Goal: Task Accomplishment & Management: Use online tool/utility

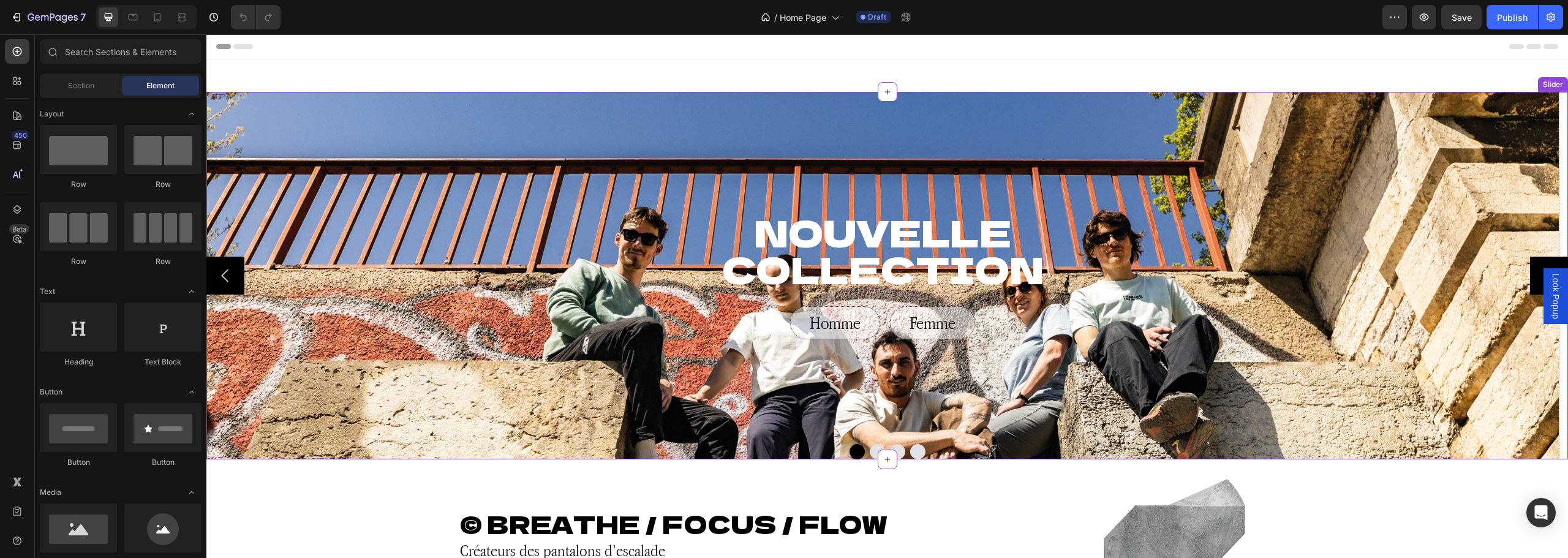
scroll to position [184, 0]
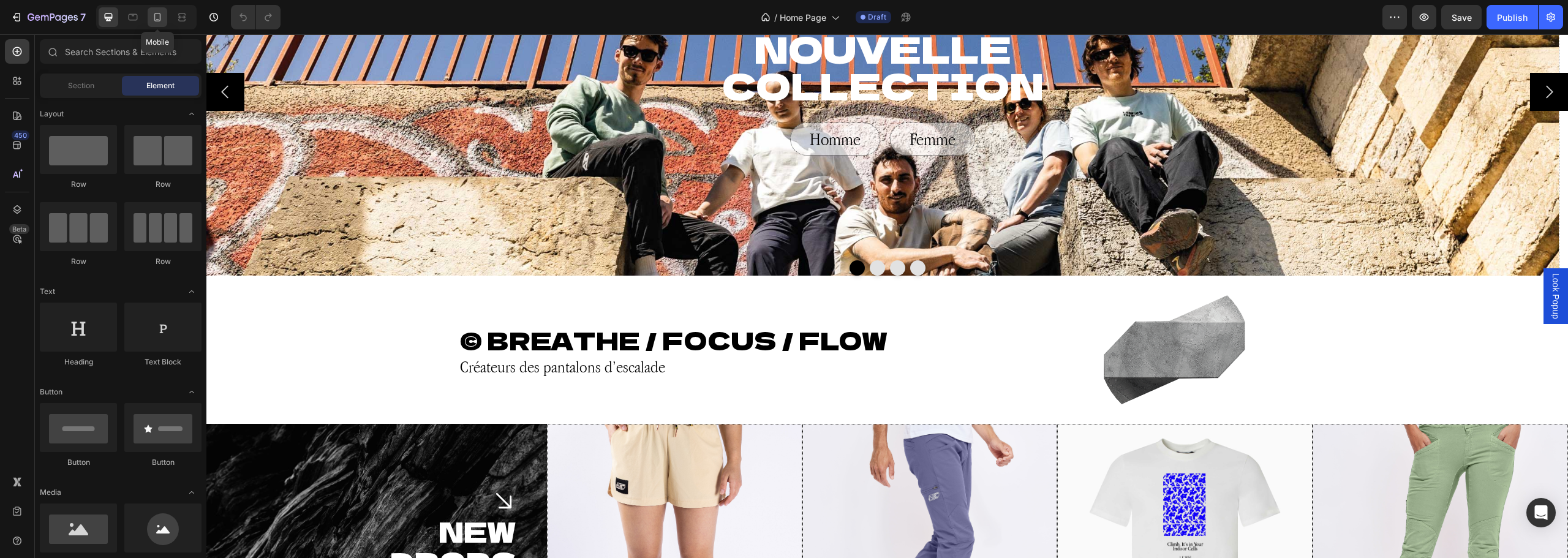
click at [161, 16] on icon at bounding box center [157, 17] width 12 height 12
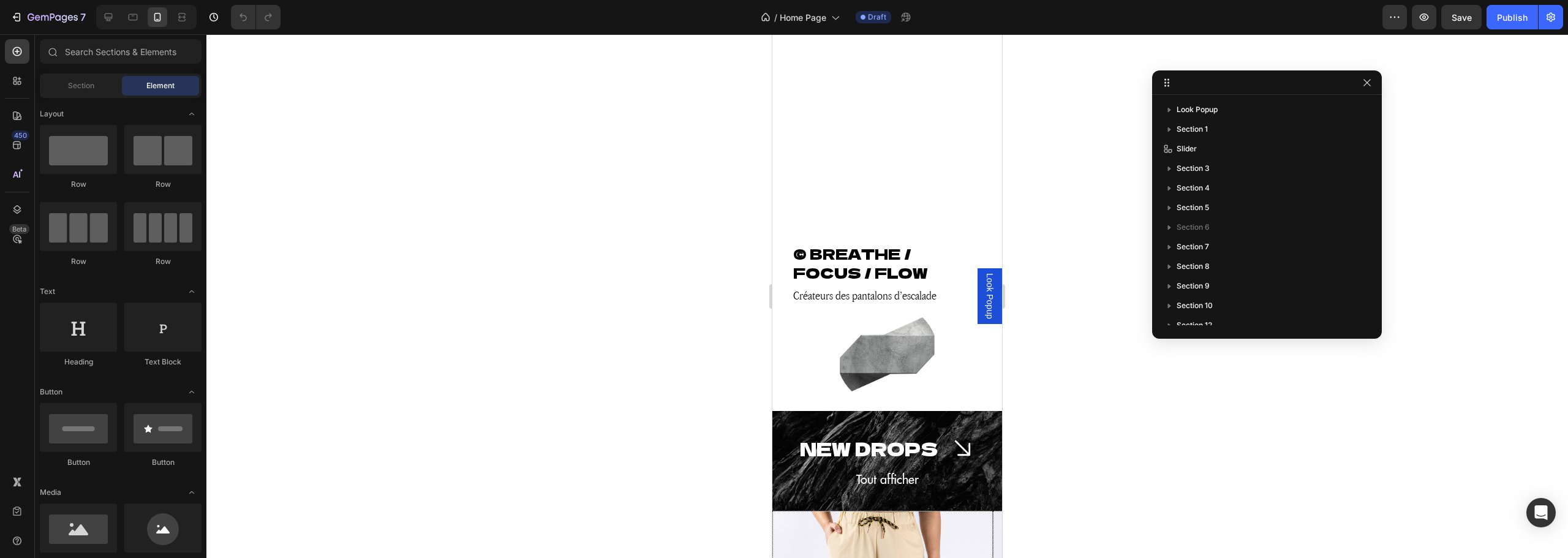
scroll to position [490, 0]
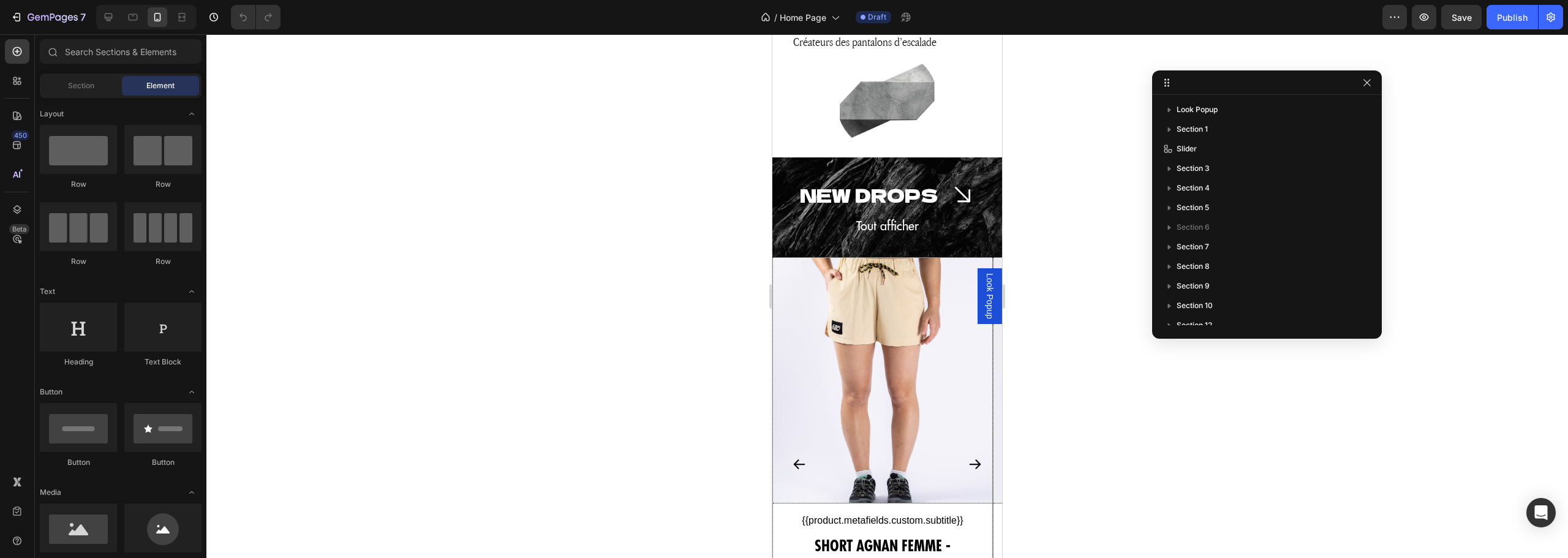
click at [984, 293] on span "Look Popup" at bounding box center [990, 296] width 12 height 46
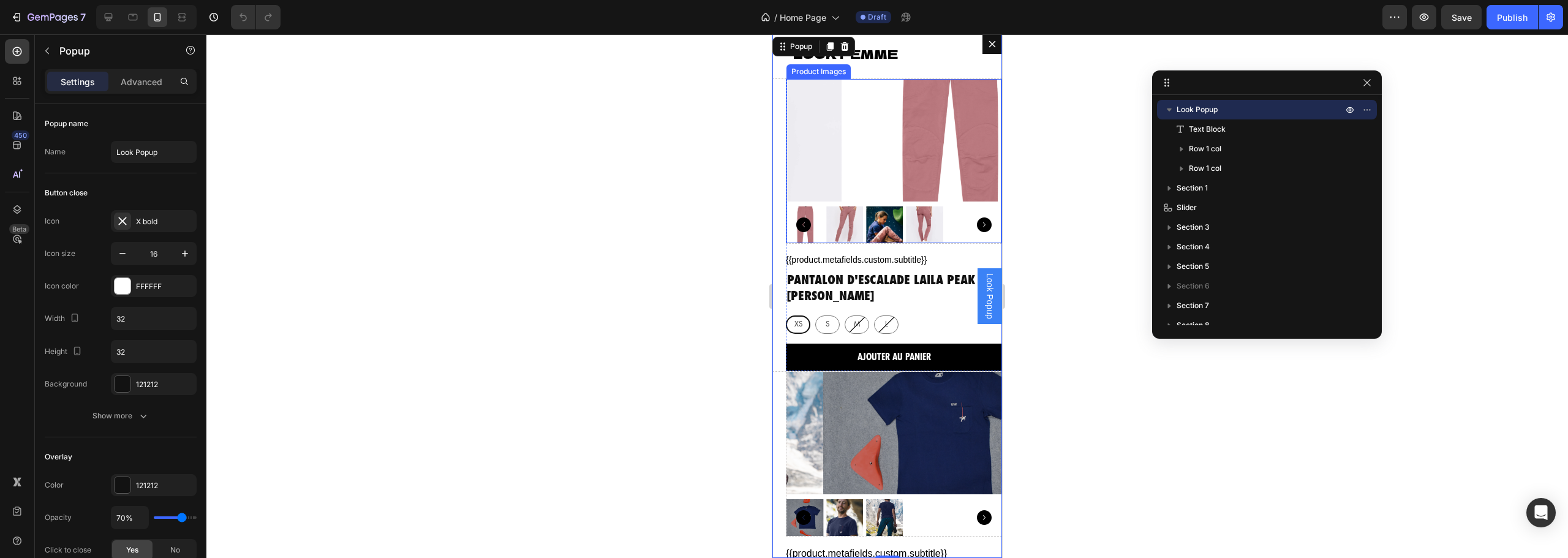
click at [926, 135] on img "Dialog body" at bounding box center [949, 140] width 215 height 122
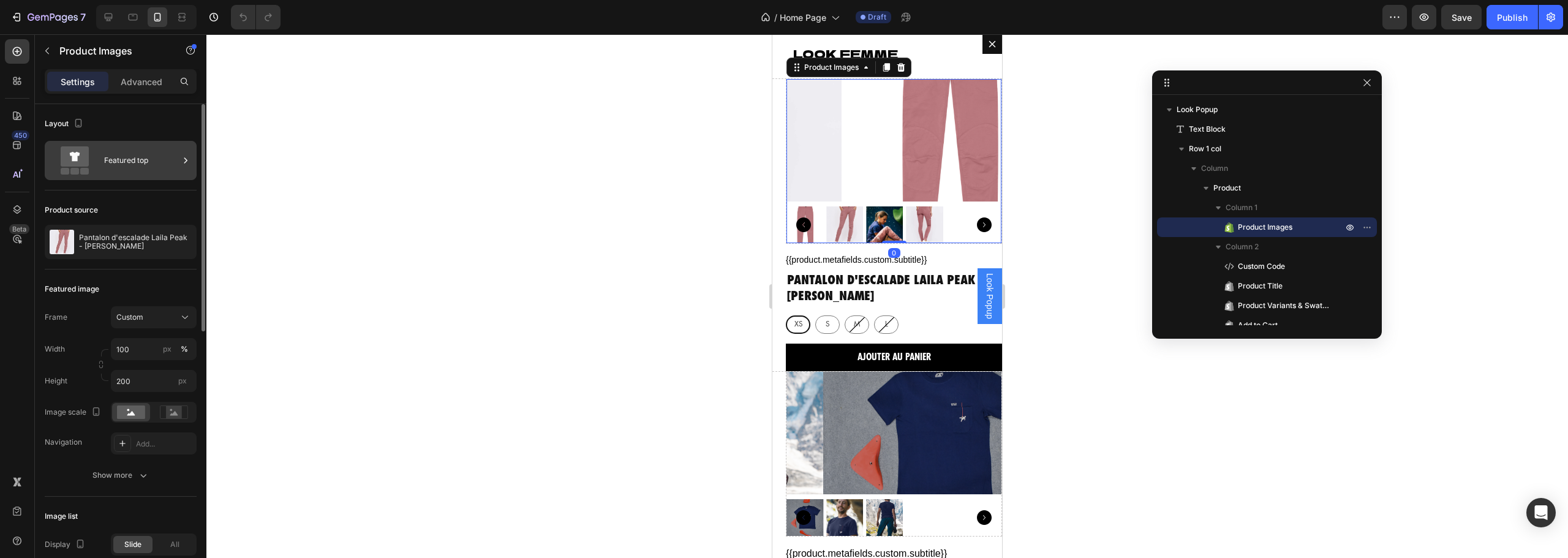
click at [133, 157] on div "Featured top" at bounding box center [141, 160] width 75 height 28
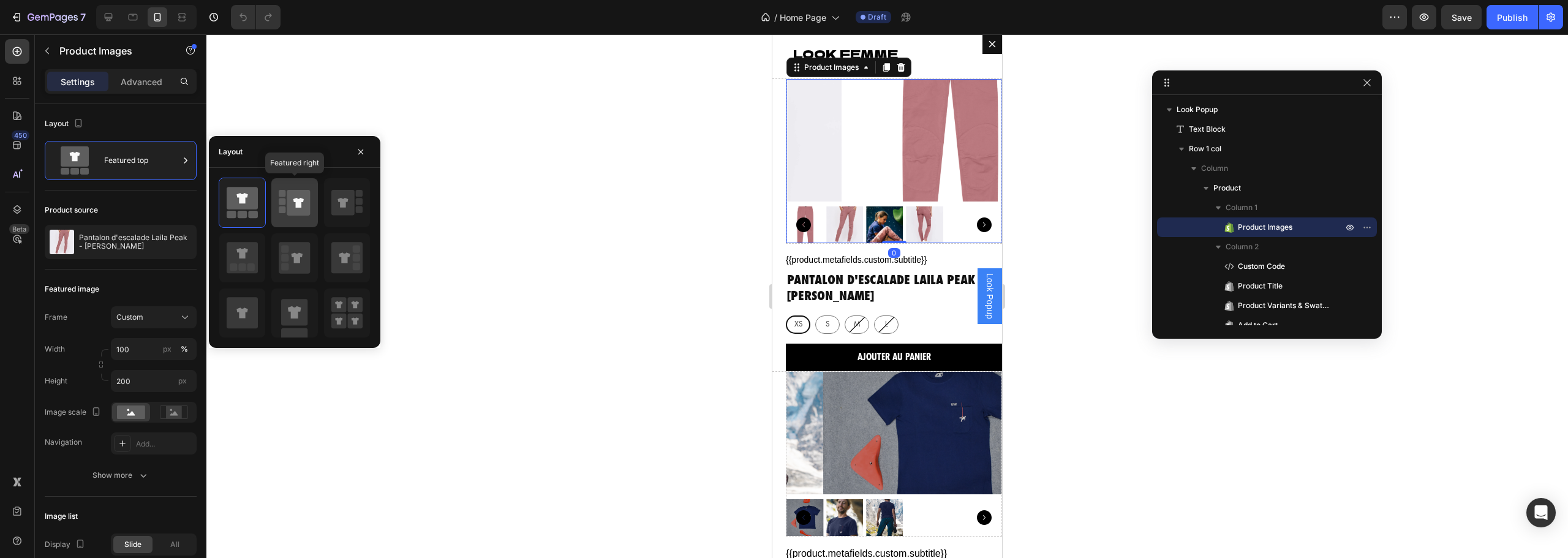
click at [296, 209] on icon at bounding box center [299, 203] width 23 height 26
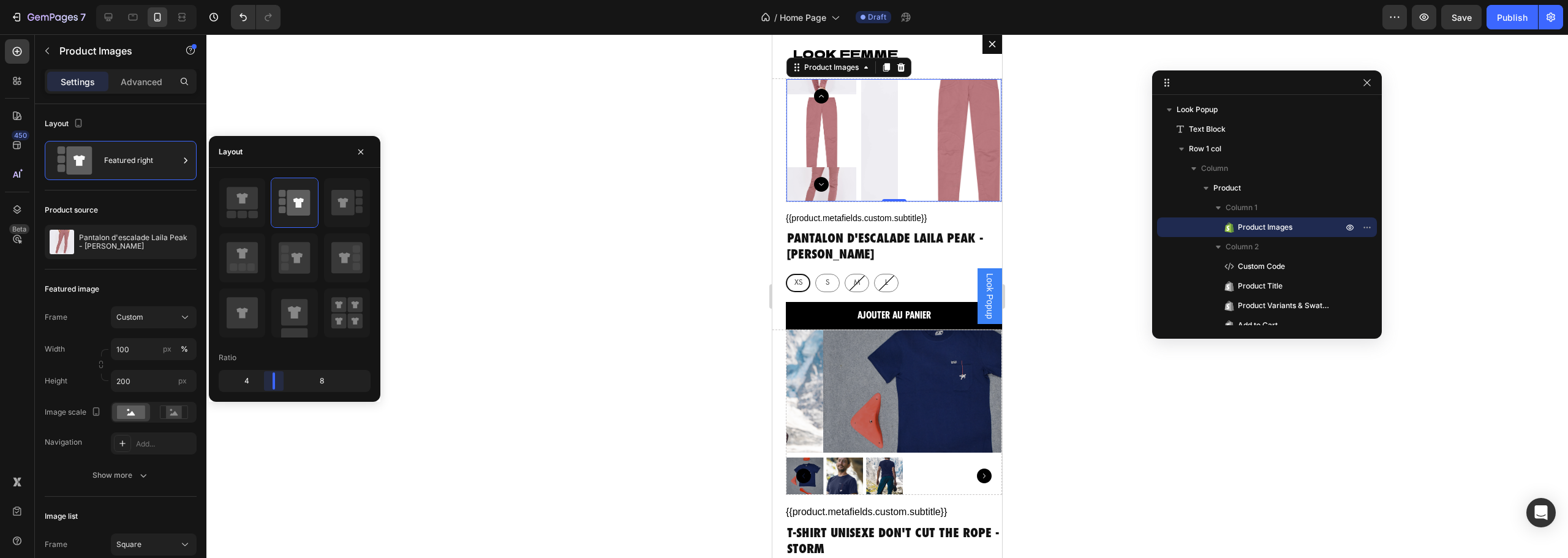
click at [271, 0] on body "7 Version history / Home Page Draft Preview Save Publish 450 Beta Sections(18) …" at bounding box center [784, 0] width 1568 height 0
click at [236, 315] on icon at bounding box center [243, 313] width 31 height 31
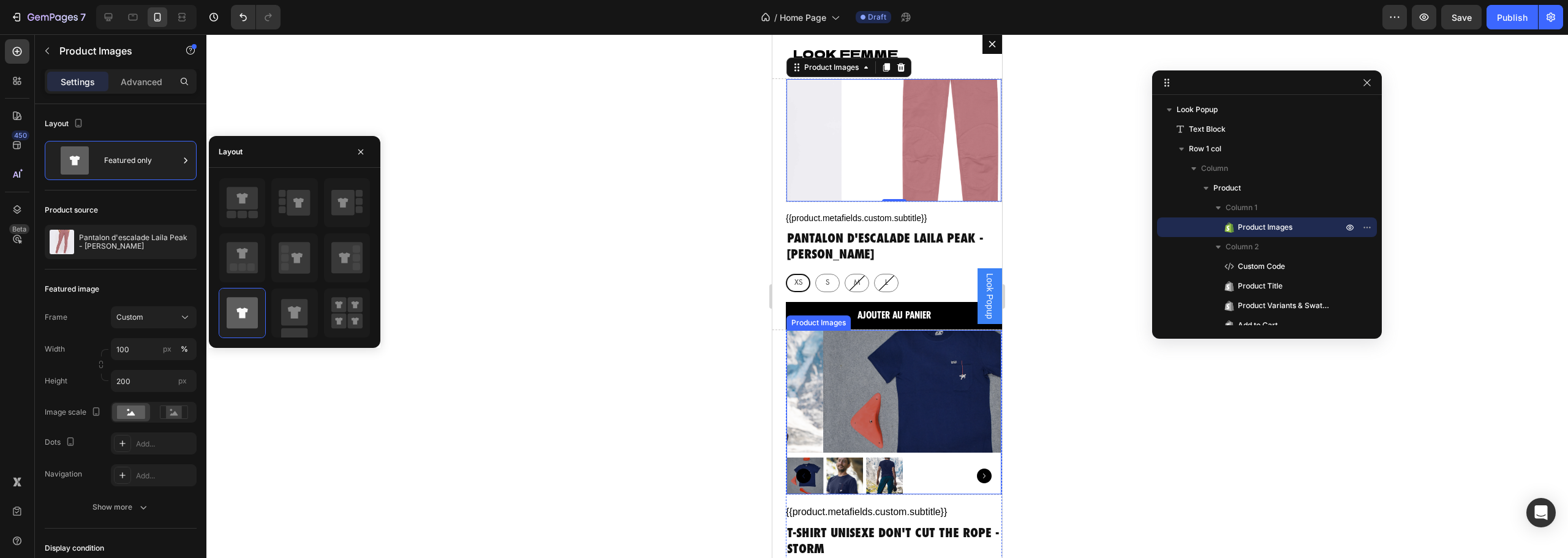
click at [884, 386] on img "Dialog body" at bounding box center [930, 391] width 215 height 122
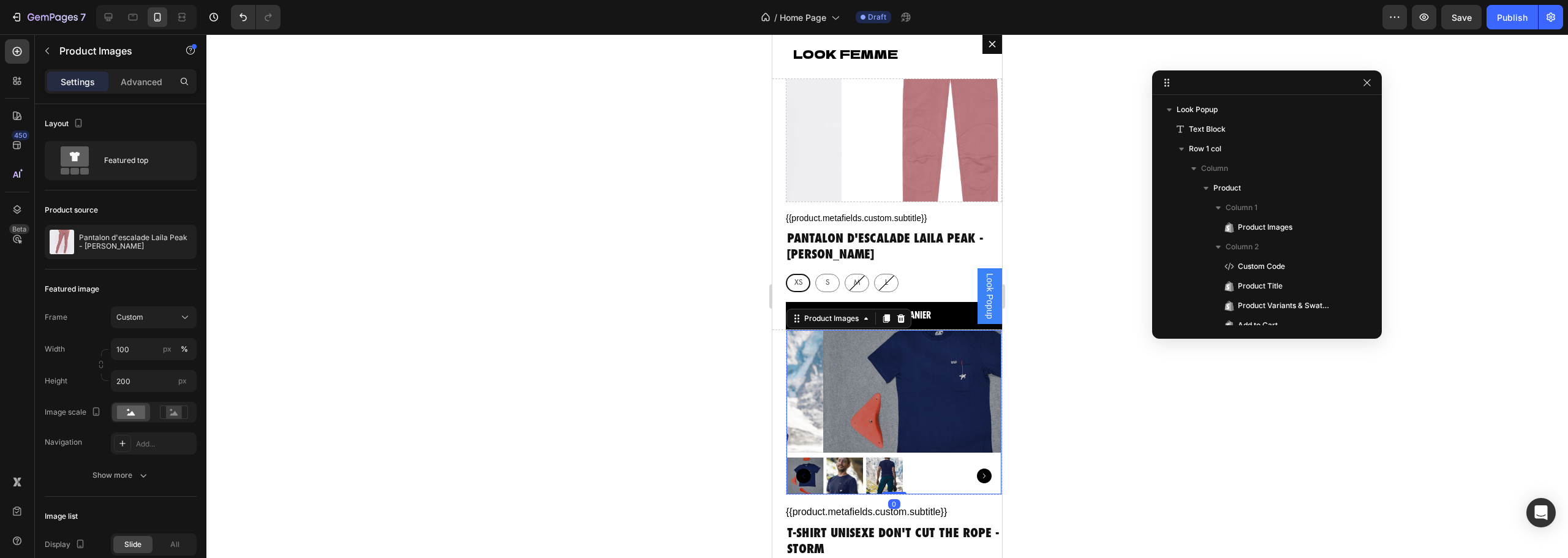
scroll to position [224, 0]
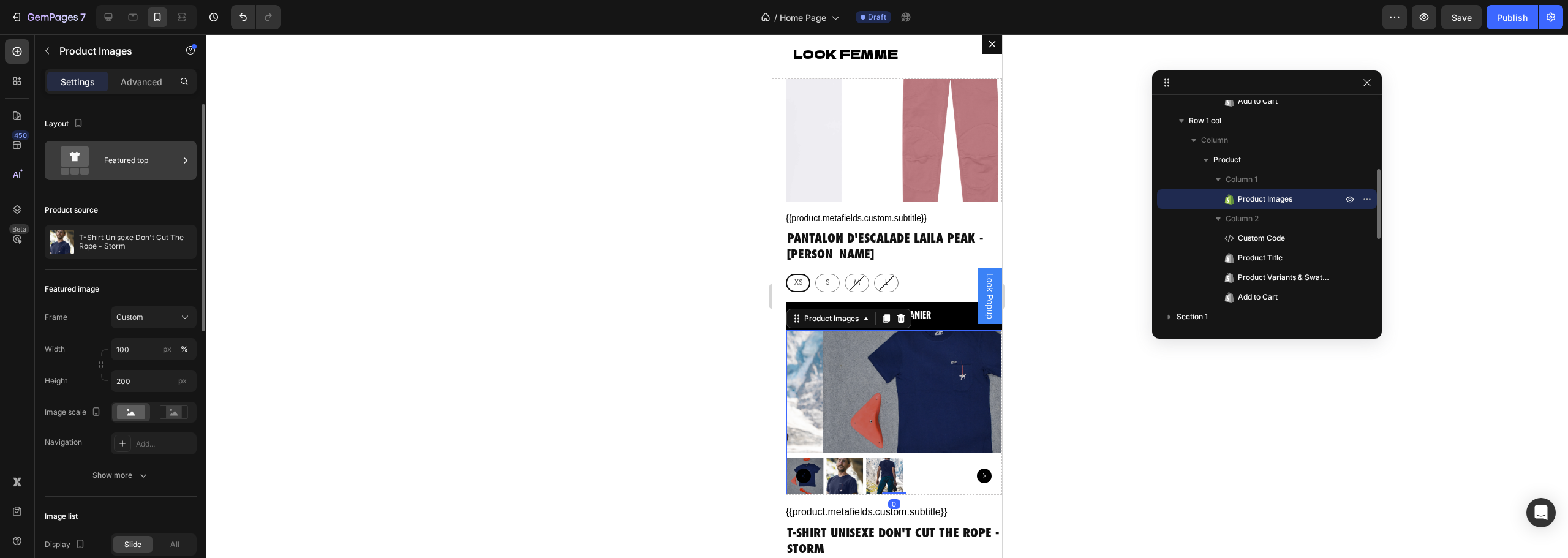
click at [135, 157] on div "Featured top" at bounding box center [141, 160] width 75 height 28
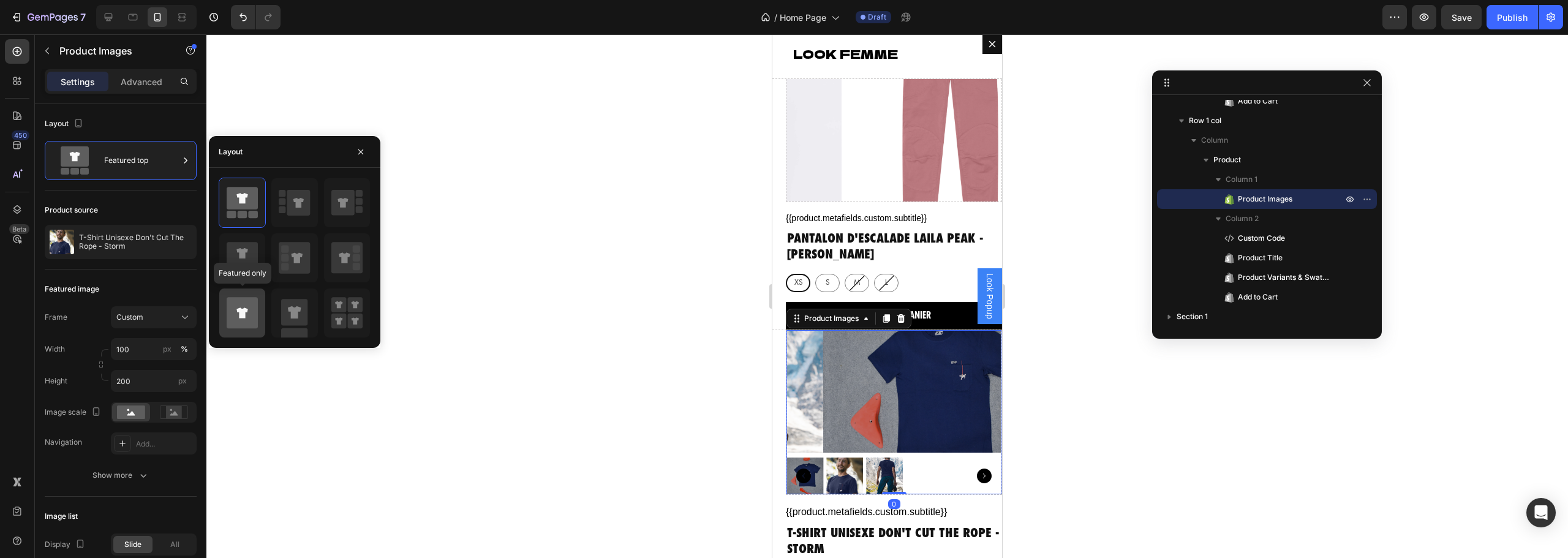
click at [250, 315] on icon at bounding box center [243, 313] width 31 height 31
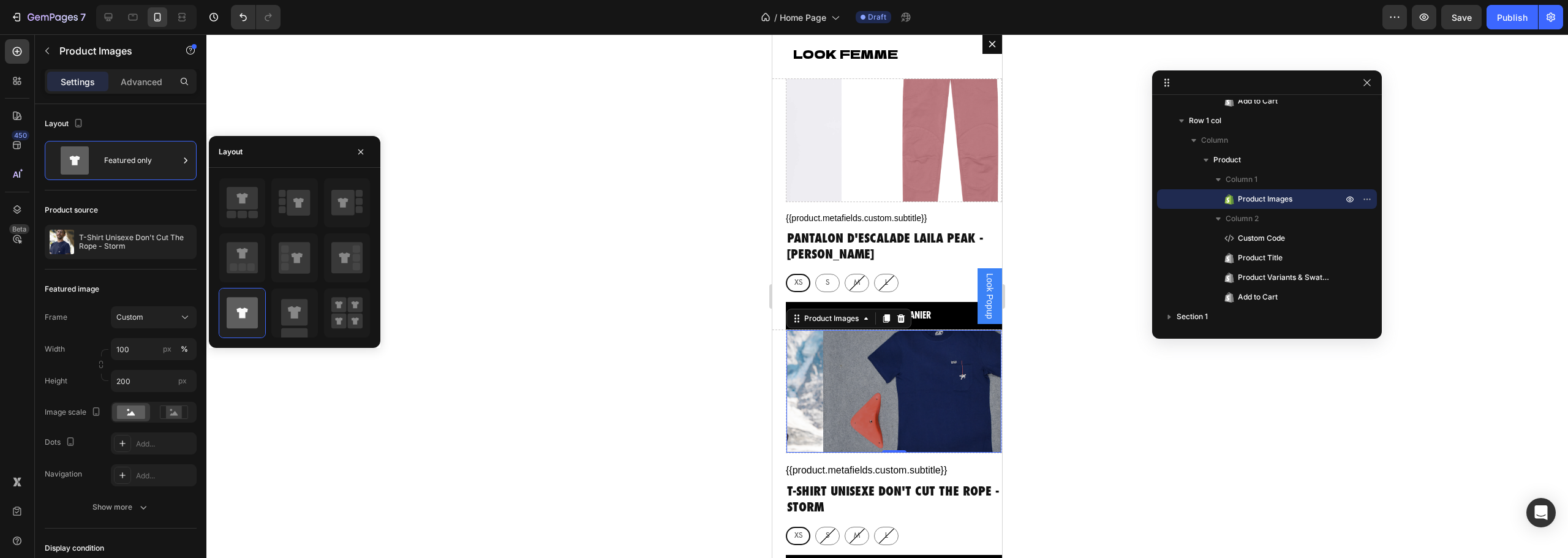
scroll to position [25, 0]
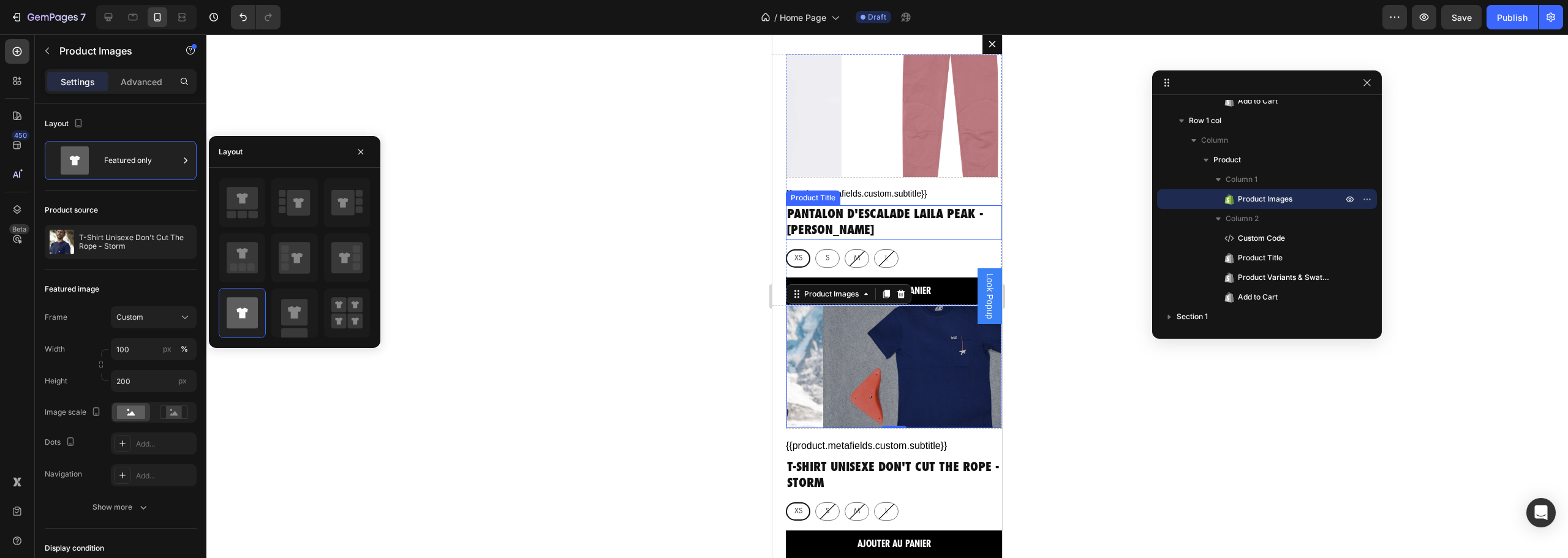
click at [851, 221] on h2 "Pantalon d'escalade Laila Peak - Dusty Rose" at bounding box center [894, 222] width 216 height 34
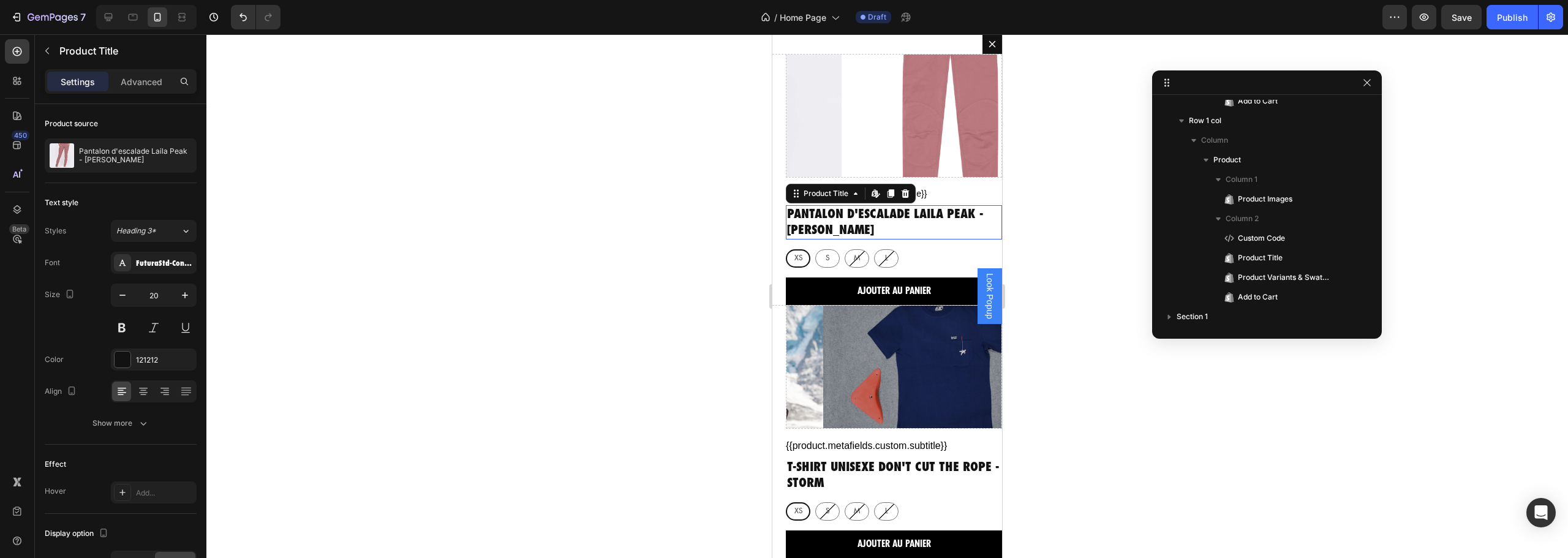
scroll to position [87, 0]
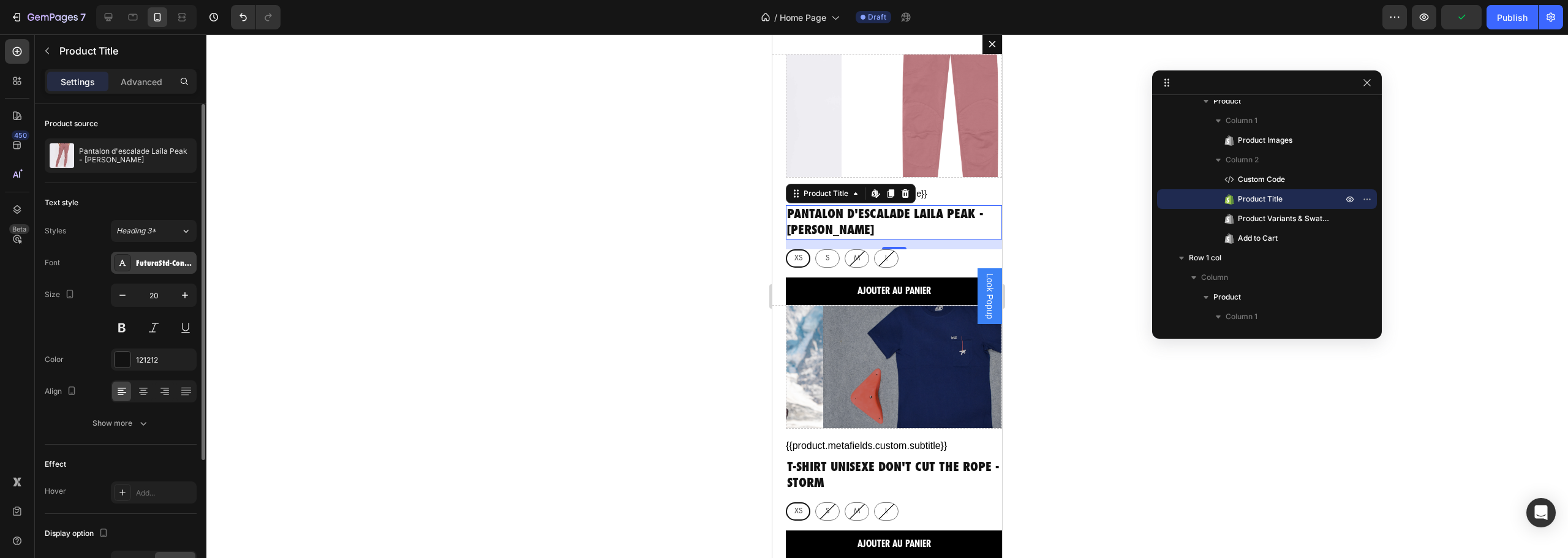
click at [152, 270] on div "FuturaStd-CondensedExtraBd" at bounding box center [153, 263] width 85 height 22
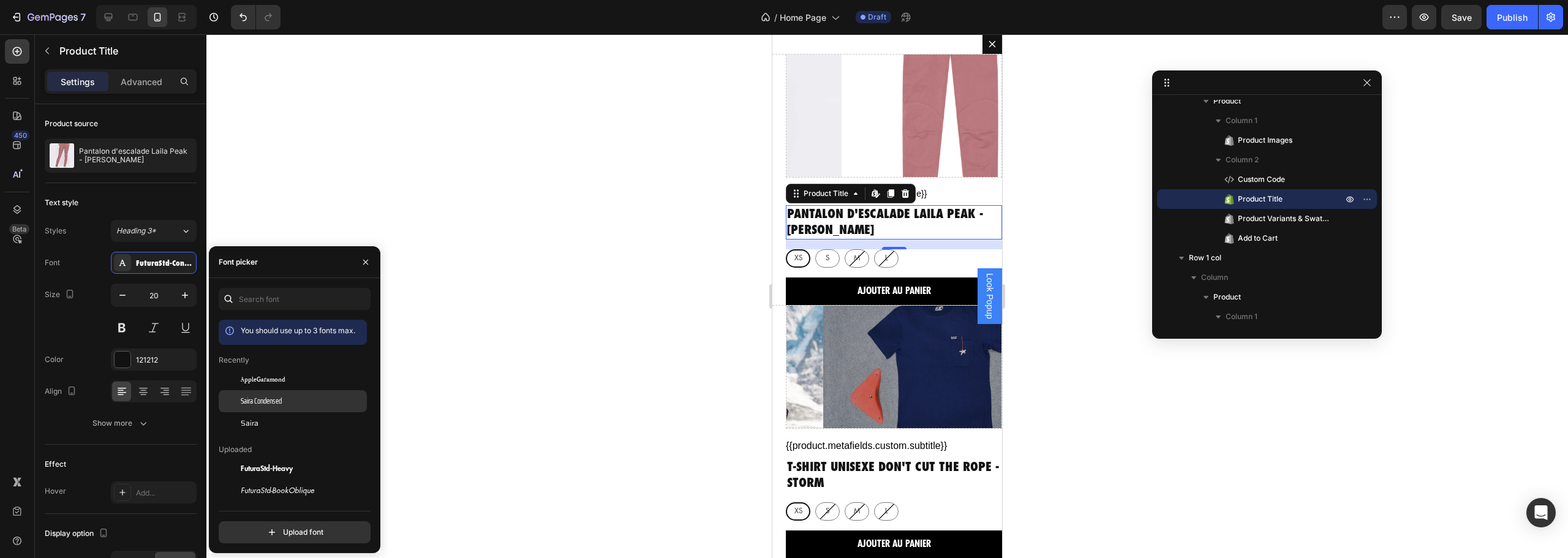
click at [270, 524] on div "Saira Condensed" at bounding box center [293, 535] width 148 height 22
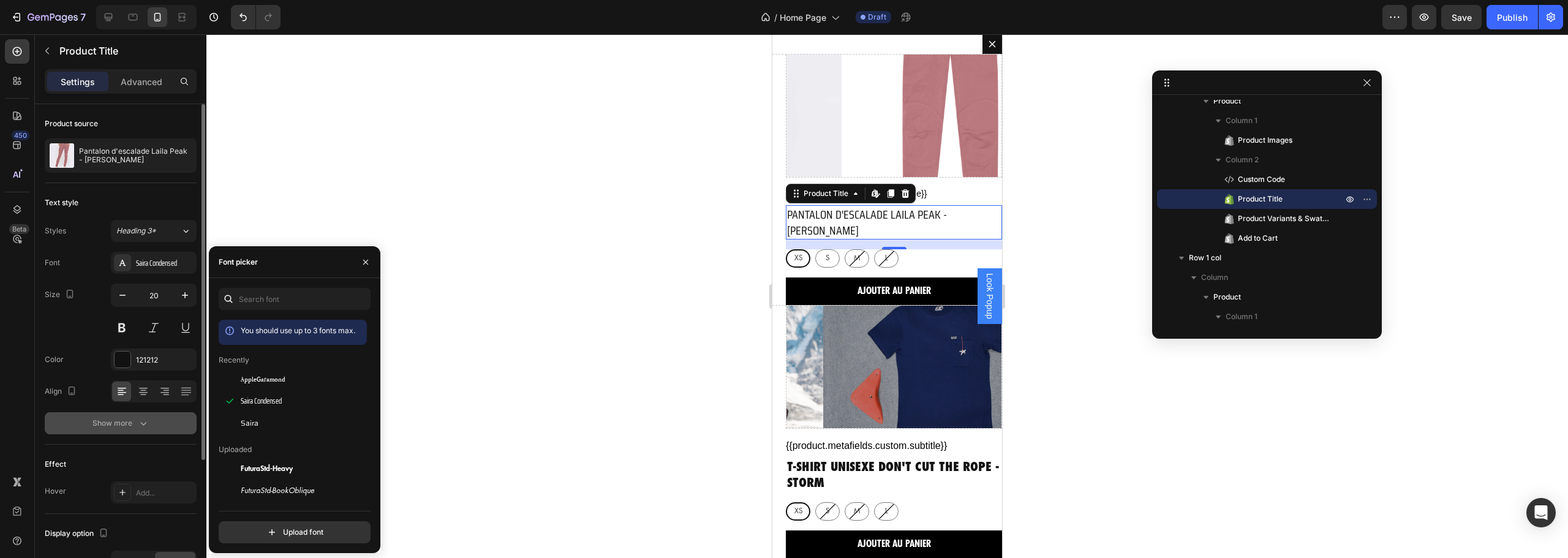
click at [133, 421] on div "Show more" at bounding box center [120, 423] width 57 height 12
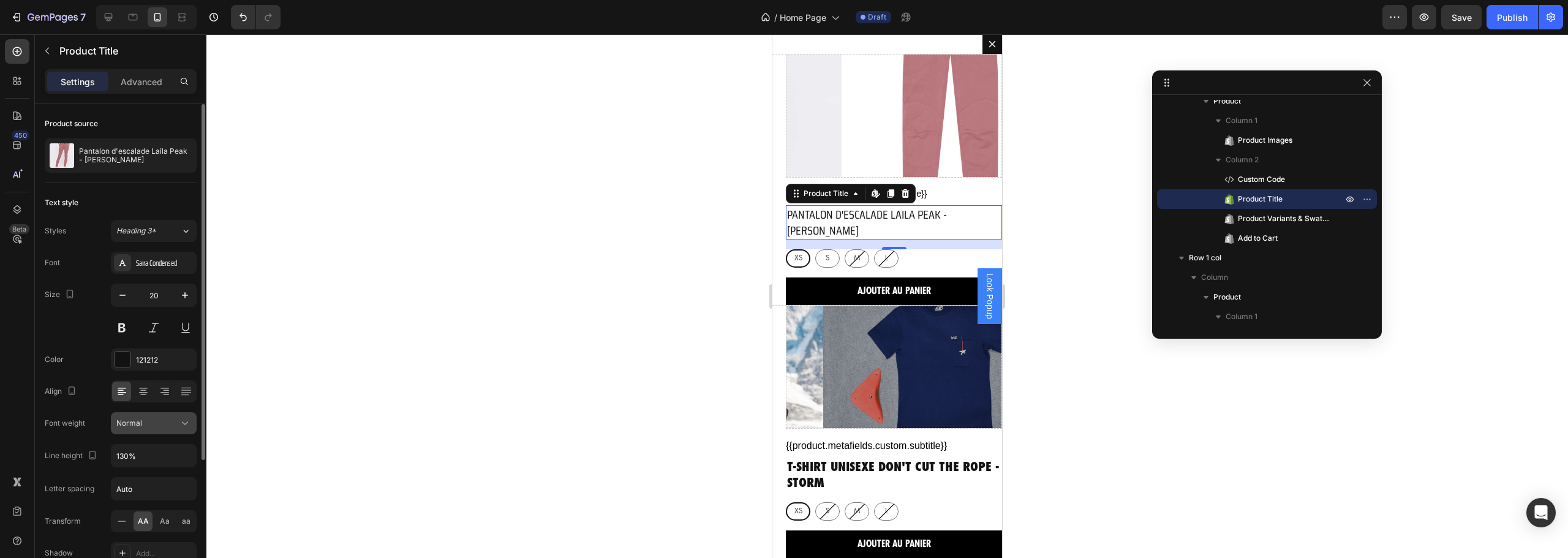
click at [163, 426] on div "Normal" at bounding box center [147, 423] width 62 height 11
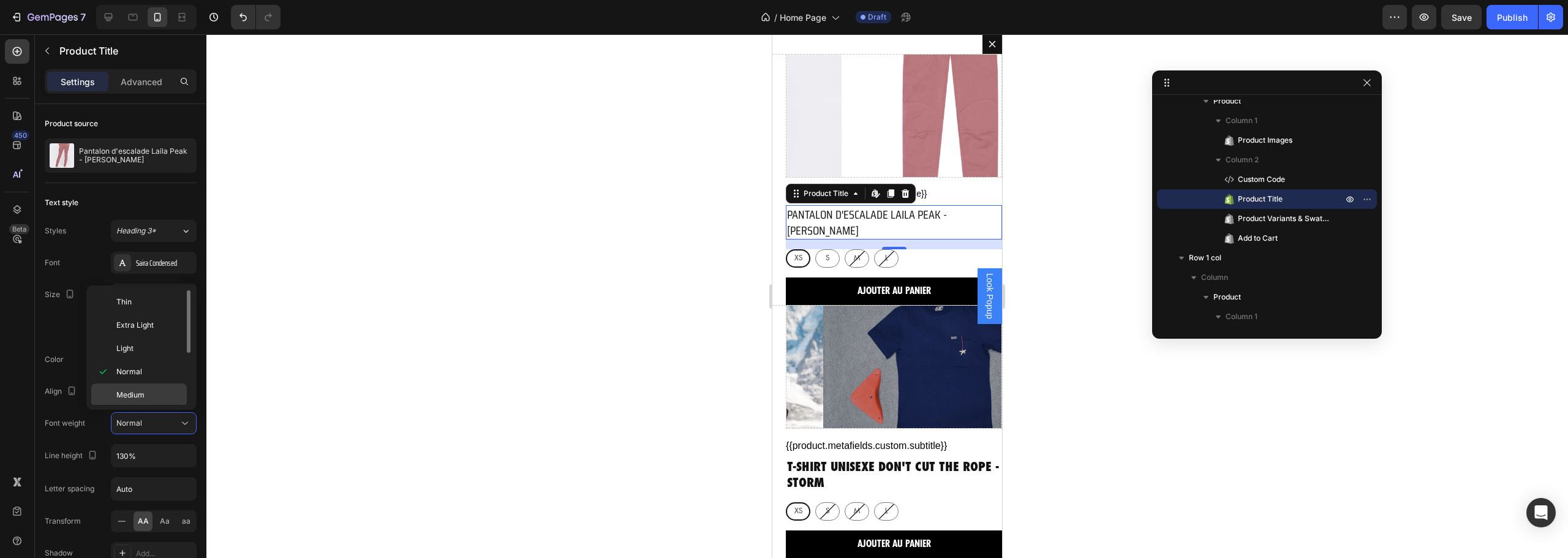
scroll to position [95, 0]
click at [144, 351] on p "Bold" at bounding box center [148, 347] width 65 height 11
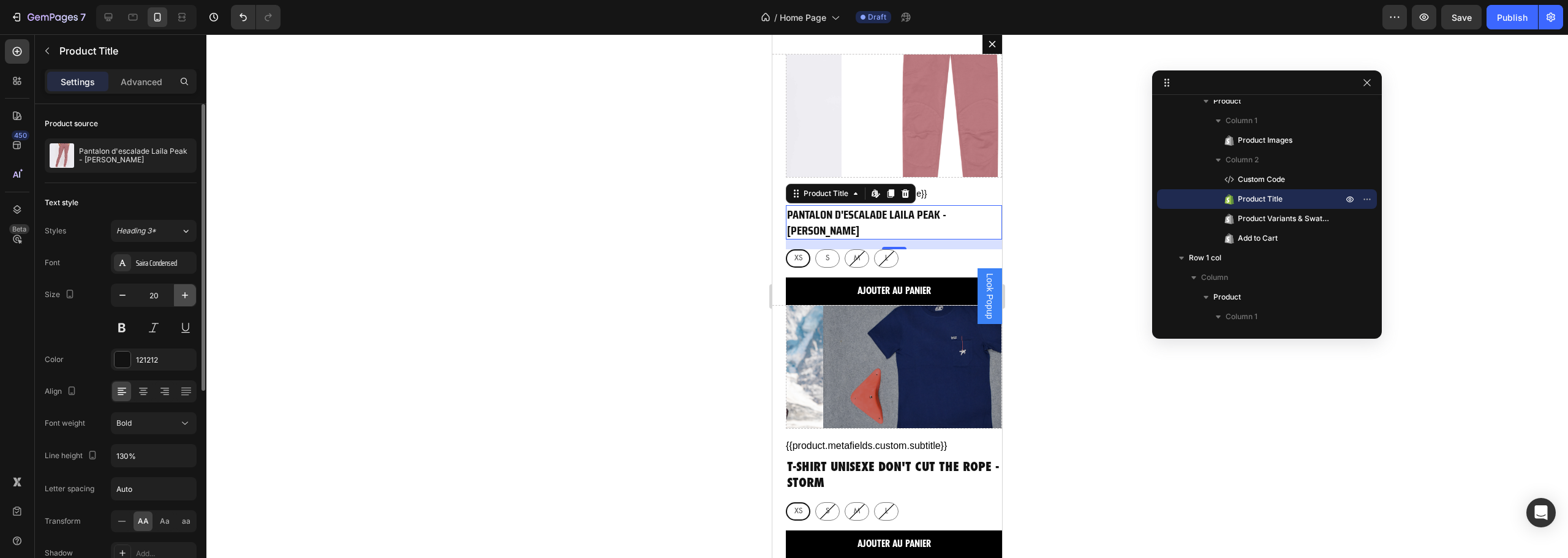
click at [180, 293] on icon "button" at bounding box center [185, 295] width 12 height 12
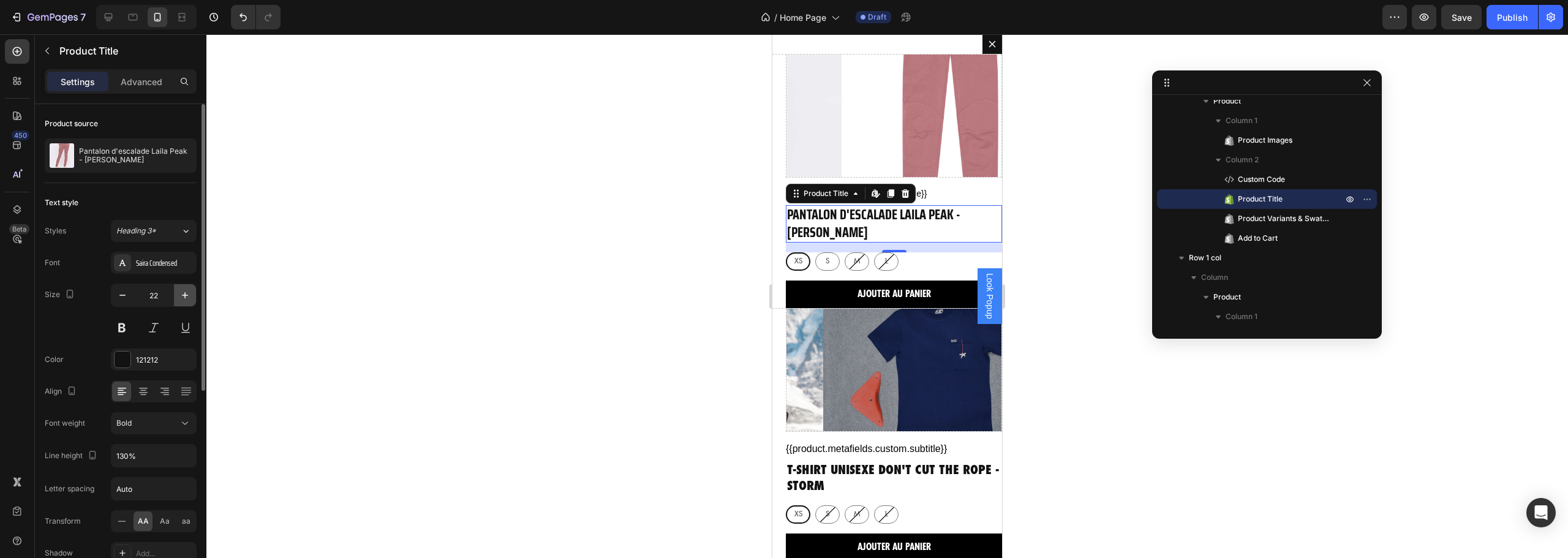
click at [180, 293] on icon "button" at bounding box center [185, 295] width 12 height 12
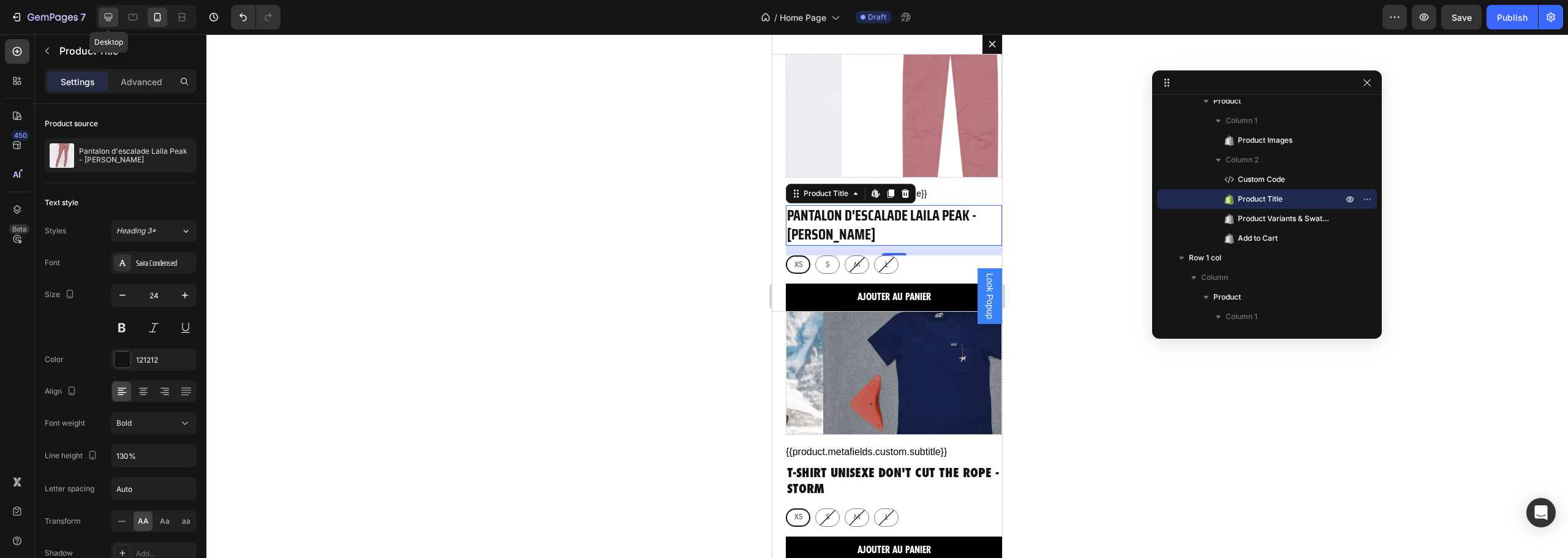
click at [112, 19] on icon at bounding box center [109, 17] width 12 height 12
type input "20"
type input "100%"
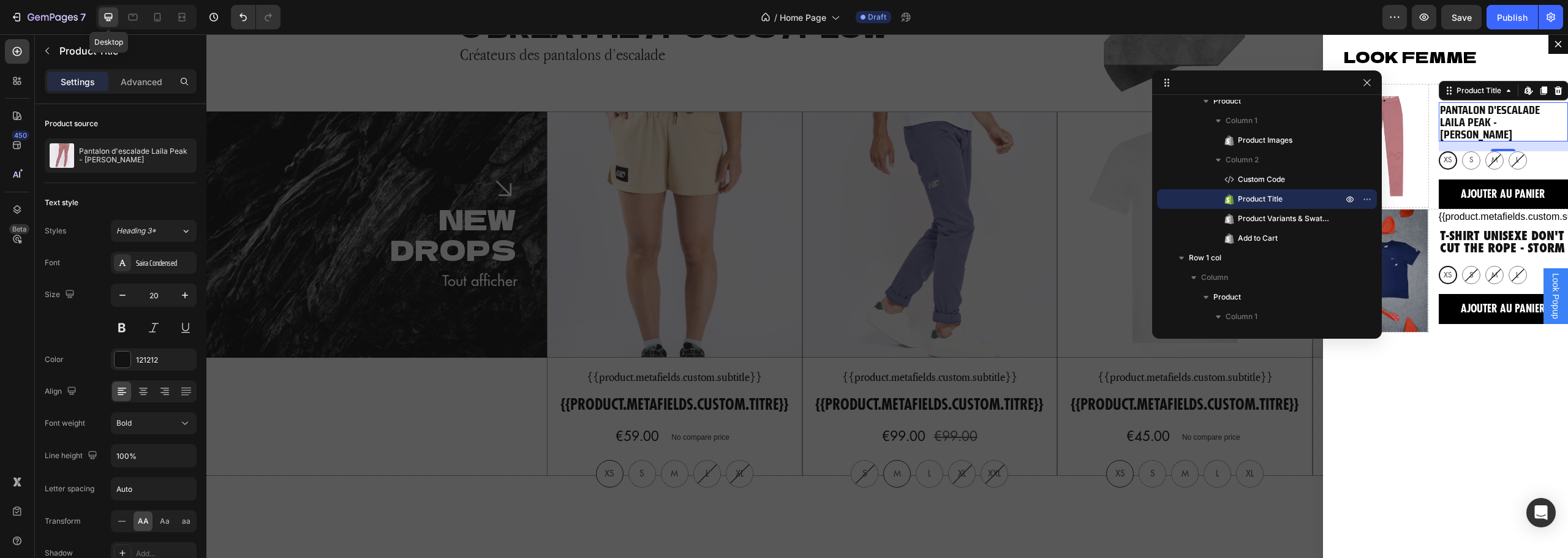
scroll to position [522, 0]
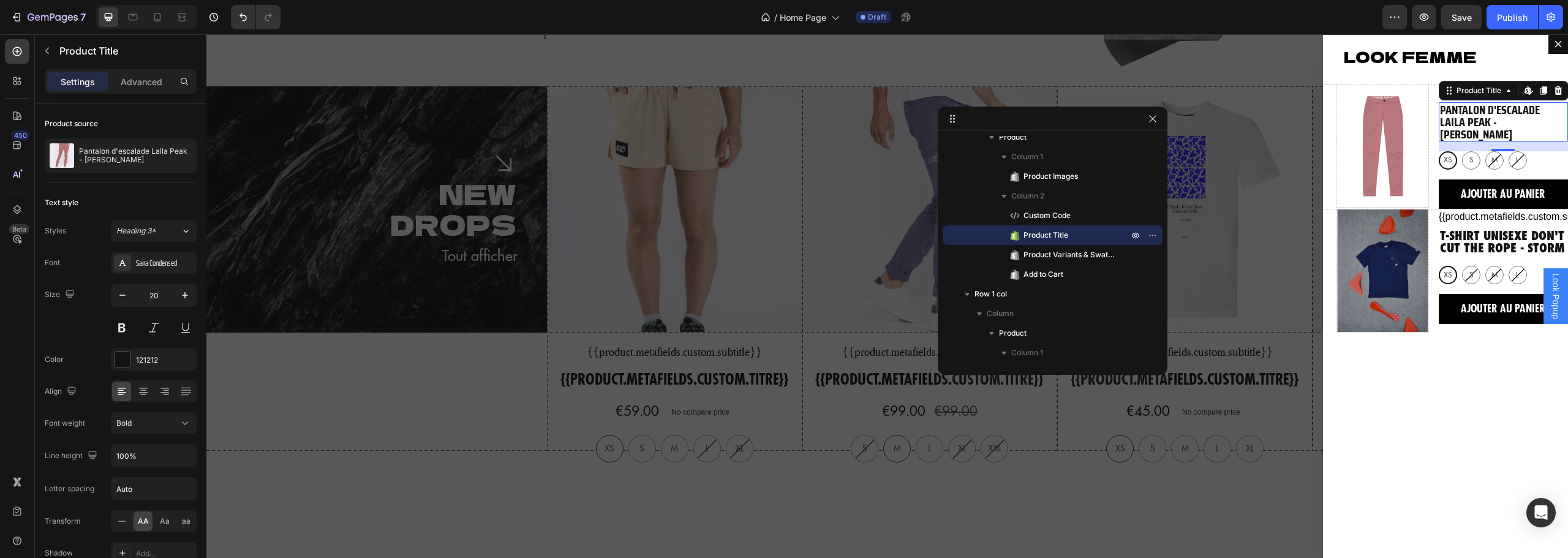
drag, startPoint x: 1256, startPoint y: 81, endPoint x: 999, endPoint y: 124, distance: 260.6
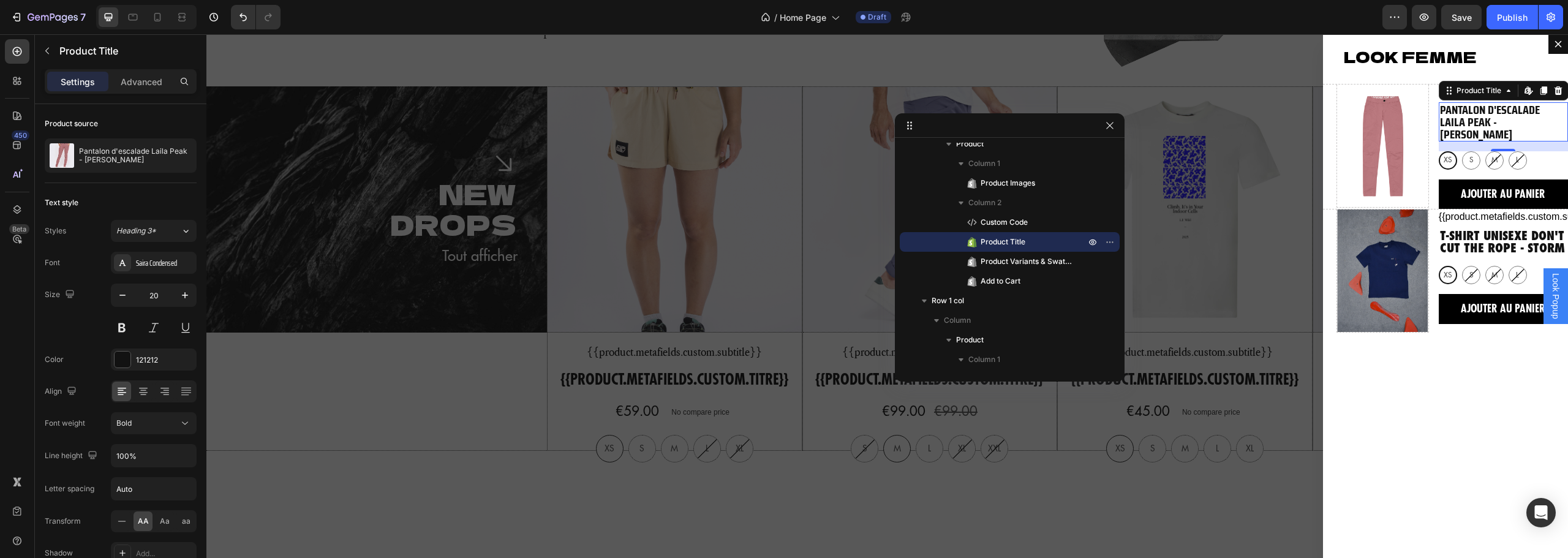
click at [1494, 114] on h2 "Pantalon d'escalade Laila Peak - Dusty Rose" at bounding box center [1503, 122] width 129 height 39
click at [181, 294] on icon "button" at bounding box center [185, 295] width 12 height 12
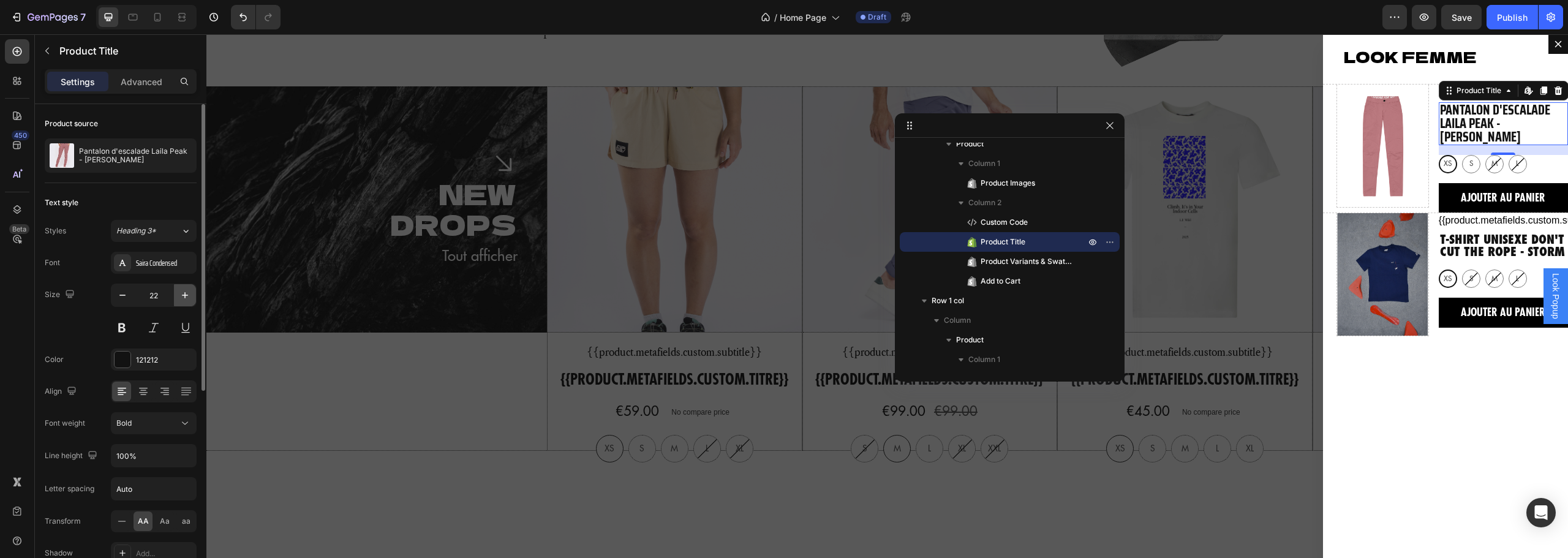
click at [181, 294] on icon "button" at bounding box center [185, 295] width 12 height 12
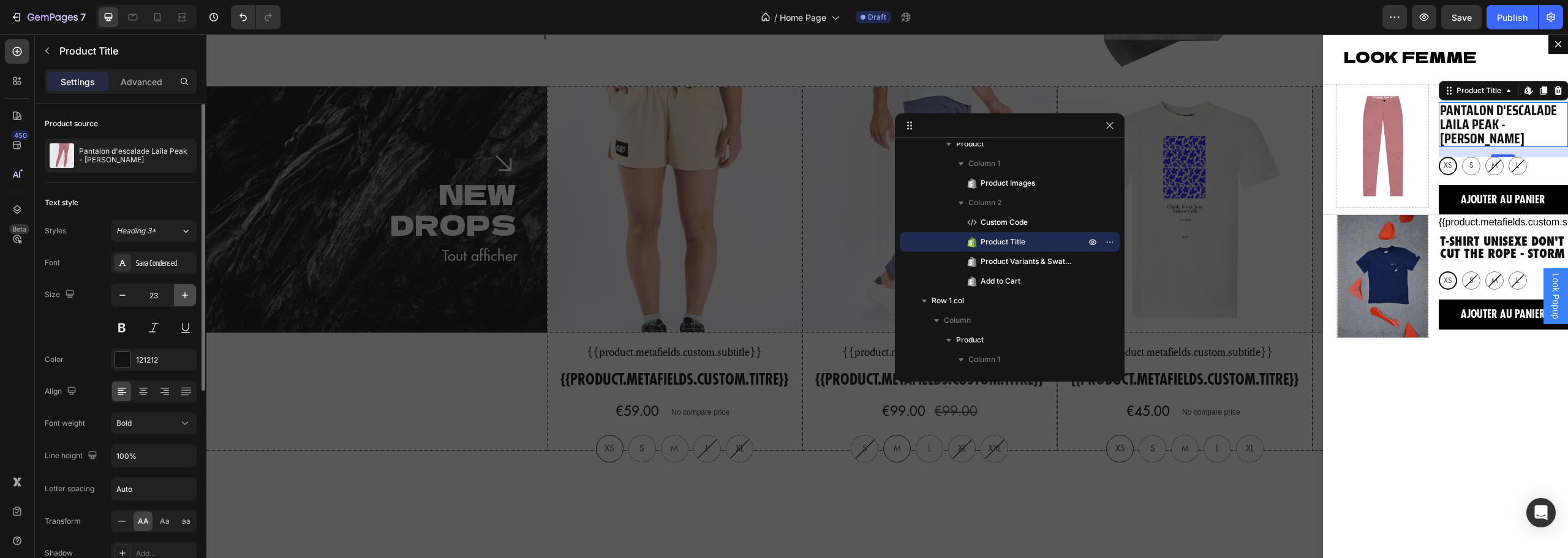
click at [181, 294] on icon "button" at bounding box center [185, 295] width 12 height 12
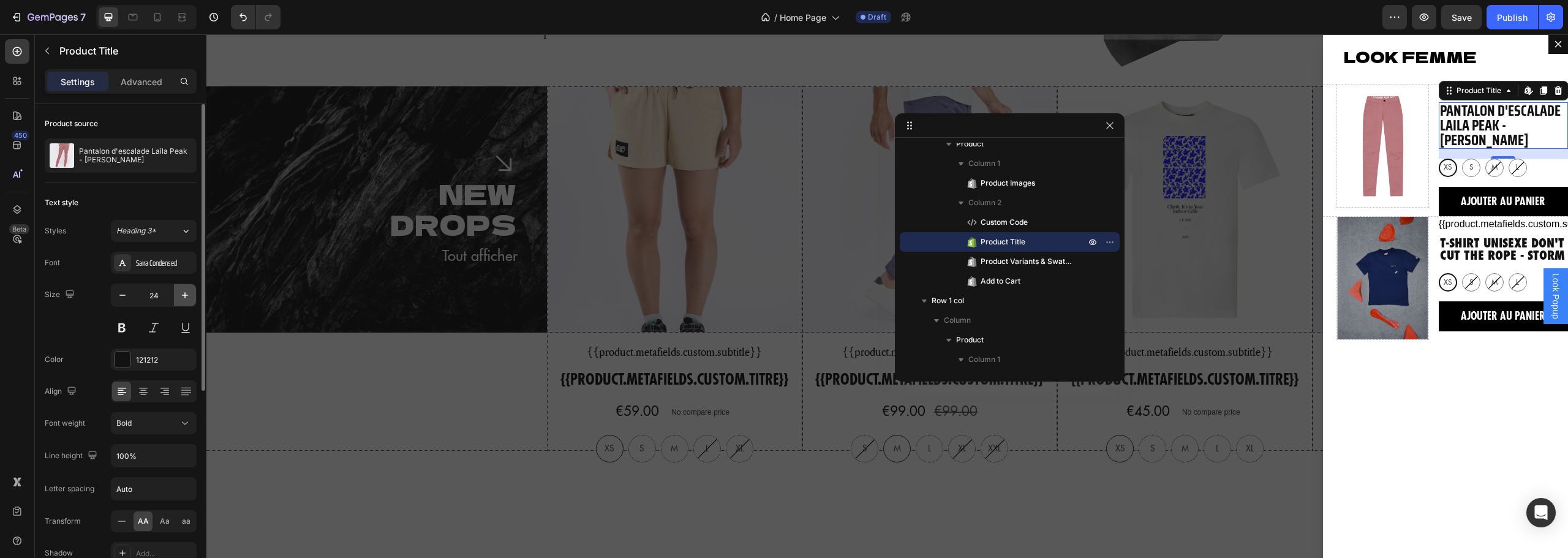
click at [181, 294] on icon "button" at bounding box center [185, 295] width 12 height 12
type input "25"
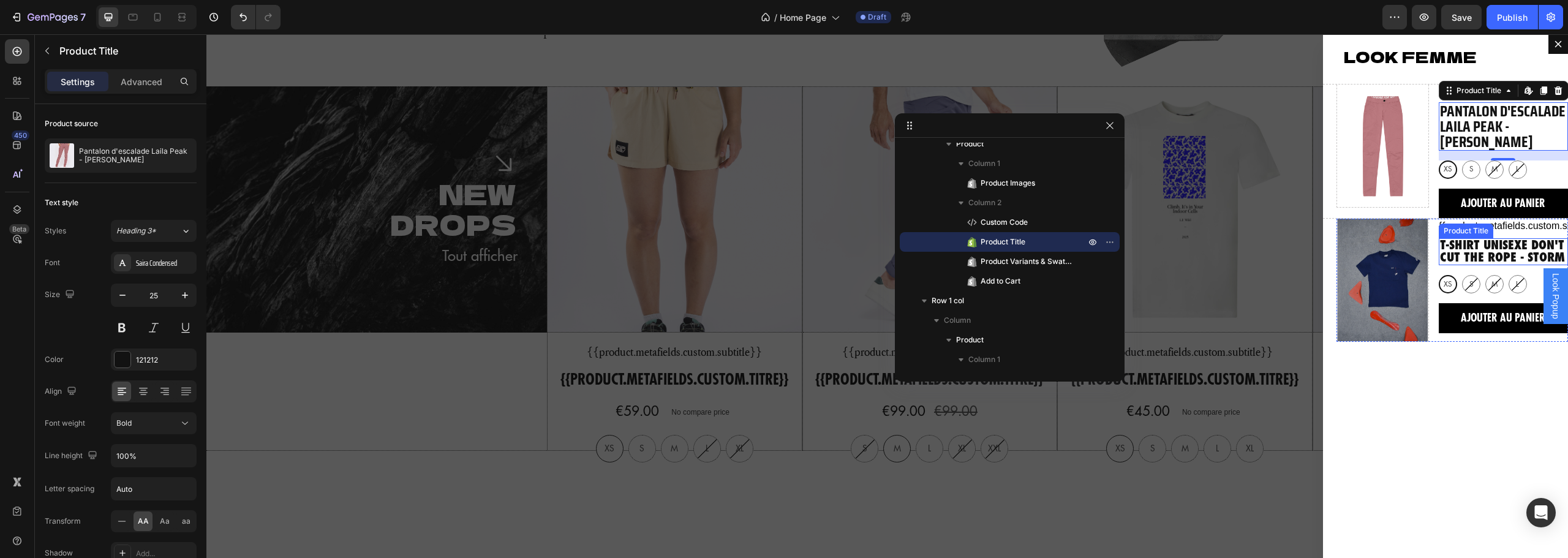
click at [1478, 249] on h2 "T-Shirt Unisexe Don't Cut The Rope - Storm" at bounding box center [1503, 252] width 129 height 27
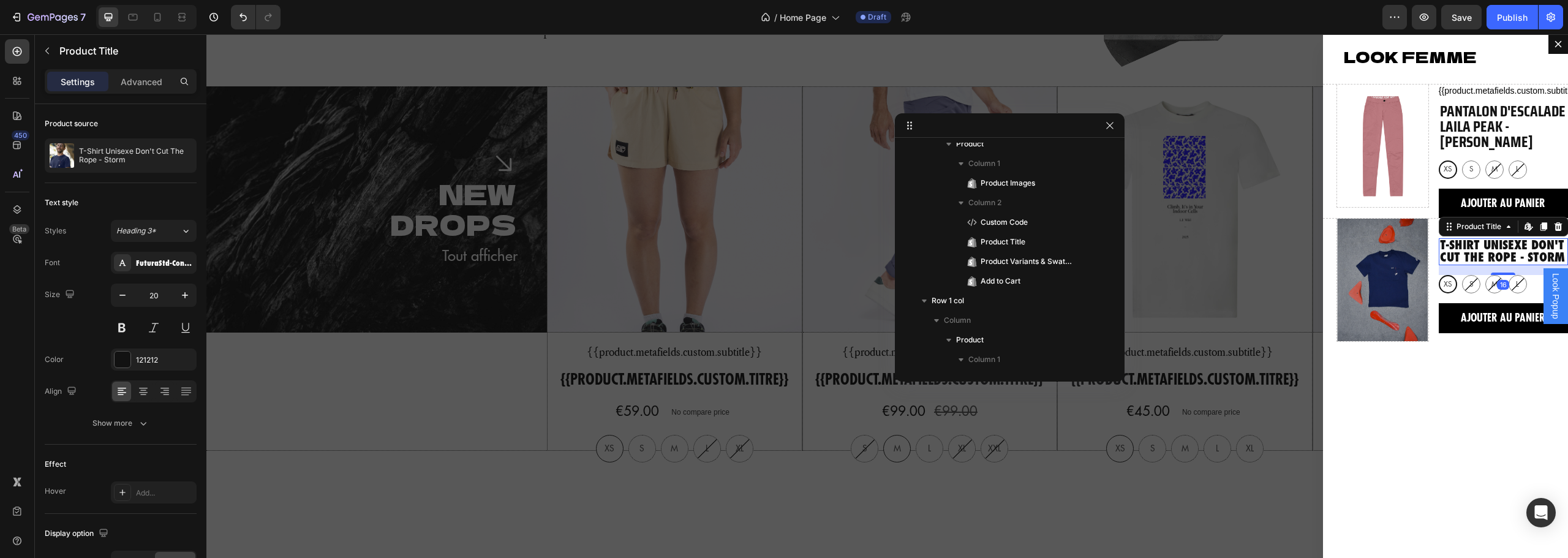
scroll to position [283, 0]
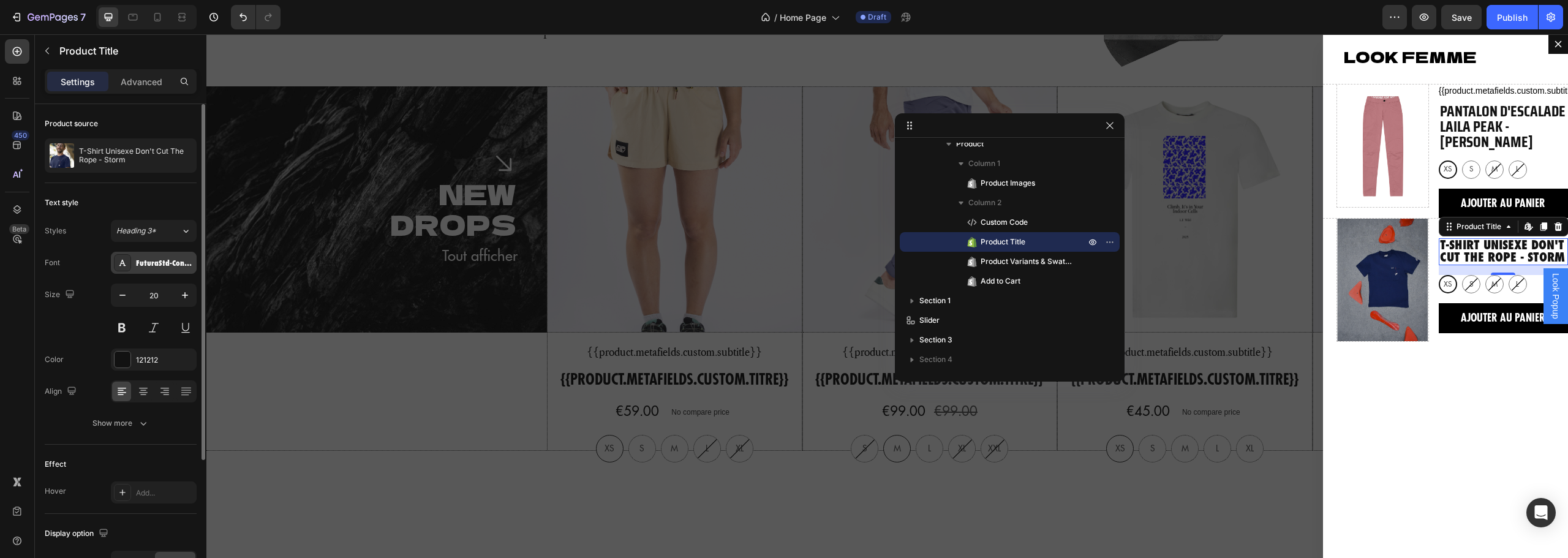
click at [148, 259] on div "FuturaStd-CondensedExtraBd" at bounding box center [165, 263] width 57 height 11
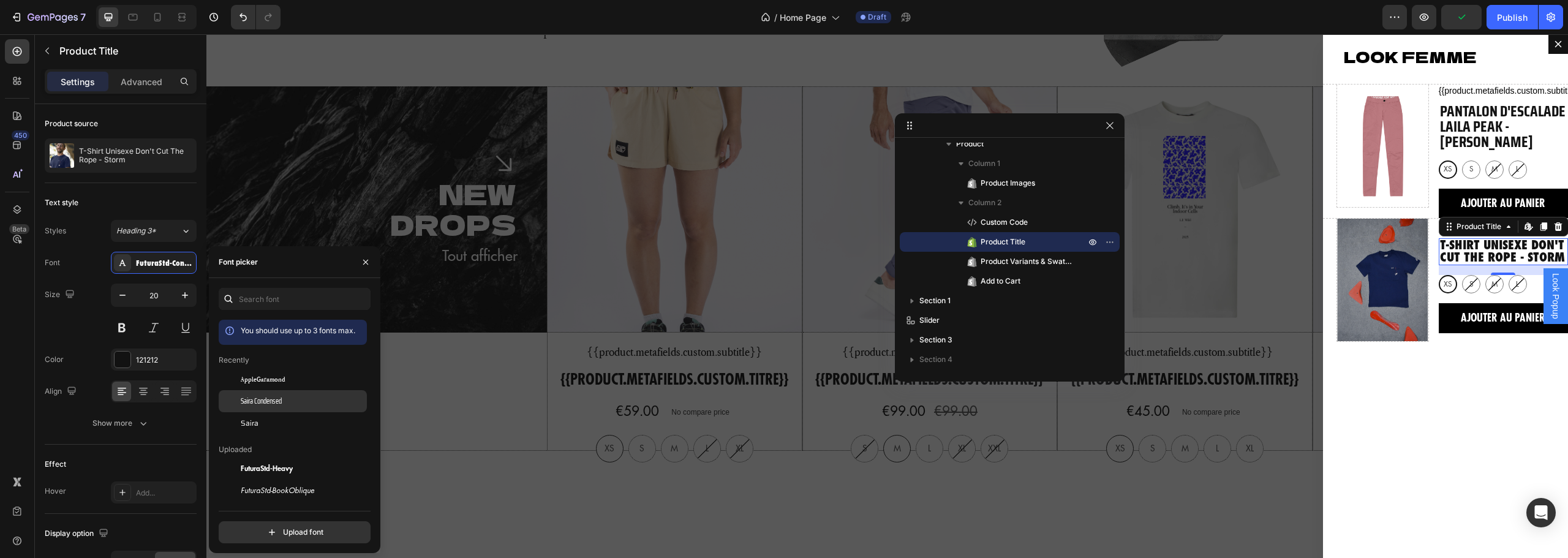
click at [278, 399] on span "Saira Condensed" at bounding box center [261, 401] width 41 height 11
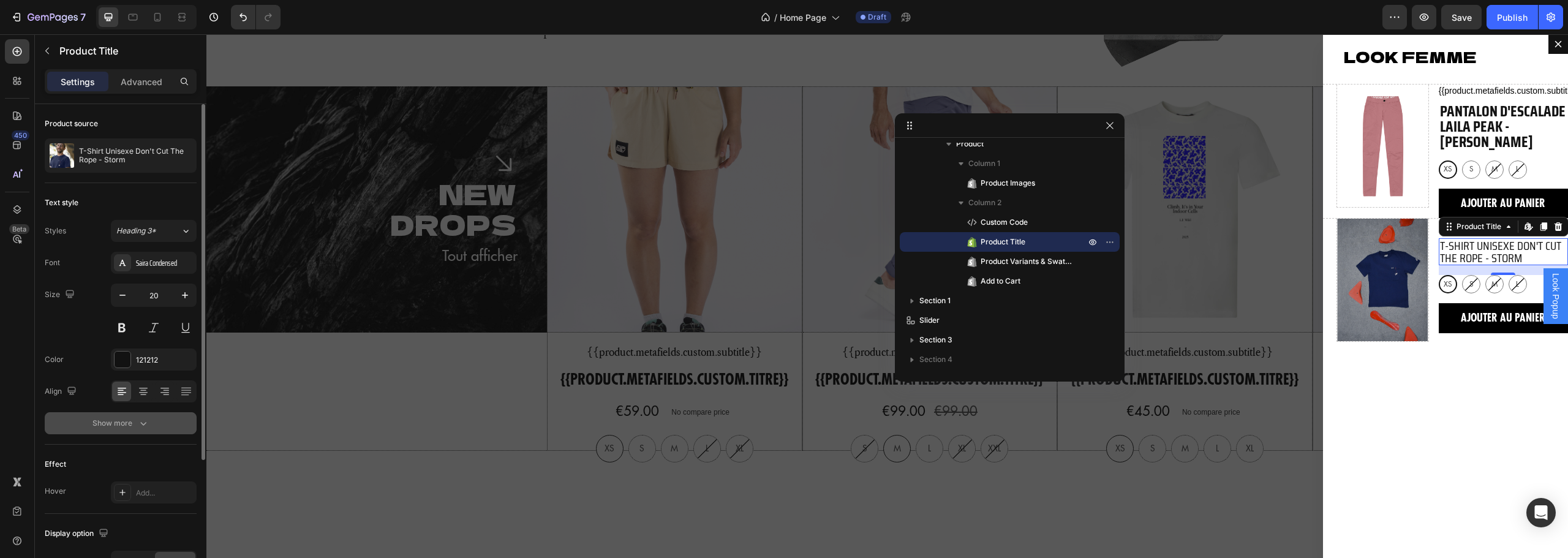
click at [132, 421] on div "Show more" at bounding box center [120, 423] width 57 height 12
click at [187, 301] on button "button" at bounding box center [185, 295] width 22 height 22
click at [187, 301] on icon "button" at bounding box center [185, 295] width 12 height 12
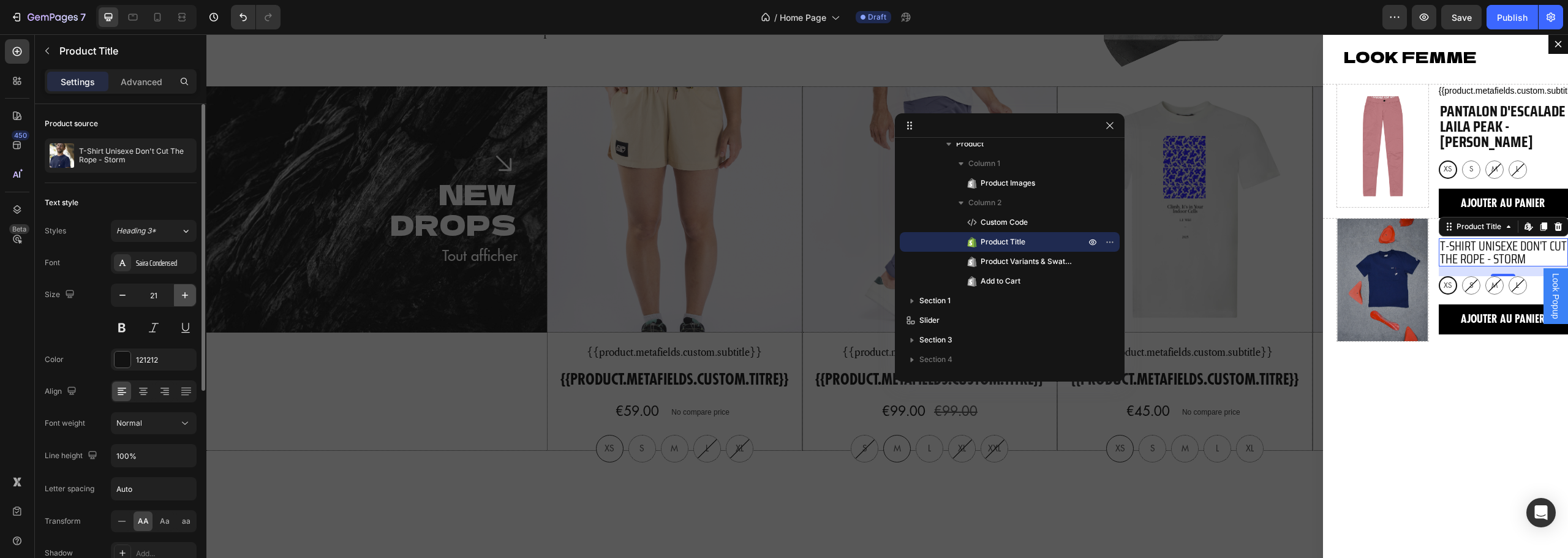
click at [187, 301] on icon "button" at bounding box center [185, 295] width 12 height 12
type input "24"
click at [157, 425] on div "Normal" at bounding box center [147, 423] width 62 height 11
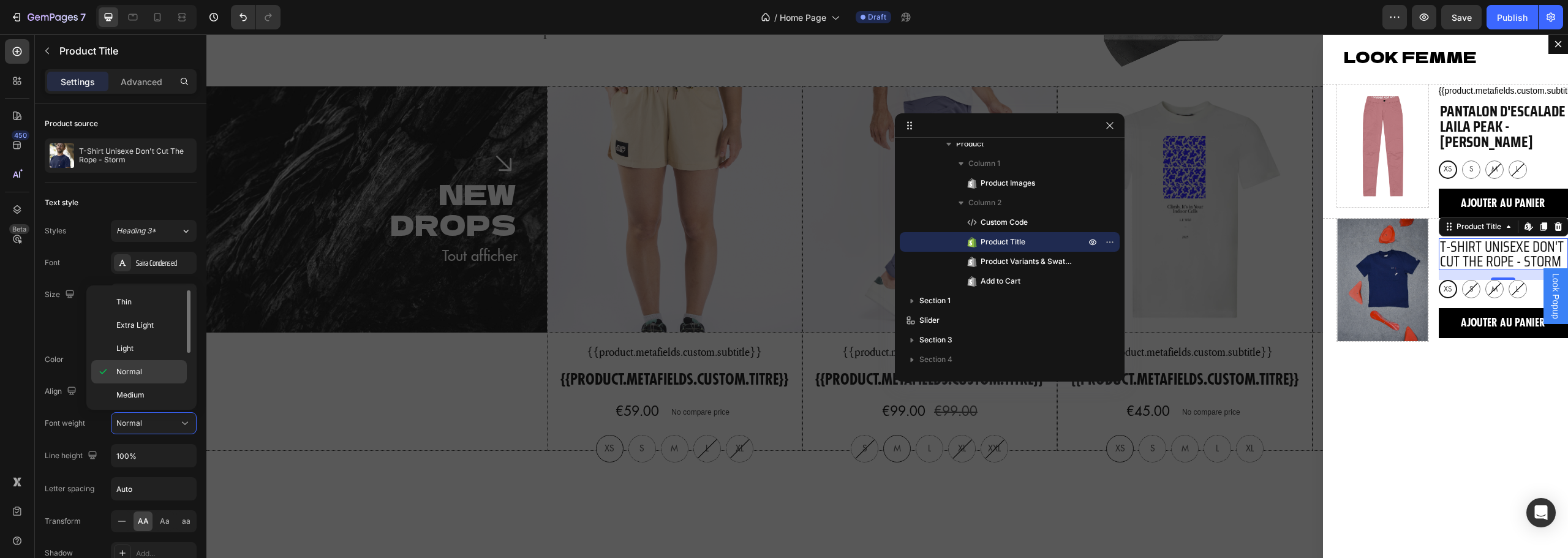
scroll to position [62, 0]
click at [149, 382] on p "Bold" at bounding box center [148, 380] width 65 height 11
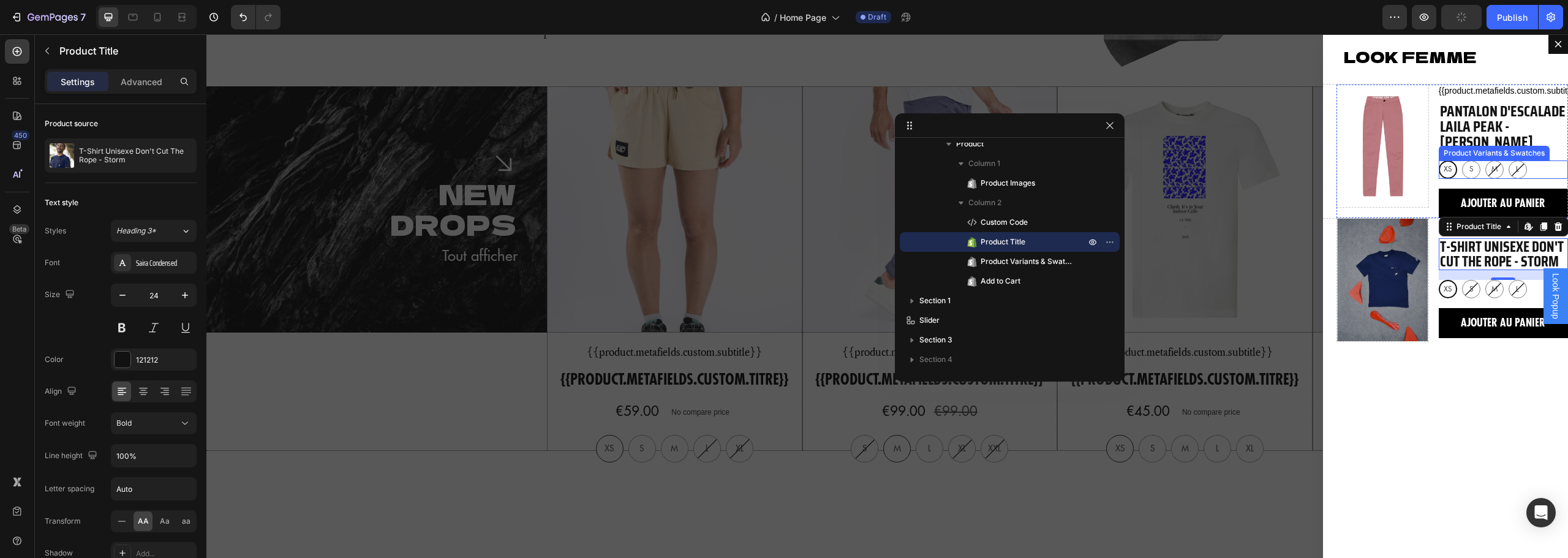
click at [1526, 167] on div "XS XS XS S S S M M M L L L" at bounding box center [1503, 170] width 129 height 18
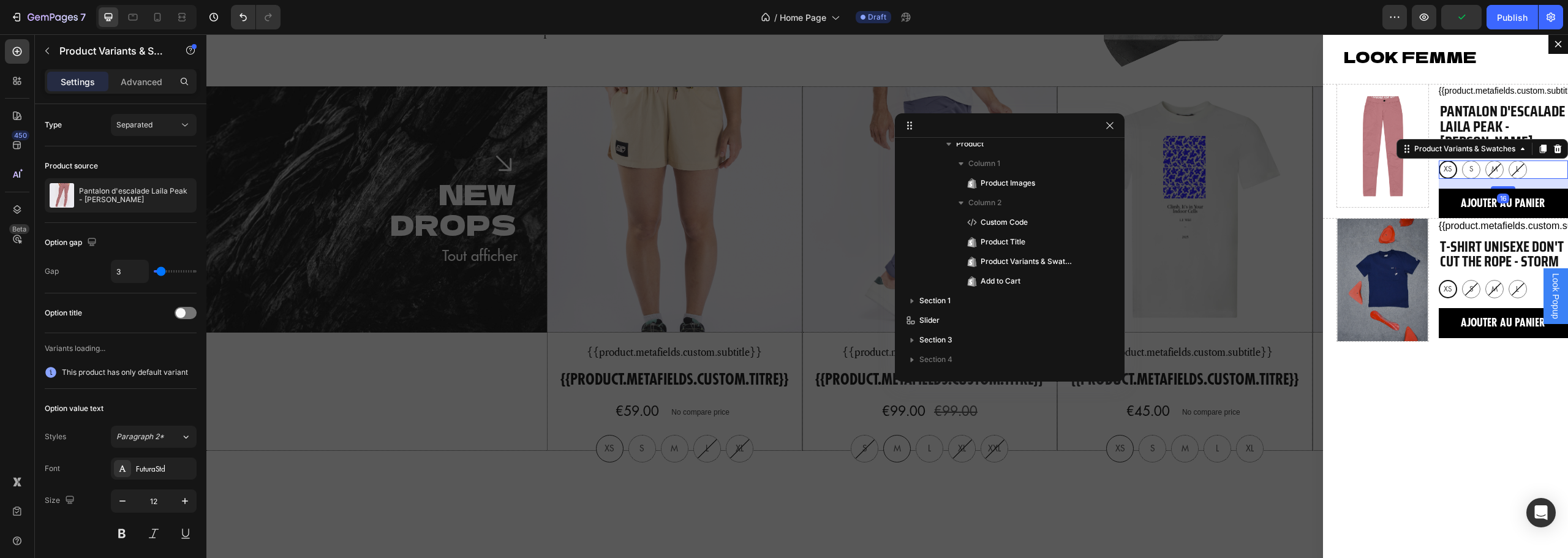
scroll to position [107, 0]
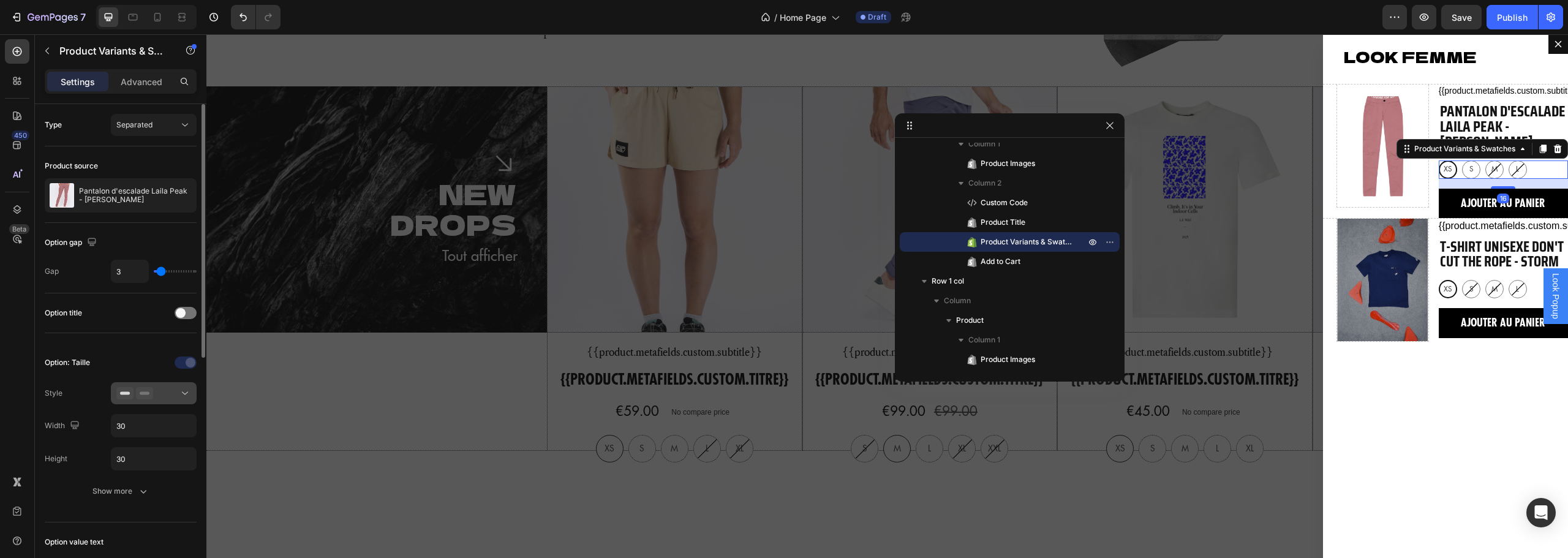
click at [159, 392] on div at bounding box center [153, 393] width 75 height 12
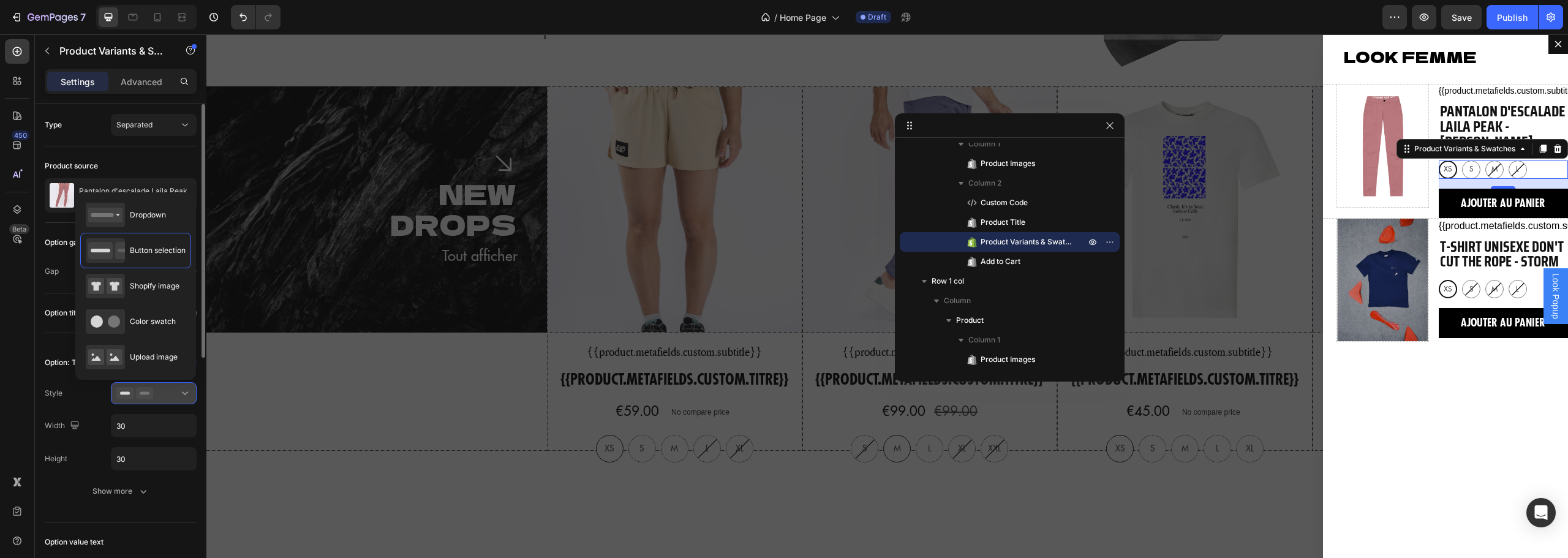
click at [159, 392] on div at bounding box center [153, 393] width 75 height 12
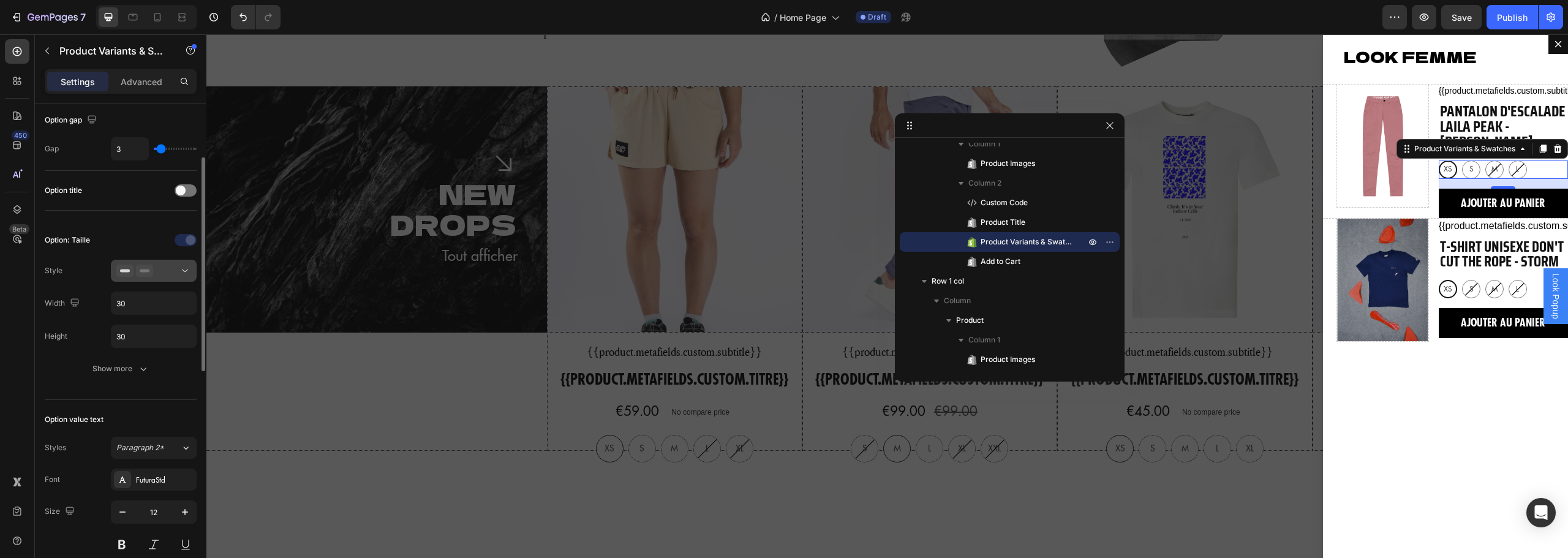
scroll to position [306, 0]
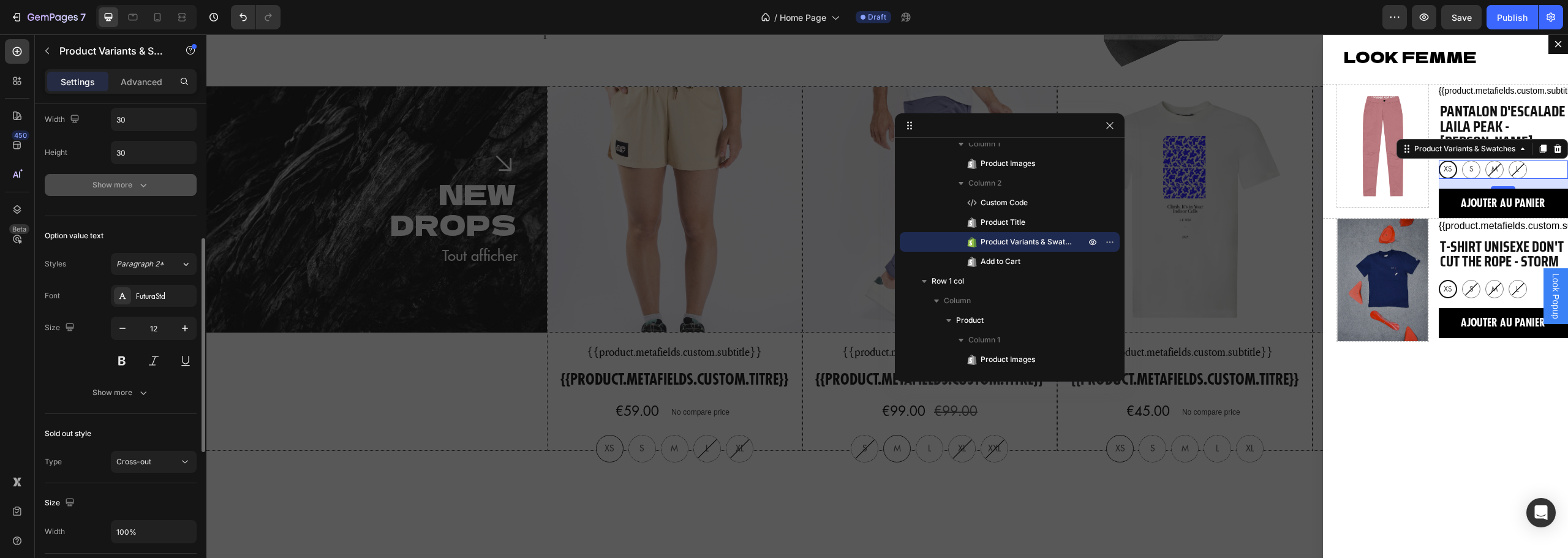
click at [122, 184] on div "Show more" at bounding box center [120, 185] width 57 height 12
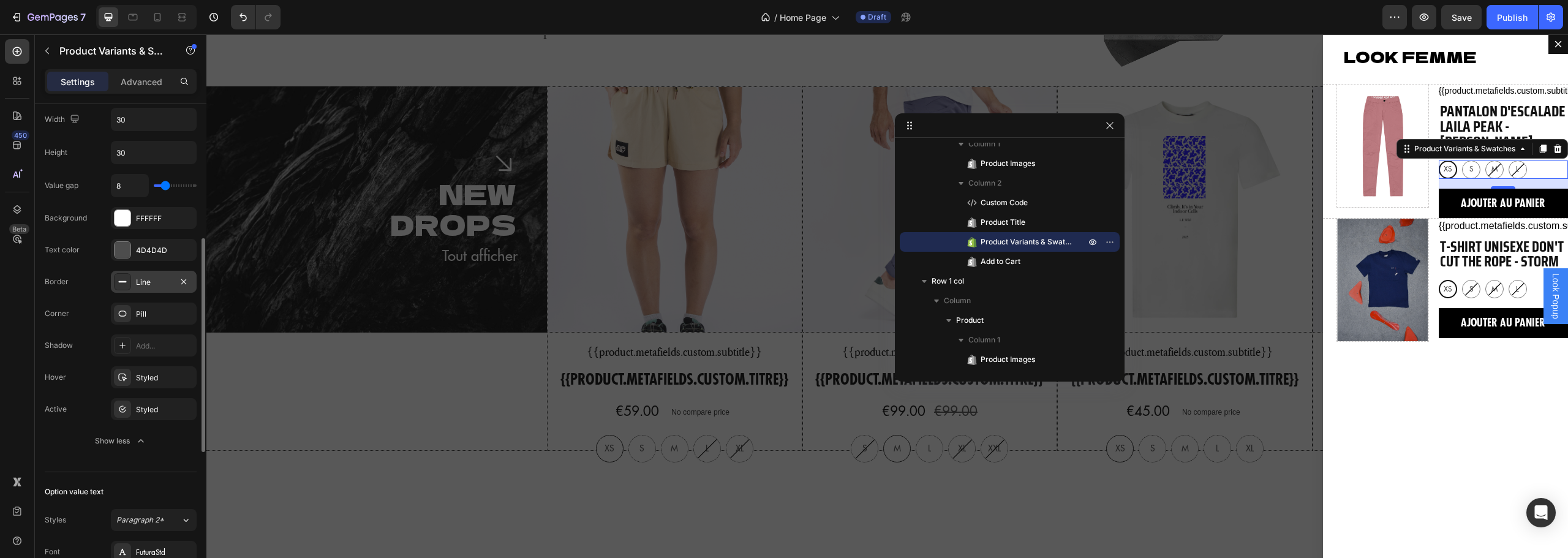
click at [150, 280] on div "Line" at bounding box center [154, 282] width 36 height 11
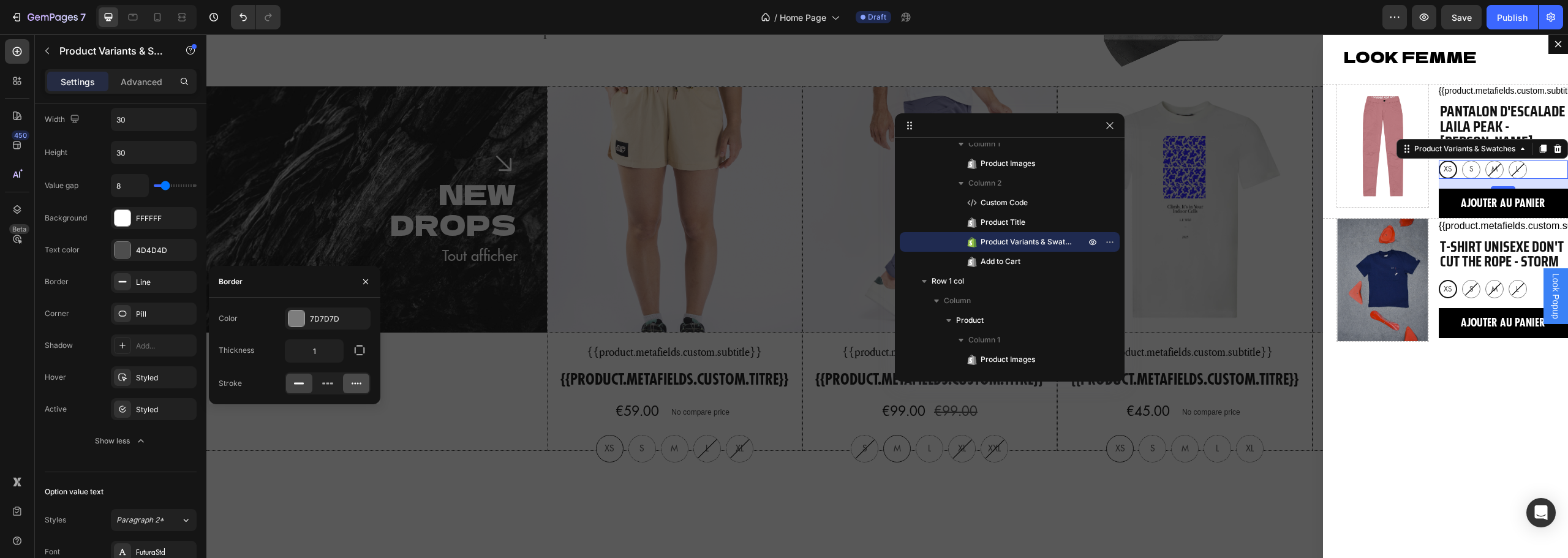
click at [357, 383] on icon at bounding box center [356, 384] width 10 height 2
click at [329, 320] on div "7D7D7D" at bounding box center [327, 319] width 36 height 11
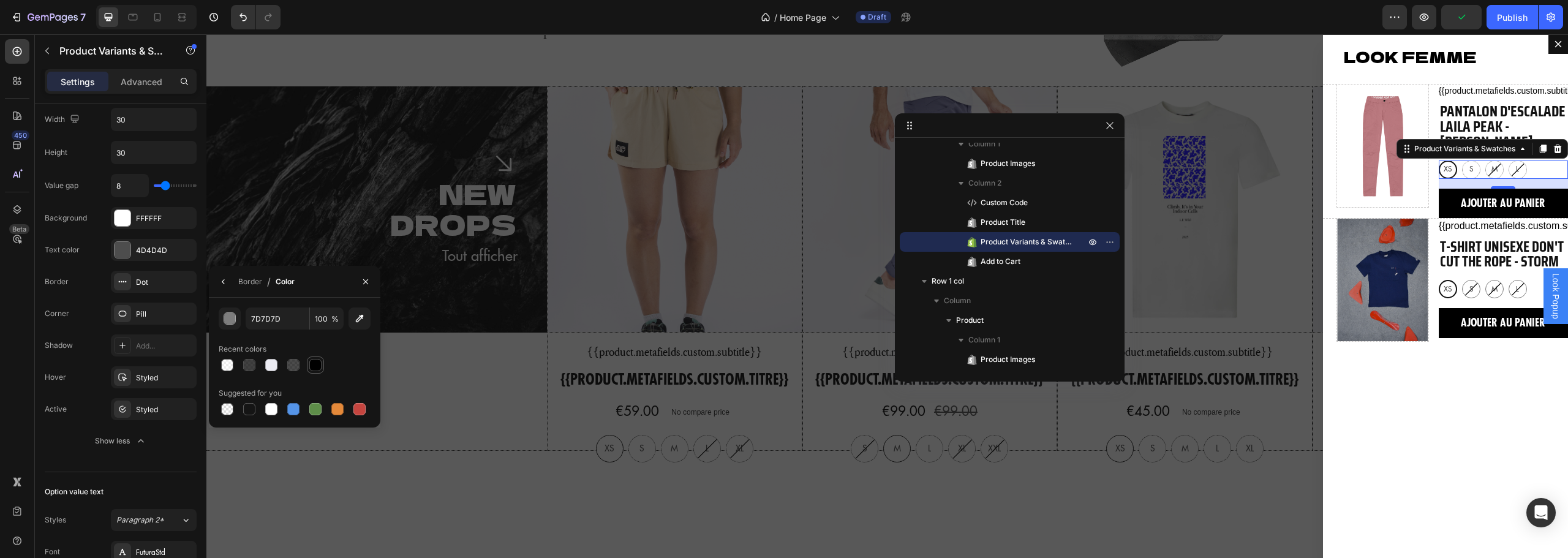
click at [315, 367] on div at bounding box center [316, 365] width 12 height 12
type input "000000"
click at [152, 409] on div "Styled" at bounding box center [154, 410] width 36 height 11
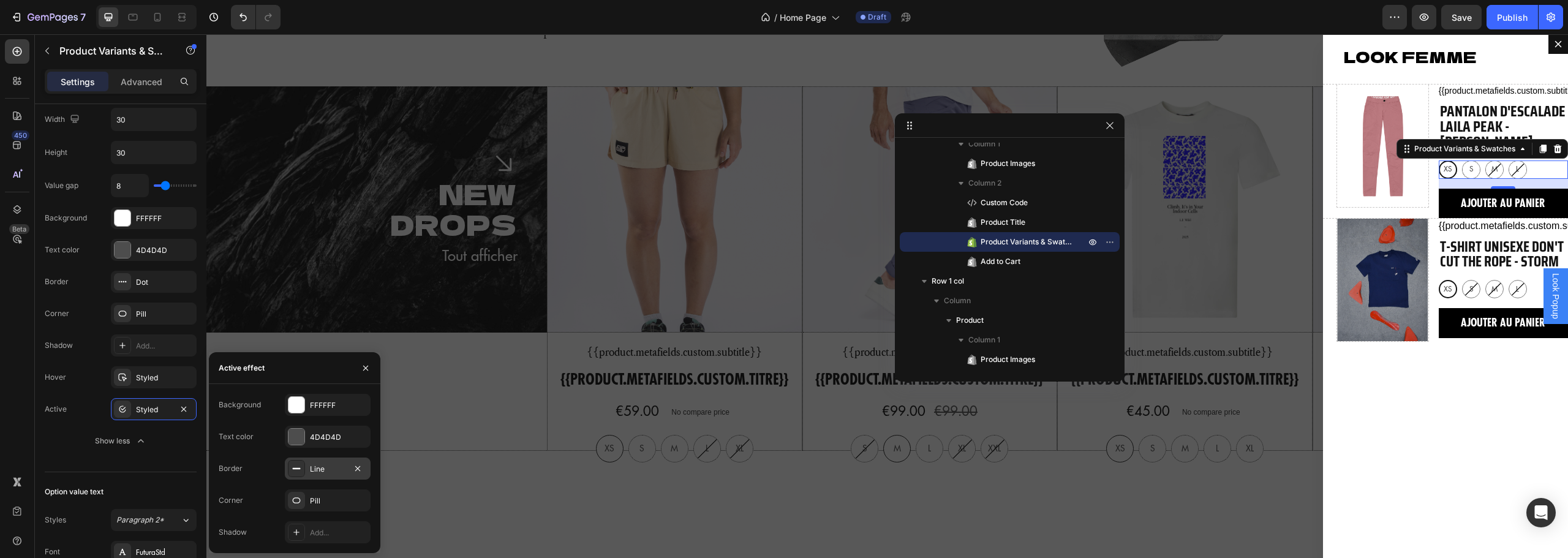
click at [321, 469] on div "Line" at bounding box center [327, 469] width 36 height 11
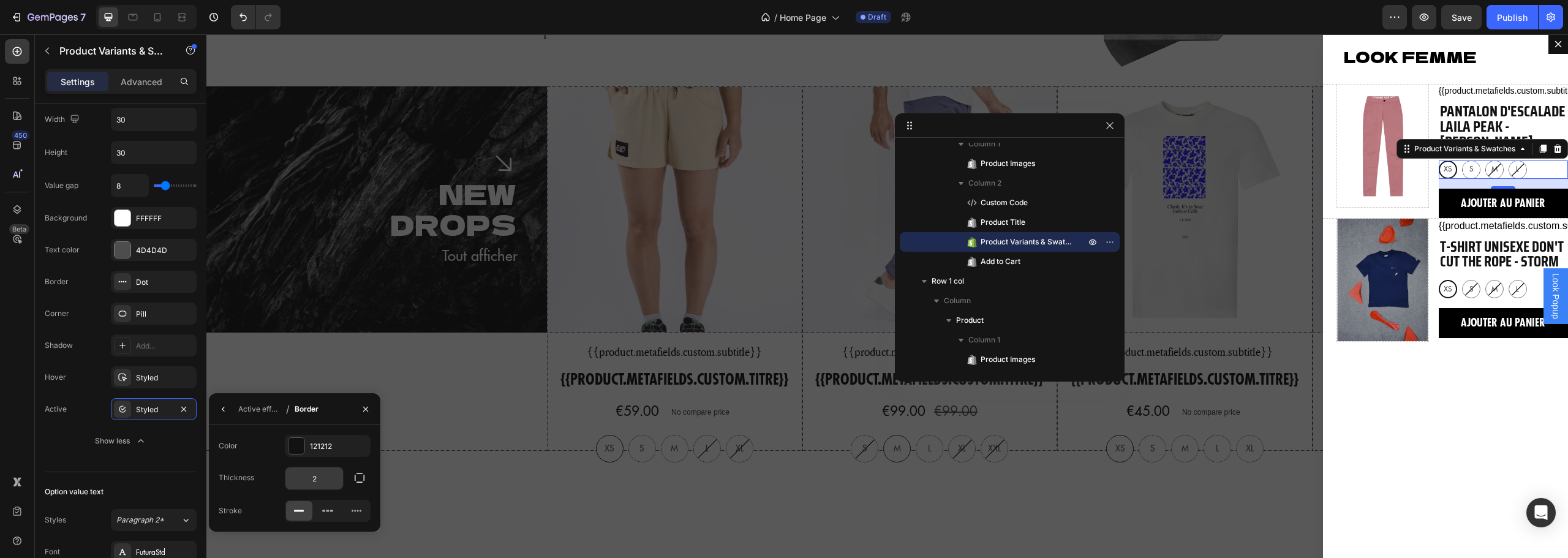
click at [0, 0] on input "2" at bounding box center [0, 0] width 0 height 0
type input "4"
type input "1"
click at [1491, 293] on span "M" at bounding box center [1494, 289] width 6 height 8
click at [1485, 280] on input "M M M" at bounding box center [1485, 280] width 1 height 1
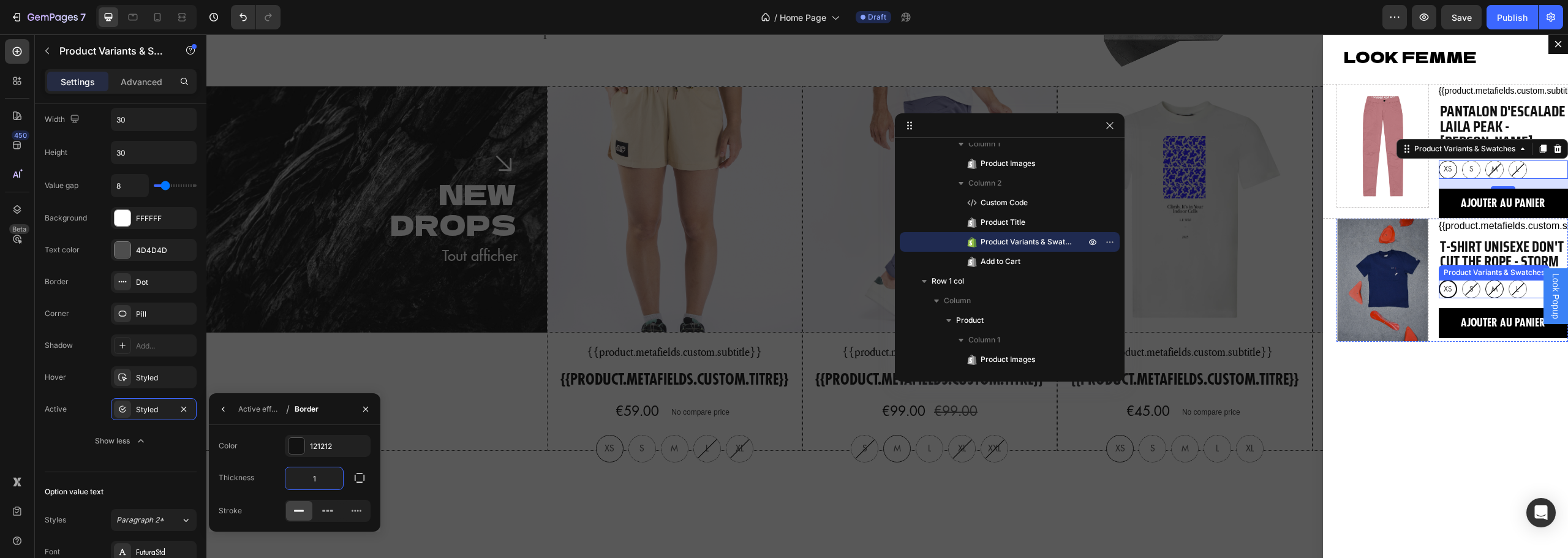
radio input "true"
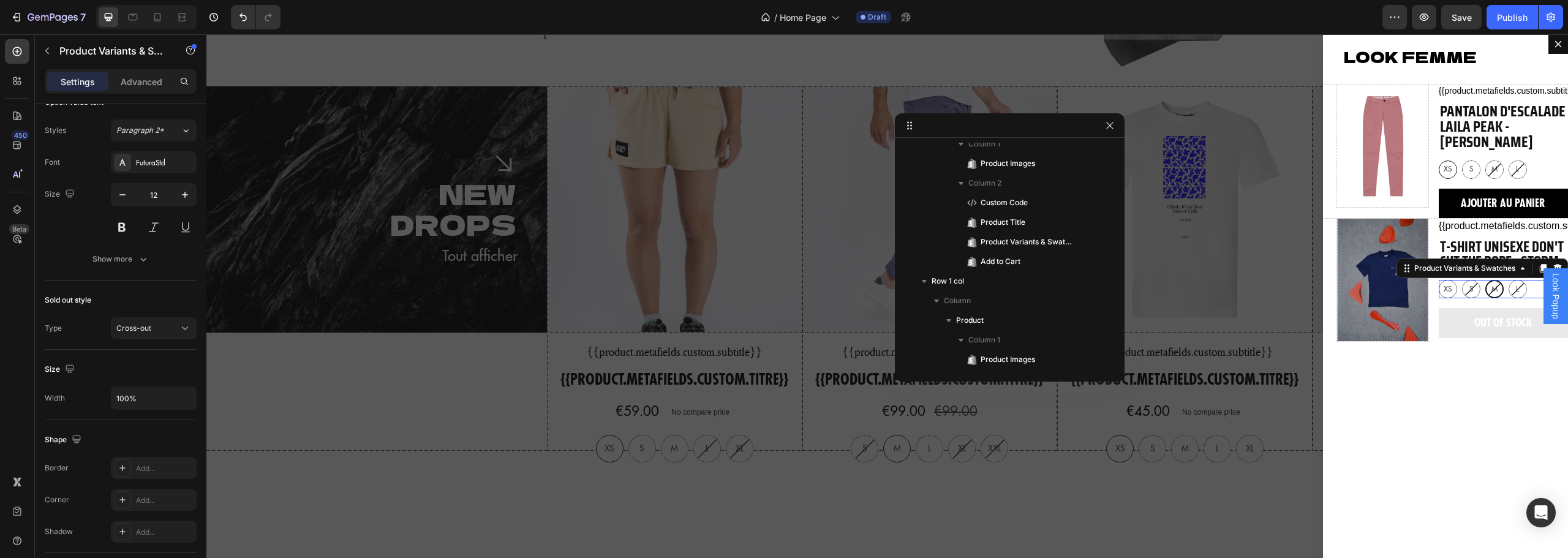
scroll to position [303, 0]
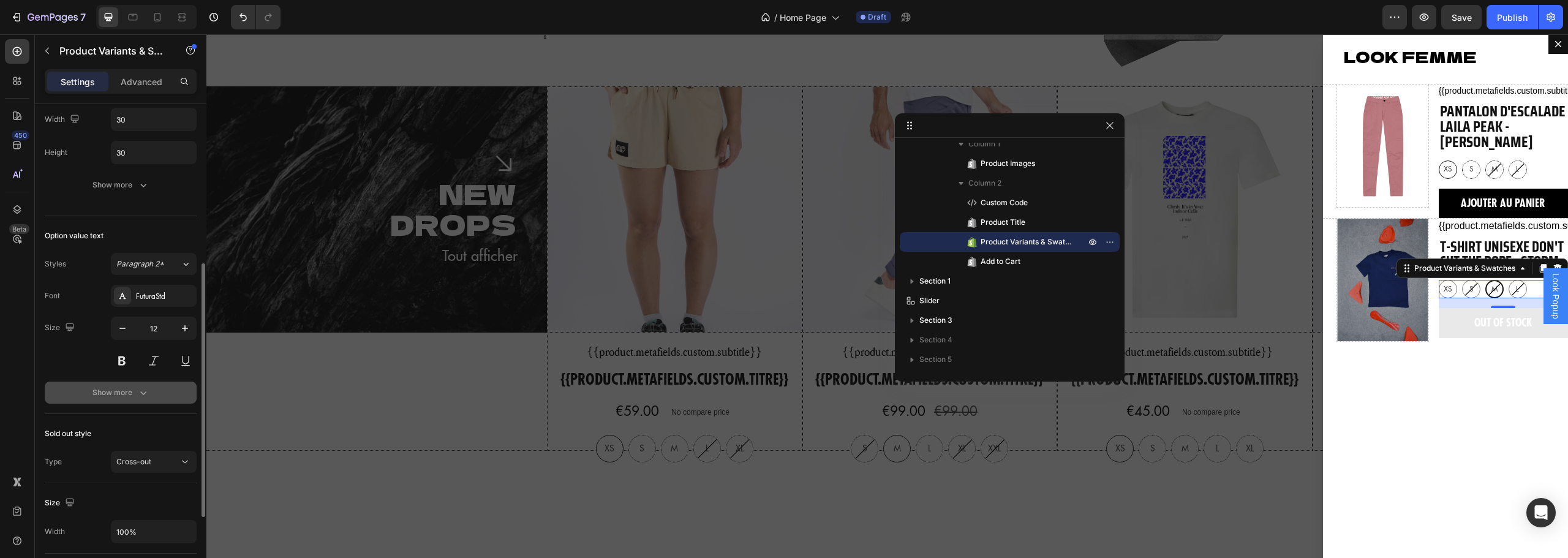
click at [124, 388] on div "Show more" at bounding box center [120, 393] width 57 height 12
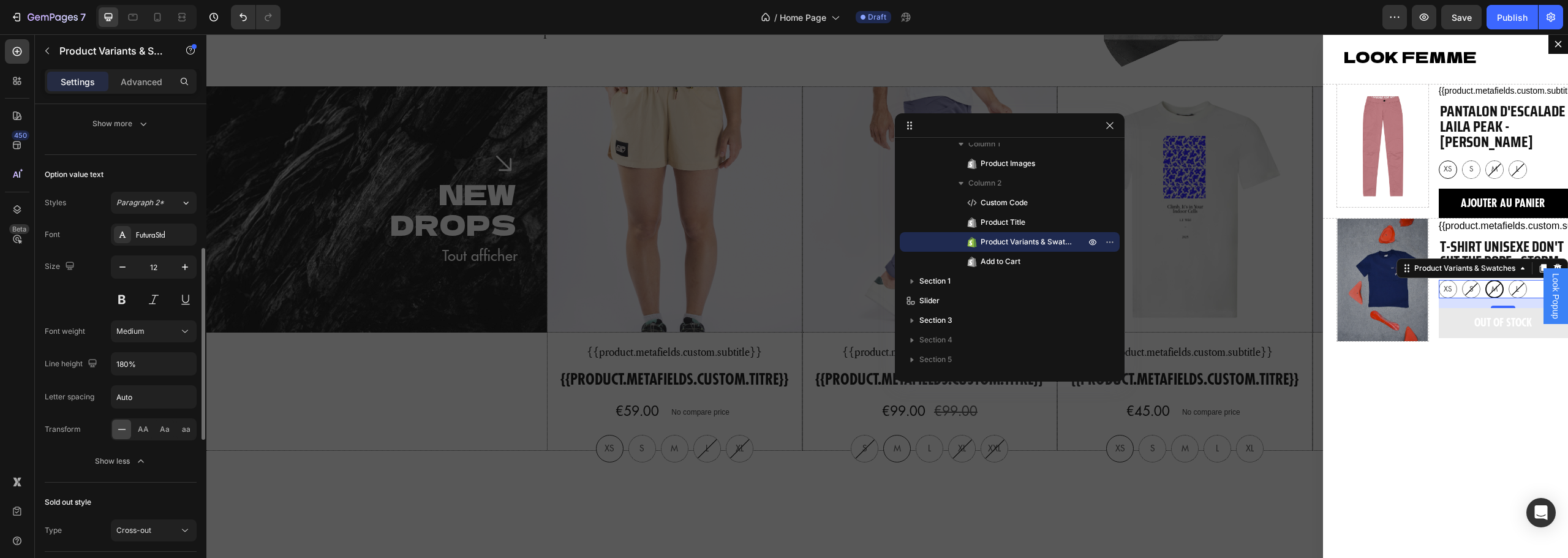
click at [124, 456] on div "Show less" at bounding box center [121, 462] width 52 height 12
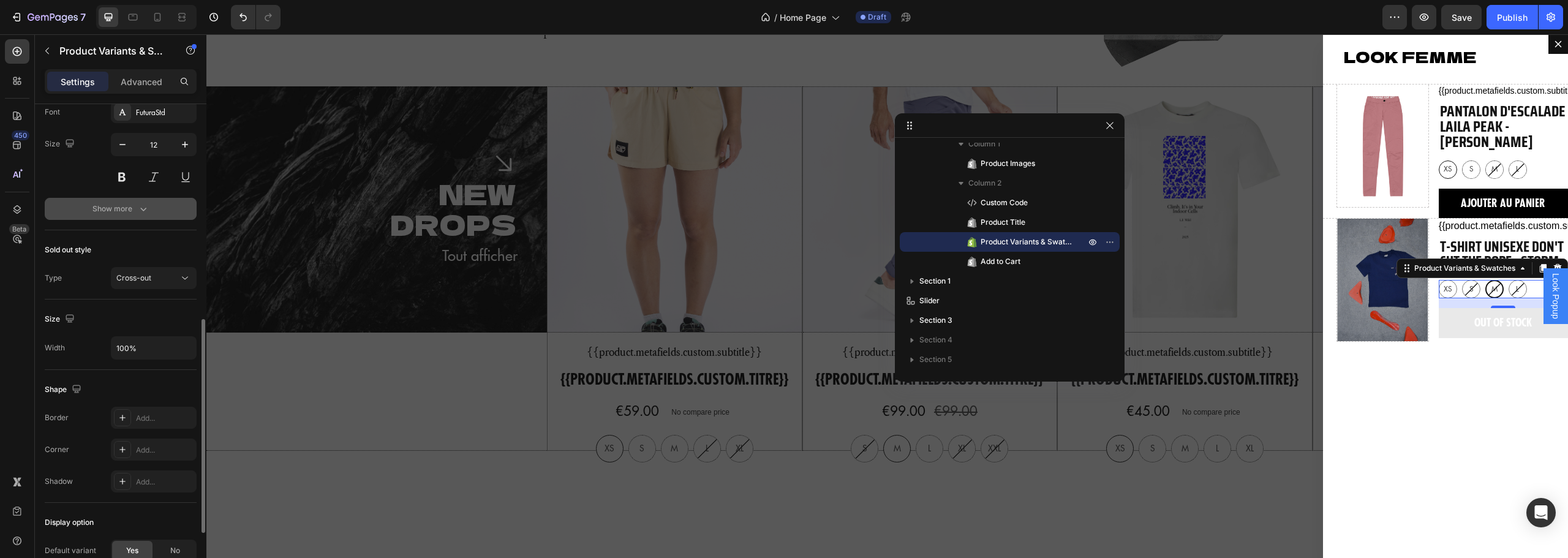
click at [121, 211] on div "Show more" at bounding box center [120, 209] width 57 height 12
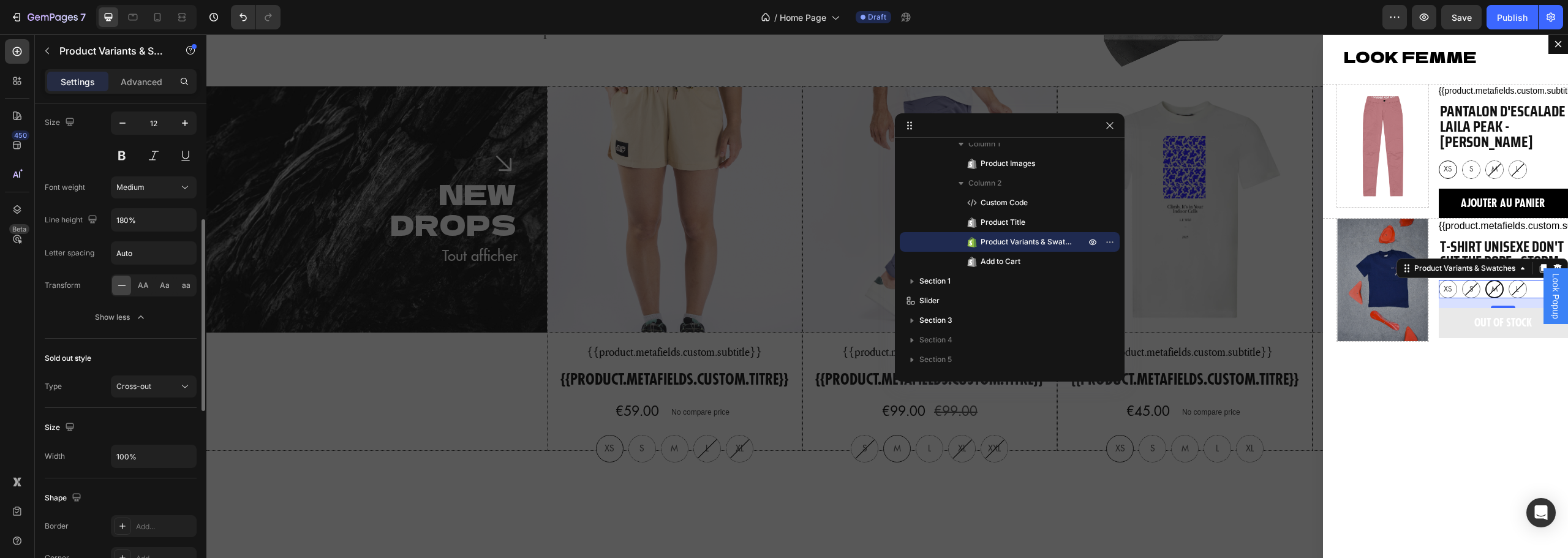
scroll to position [205, 0]
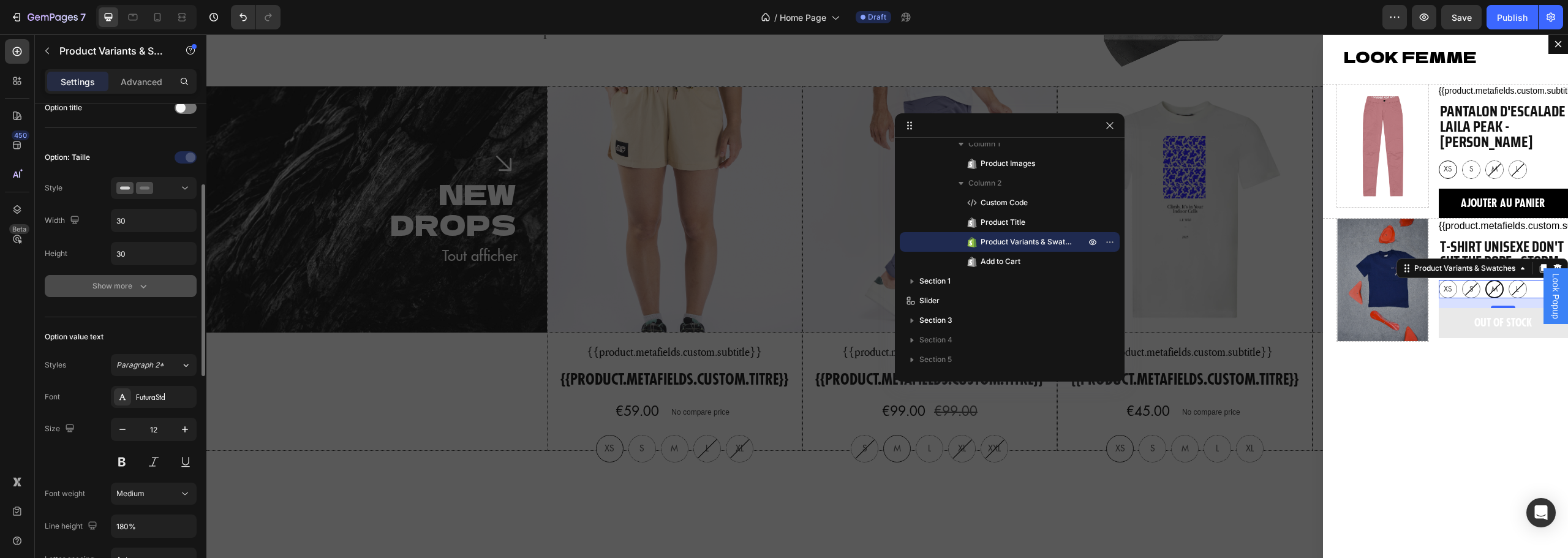
click at [139, 289] on icon "button" at bounding box center [144, 287] width 12 height 12
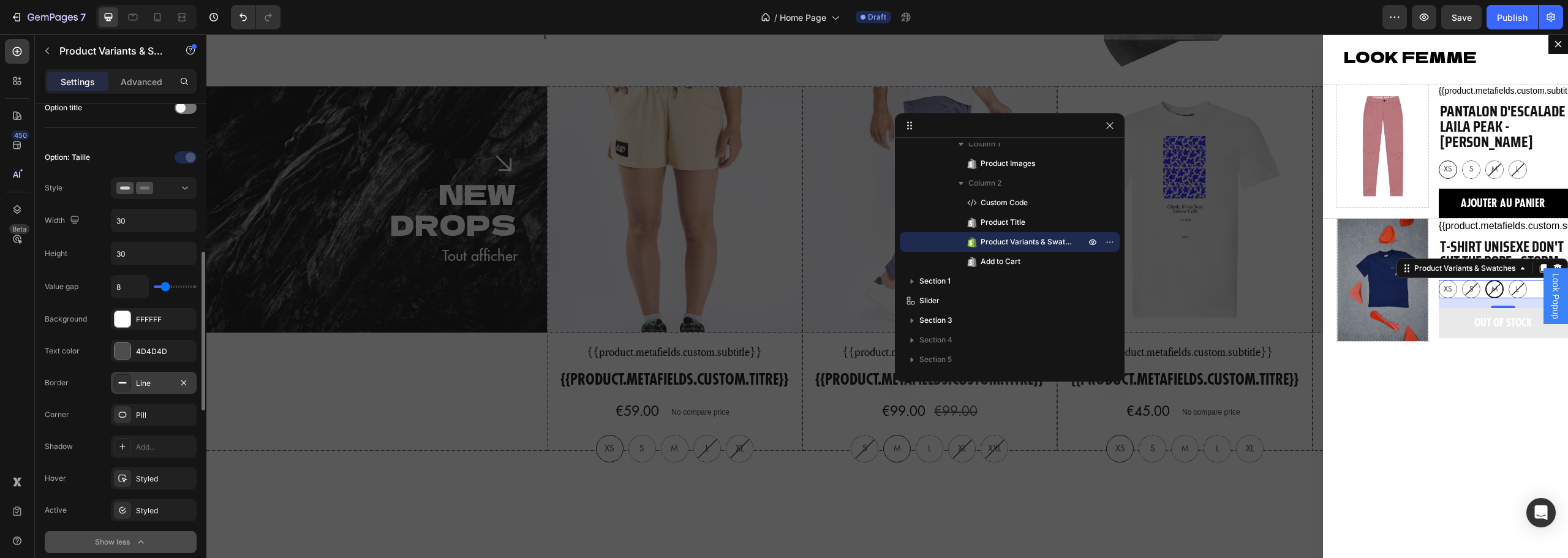
scroll to position [328, 0]
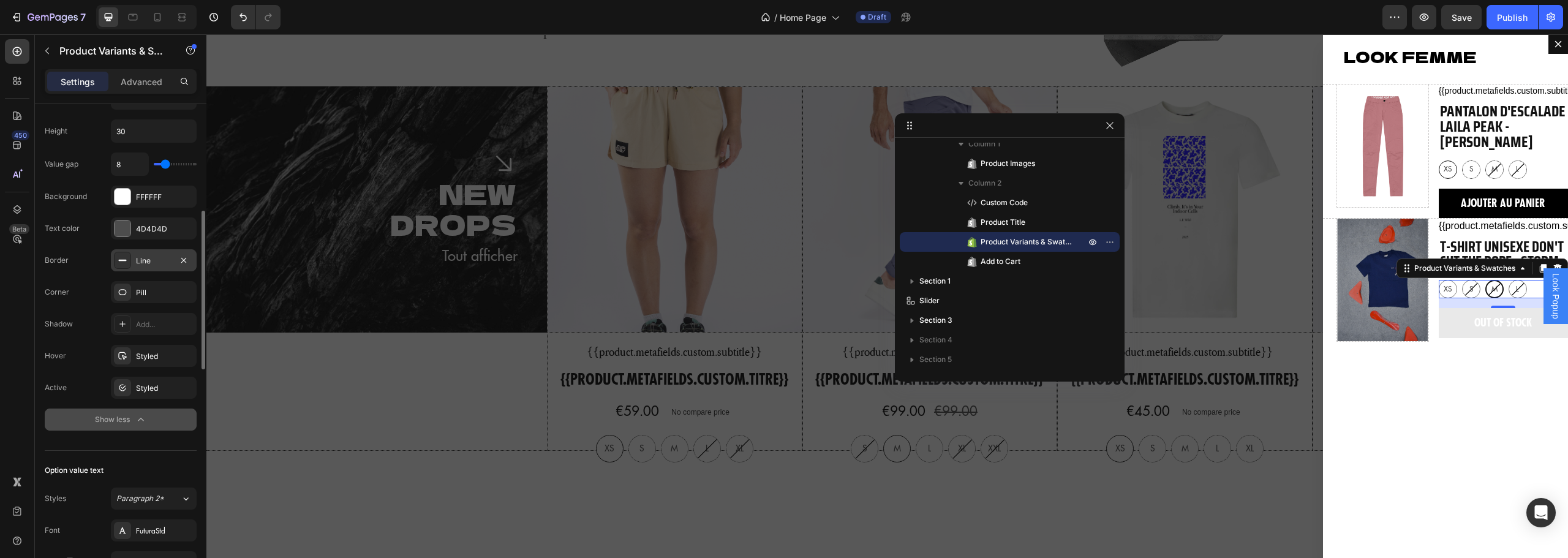
click at [150, 261] on div "Line" at bounding box center [154, 261] width 36 height 11
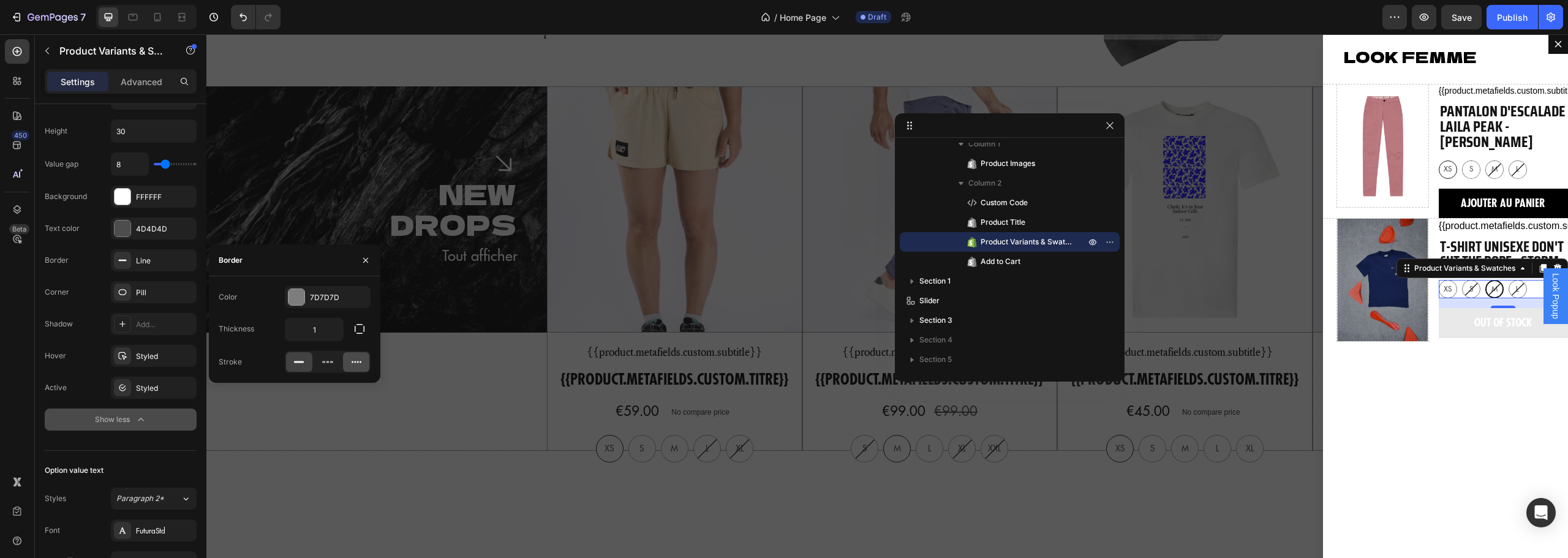
click at [366, 361] on div at bounding box center [356, 362] width 27 height 20
click at [310, 287] on div "7D7D7D" at bounding box center [327, 297] width 85 height 22
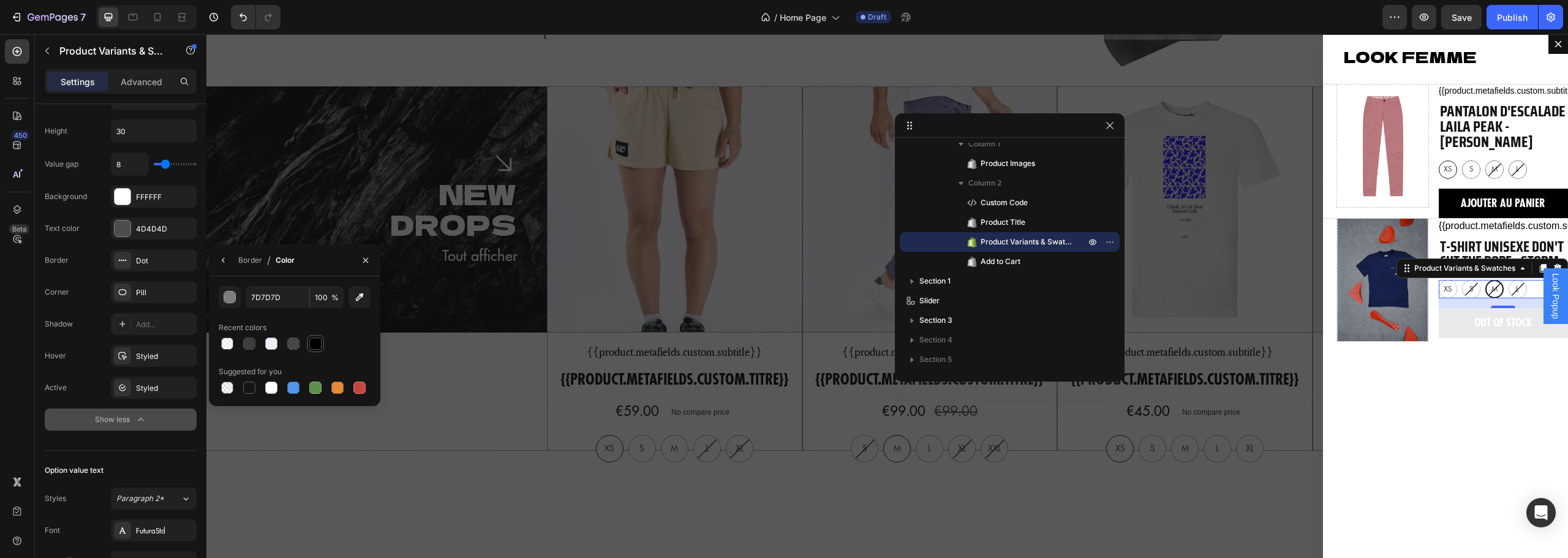
click at [318, 343] on div at bounding box center [316, 344] width 12 height 12
type input "000000"
click at [230, 258] on button "button" at bounding box center [224, 261] width 20 height 20
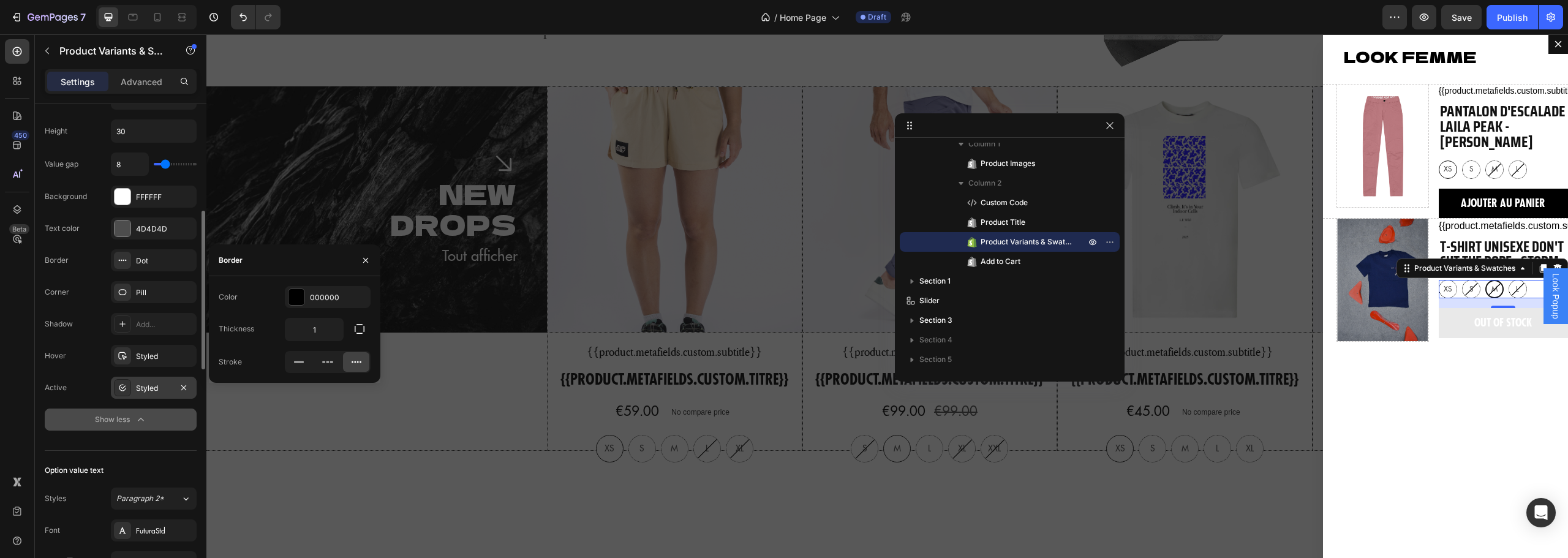
click at [148, 383] on div "Styled" at bounding box center [154, 388] width 36 height 11
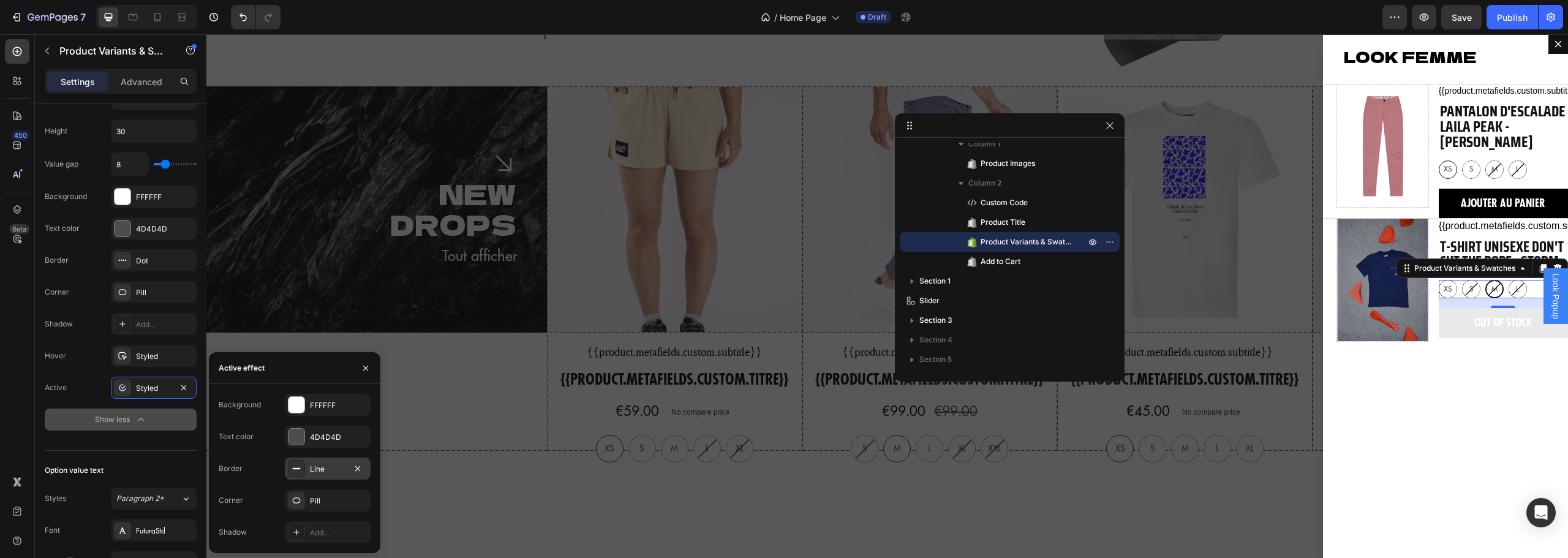
click at [323, 468] on div "Line" at bounding box center [327, 469] width 36 height 11
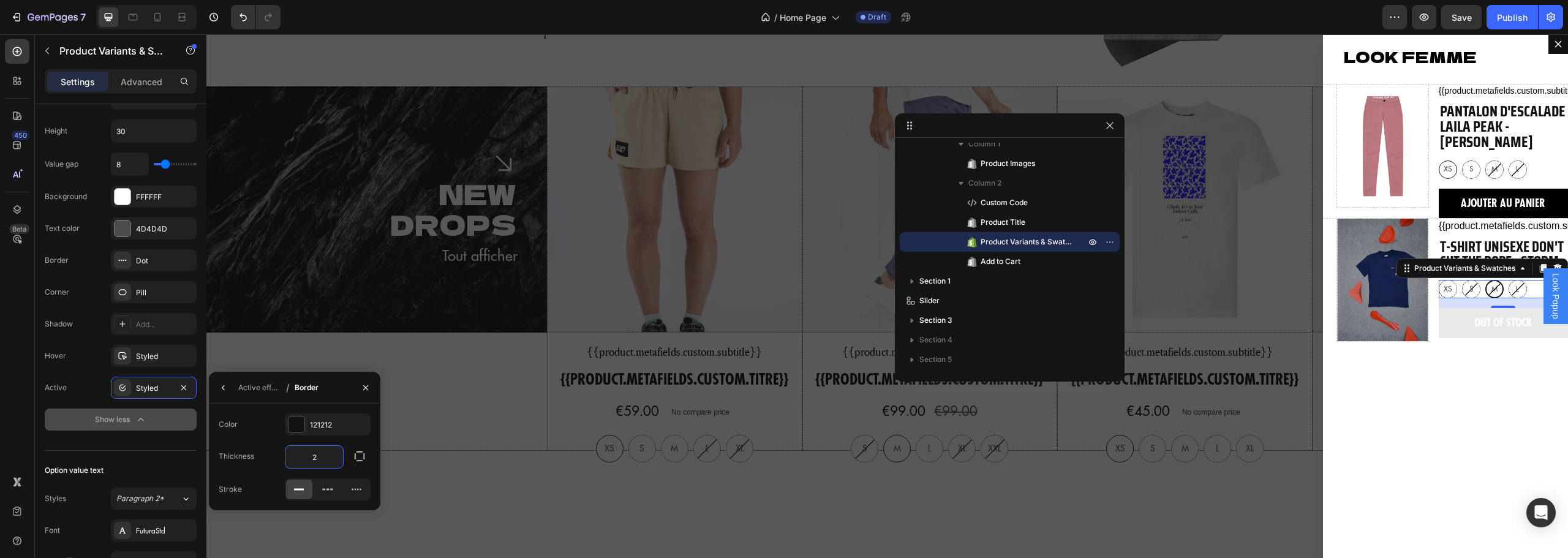
click at [325, 449] on input "2" at bounding box center [314, 457] width 57 height 22
type input "1"
click at [1388, 418] on div "LOOK FEMME Text Block Product Images {{product.metafields.custom.subtitle}} Cus…" at bounding box center [1446, 296] width 245 height 524
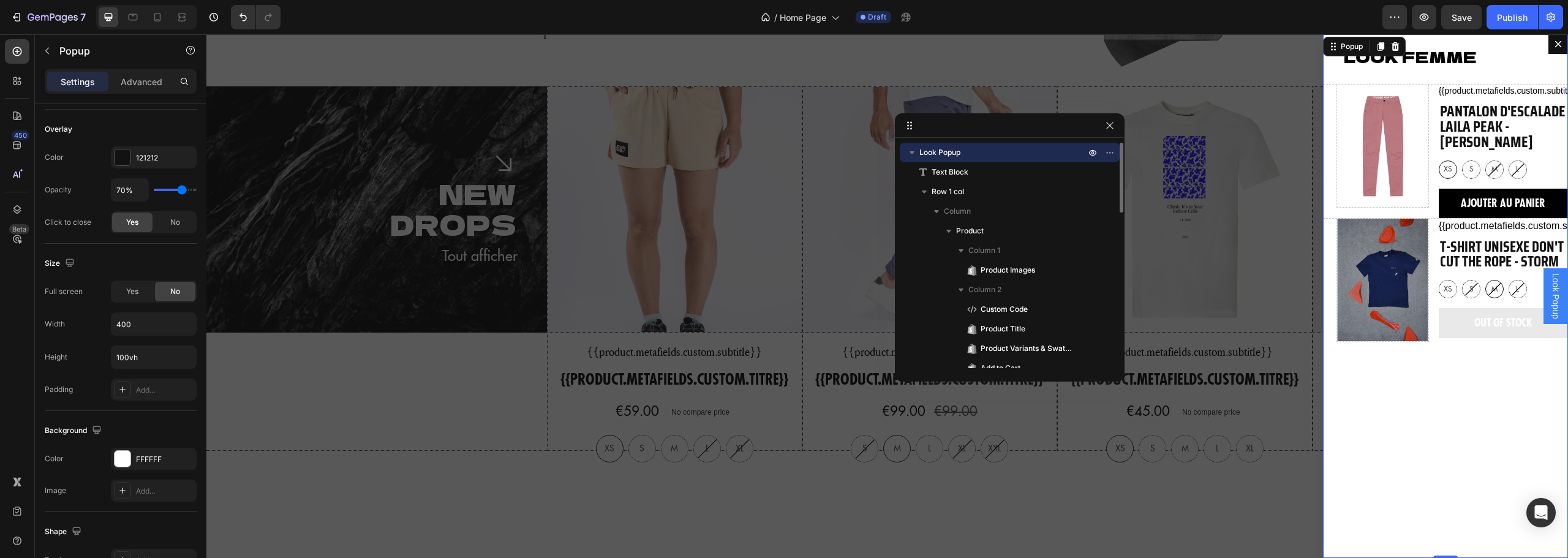
scroll to position [0, 0]
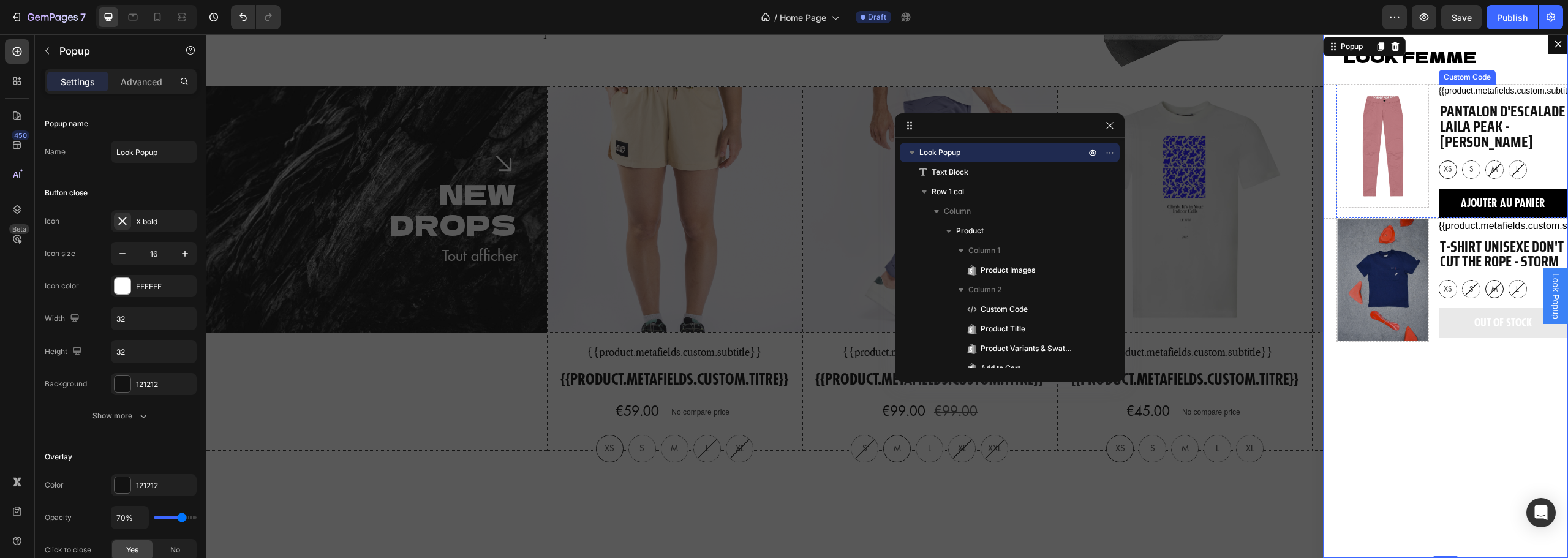
click at [1501, 91] on p "{{product.metafields.custom.subtitle}}" at bounding box center [1503, 91] width 129 height 13
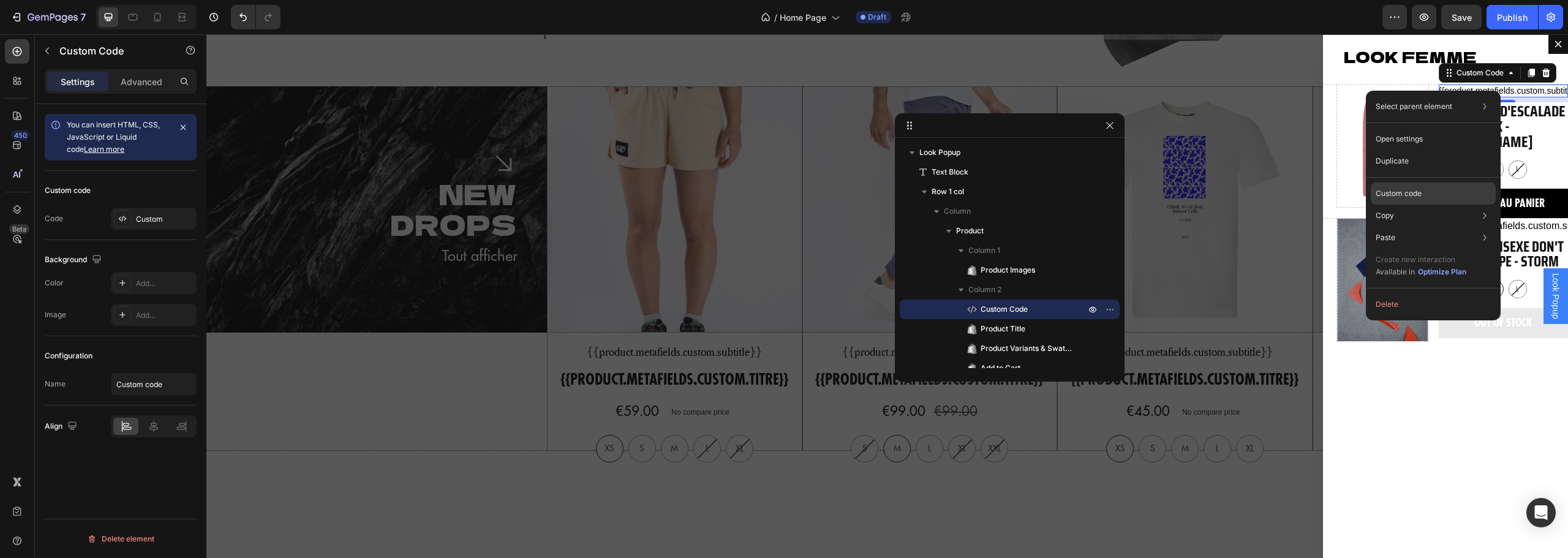
click at [1411, 188] on p "Custom code" at bounding box center [1398, 194] width 46 height 11
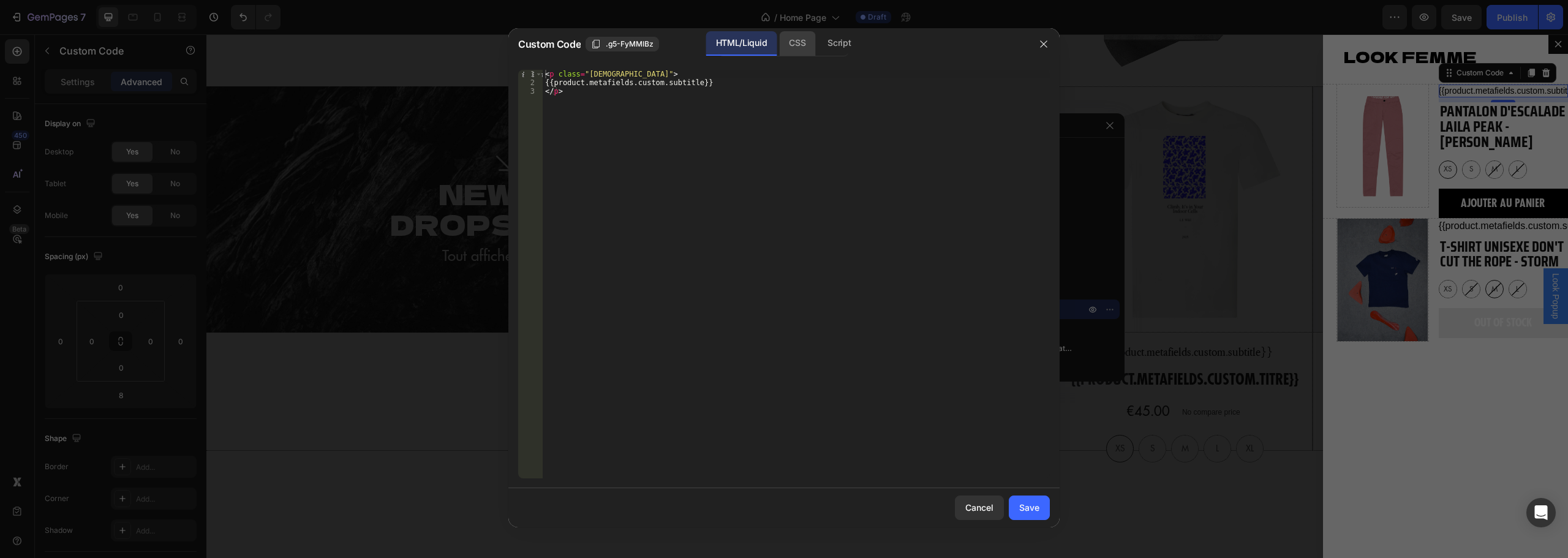
click at [817, 48] on div "CSS" at bounding box center [839, 44] width 43 height 25
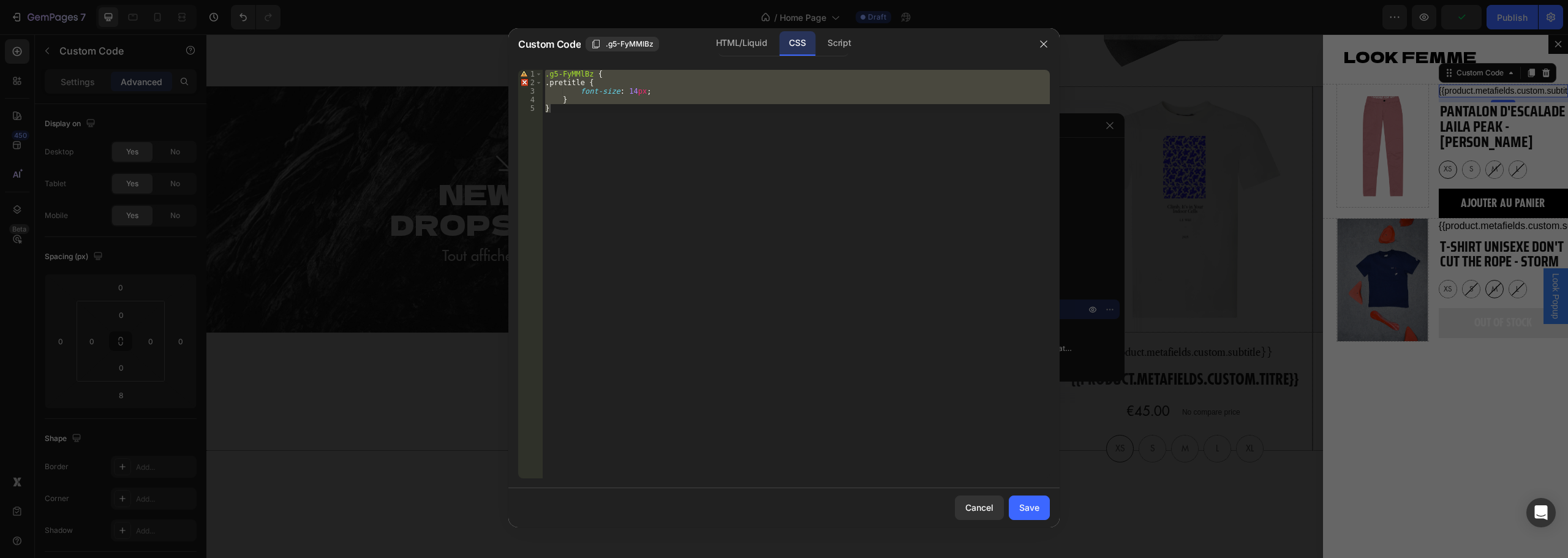
click at [655, 91] on div ".g5-FyMMlBz { .pretitle { font-size : 14 px ; } }" at bounding box center [796, 274] width 507 height 409
type textarea "font-size: 14px;"
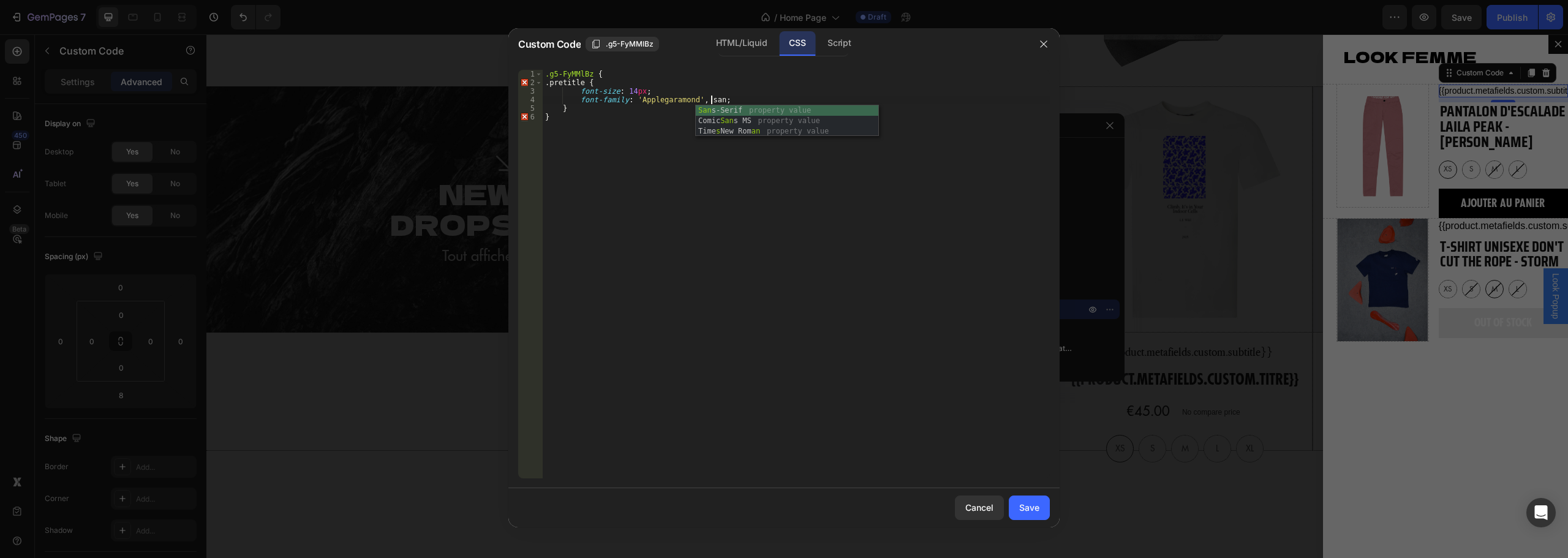
scroll to position [0, 14]
type textarea "font-family: 'Applegaramond', Sans-Serif;"
drag, startPoint x: 1027, startPoint y: 499, endPoint x: 800, endPoint y: 395, distance: 249.7
click at [1027, 499] on button "Save" at bounding box center [1029, 508] width 41 height 25
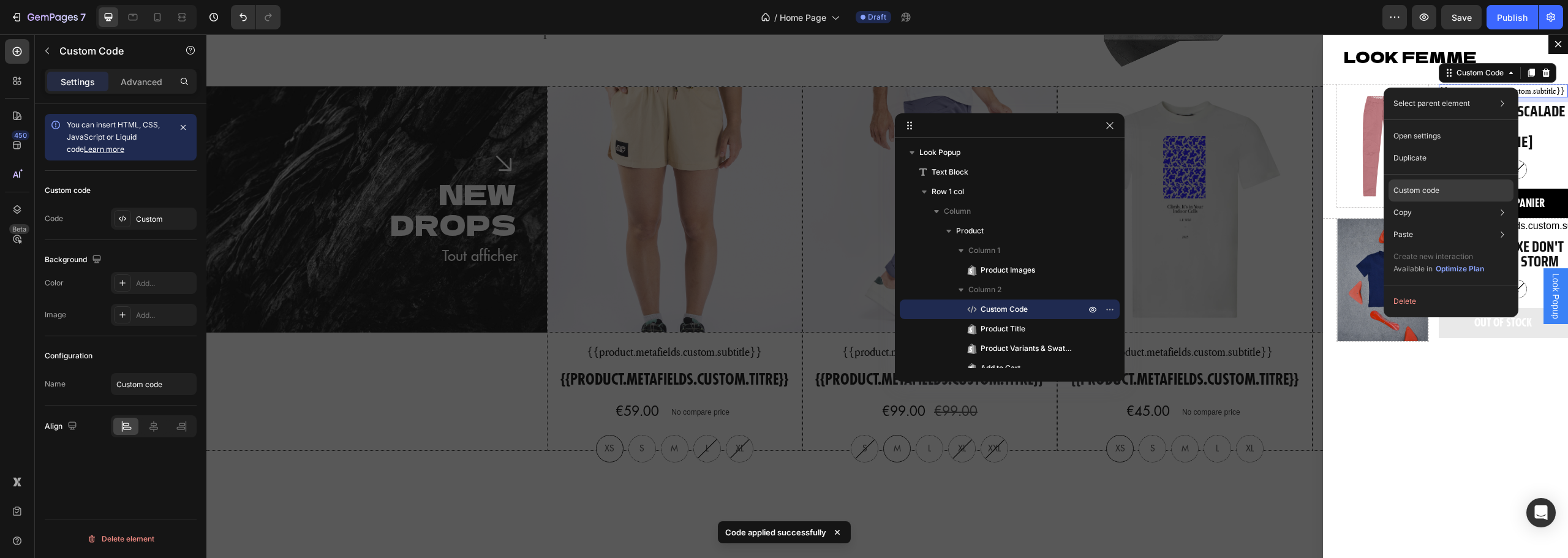
click at [1430, 187] on p "Custom code" at bounding box center [1416, 191] width 46 height 11
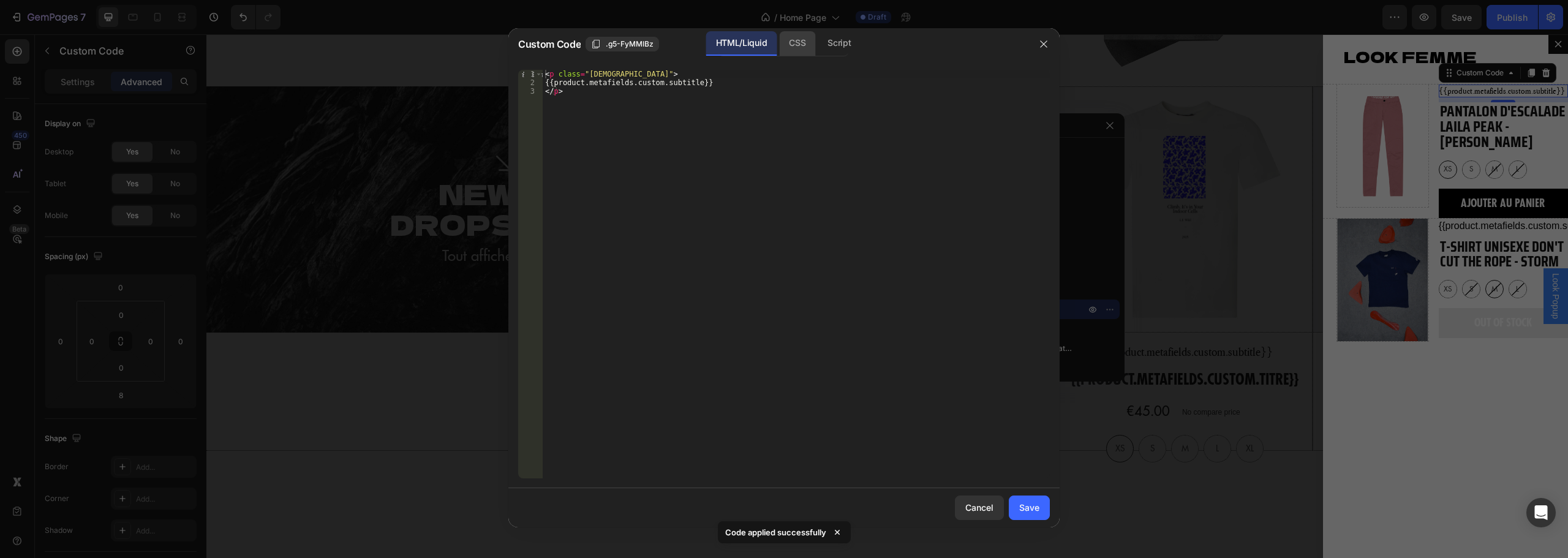
click at [817, 50] on div "CSS" at bounding box center [839, 44] width 43 height 25
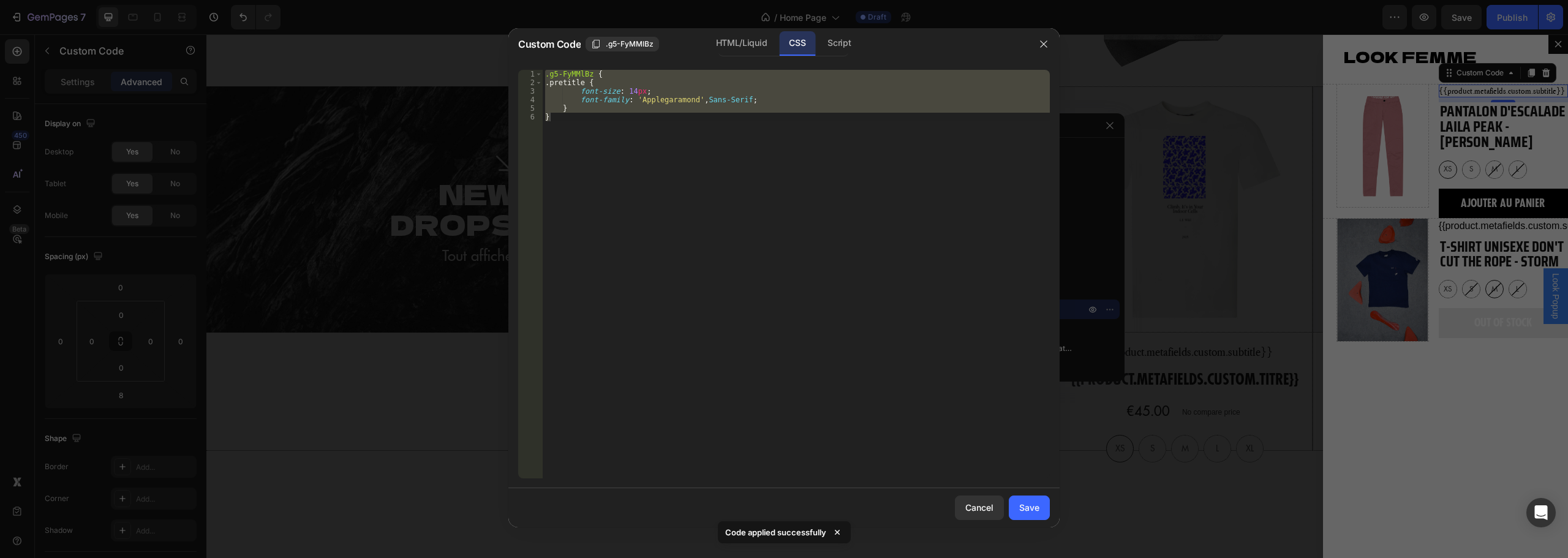
click at [623, 88] on div ".g5-FyMMlBz { .pretitle { font-size : 14 px ; font-family : ' Applegaramond ' ,…" at bounding box center [796, 274] width 507 height 409
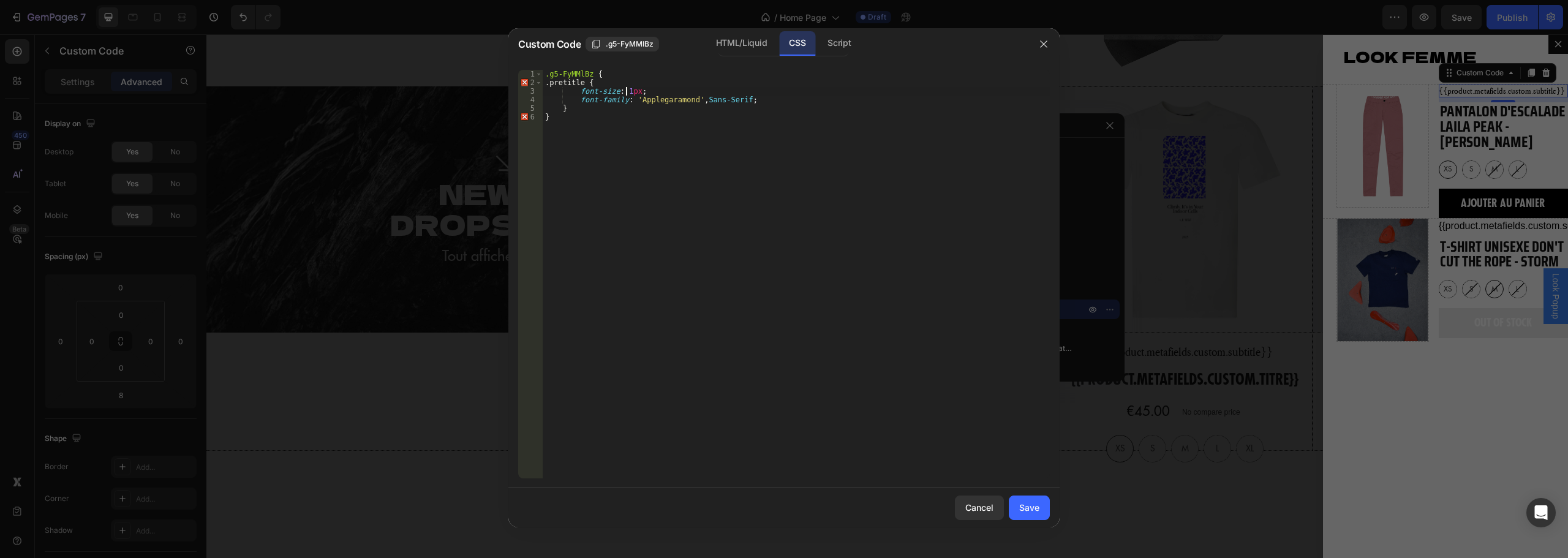
scroll to position [0, 7]
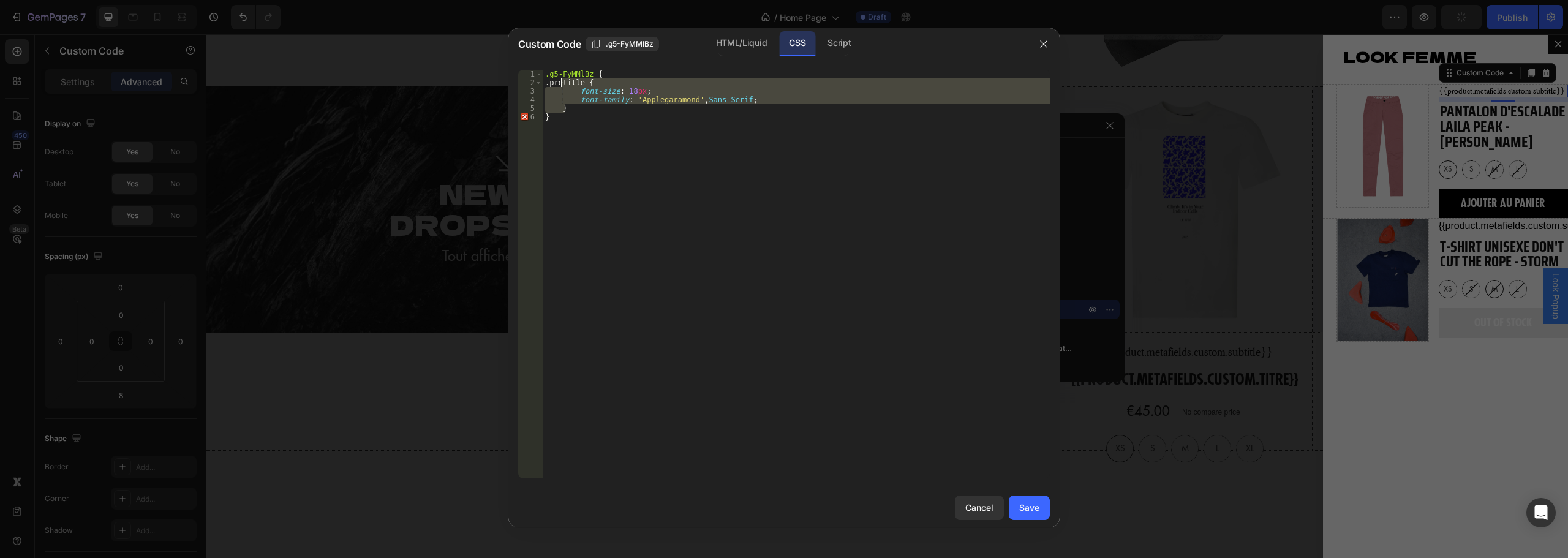
drag, startPoint x: 567, startPoint y: 88, endPoint x: 563, endPoint y: 83, distance: 6.4
click at [563, 83] on div ".g5-FyMMlBz { .pretitle { font-size : 18 px ; font-family : ' Applegaramond ' ,…" at bounding box center [796, 282] width 507 height 426
type textarea ".pretitle { font-size: 18px;"
drag, startPoint x: 1038, startPoint y: 503, endPoint x: 1200, endPoint y: 220, distance: 326.1
click at [1038, 503] on div "Save" at bounding box center [1029, 507] width 21 height 13
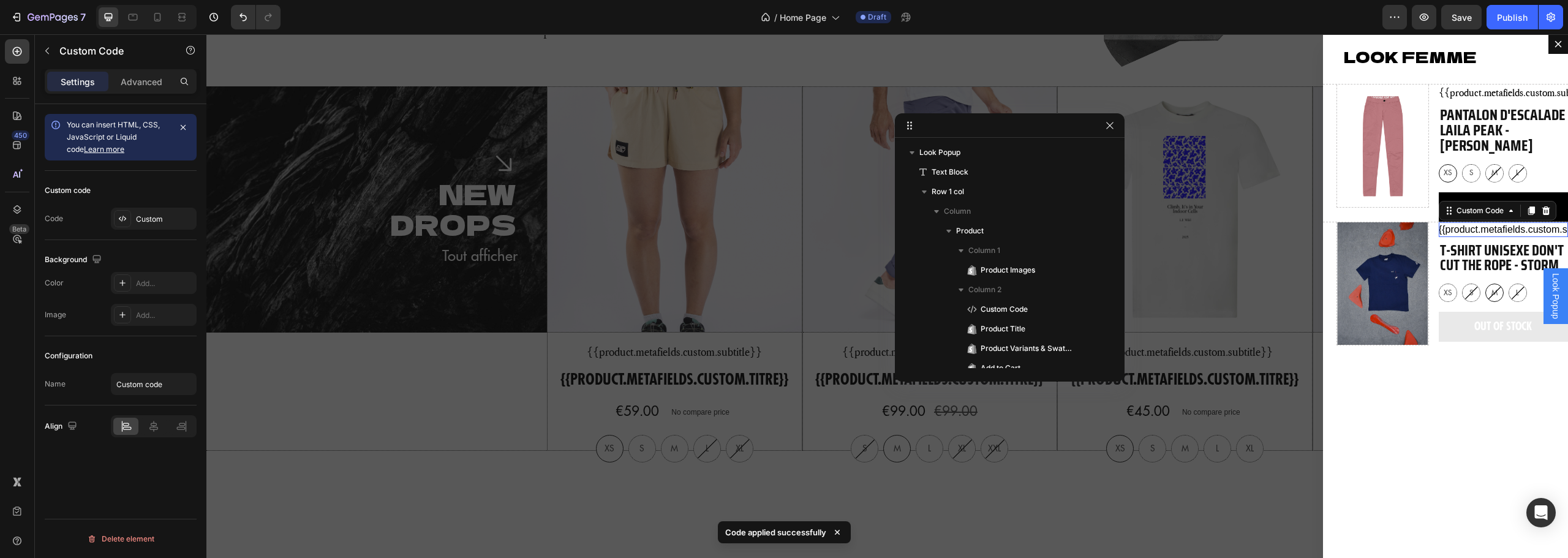
scroll to position [263, 0]
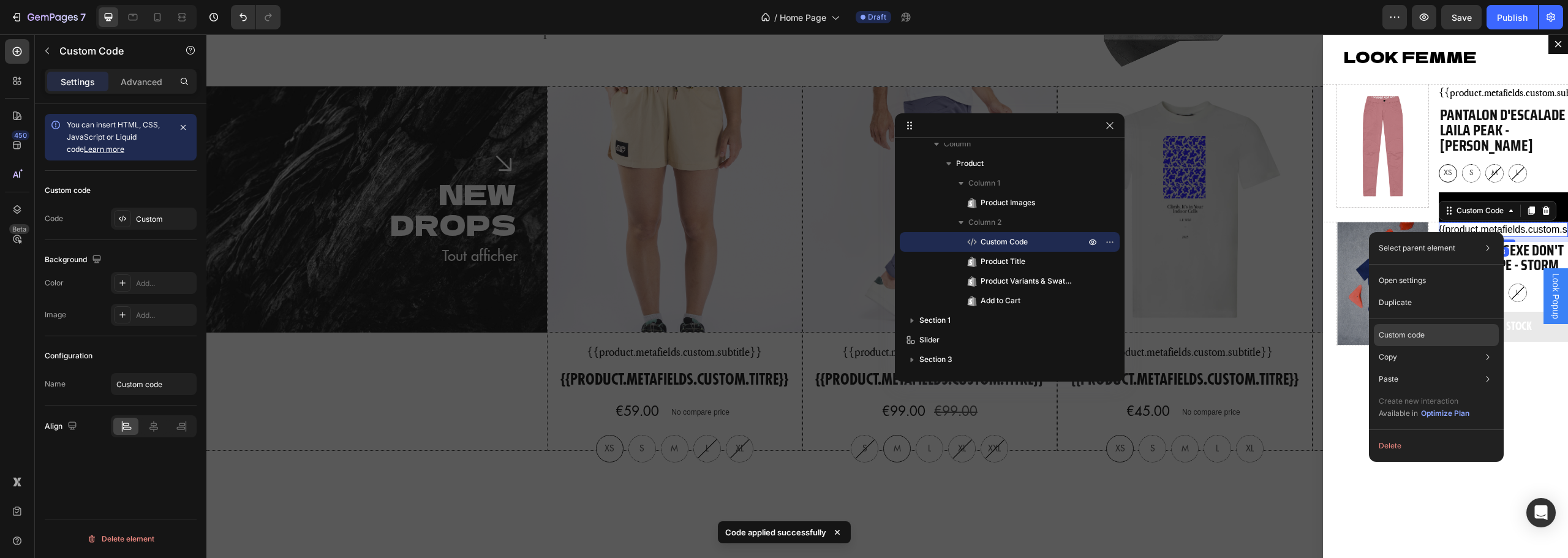
click at [1423, 369] on div "Custom code" at bounding box center [1436, 380] width 125 height 22
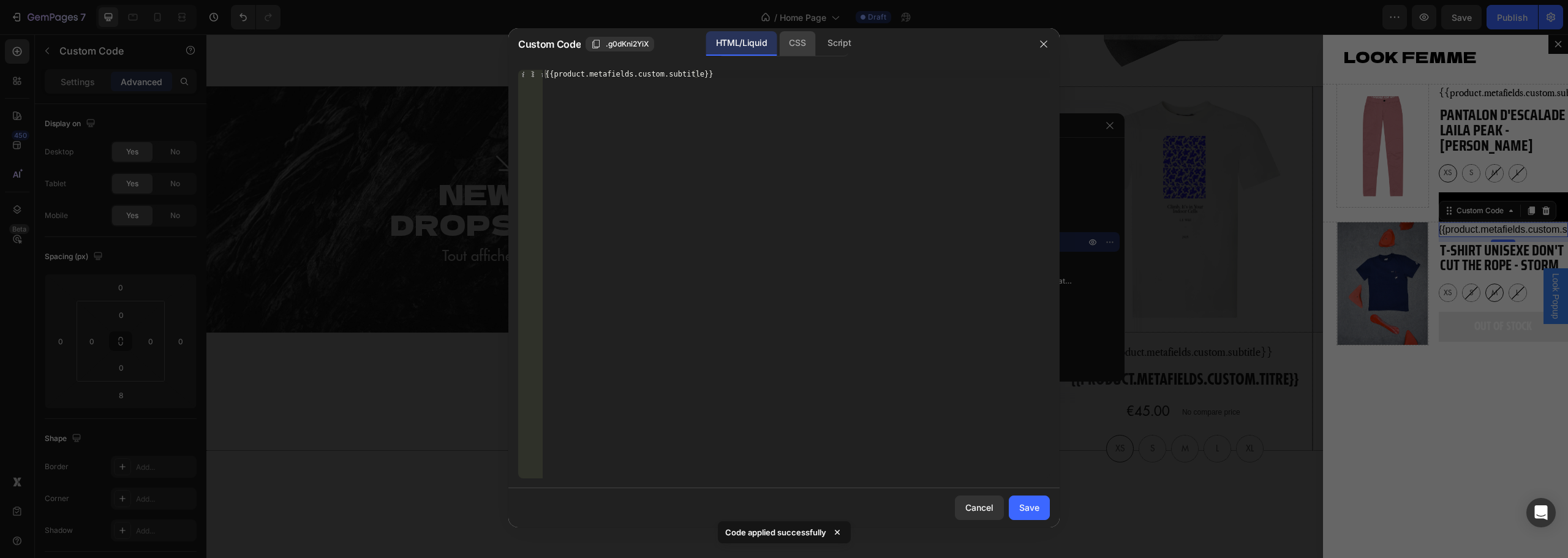
click at [817, 39] on div "CSS" at bounding box center [839, 44] width 43 height 25
click at [752, 47] on div "HTML/Liquid" at bounding box center [741, 44] width 70 height 25
type textarea "{{product.metafields.custom.subtitle}}"
click at [701, 90] on div "{{product.metafields.custom.subtitle}}" at bounding box center [796, 274] width 507 height 409
click at [1036, 51] on button "button" at bounding box center [1044, 44] width 20 height 20
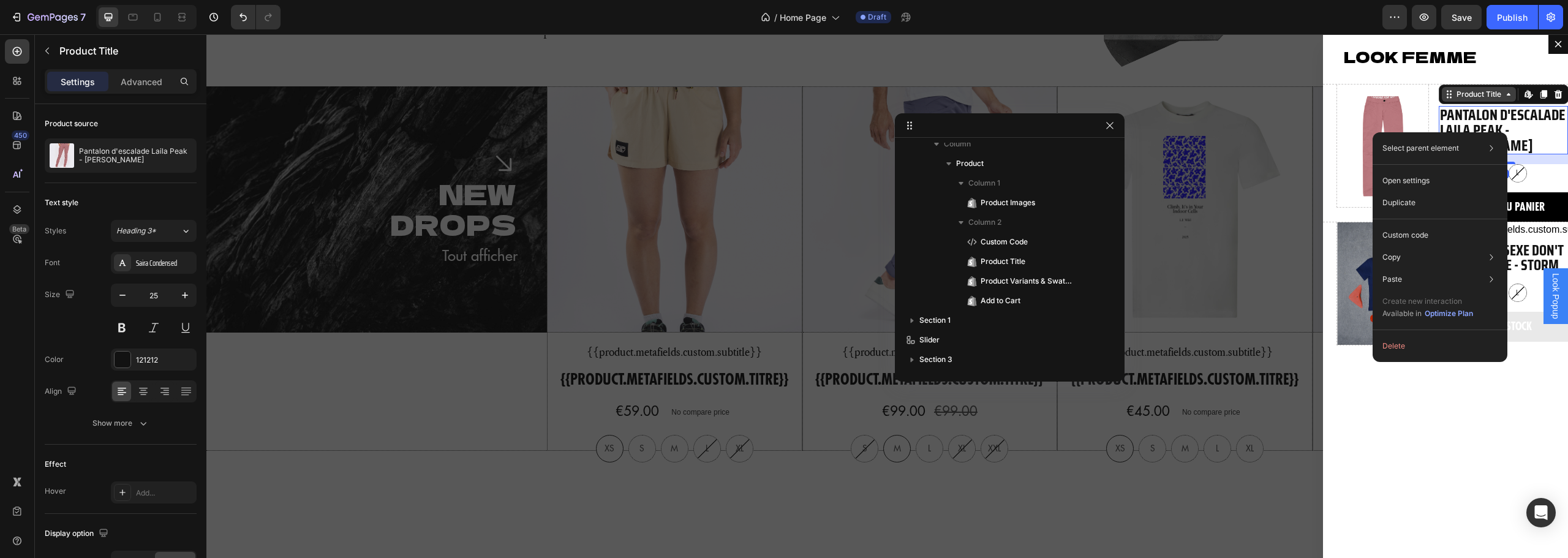
scroll to position [87, 0]
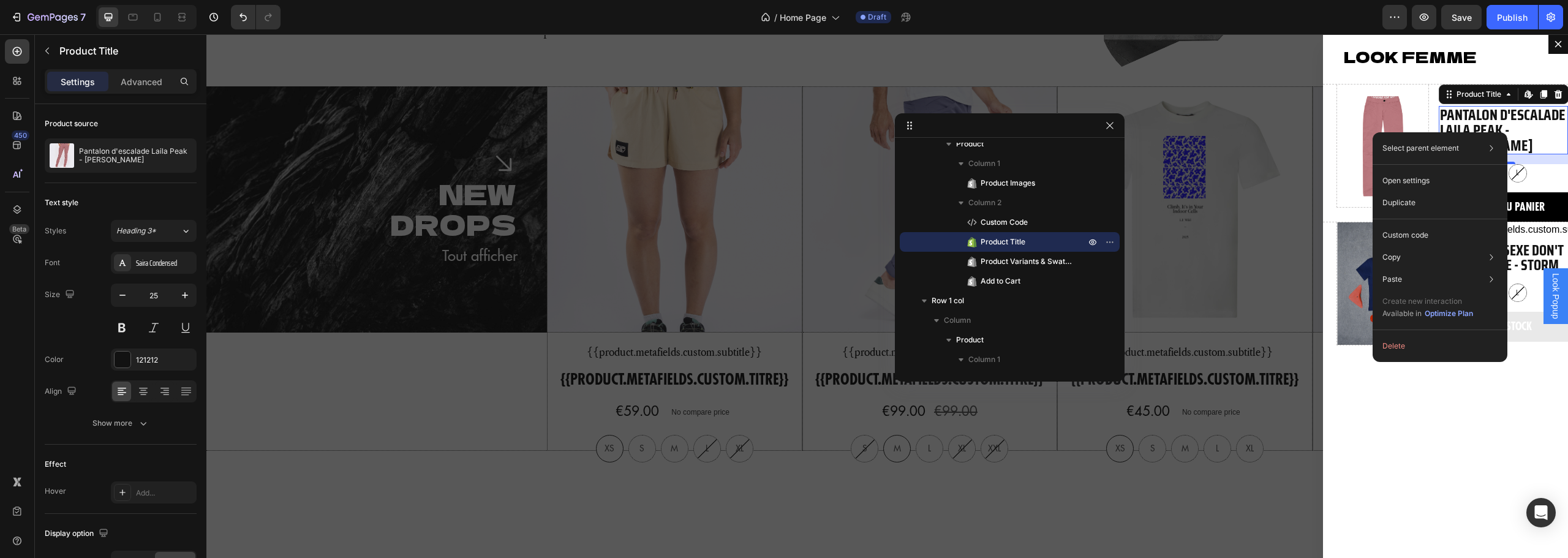
click at [1532, 134] on h2 "Pantalon d'escalade Laila Peak - Dusty Rose" at bounding box center [1503, 130] width 129 height 49
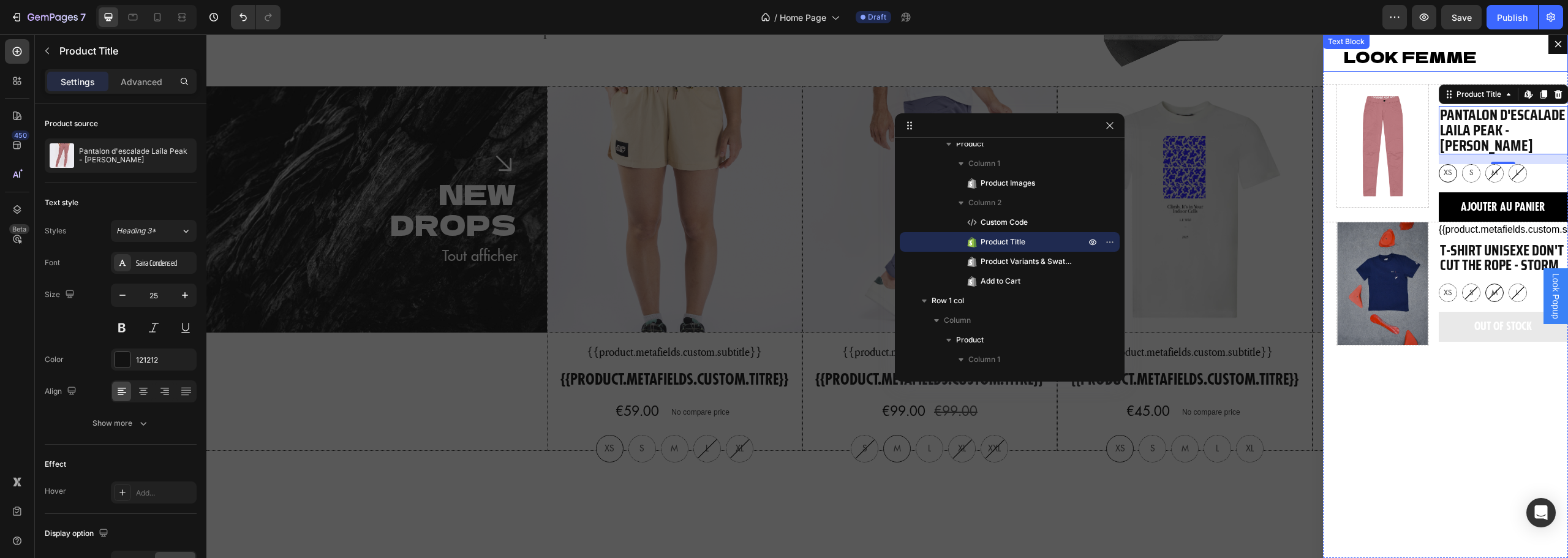
click at [1450, 61] on p "LOOK FEMME" at bounding box center [1455, 57] width 223 height 27
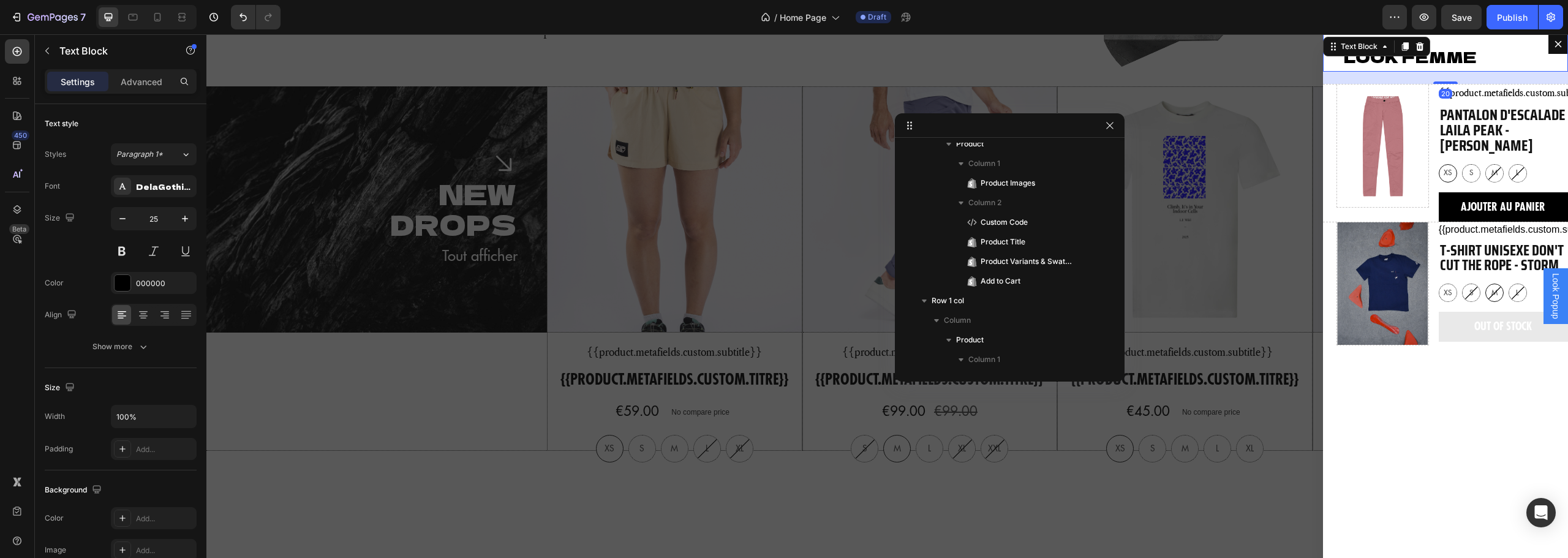
scroll to position [0, 0]
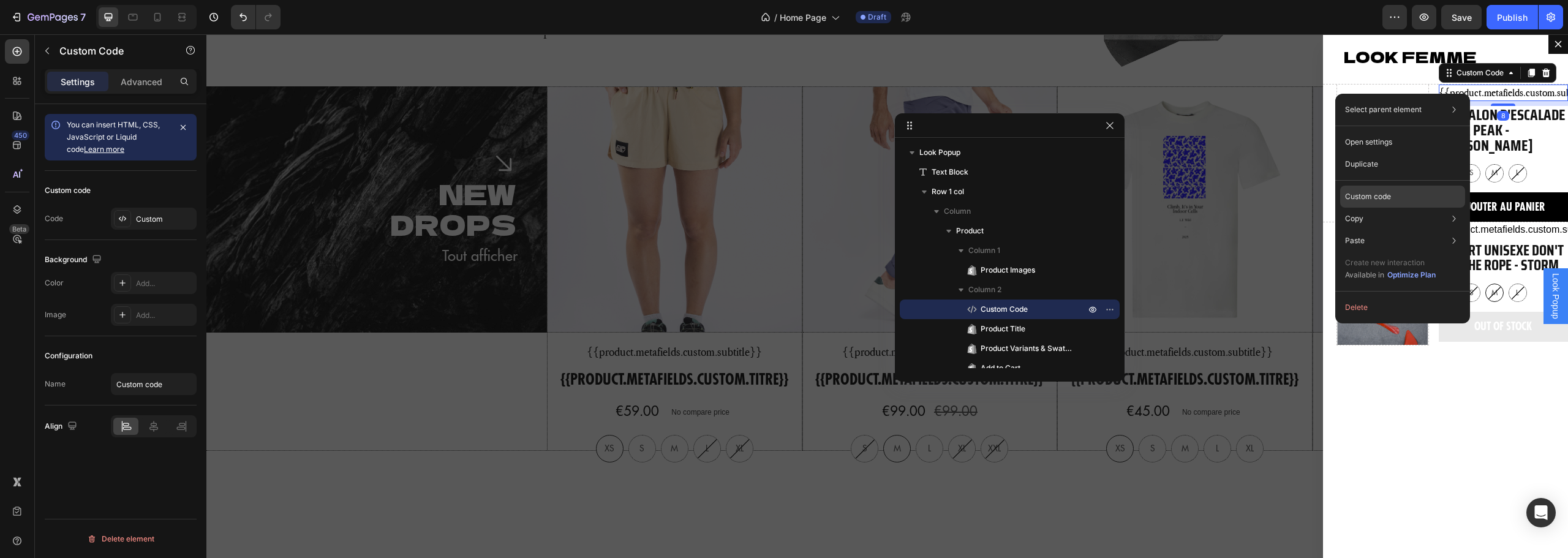
click at [1381, 194] on p "Custom code" at bounding box center [1368, 197] width 46 height 11
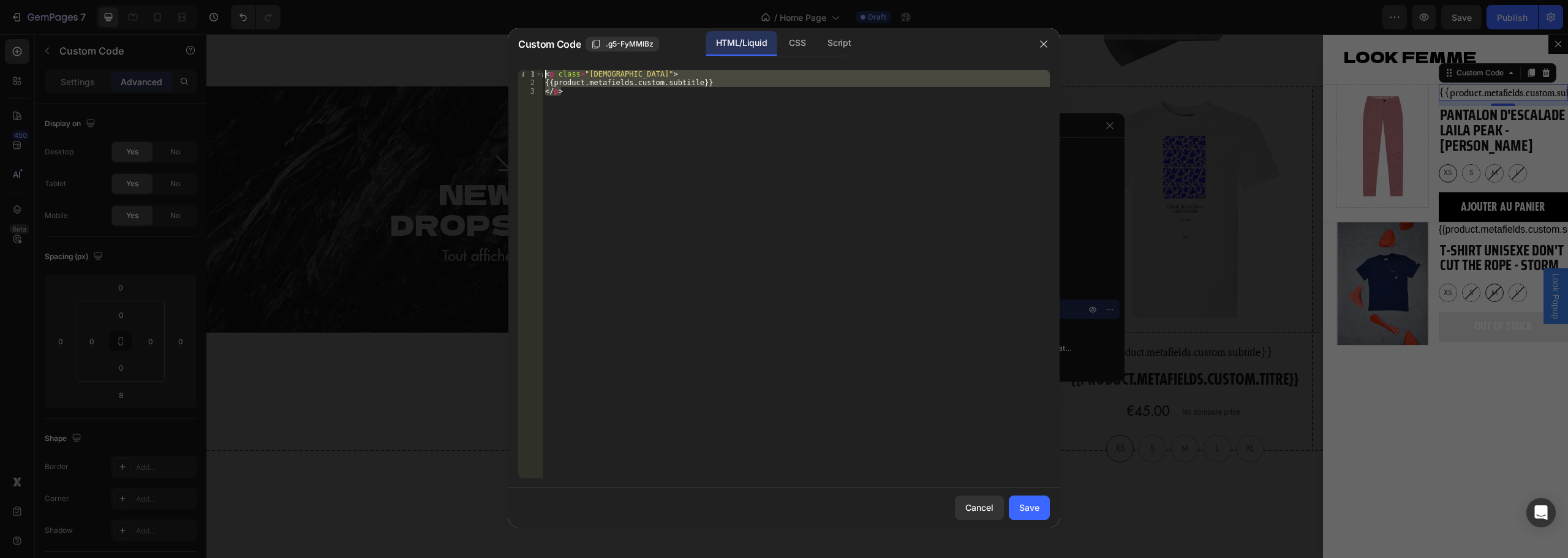
drag, startPoint x: 599, startPoint y: 106, endPoint x: 503, endPoint y: 53, distance: 109.7
click at [503, 53] on div "Custom Code .g5-FyMMlBz HTML/Liquid CSS Script </p> 1 2 3 < p class = "pretitle…" at bounding box center [784, 279] width 1568 height 558
type textarea "<p class="pretitle"> {{product.metafields.custom.subtitle}}"
click at [1042, 44] on icon "button" at bounding box center [1044, 44] width 7 height 7
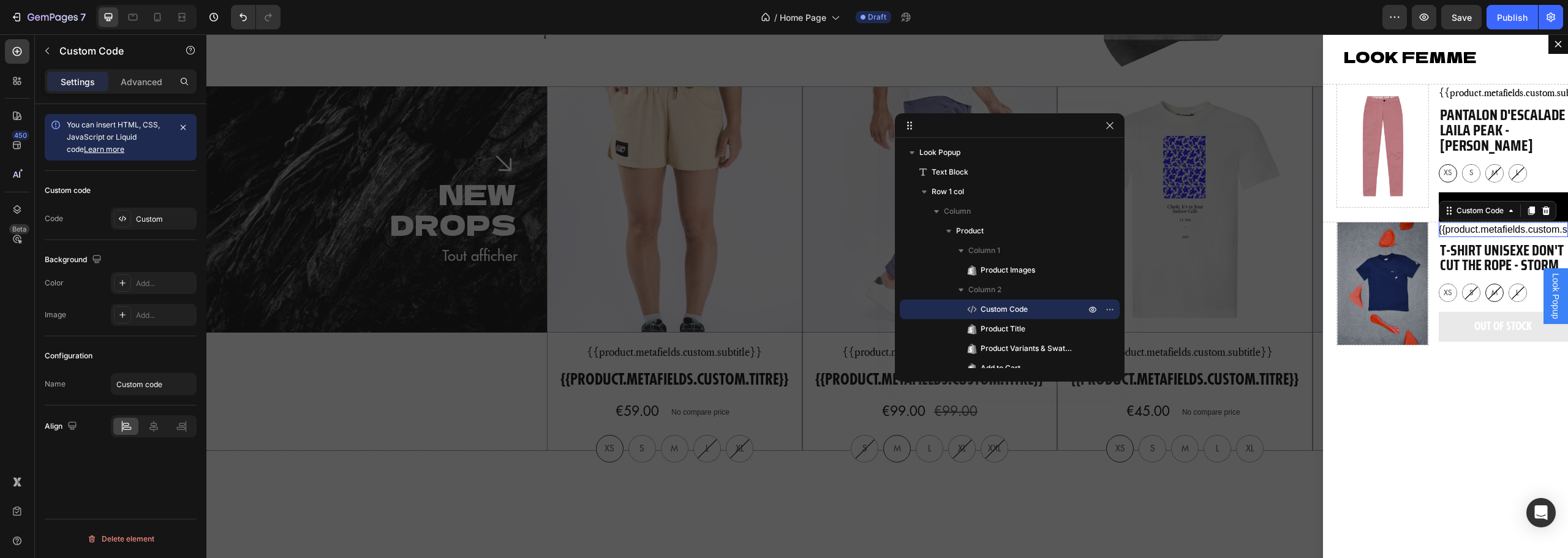
scroll to position [263, 0]
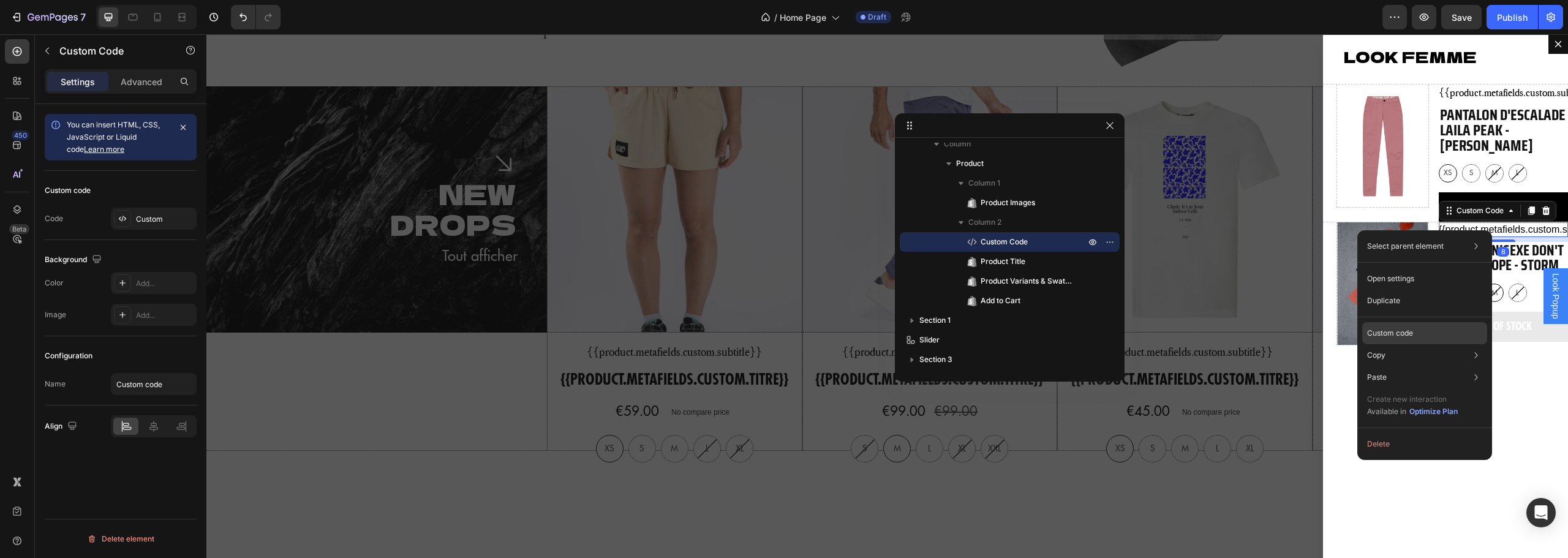
click at [1392, 367] on div "Custom code" at bounding box center [1424, 377] width 125 height 22
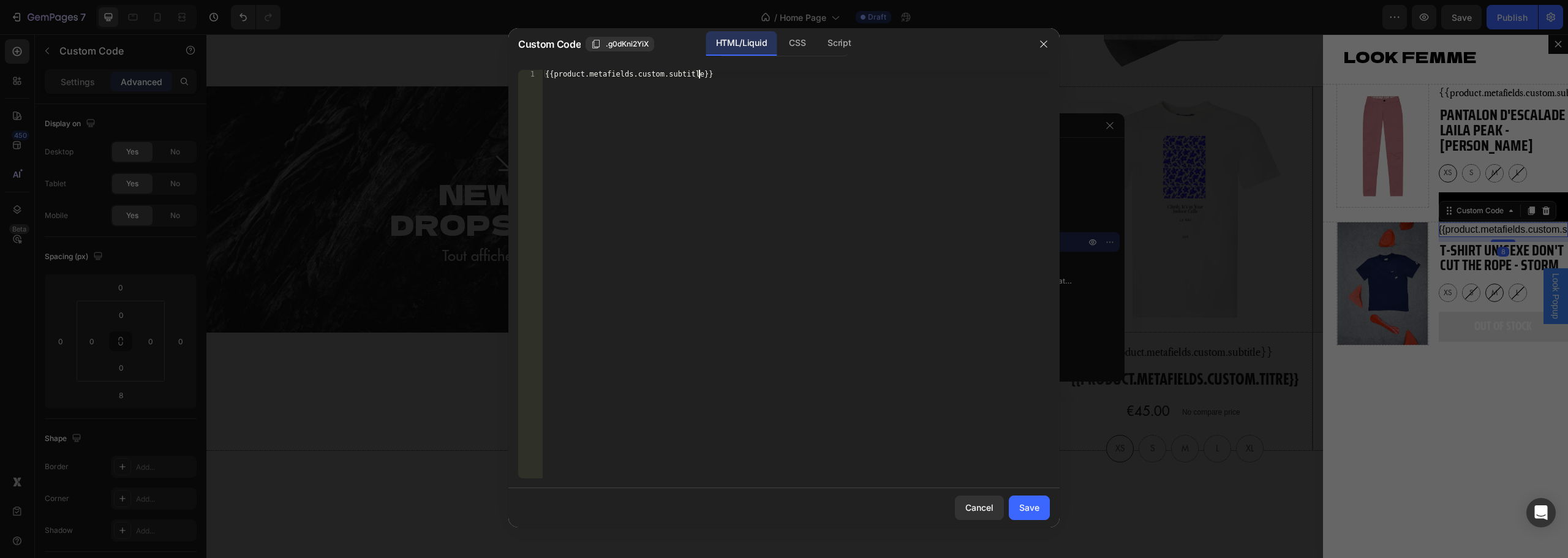
click at [761, 92] on div "{{product.metafields.custom.subtitle}}" at bounding box center [796, 282] width 507 height 426
paste textarea "</p>"
type textarea "</p>"
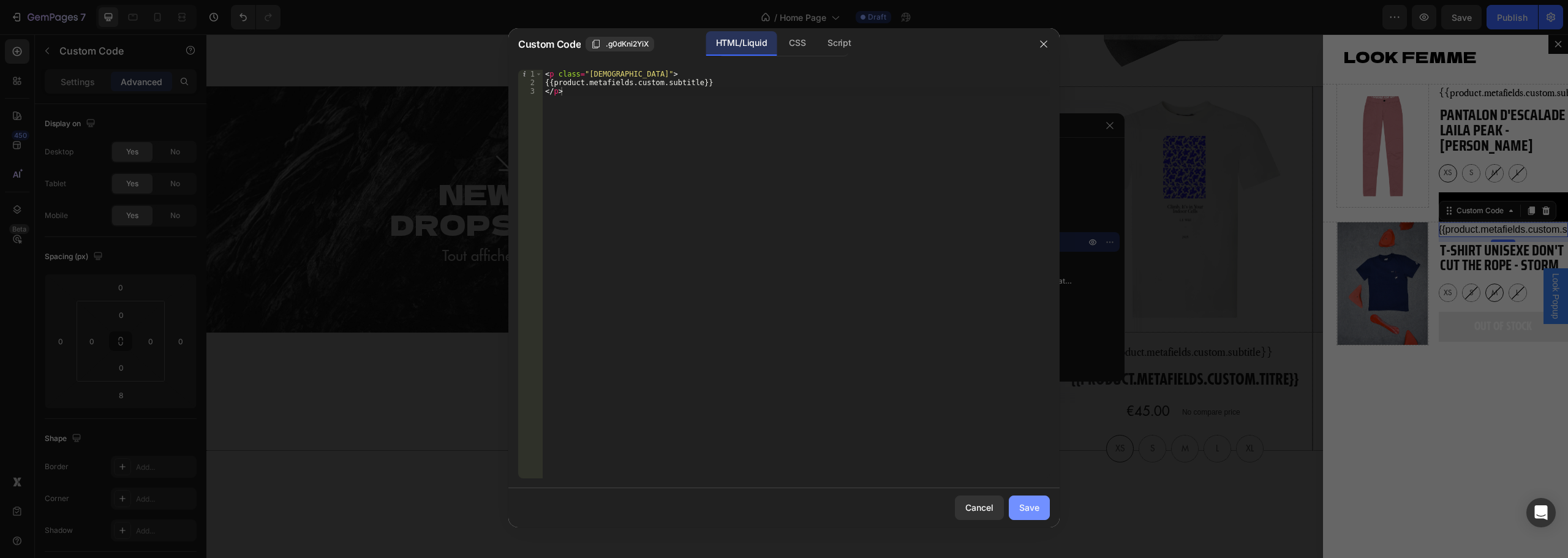
click at [1031, 514] on div "Save" at bounding box center [1029, 507] width 21 height 13
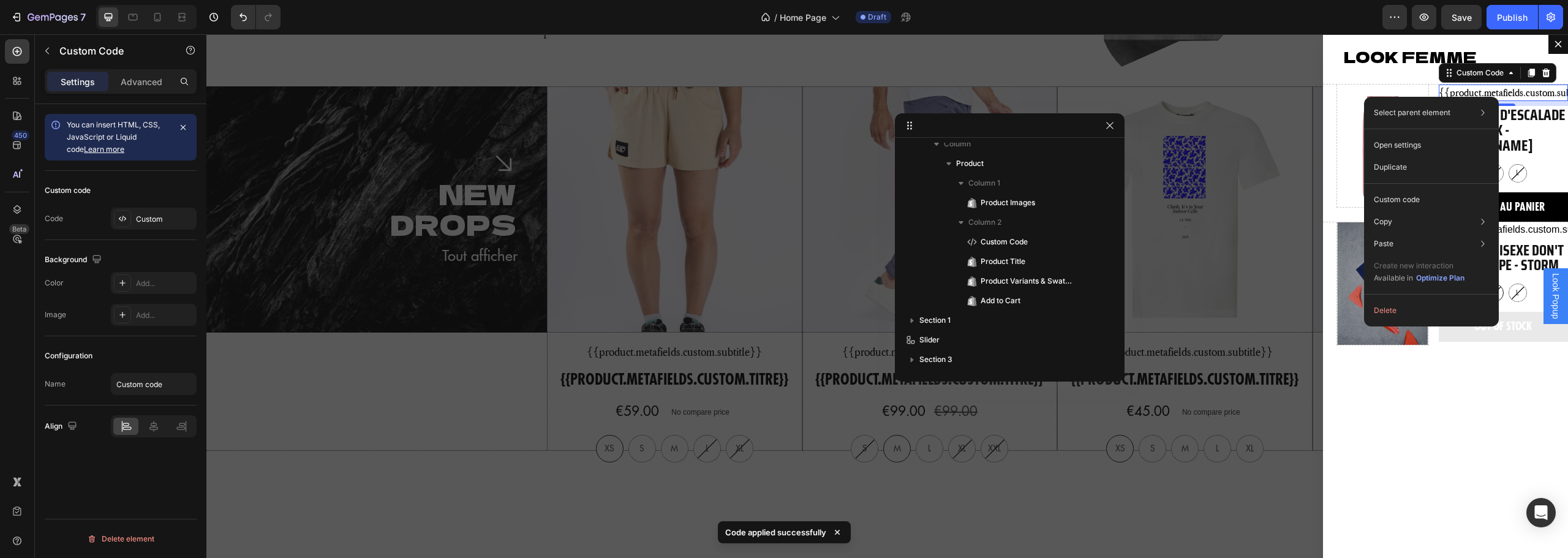
scroll to position [68, 0]
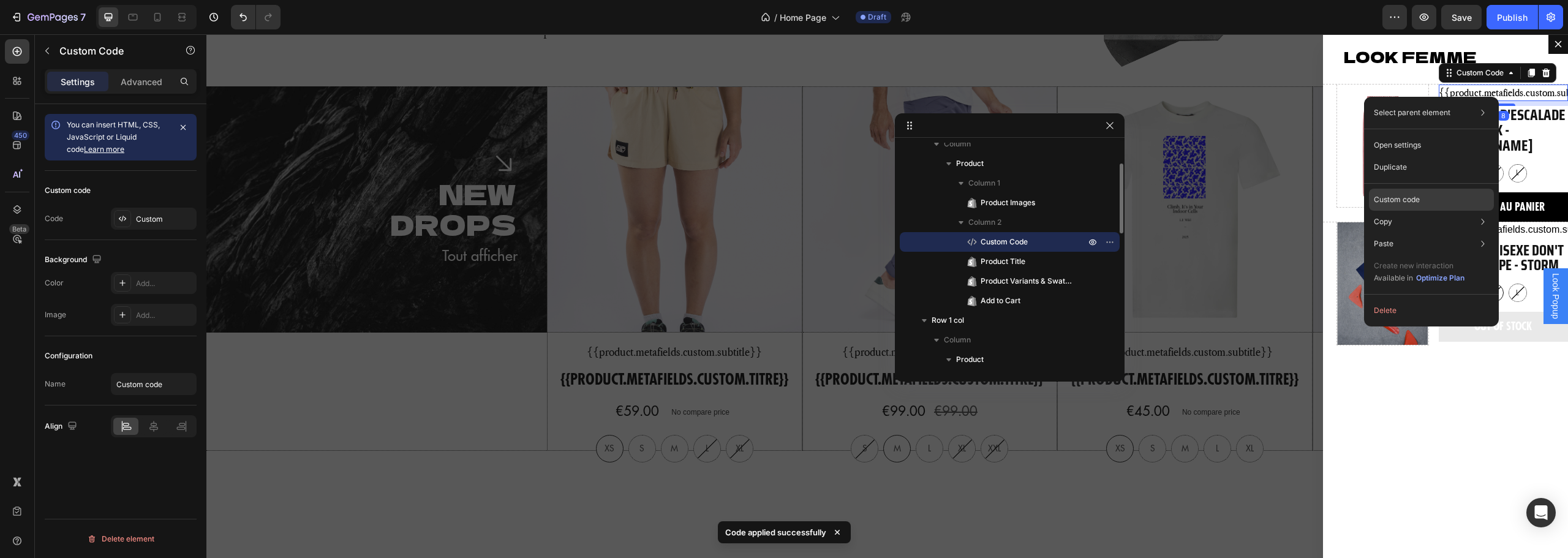
click at [1411, 202] on p "Custom code" at bounding box center [1396, 200] width 46 height 11
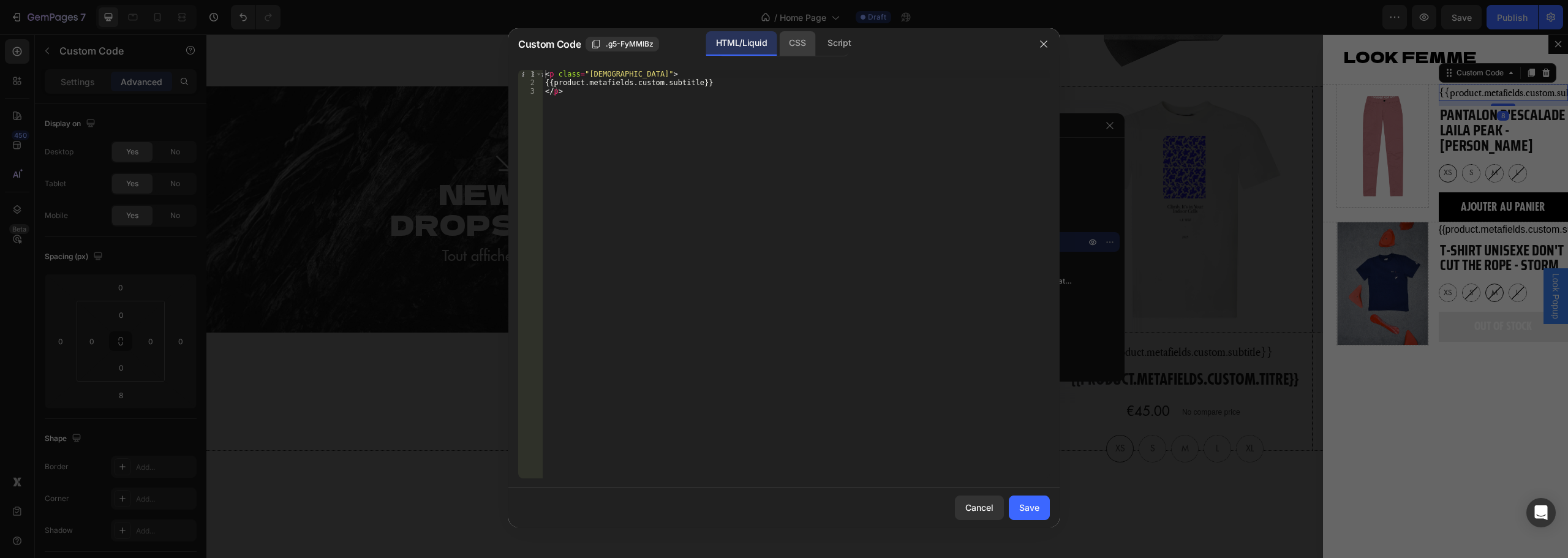
click at [817, 51] on div "CSS" at bounding box center [839, 44] width 43 height 25
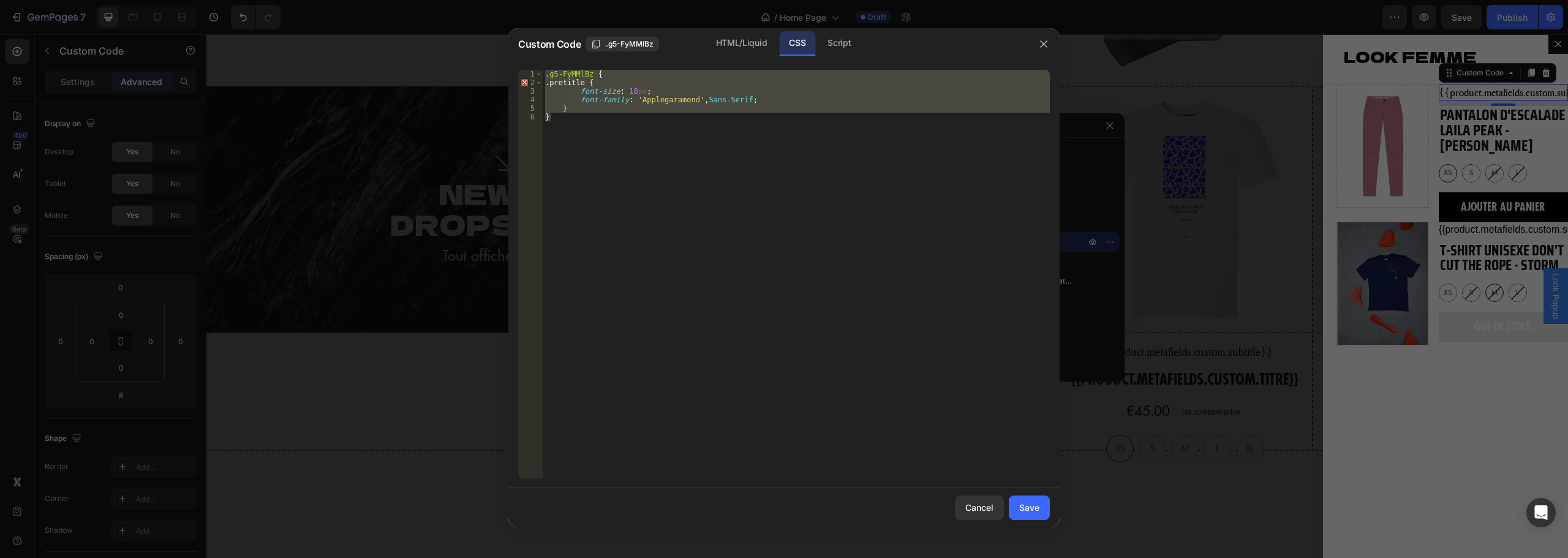
click at [600, 109] on div ".g5-FyMMlBz { .pretitle { font-size : 18 px ; font-family : ' Applegaramond ' ,…" at bounding box center [796, 274] width 507 height 409
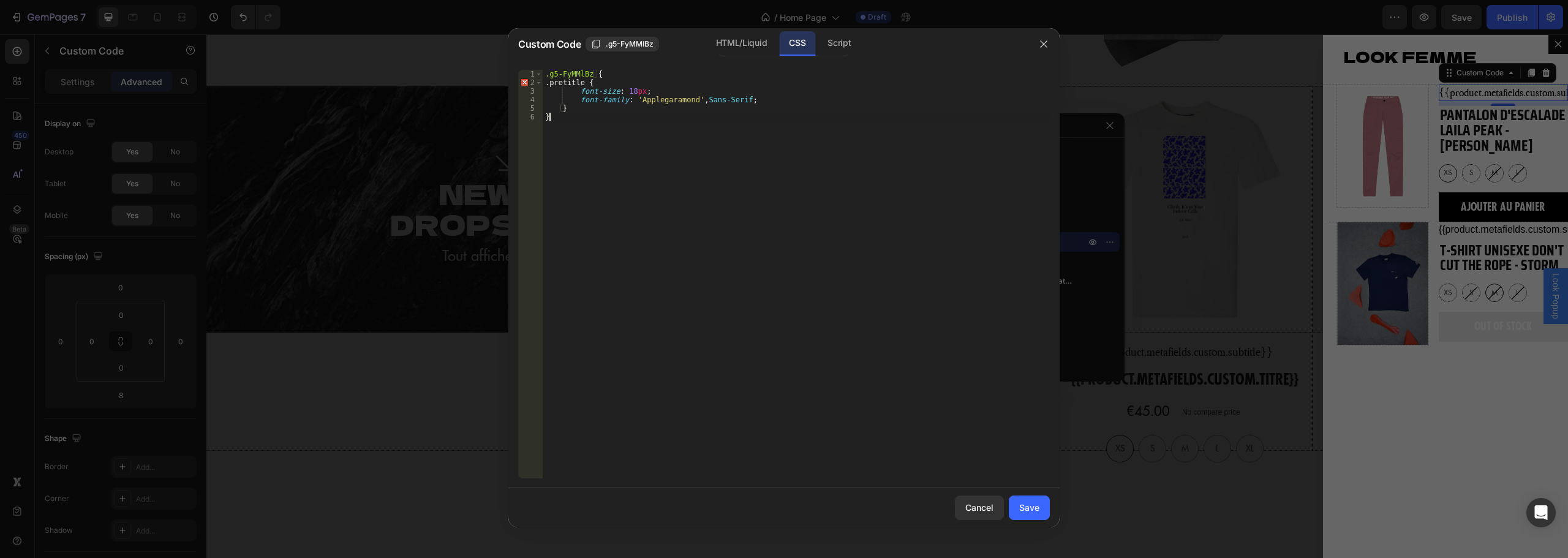
click at [567, 117] on div ".g5-FyMMlBz { .pretitle { font-size : 18 px ; font-family : ' Applegaramond ' ,…" at bounding box center [796, 282] width 507 height 426
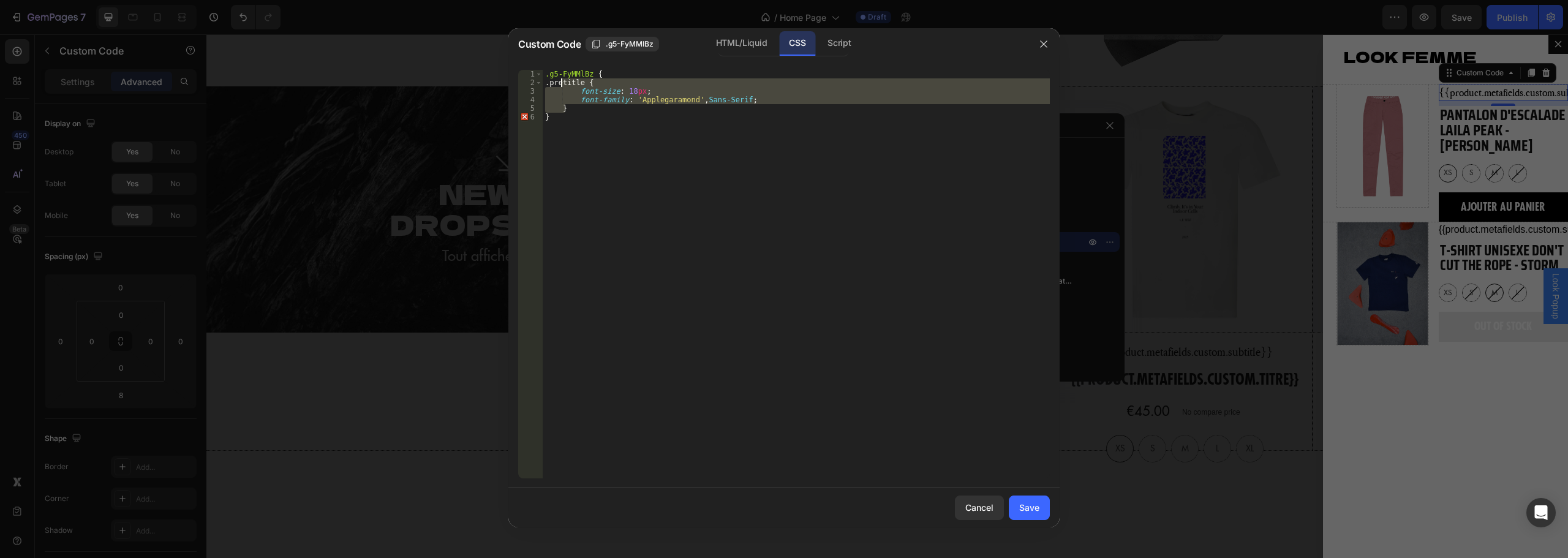
drag, startPoint x: 569, startPoint y: 109, endPoint x: 560, endPoint y: 82, distance: 28.5
click at [560, 82] on div ".g5-FyMMlBz { .pretitle { font-size : 18 px ; font-family : ' Applegaramond ' ,…" at bounding box center [796, 282] width 507 height 426
type textarea ".pretitle { font-size: 18px;"
click at [1033, 505] on div "Save" at bounding box center [1029, 507] width 21 height 13
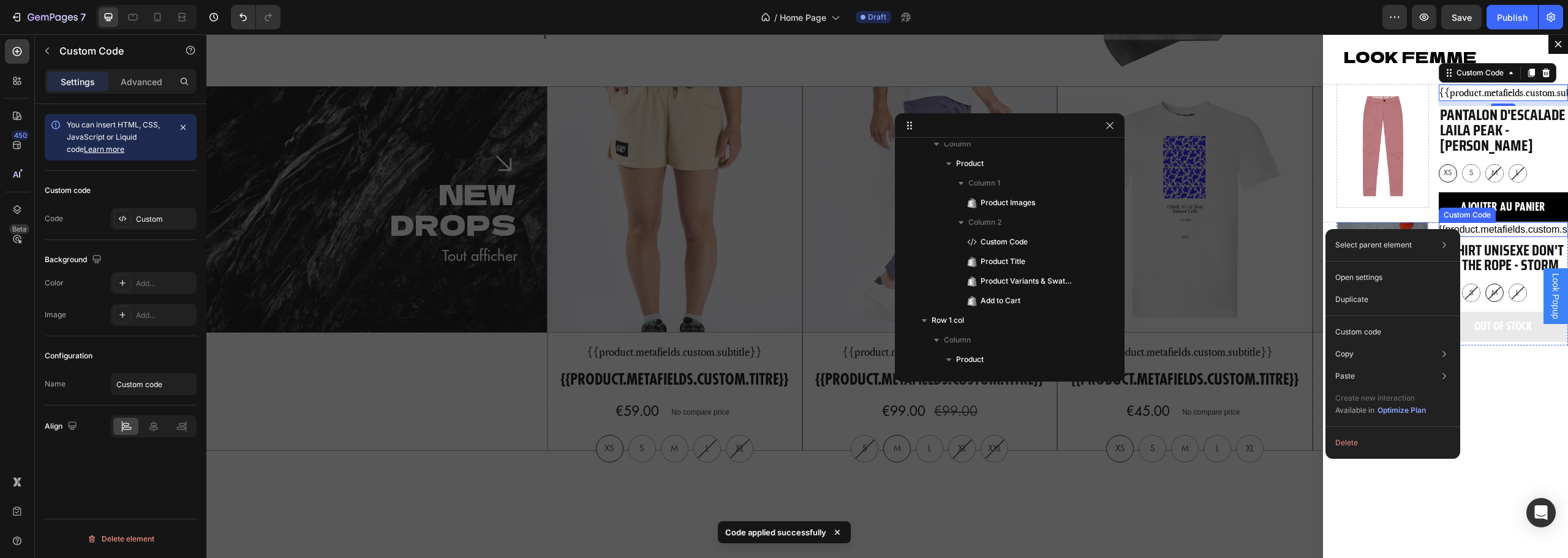
scroll to position [263, 0]
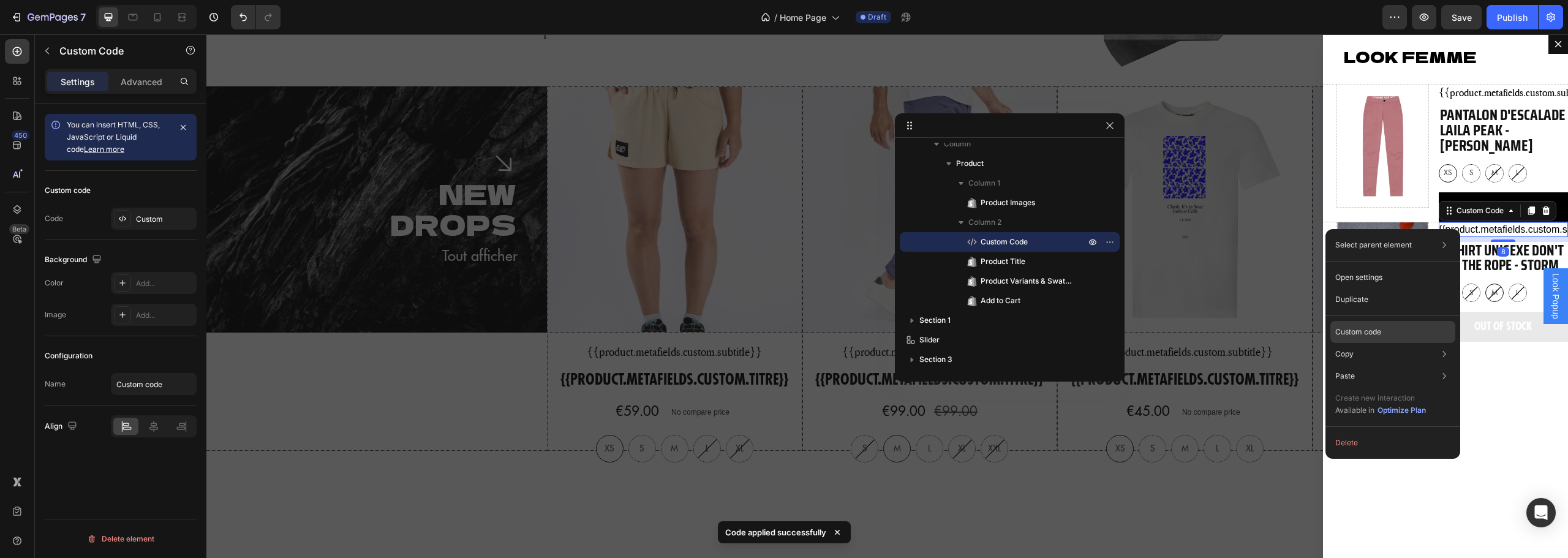
click at [1364, 330] on p "Custom code" at bounding box center [1358, 332] width 46 height 11
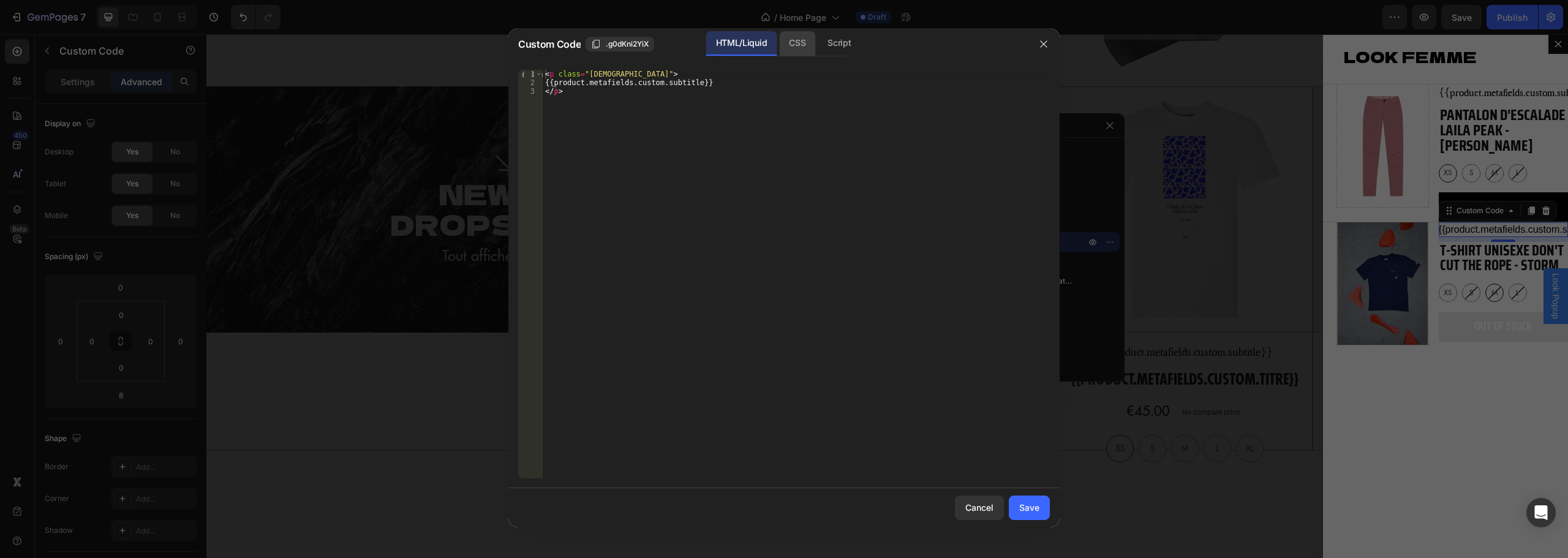
click at [817, 39] on div "CSS" at bounding box center [839, 44] width 43 height 25
click at [720, 96] on div "Insert the CSS code to style your content here." at bounding box center [796, 282] width 507 height 426
paste textarea "}"
click at [636, 42] on span ".g0dKni2YiX" at bounding box center [627, 44] width 43 height 11
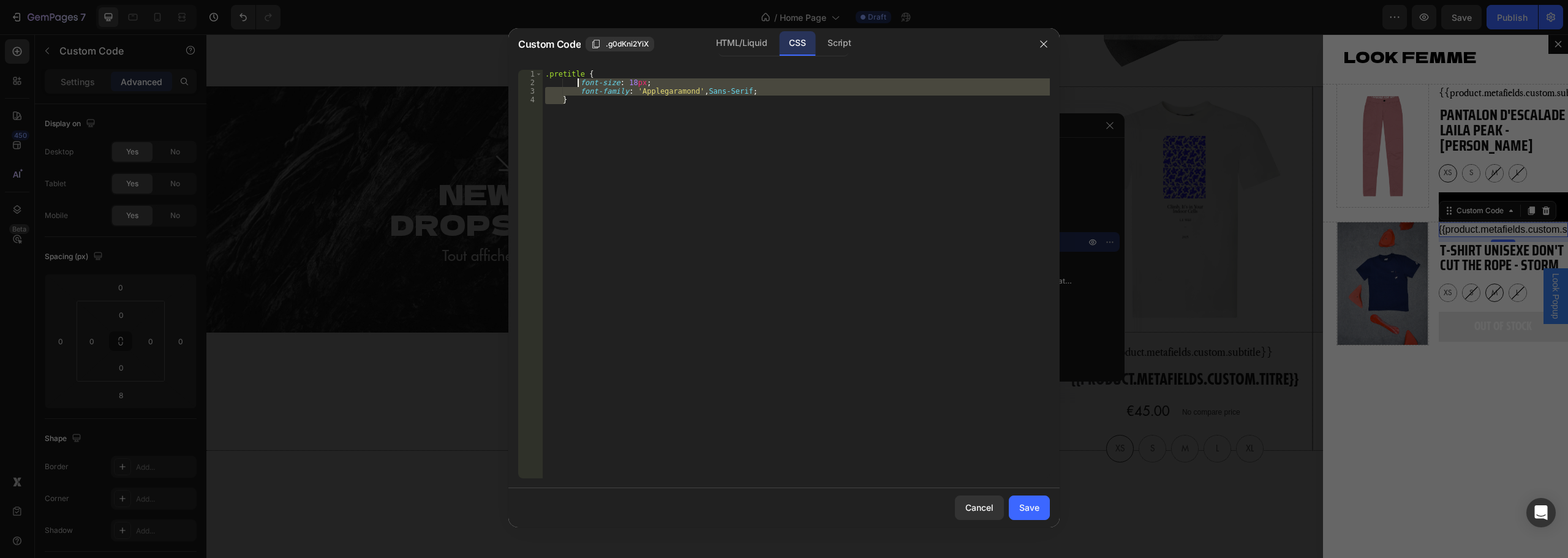
drag, startPoint x: 589, startPoint y: 103, endPoint x: 578, endPoint y: 80, distance: 25.5
click at [578, 80] on div ".pretitle { font-size : 18 px ; font-family : ' Applegaramond ' , Sans-Serif ; }" at bounding box center [796, 282] width 507 height 426
click at [752, 50] on div "HTML/Liquid" at bounding box center [741, 44] width 70 height 25
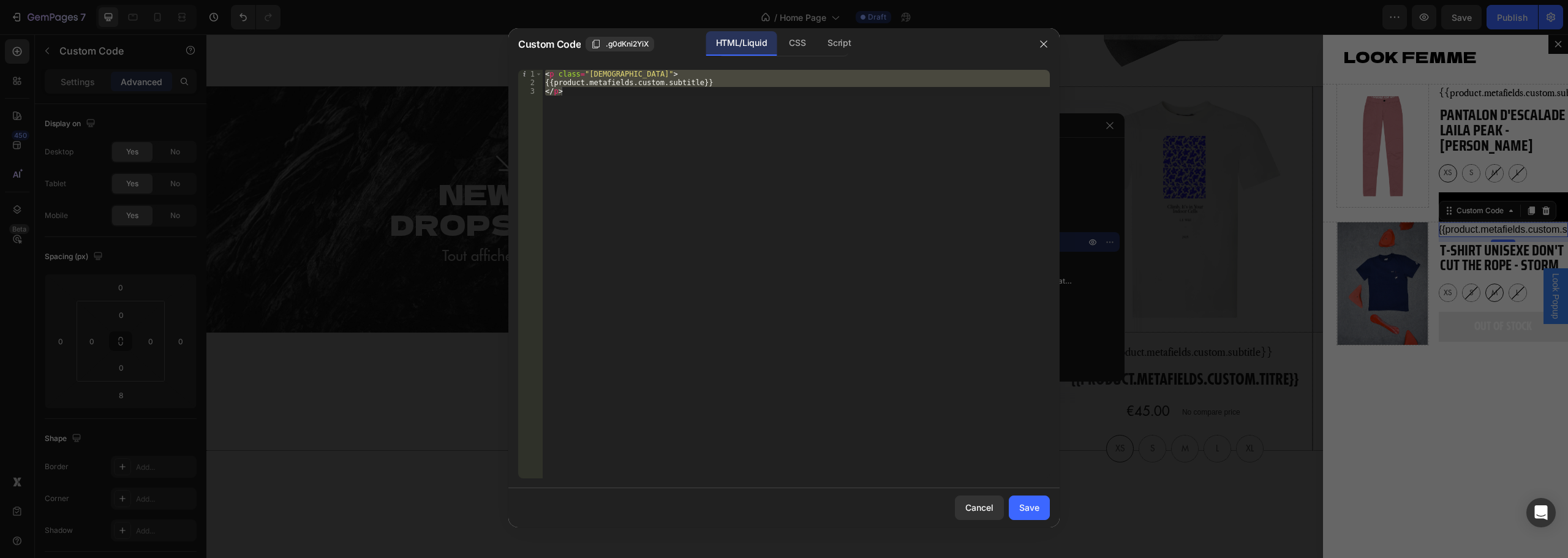
click at [679, 100] on div "< p class = "pretitle" > {{product.metafields.custom.subtitle}} </ p >" at bounding box center [796, 274] width 507 height 409
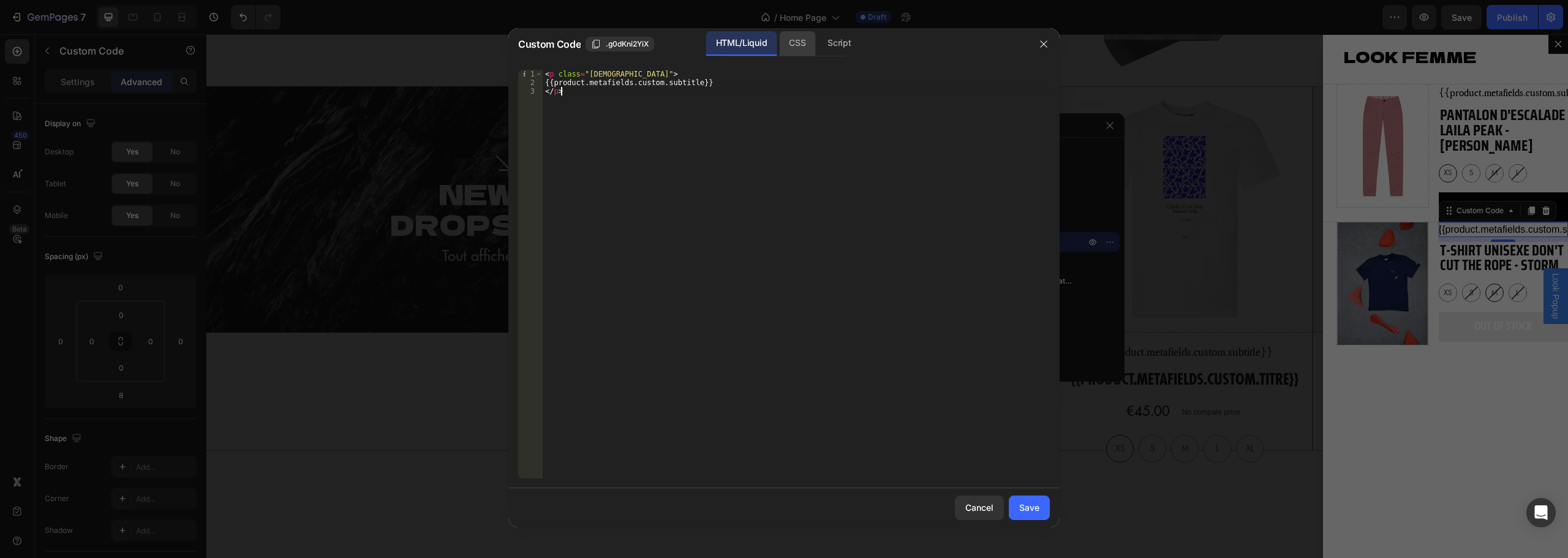
click at [817, 46] on div "CSS" at bounding box center [839, 44] width 43 height 25
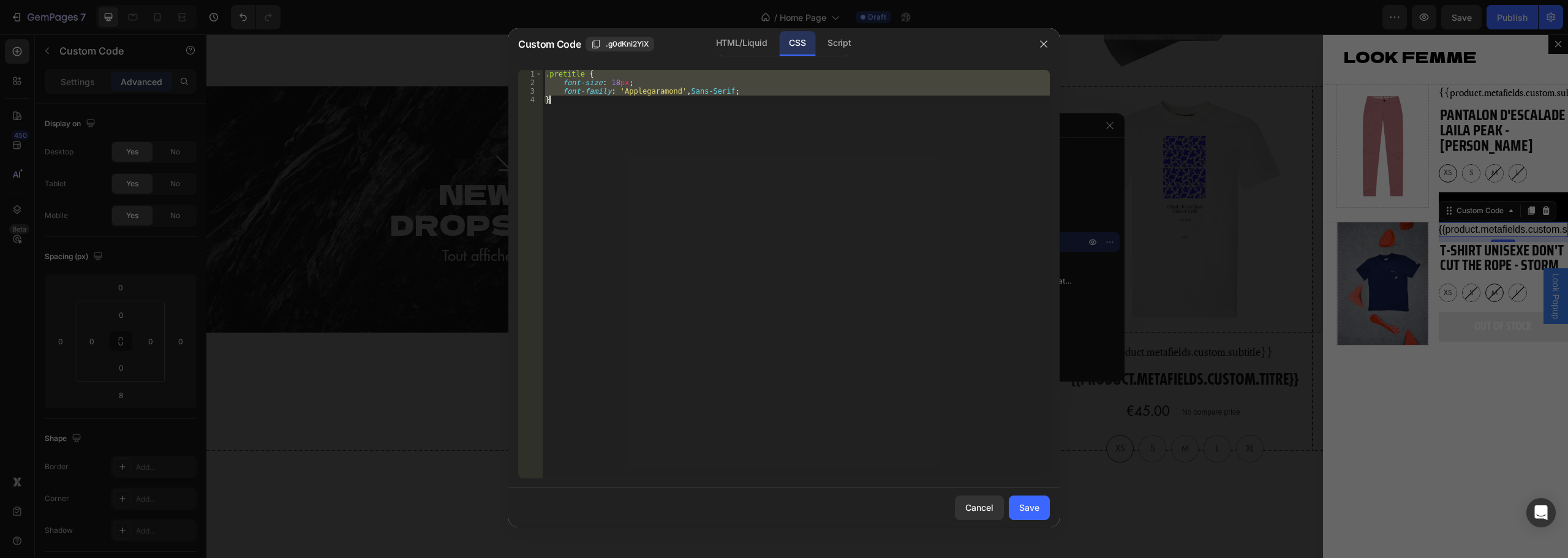
type textarea "font-family: 'Applegaramond', Sans-Serif; }"
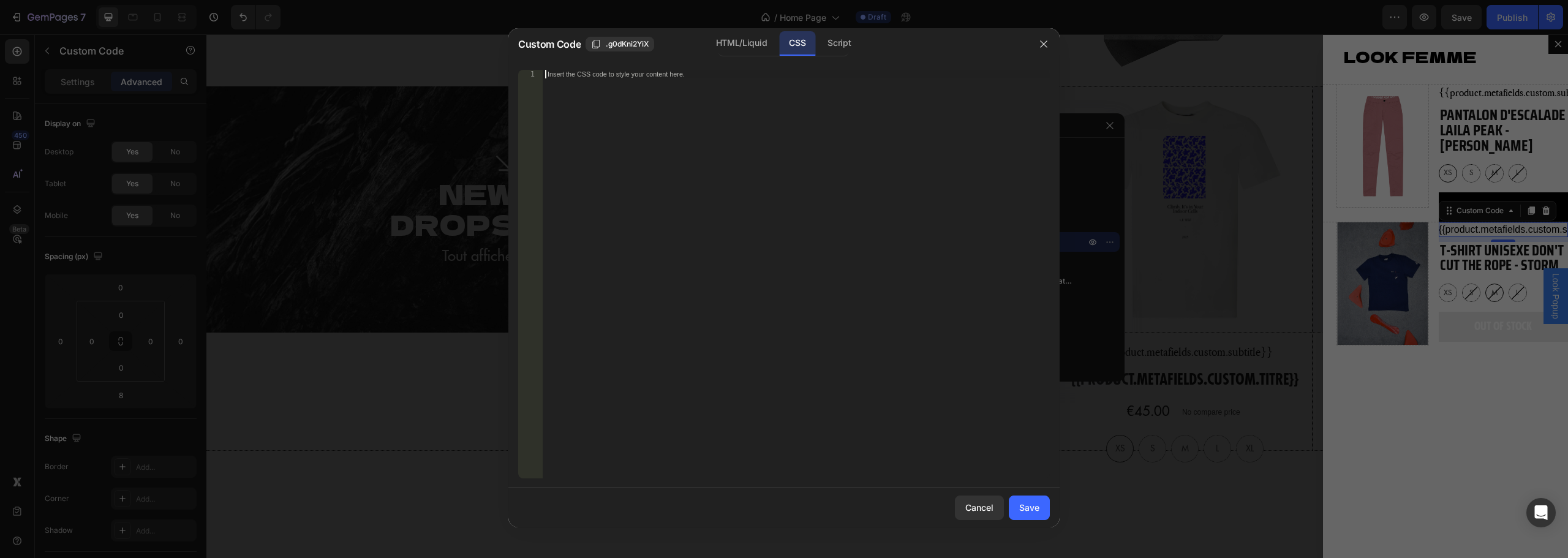
paste textarea ".g0dKni2YiX"
type textarea ".g0dKni2YiX"
click at [749, 232] on div "Insert the CSS code to style your content here." at bounding box center [796, 282] width 507 height 426
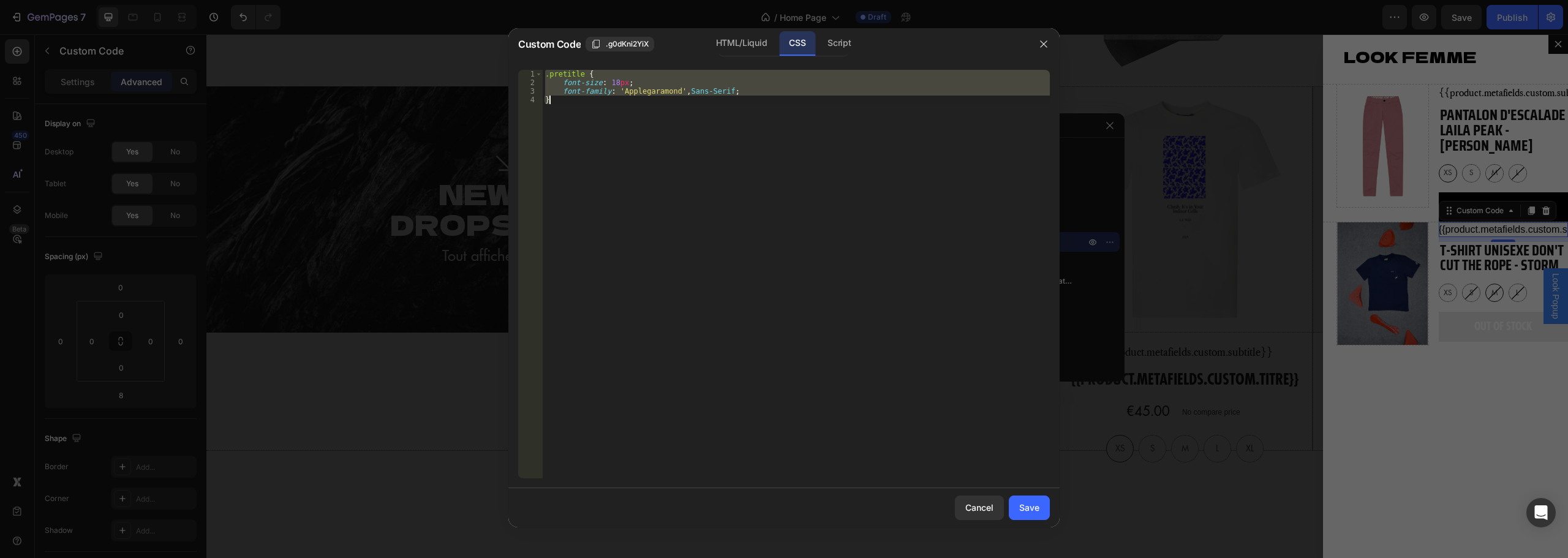
click at [584, 98] on div ".pretitle { font-size : 18 px ; font-family : ' Applegaramond ' , Sans-Serif ; }" at bounding box center [796, 274] width 507 height 409
type textarea "}"
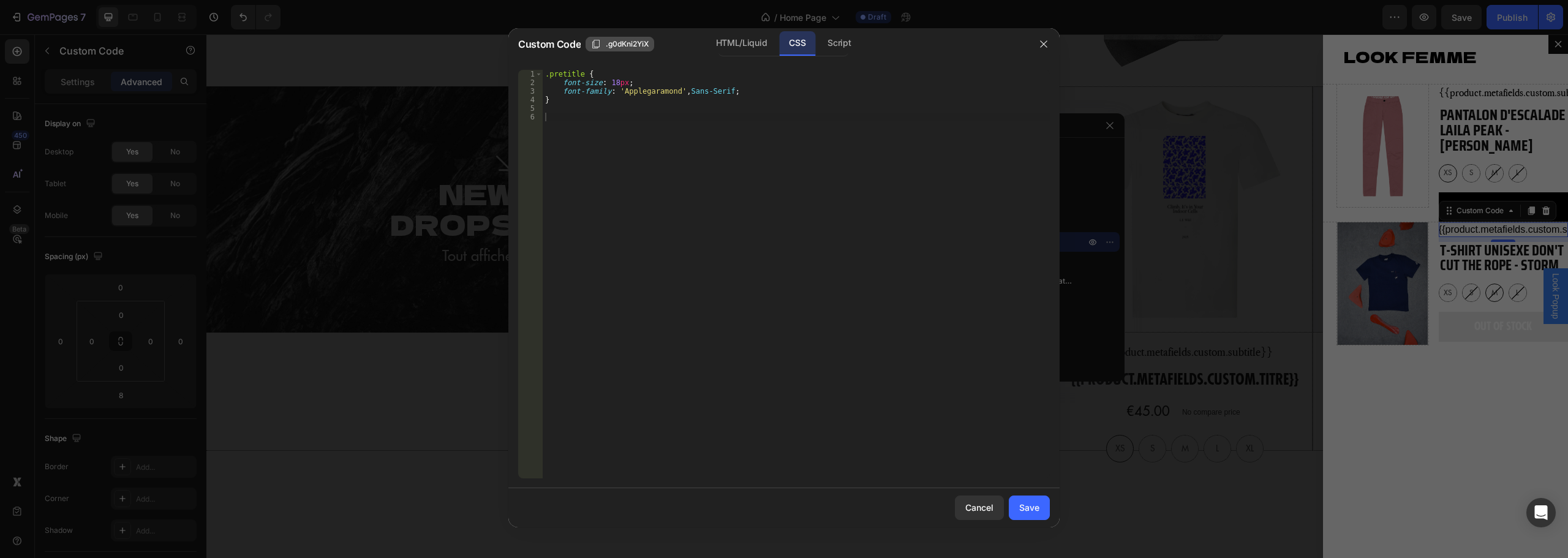
click at [620, 42] on span ".g0dKni2YiX" at bounding box center [627, 44] width 43 height 11
click at [598, 120] on div ".pretitle { font-size : 18 px ; font-family : ' Applegaramond ' , Sans-Serif ; }" at bounding box center [796, 282] width 507 height 426
paste textarea ".g0dKni2YiX"
type textarea ".g0dKni2YiX {"
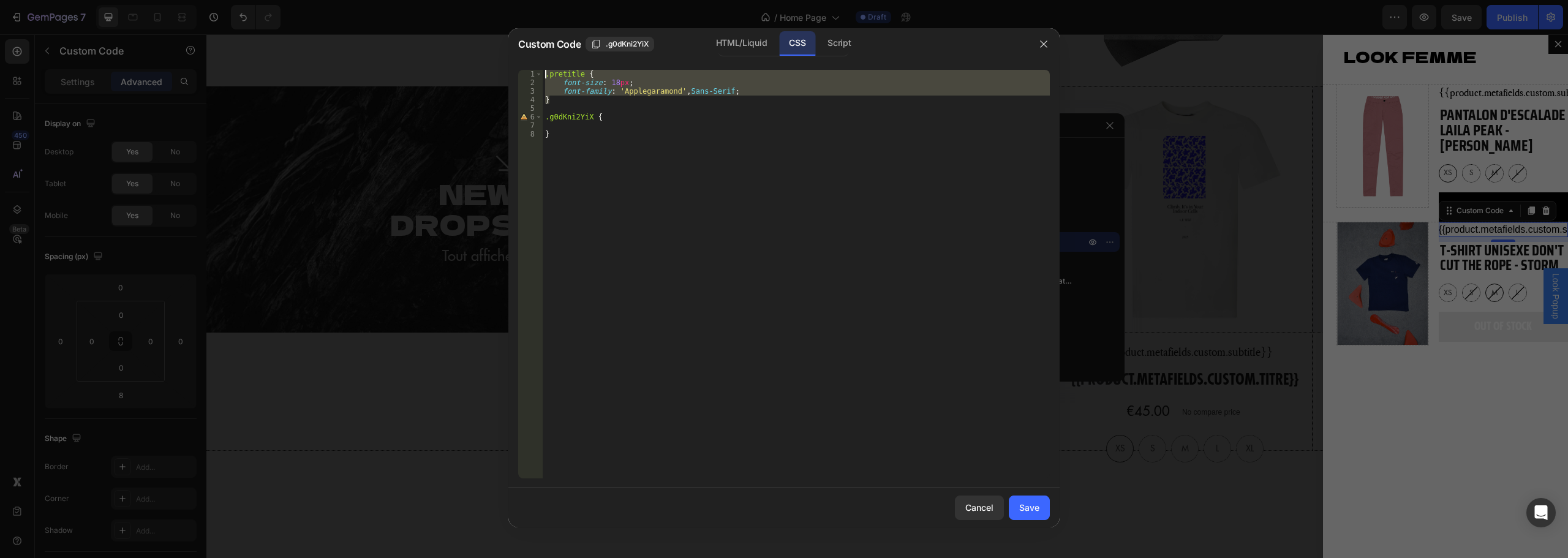
drag, startPoint x: 558, startPoint y: 97, endPoint x: 544, endPoint y: 68, distance: 32.2
click at [544, 68] on div "1 2 3 4 5 6 7 8 .pretitle { font-size : 18 px ; font-family : ' Applegaramond '…" at bounding box center [784, 274] width 551 height 428
type textarea ".pretitle { font-size: 18px;"
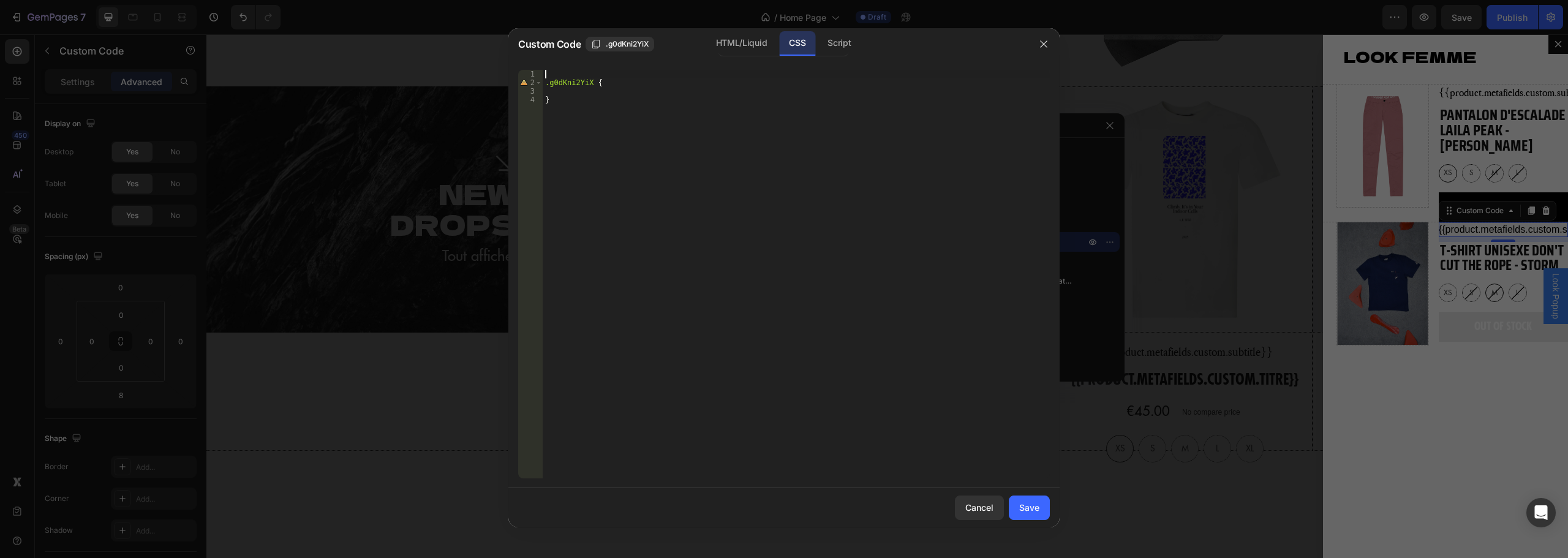
type textarea ".g0dKni2YiX {"
click at [572, 83] on div ".g0dKni2YiX { }" at bounding box center [796, 282] width 507 height 426
paste textarea "}"
click at [563, 92] on div ".g0dKni2YiX { .pretitle { font-size : 18 px ; font-family : ' Applegaramond ' ,…" at bounding box center [796, 282] width 507 height 426
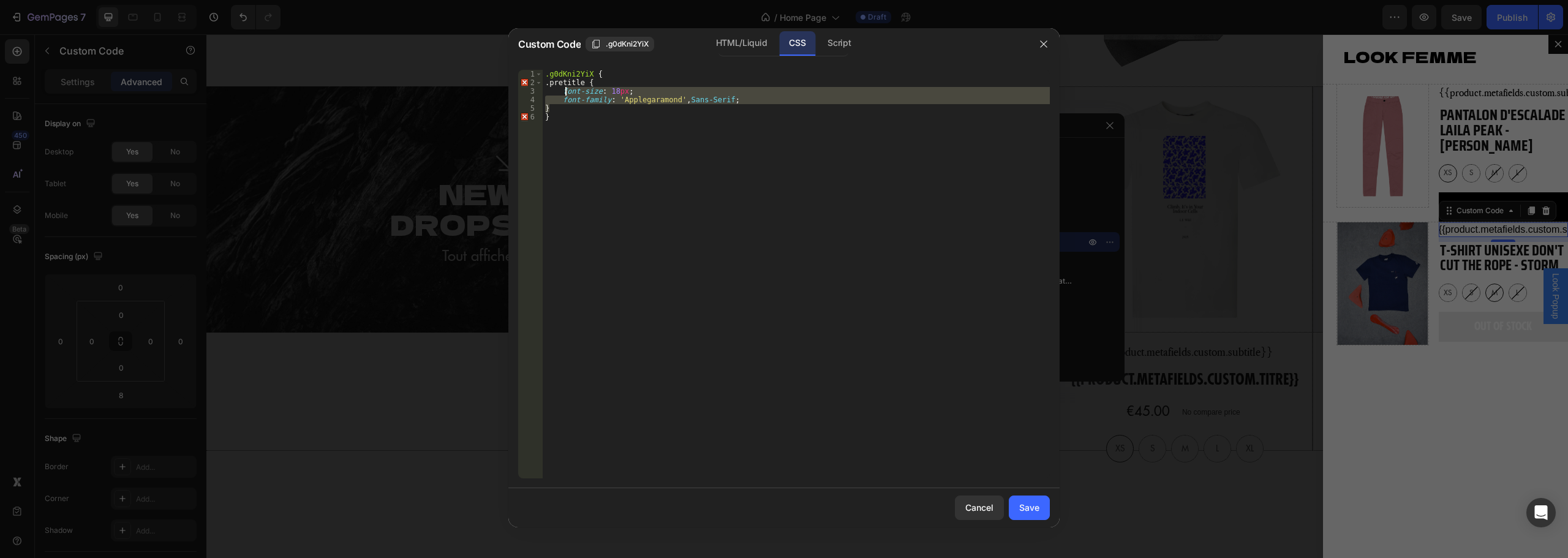
click at [560, 92] on div ".g0dKni2YiX { .pretitle { font-size : 18 px ; font-family : ' Applegaramond ' ,…" at bounding box center [796, 282] width 507 height 426
type textarea "font-size: 18px; font-family: 'Applegaramond', Sans-Serif;"
click at [1036, 503] on div "Save" at bounding box center [1029, 507] width 21 height 13
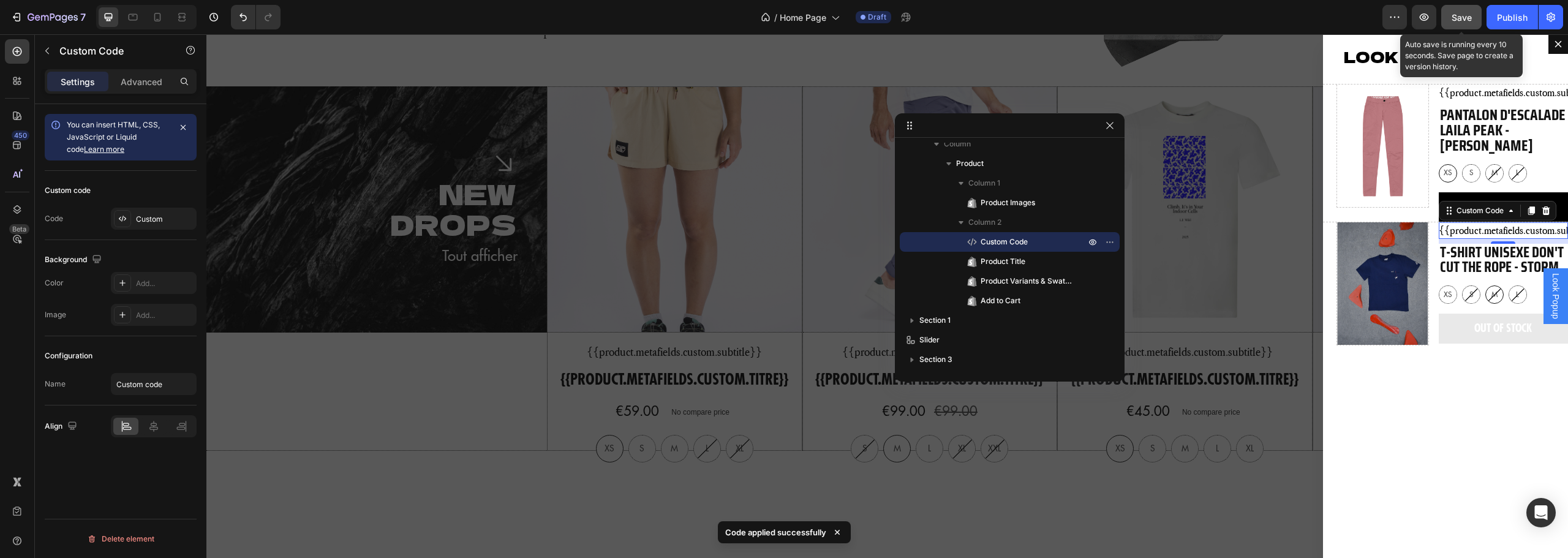
click at [1464, 27] on button "Save" at bounding box center [1461, 17] width 40 height 25
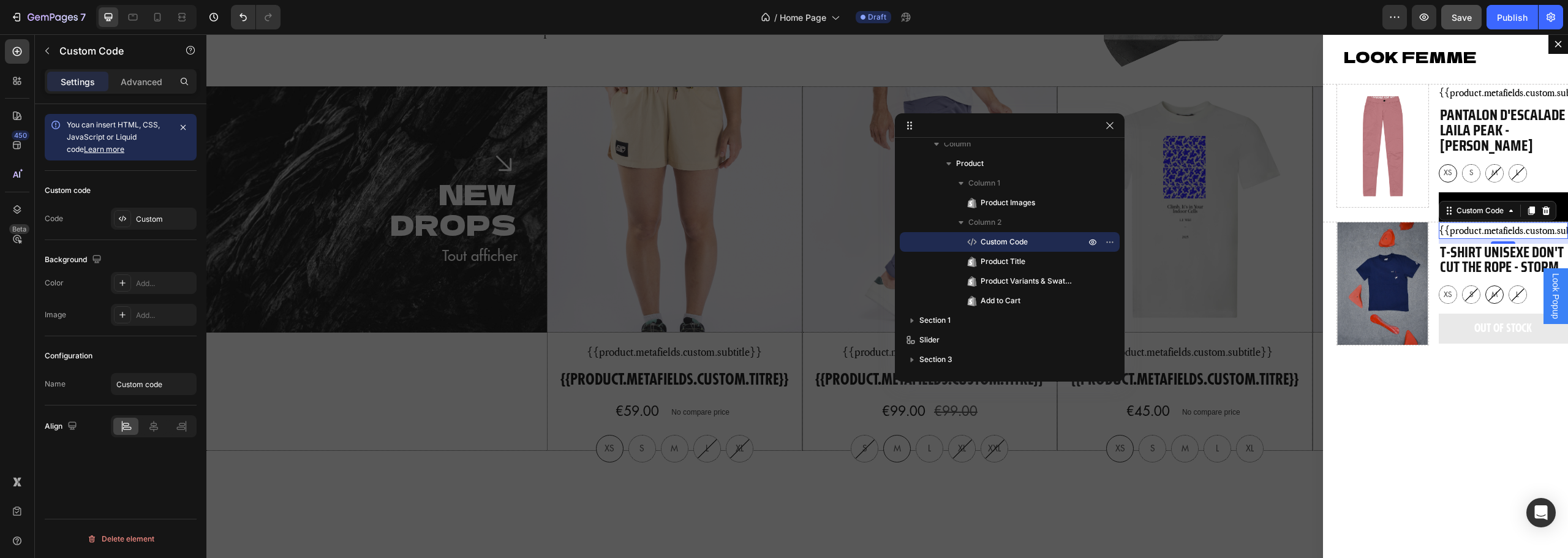
click at [1459, 21] on span "Save" at bounding box center [1462, 17] width 21 height 10
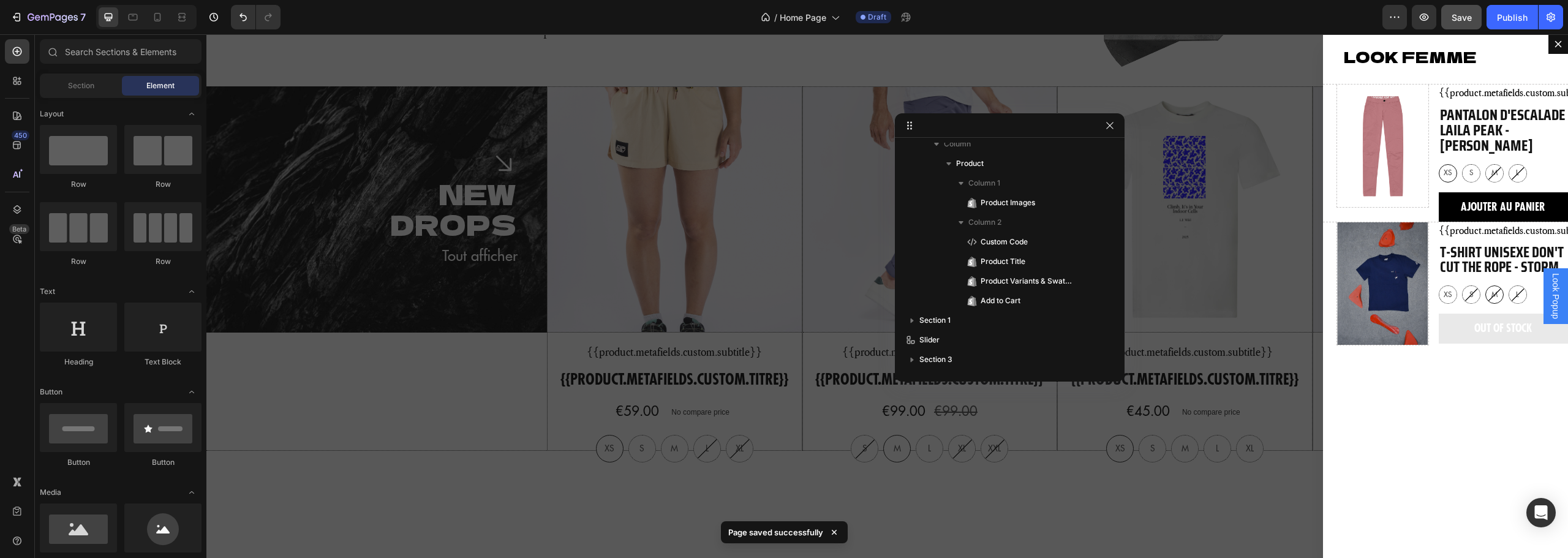
drag, startPoint x: 1115, startPoint y: 505, endPoint x: 1309, endPoint y: 188, distance: 371.7
click at [1115, 505] on div "Backdrop" at bounding box center [887, 296] width 1362 height 524
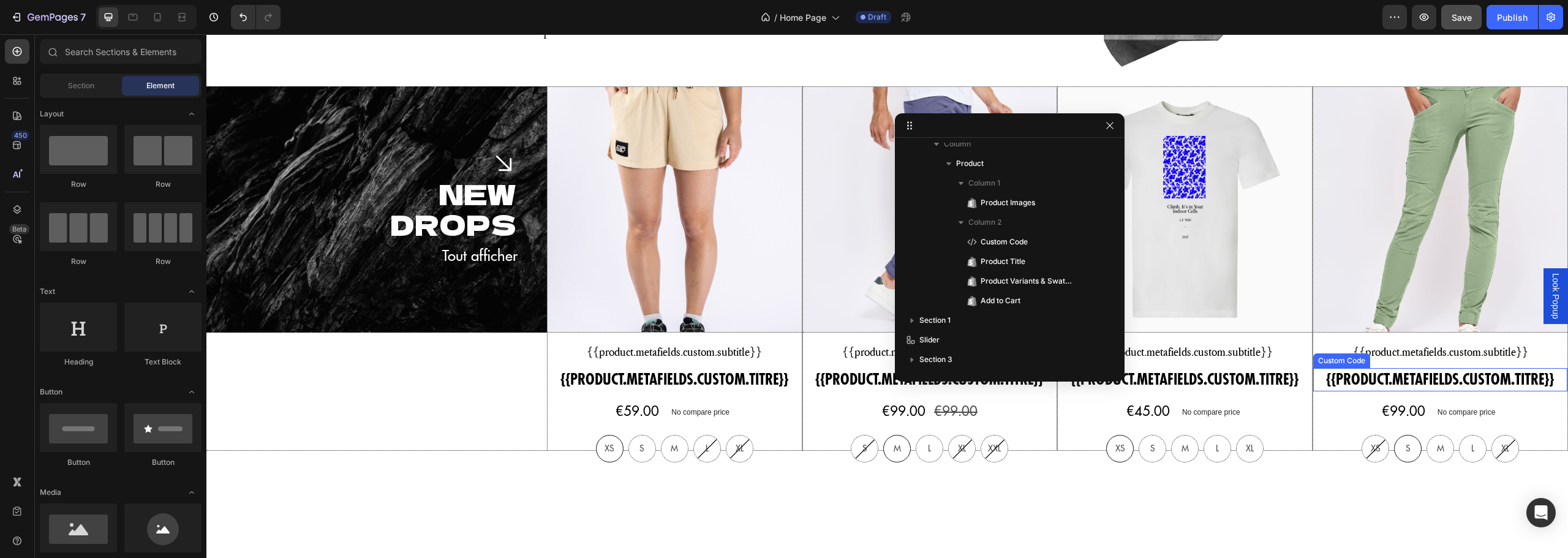
click at [802, 372] on h5 "{{product.metafields.custom.titre}}" at bounding box center [675, 380] width 254 height 23
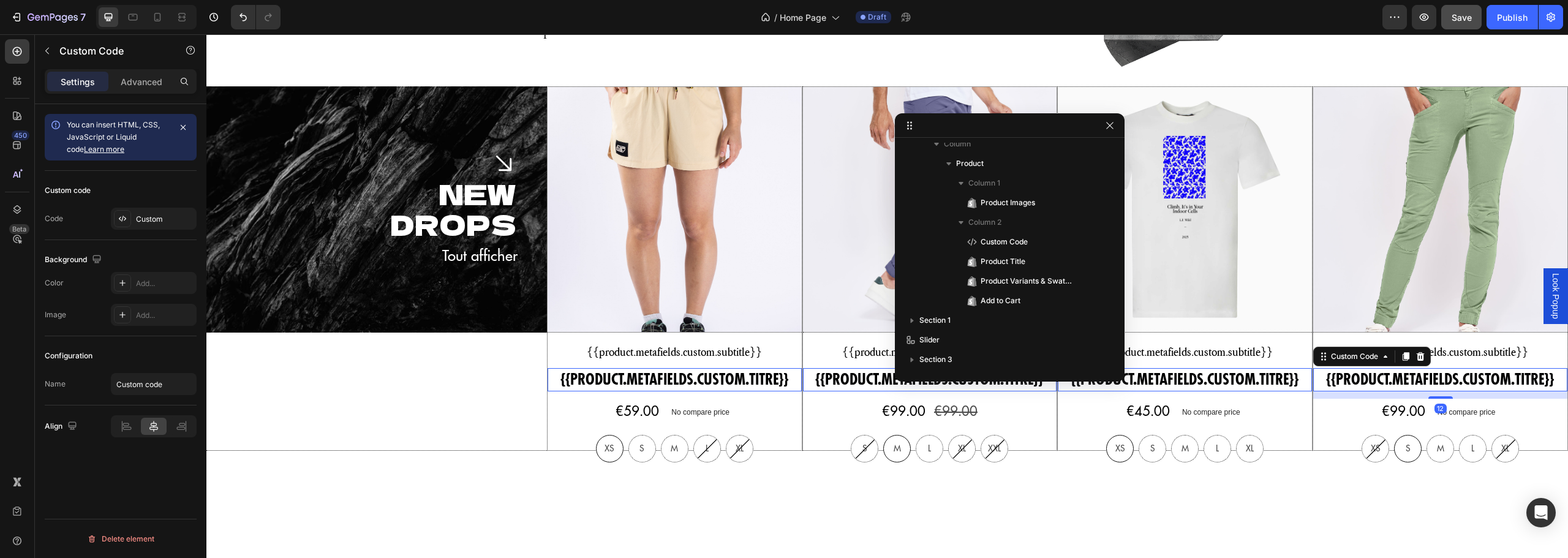
scroll to position [676, 0]
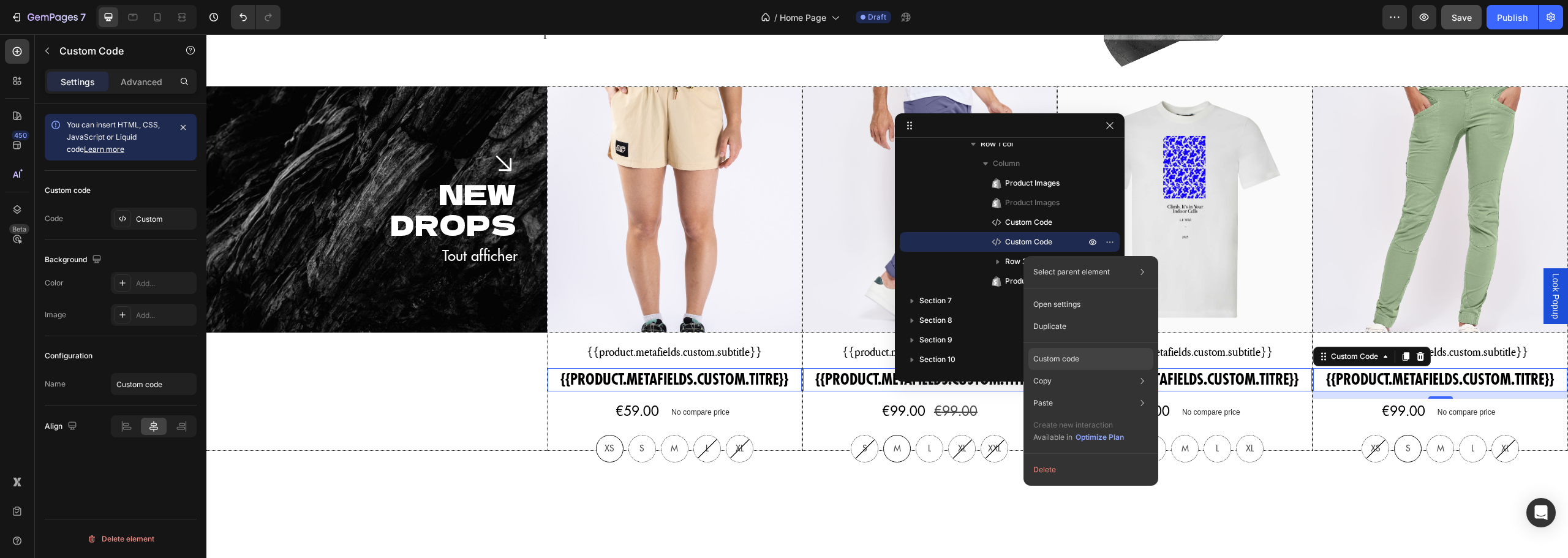
click at [1057, 361] on p "Custom code" at bounding box center [1056, 359] width 46 height 11
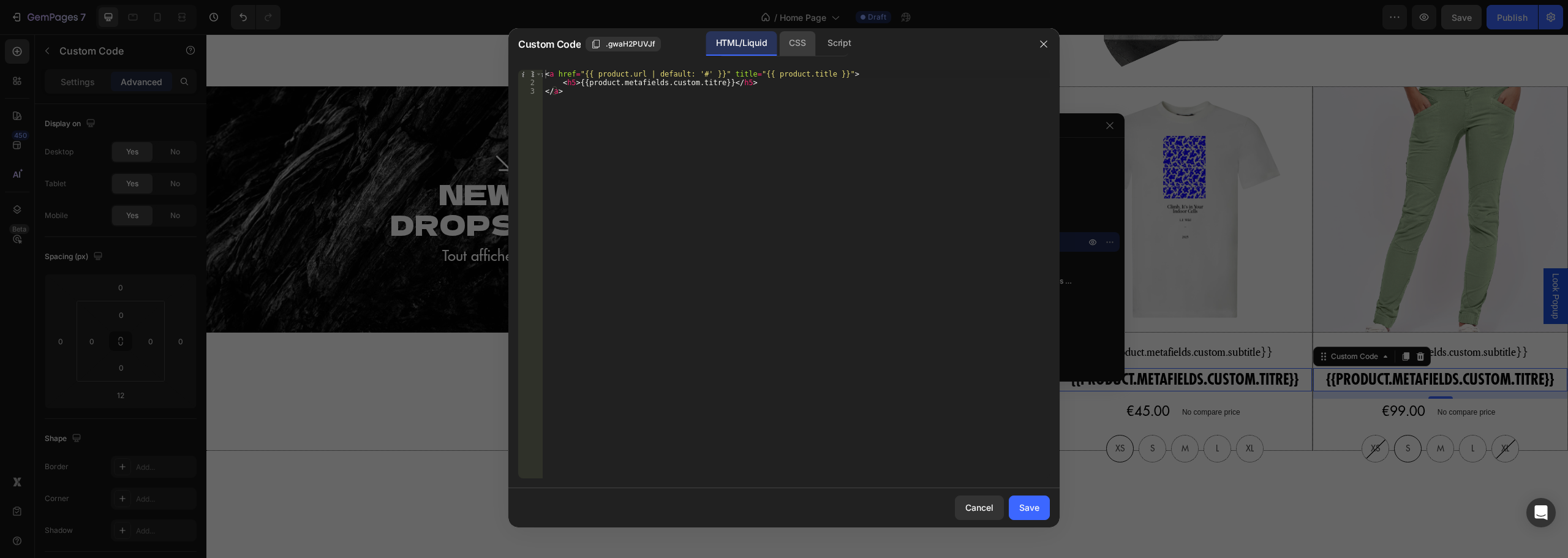
click at [817, 42] on div "CSS" at bounding box center [839, 44] width 43 height 25
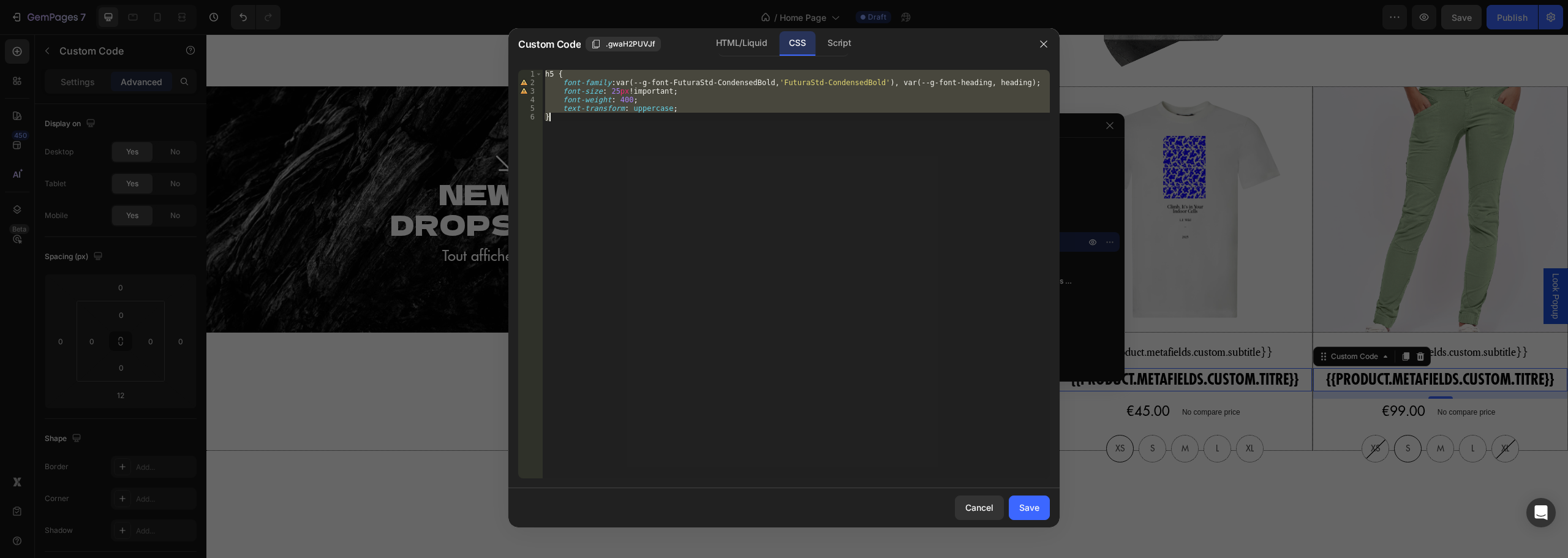
click at [765, 114] on div "h5 { font-family : var(--g-font-FuturaStd-CondensedBold, ' FuturaStd-CondensedB…" at bounding box center [796, 274] width 507 height 409
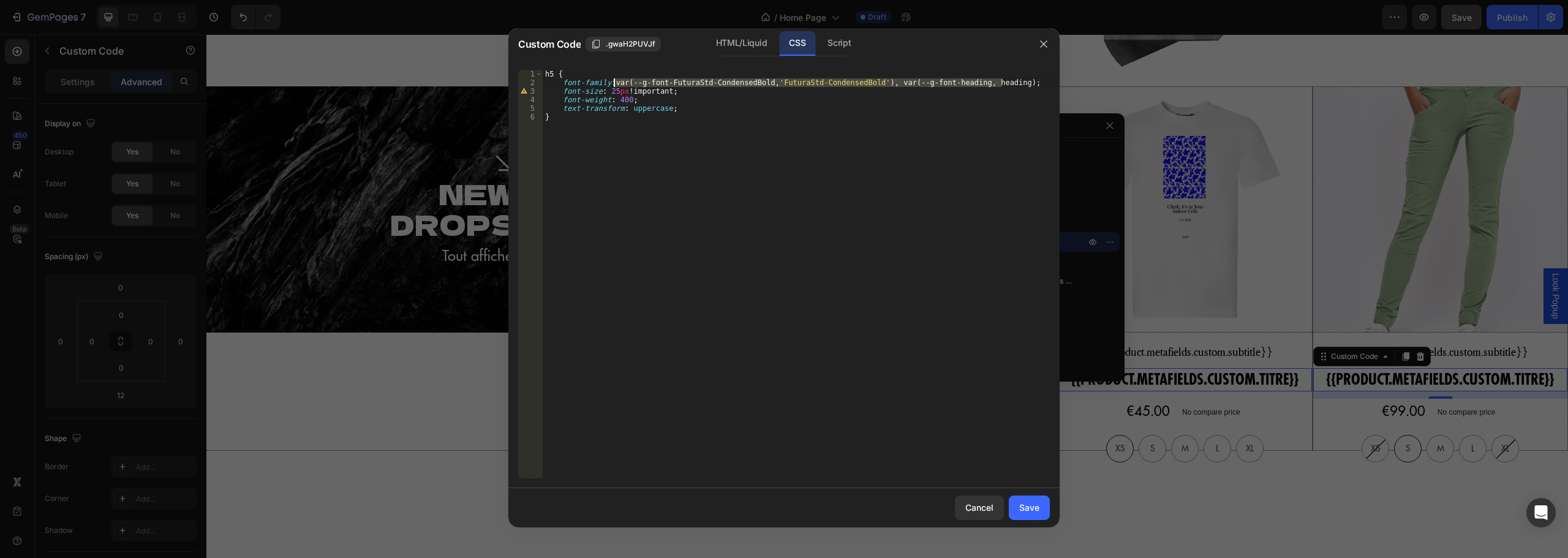
drag, startPoint x: 1001, startPoint y: 81, endPoint x: 615, endPoint y: 85, distance: 386.0
click at [615, 85] on div "h5 { font-family : var(--g-font-FuturaStd-CondensedBold, ' FuturaStd-CondensedB…" at bounding box center [796, 282] width 507 height 426
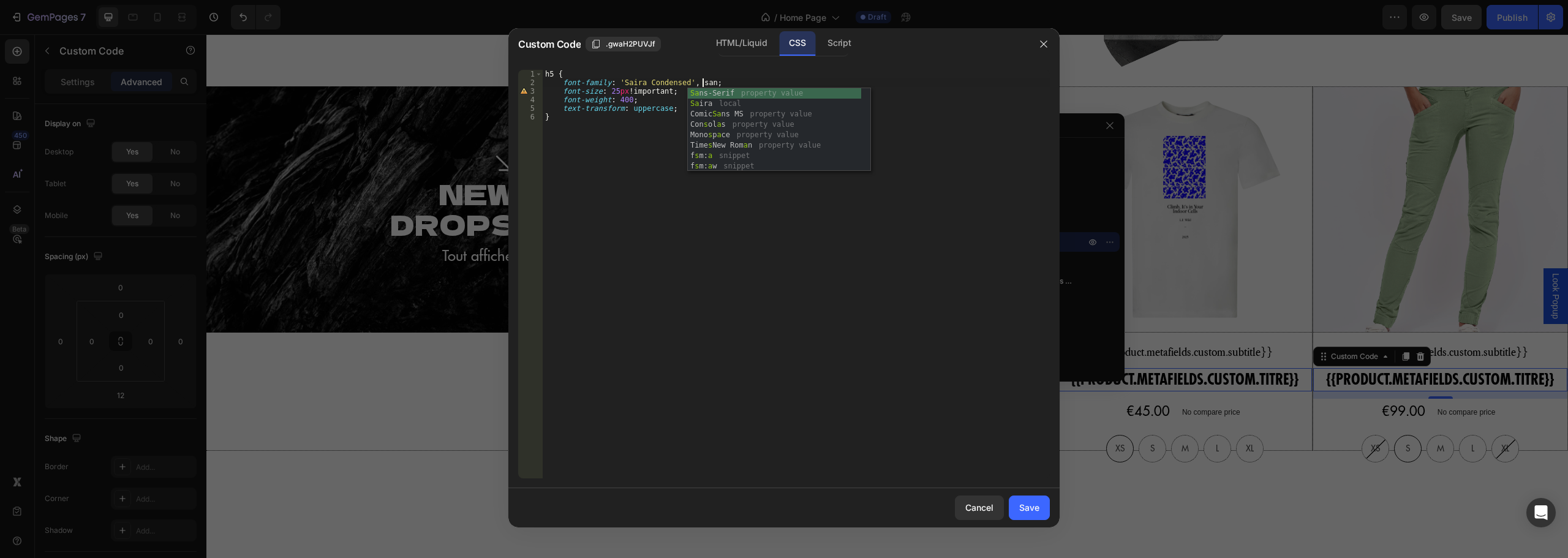
scroll to position [0, 13]
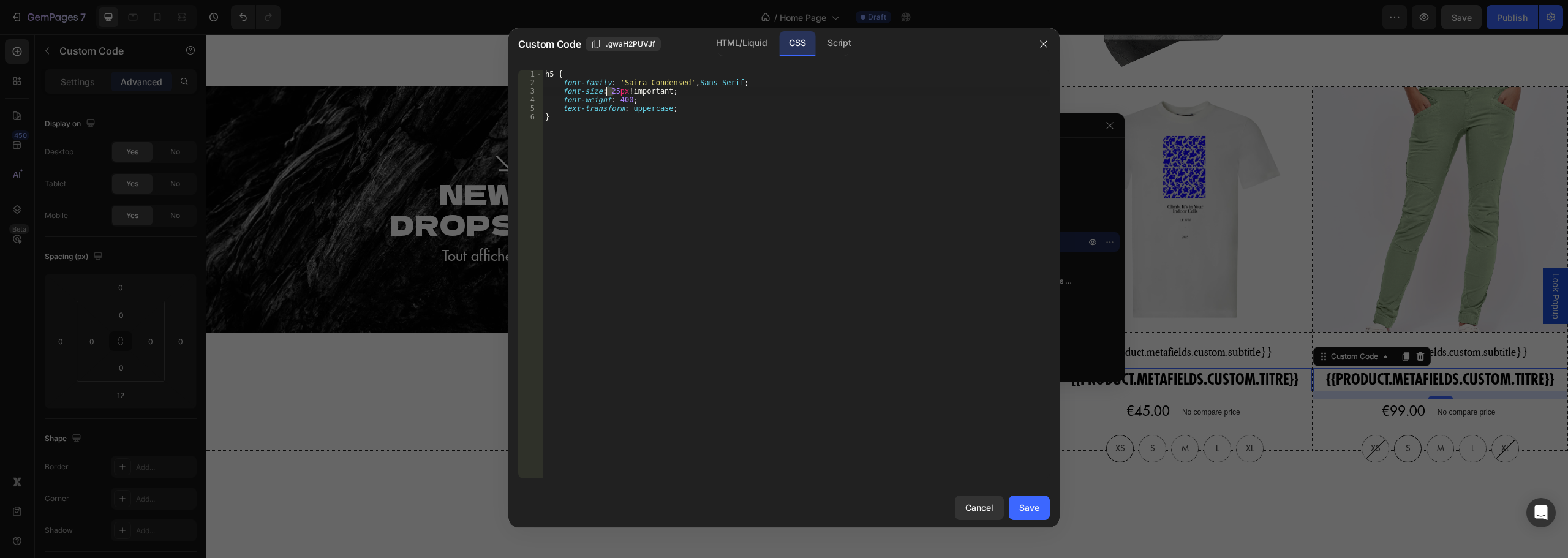
click at [606, 89] on div "h5 { font-family : ' Saira Condensed ' , Sans-Serif ; font-size : 25 px !import…" at bounding box center [796, 282] width 507 height 426
type textarea "font-size: 30px !important;"
click at [1017, 512] on button "Save" at bounding box center [1029, 508] width 41 height 25
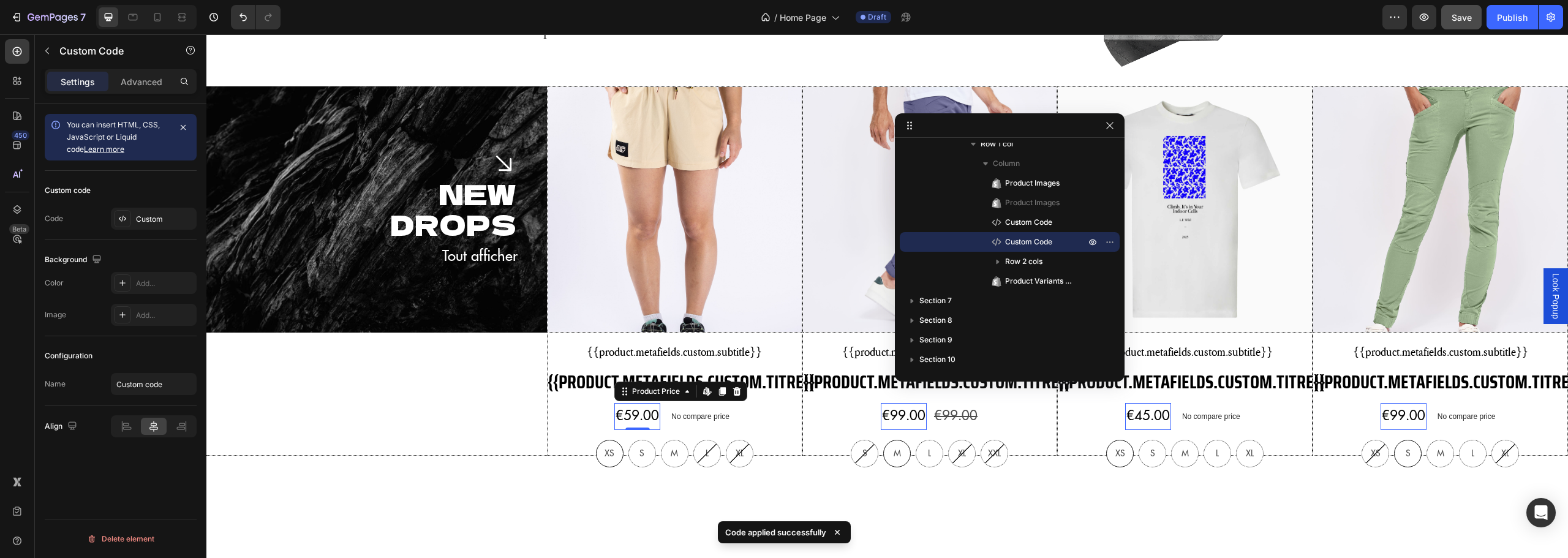
click at [620, 412] on div "€59.00" at bounding box center [637, 416] width 46 height 27
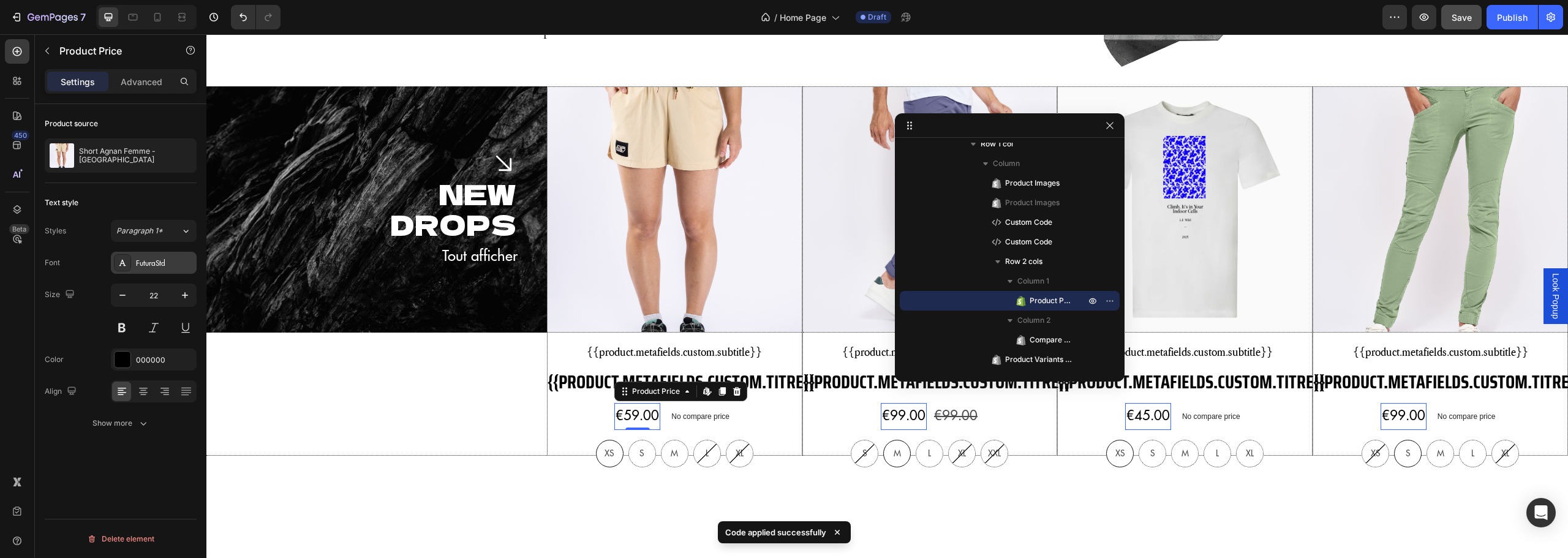
click at [147, 261] on div "FuturaStd" at bounding box center [165, 263] width 57 height 11
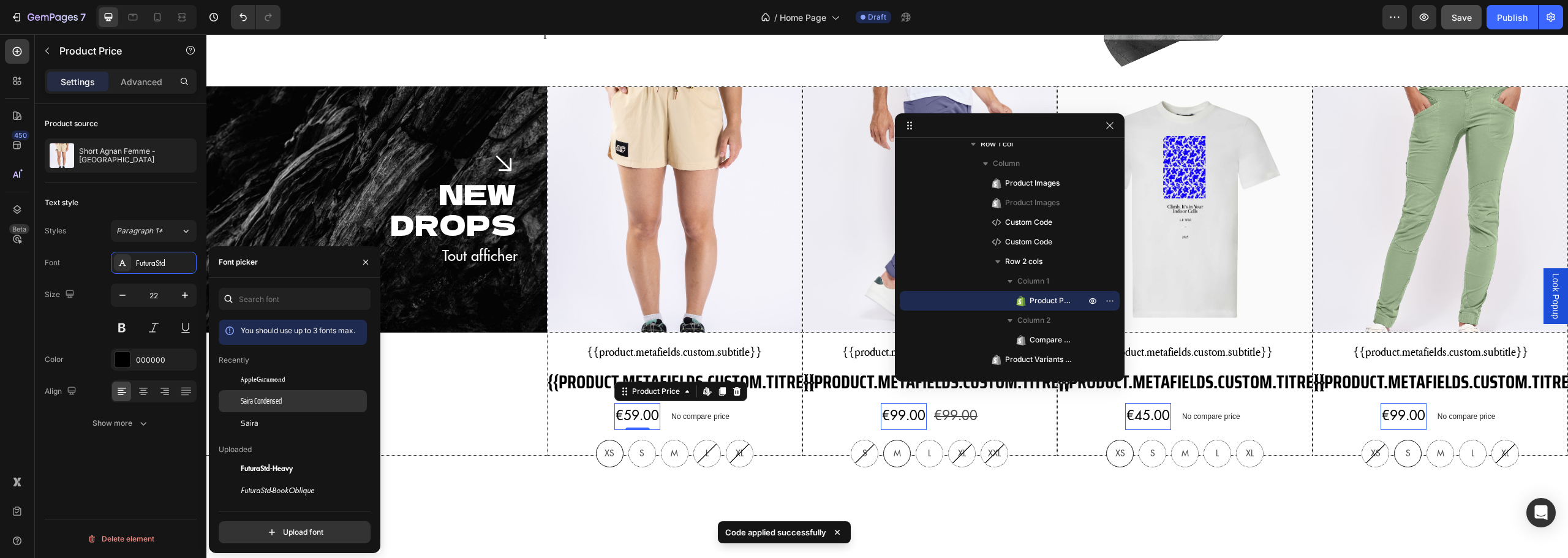
click at [268, 524] on div "Saira Condensed" at bounding box center [293, 535] width 148 height 22
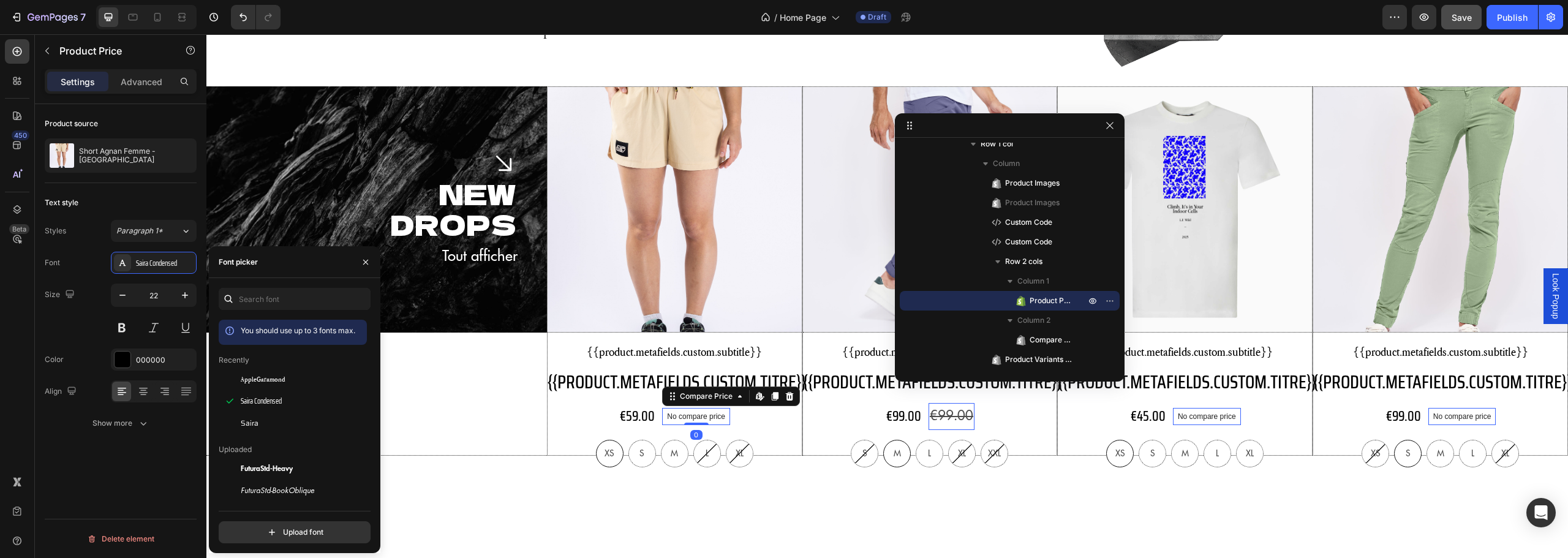
click at [706, 418] on p "No compare price" at bounding box center [696, 416] width 58 height 8
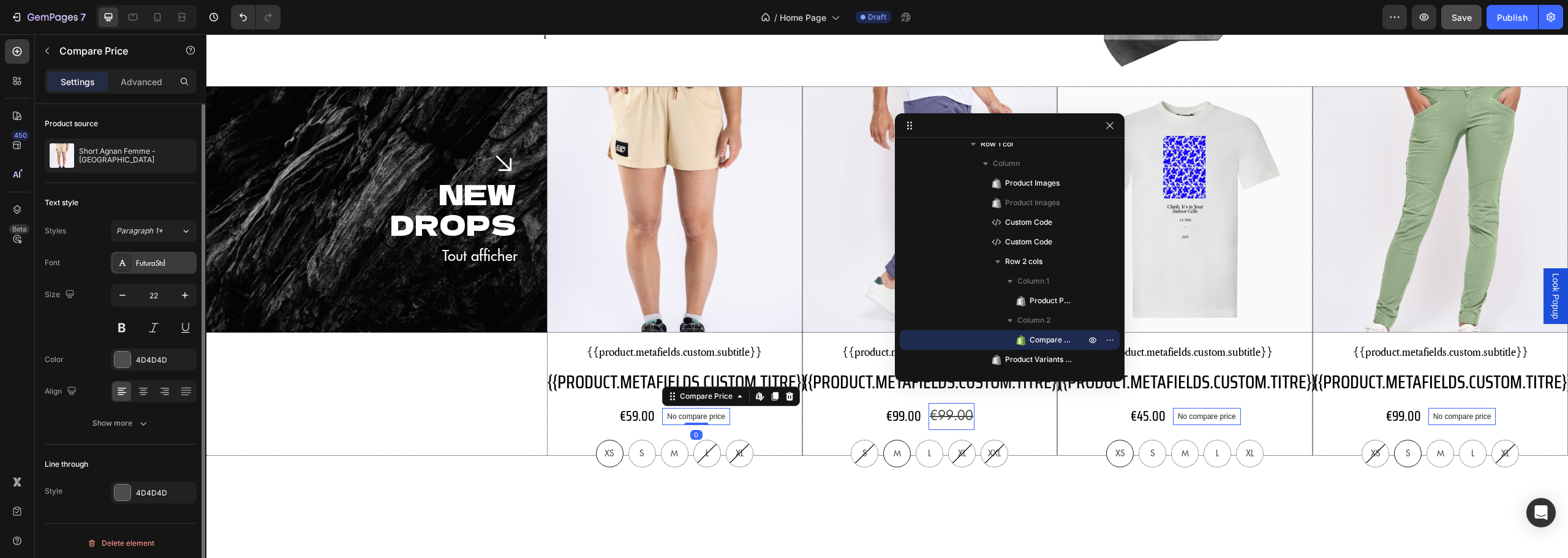
click at [153, 265] on div "FuturaStd" at bounding box center [165, 263] width 57 height 11
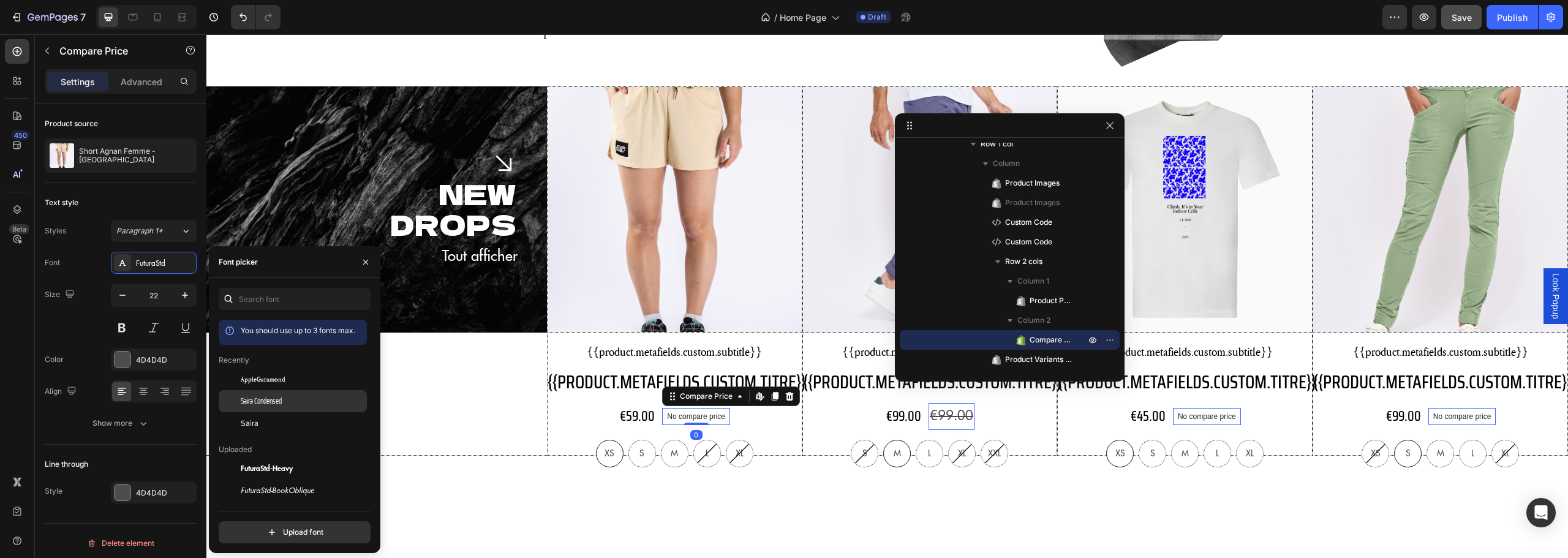
click at [288, 524] on div "Saira Condensed" at bounding box center [293, 535] width 148 height 22
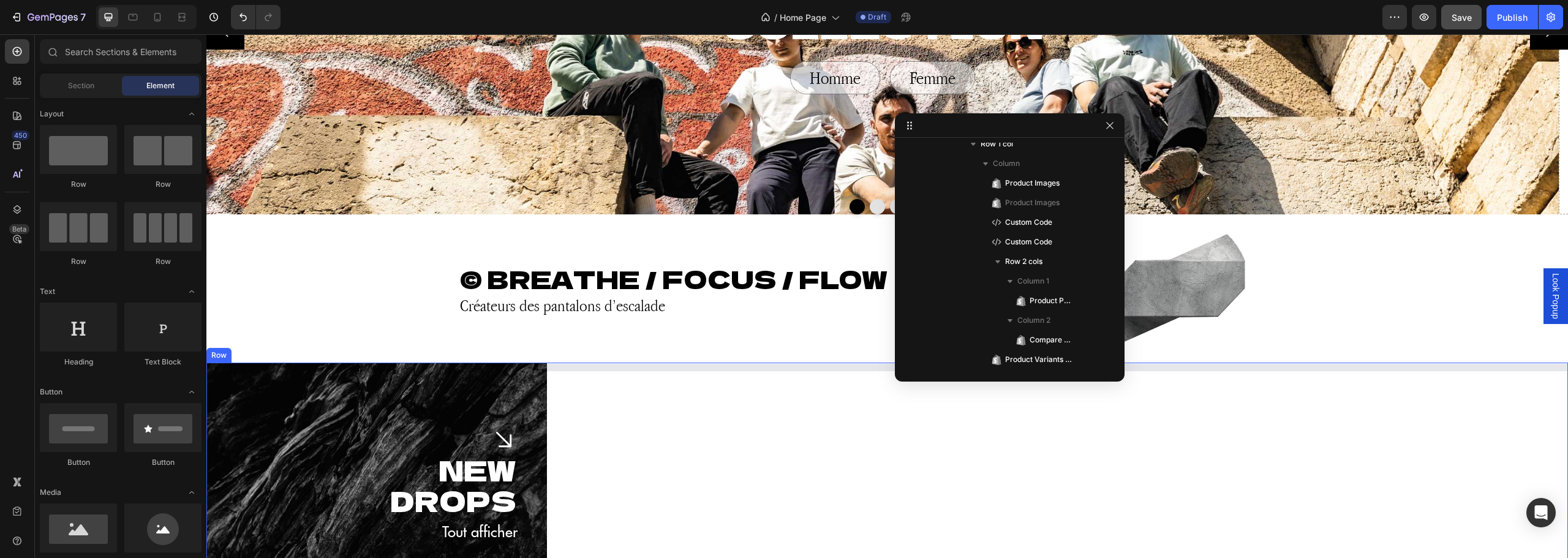
scroll to position [490, 0]
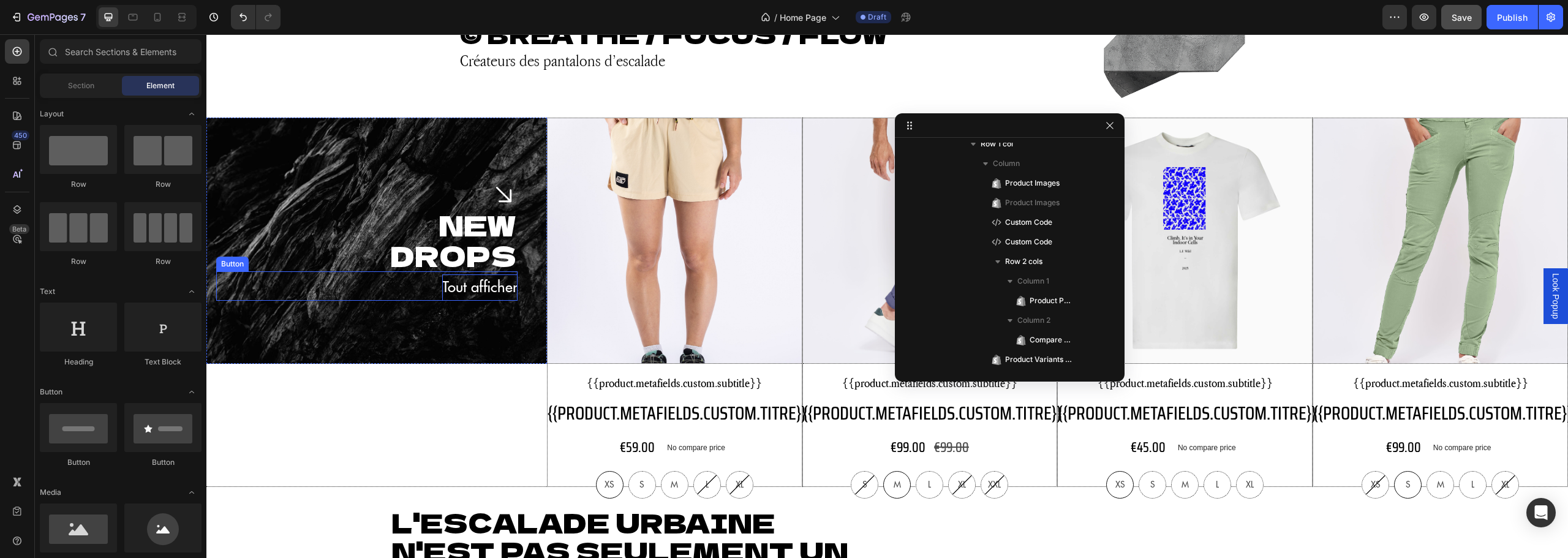
click at [491, 295] on p "Tout afficher" at bounding box center [480, 287] width 75 height 27
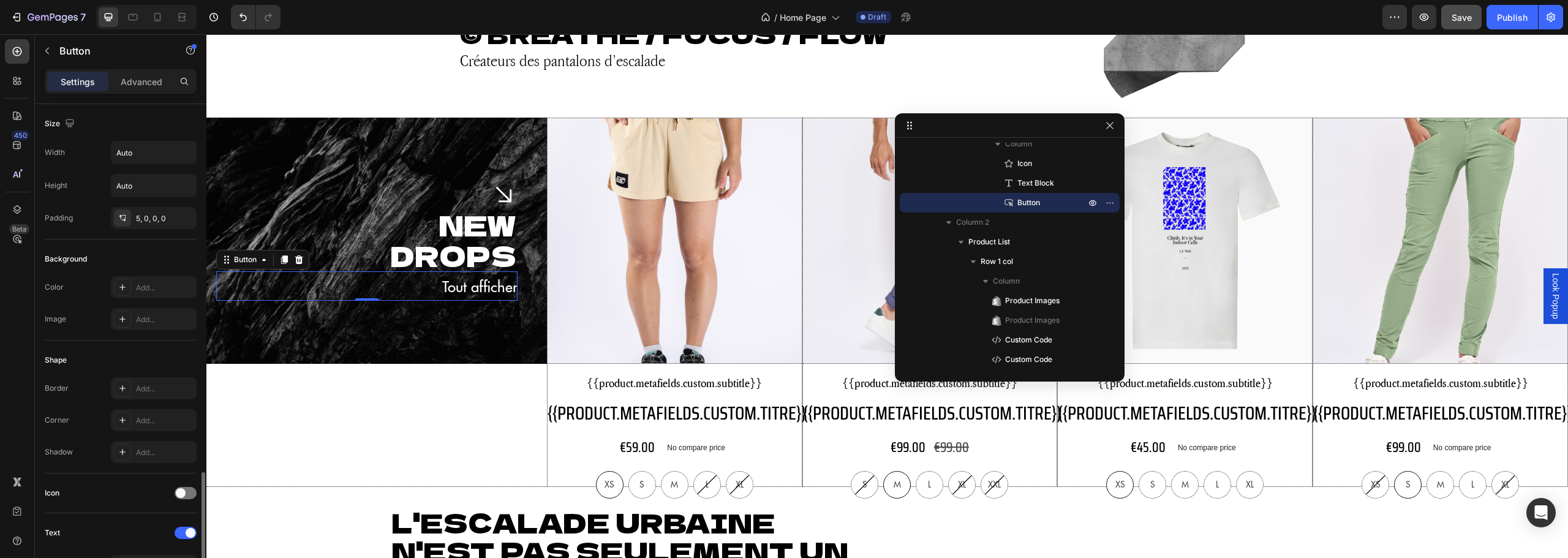
scroll to position [306, 0]
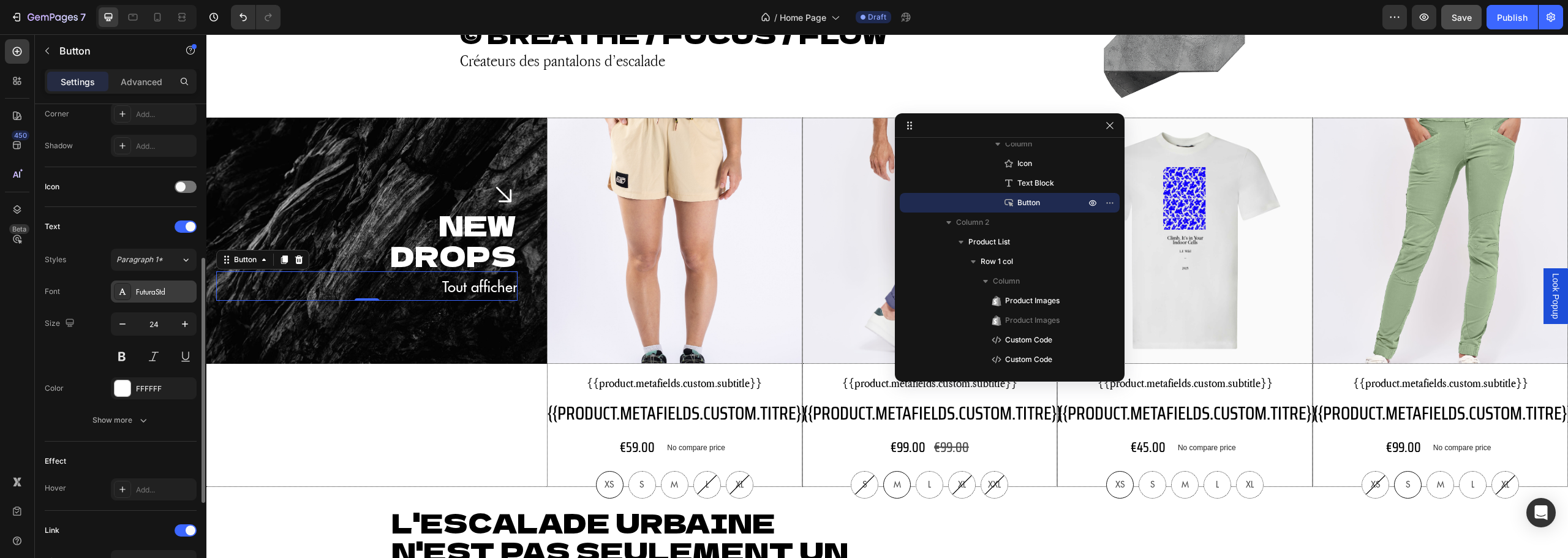
click at [160, 285] on div "FuturaStd" at bounding box center [153, 291] width 85 height 22
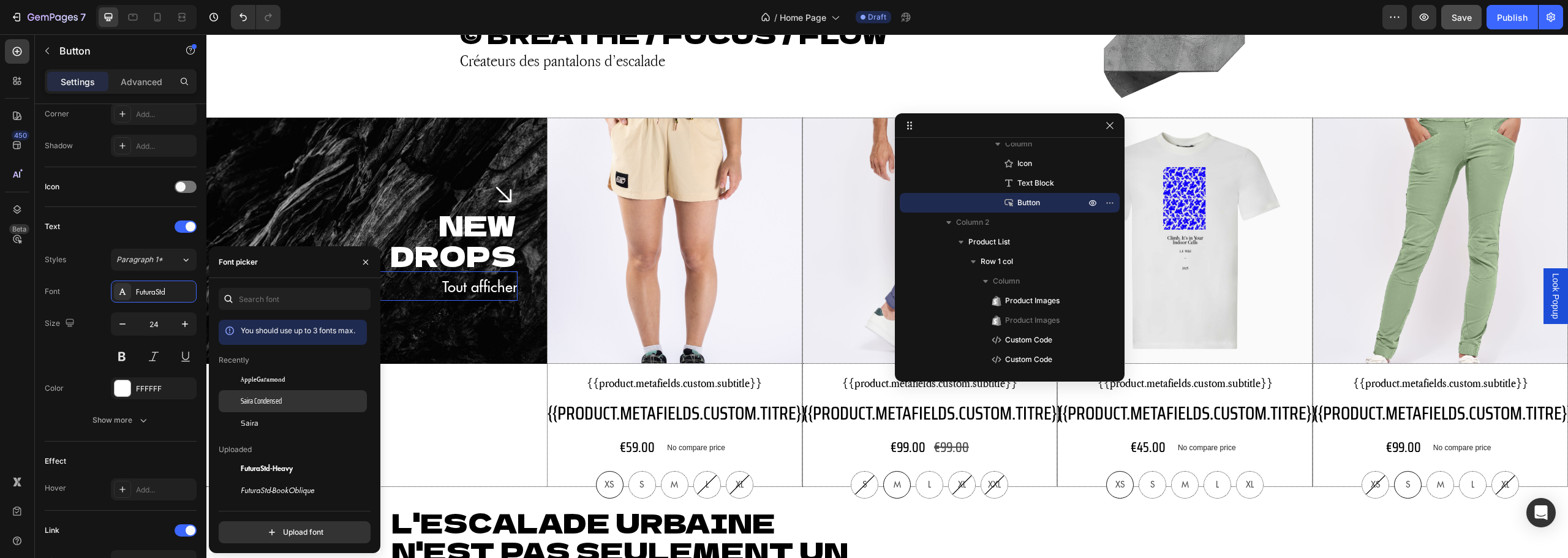
click at [295, 404] on div "Saira Condensed" at bounding box center [302, 401] width 124 height 11
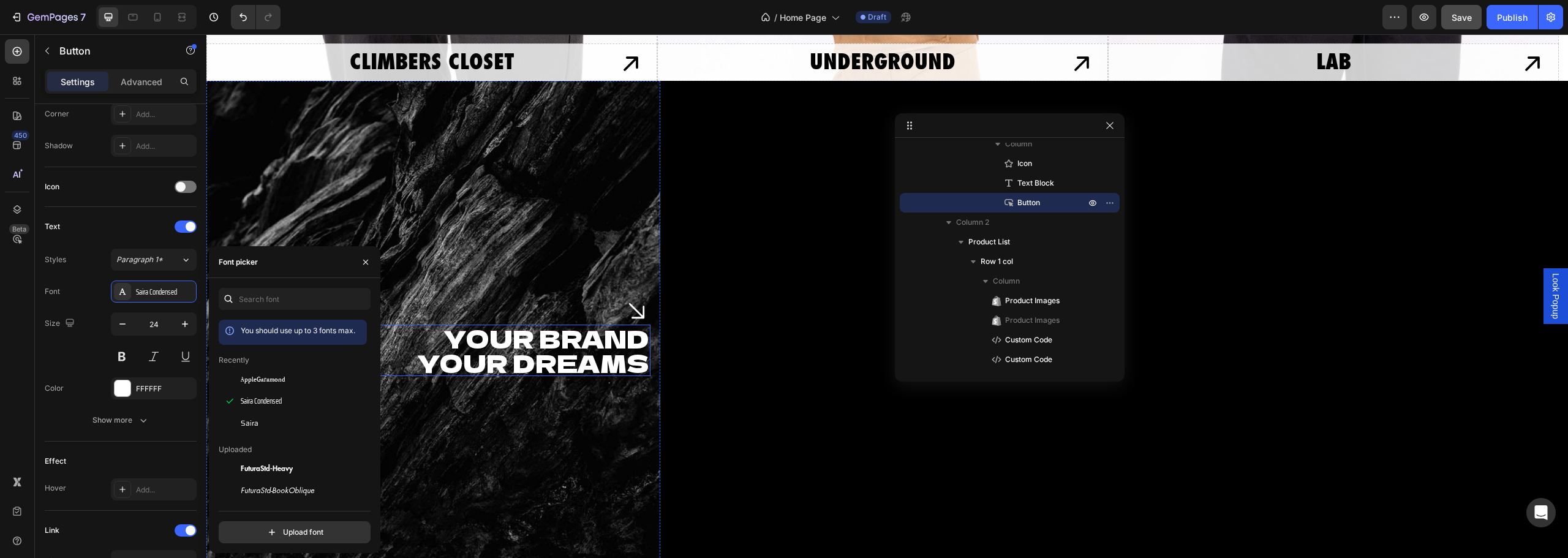
scroll to position [2574, 0]
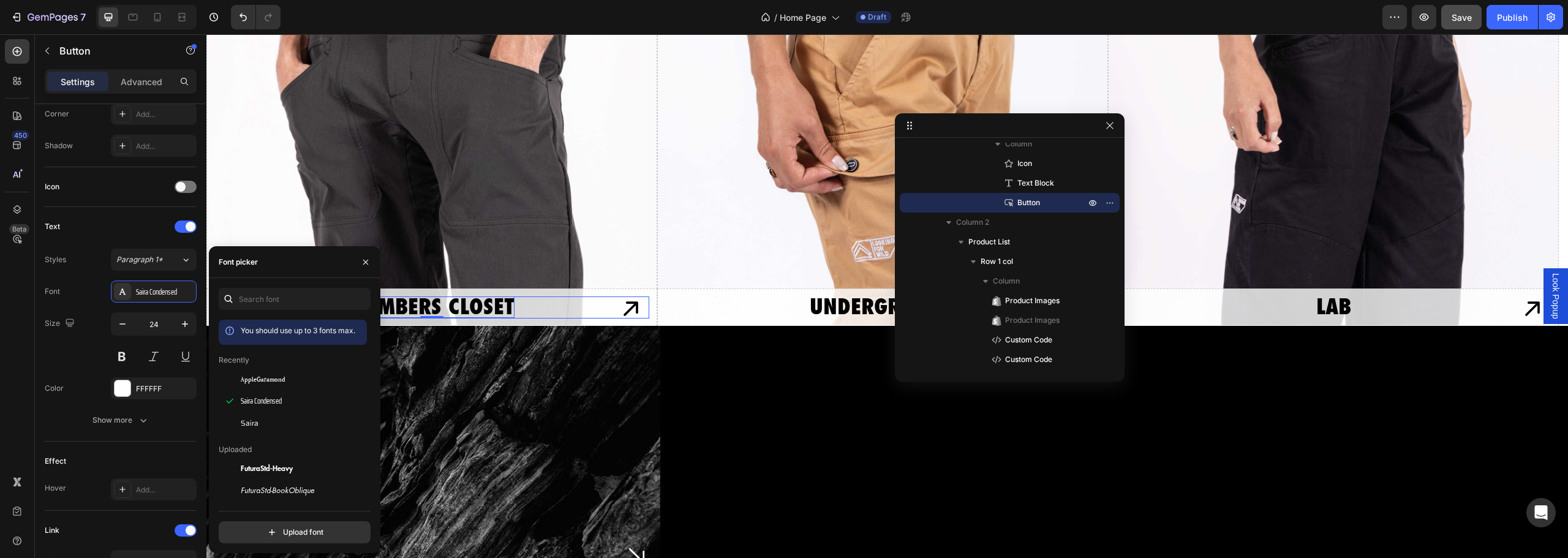
click at [458, 309] on p "CLIMBERS CLOSET" at bounding box center [432, 307] width 165 height 21
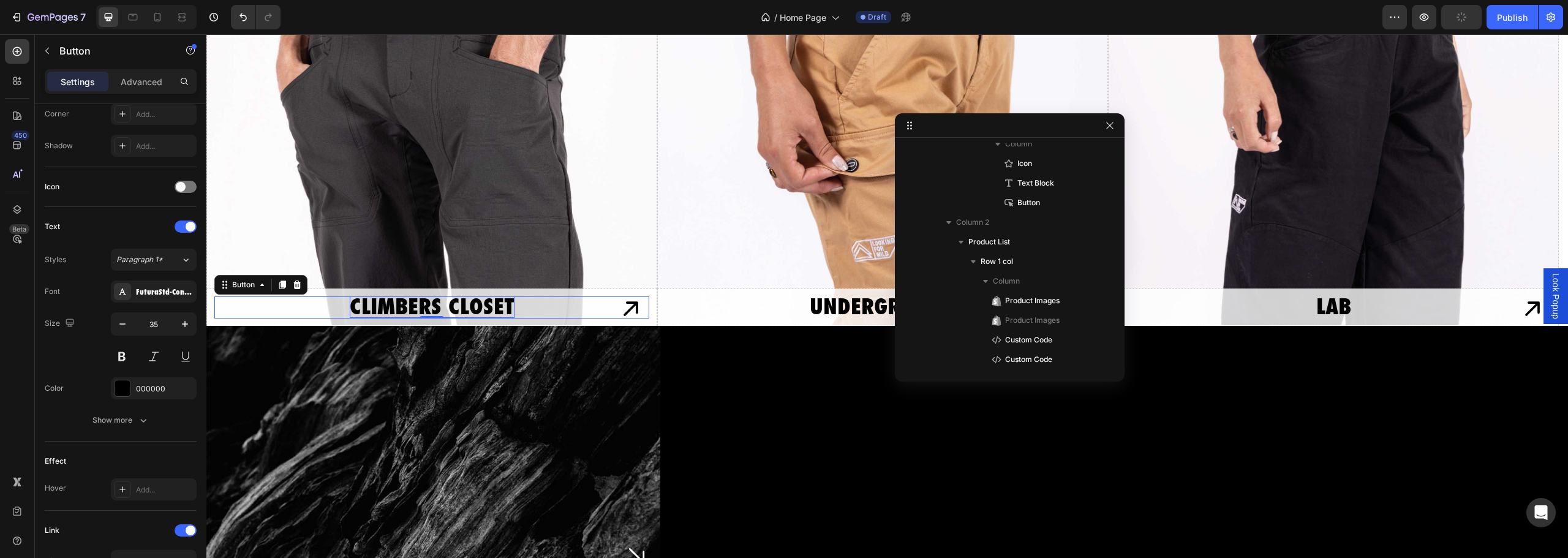
scroll to position [1185, 0]
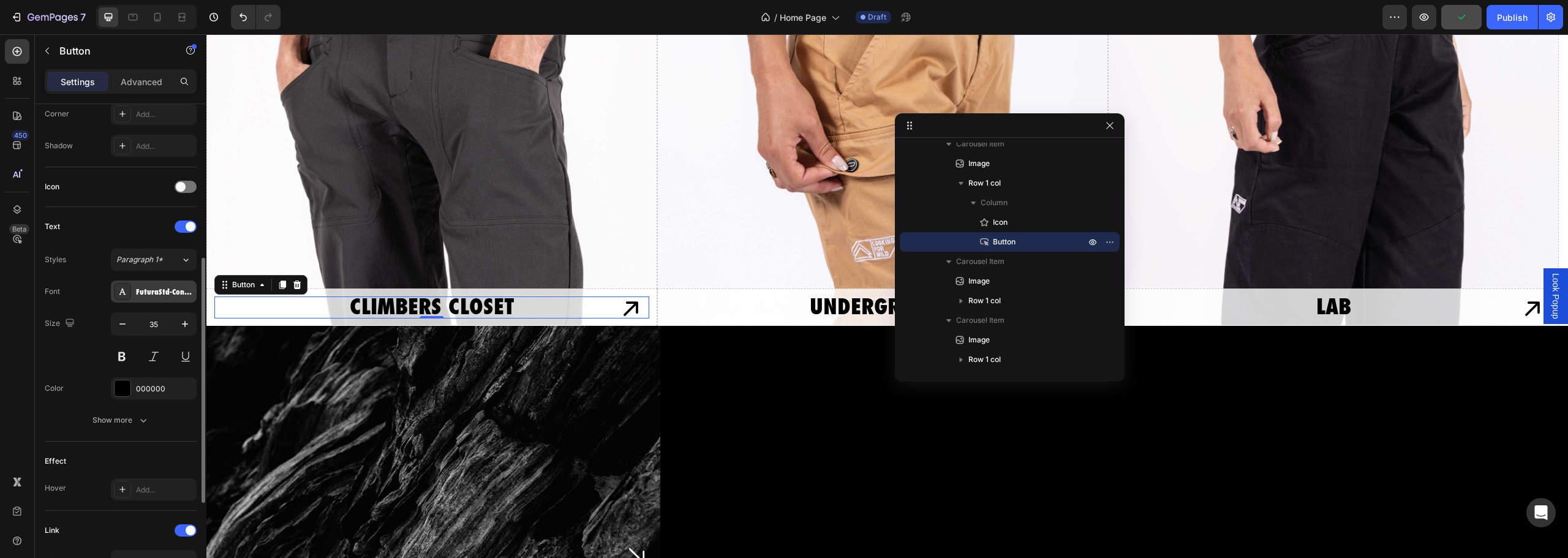
click at [152, 295] on div "FuturaStd-CondensedExtraBd" at bounding box center [165, 292] width 57 height 11
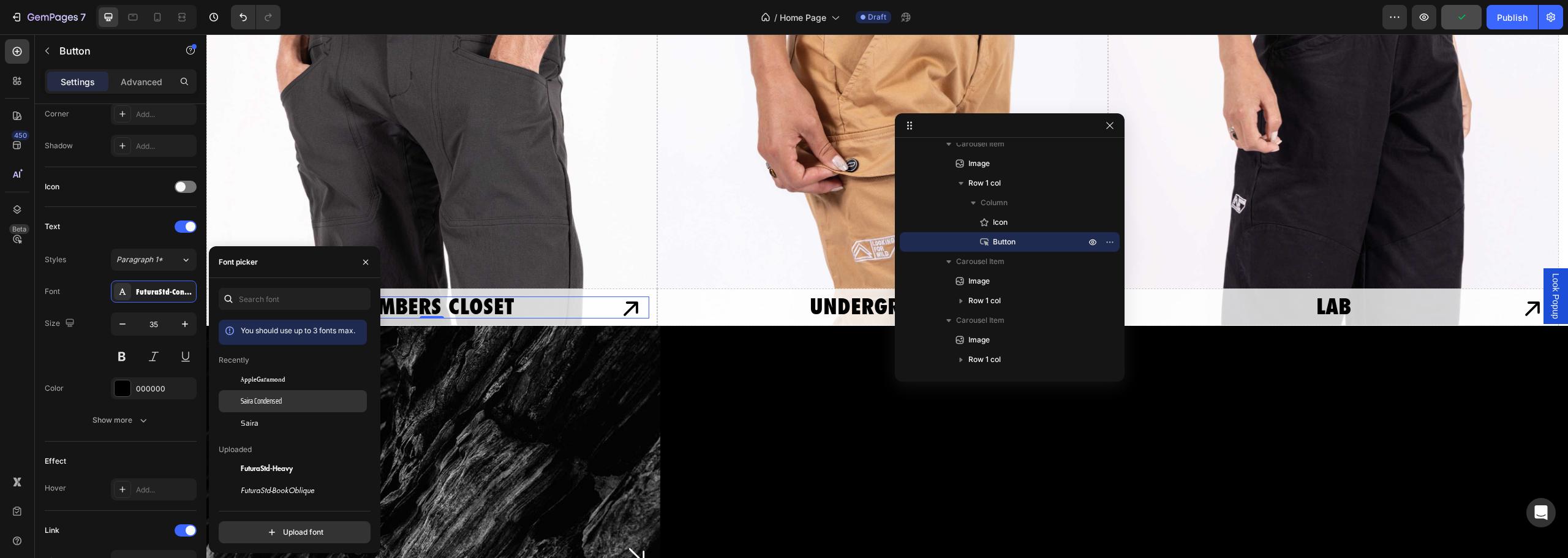
click at [279, 403] on span "Saira Condensed" at bounding box center [261, 401] width 41 height 11
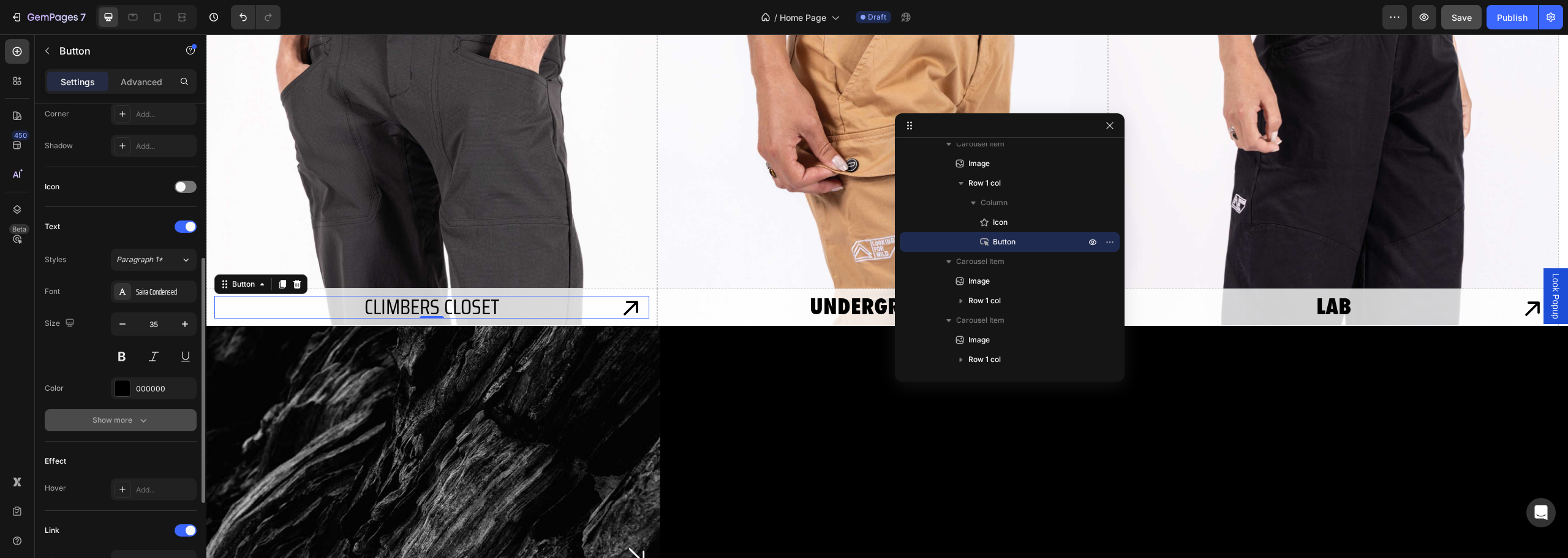
click at [122, 423] on div "Show more" at bounding box center [120, 421] width 57 height 12
click at [174, 422] on div "Normal" at bounding box center [147, 421] width 62 height 11
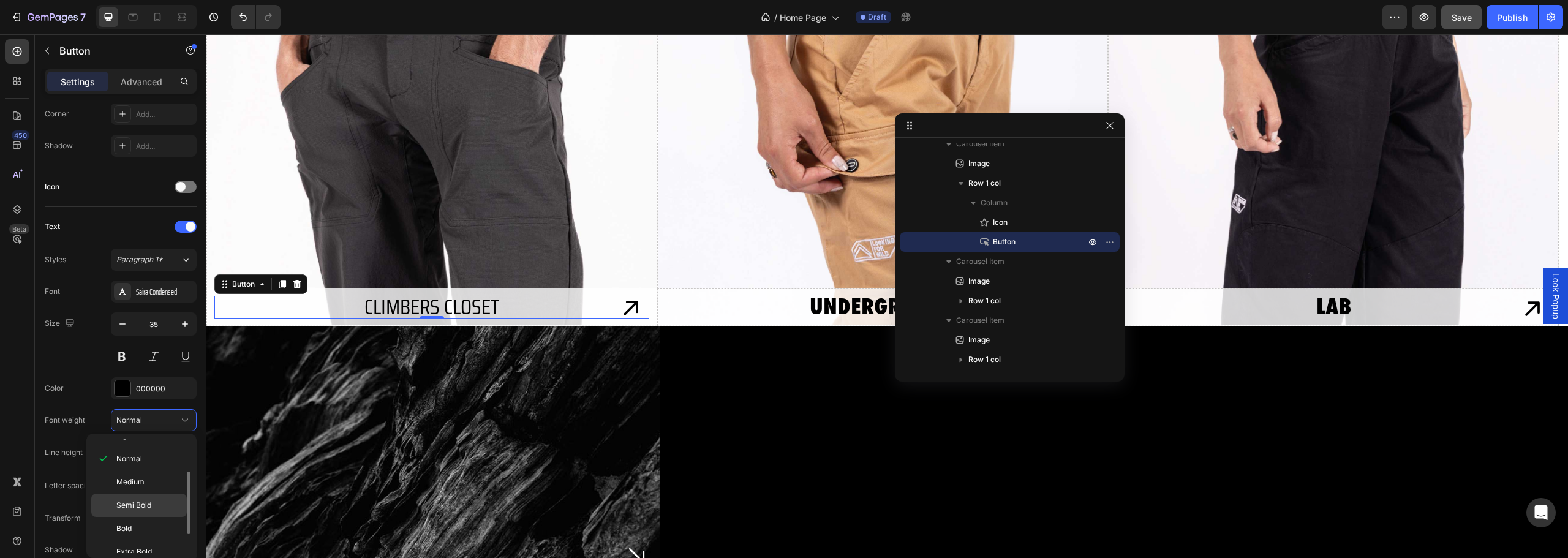
scroll to position [95, 0]
click at [133, 530] on div "Extra Bold" at bounding box center [139, 542] width 96 height 23
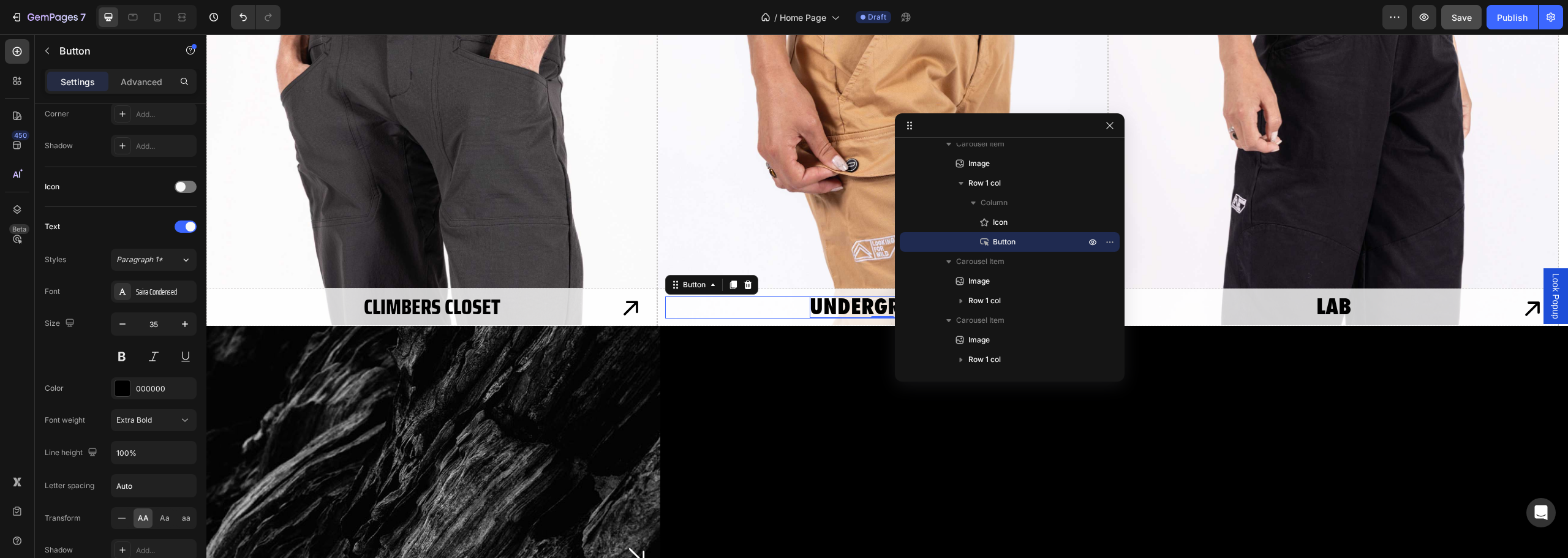
click at [826, 308] on p "UNDERGROUND" at bounding box center [882, 307] width 146 height 21
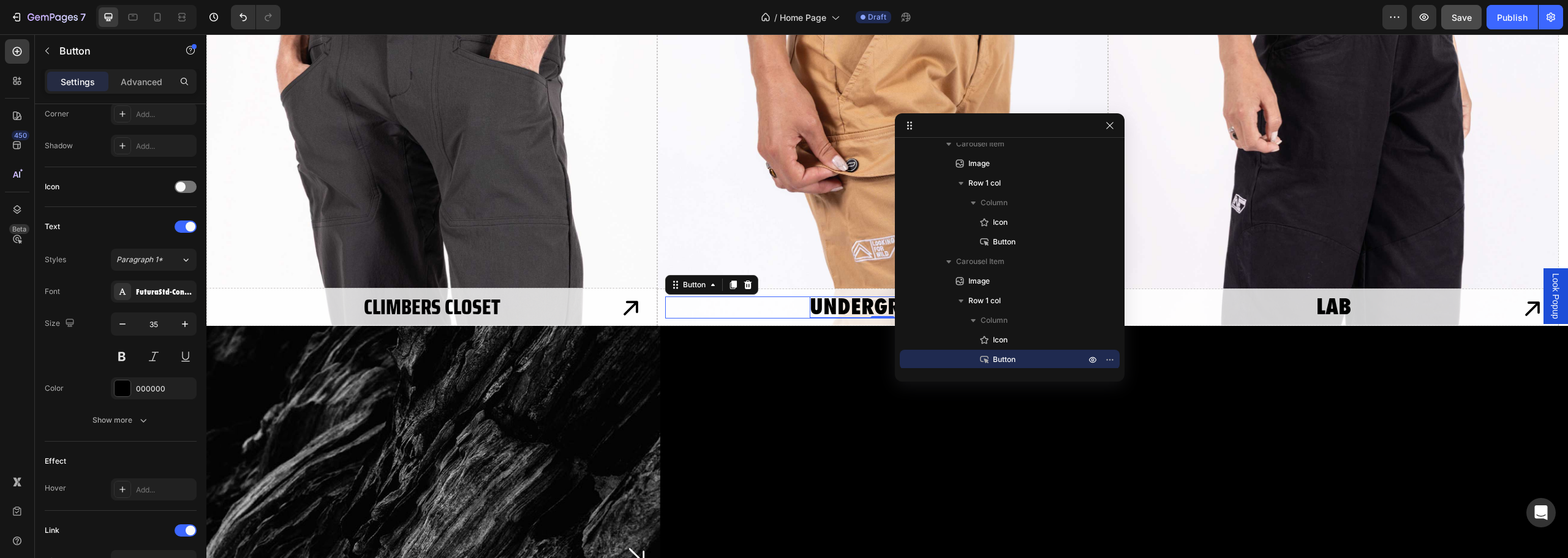
scroll to position [1303, 0]
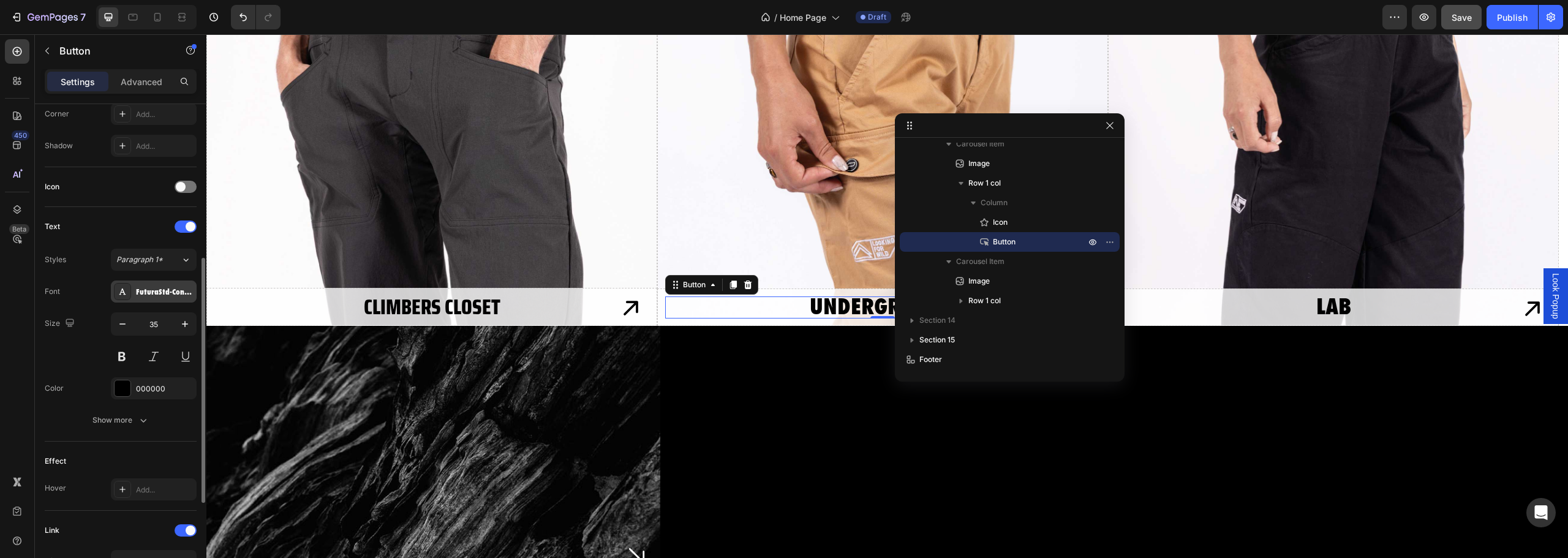
click at [155, 292] on div "FuturaStd-CondensedExtraBd" at bounding box center [165, 292] width 57 height 11
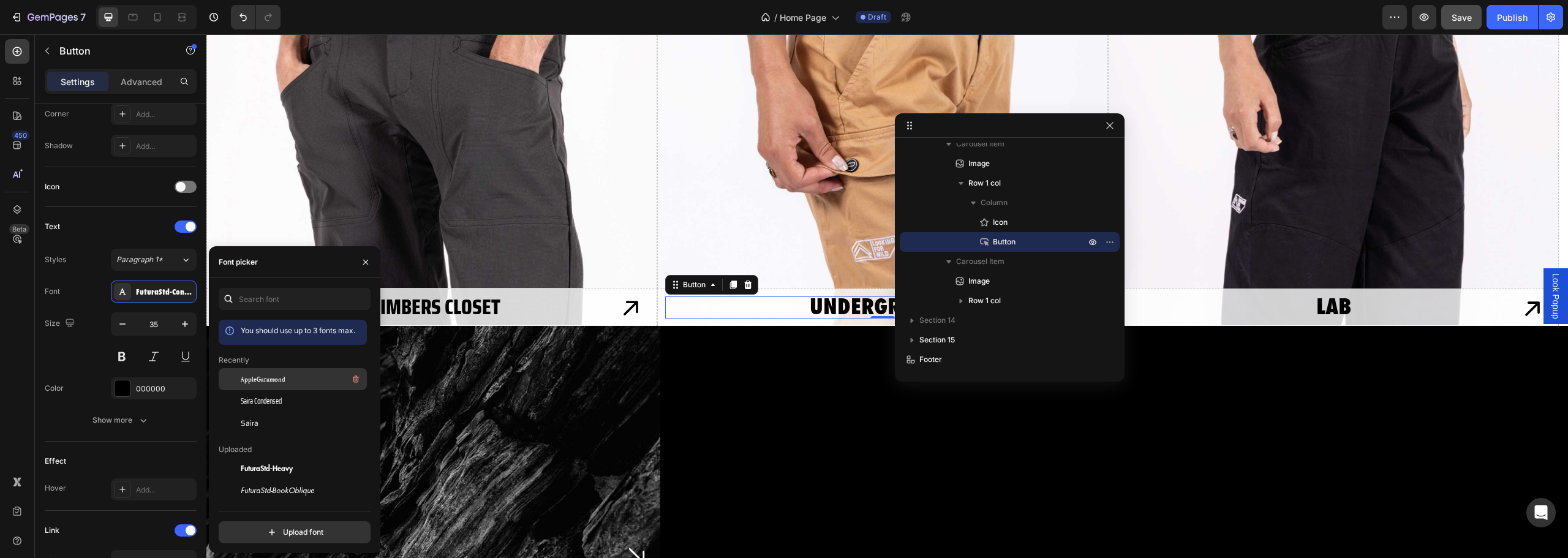
click at [265, 383] on span "AppleGaramond" at bounding box center [262, 380] width 44 height 11
click at [262, 398] on span "Saira Condensed" at bounding box center [261, 401] width 41 height 11
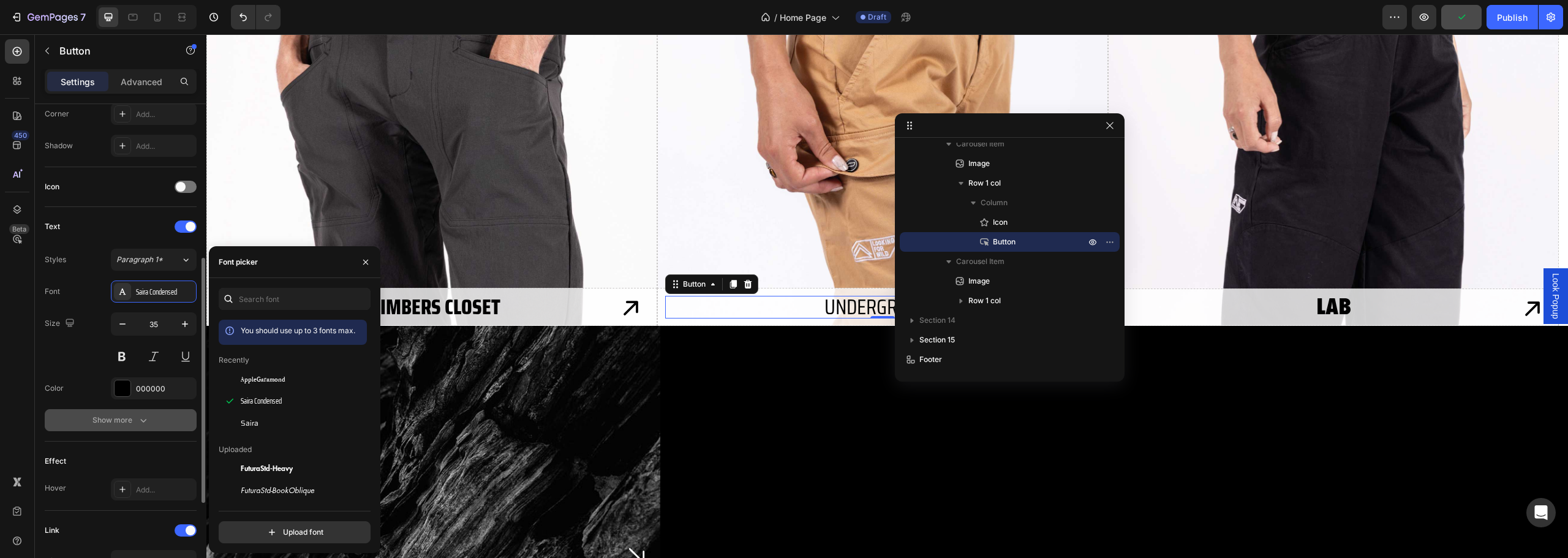
click at [133, 420] on div "Show more" at bounding box center [120, 421] width 57 height 12
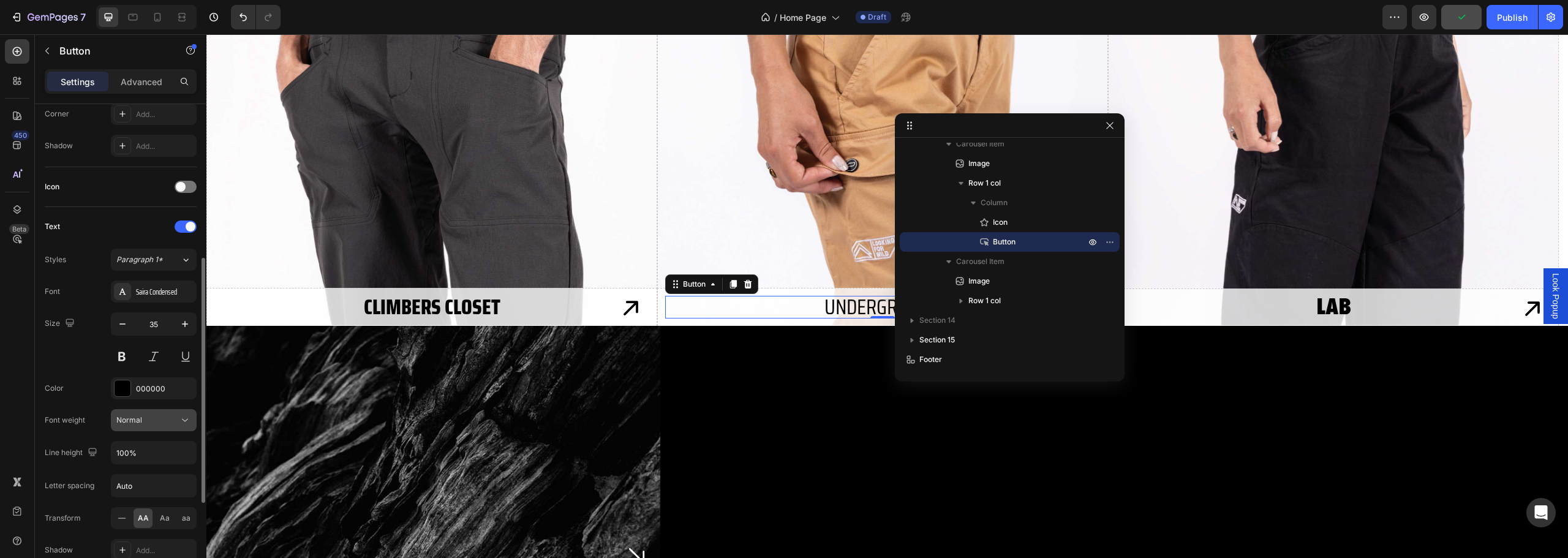
click at [156, 422] on div "Normal" at bounding box center [147, 421] width 62 height 11
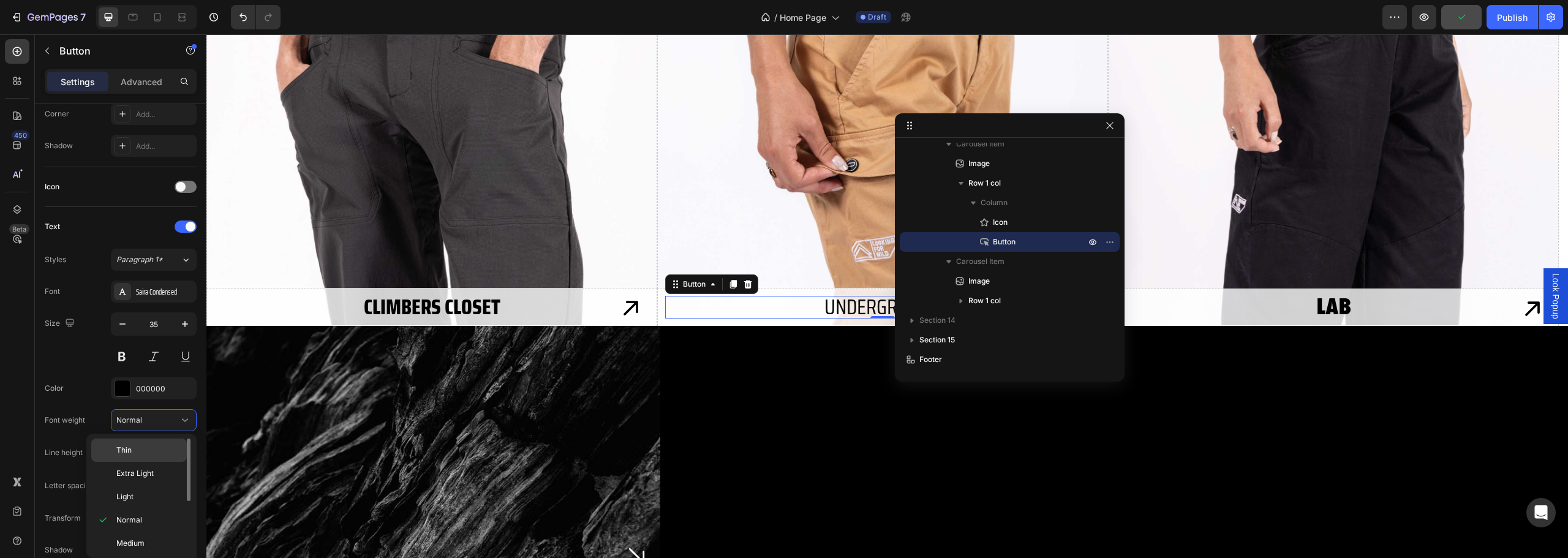
scroll to position [95, 0]
drag, startPoint x: 136, startPoint y: 515, endPoint x: 333, endPoint y: 356, distance: 253.2
click at [136, 515] on span "Extra Bold" at bounding box center [134, 518] width 36 height 11
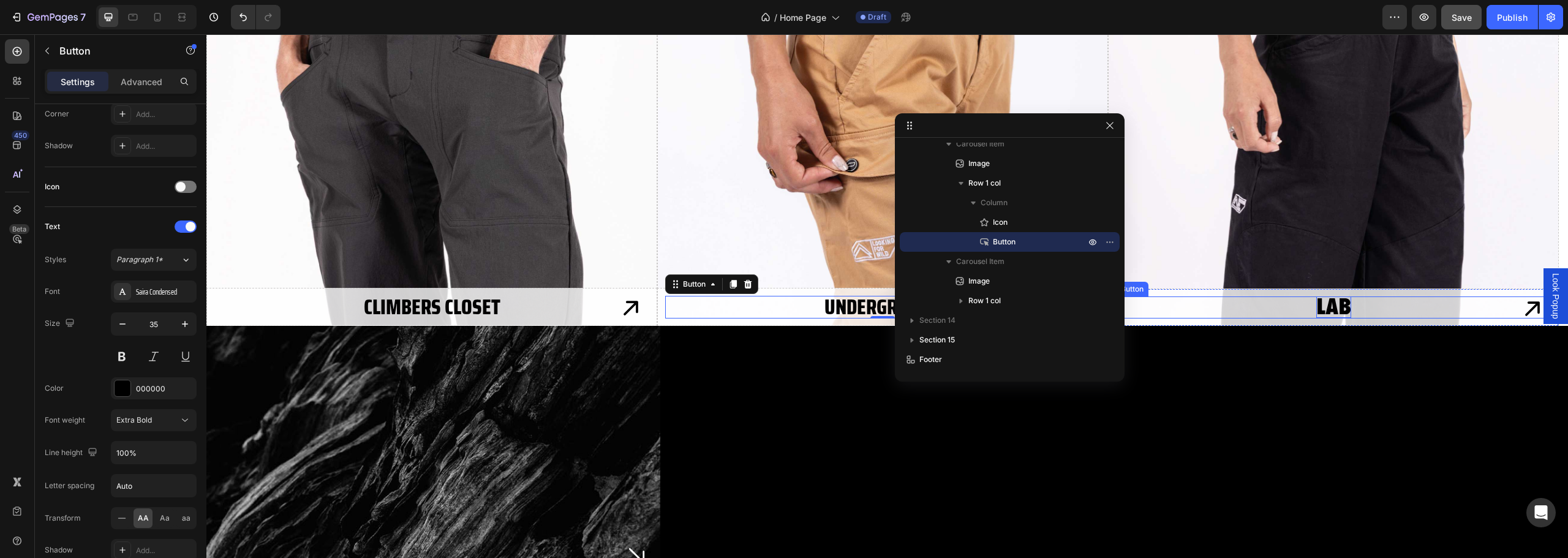
click at [1328, 304] on p "LAB" at bounding box center [1334, 307] width 35 height 21
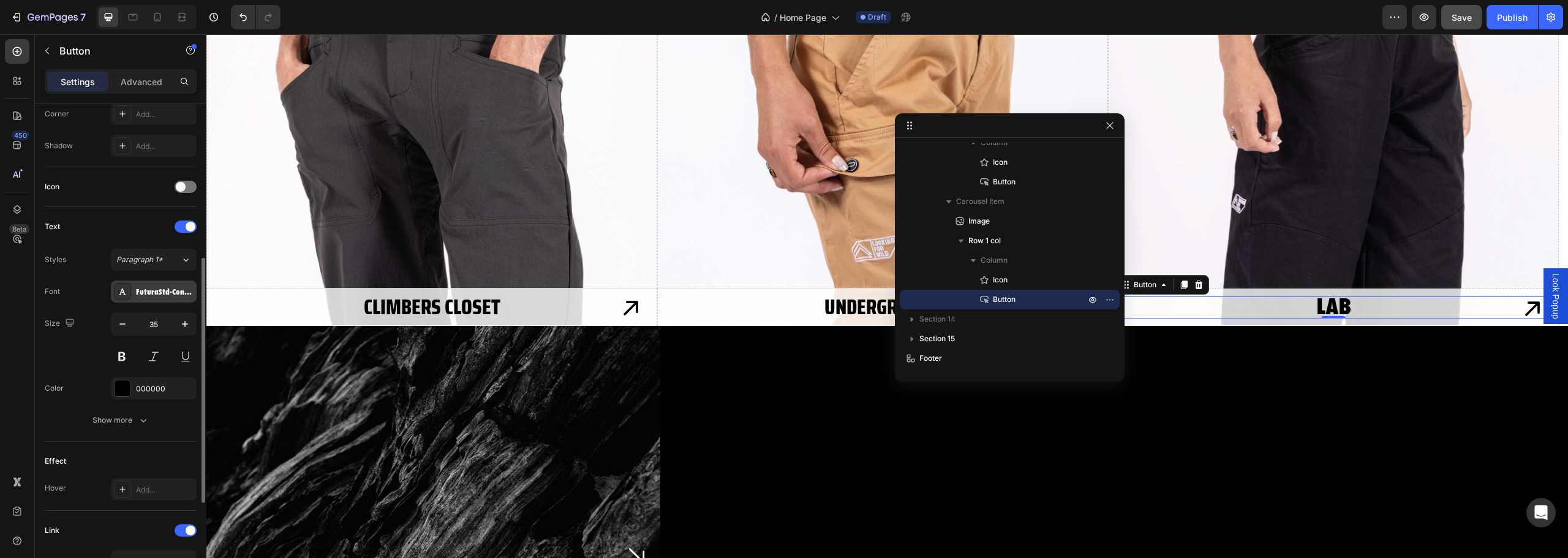
click at [160, 291] on div "FuturaStd-CondensedExtraBd" at bounding box center [165, 292] width 57 height 11
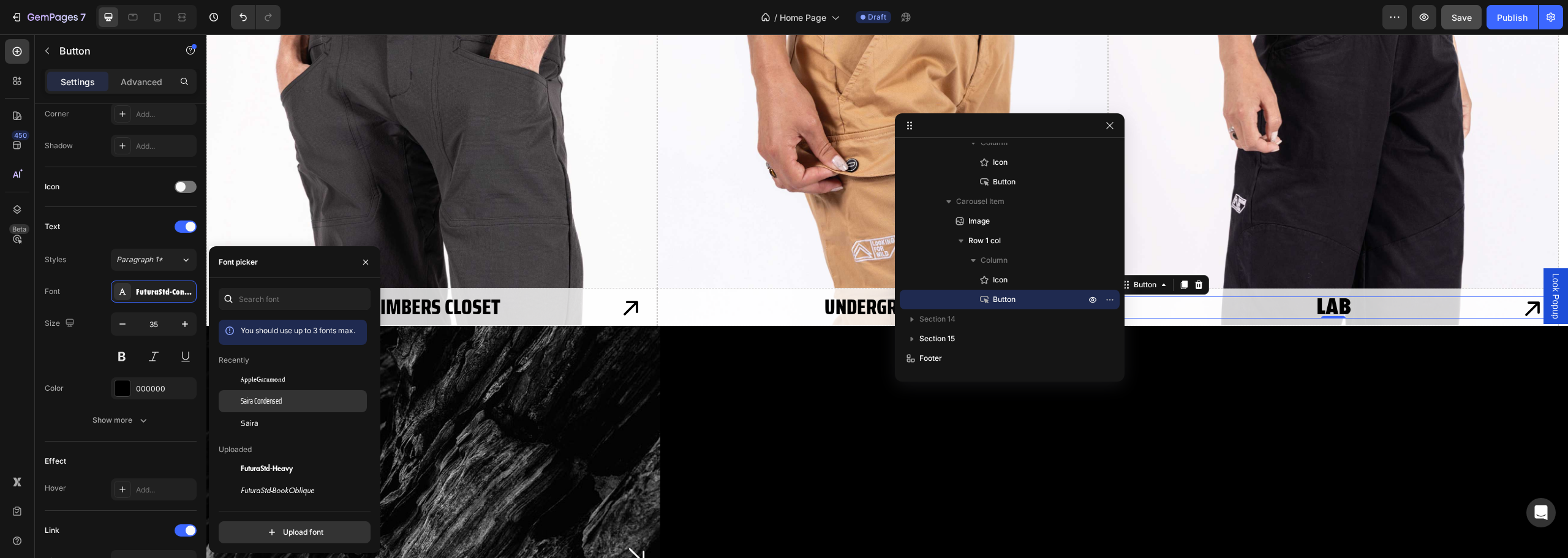
click at [290, 398] on div "Saira Condensed" at bounding box center [302, 401] width 124 height 11
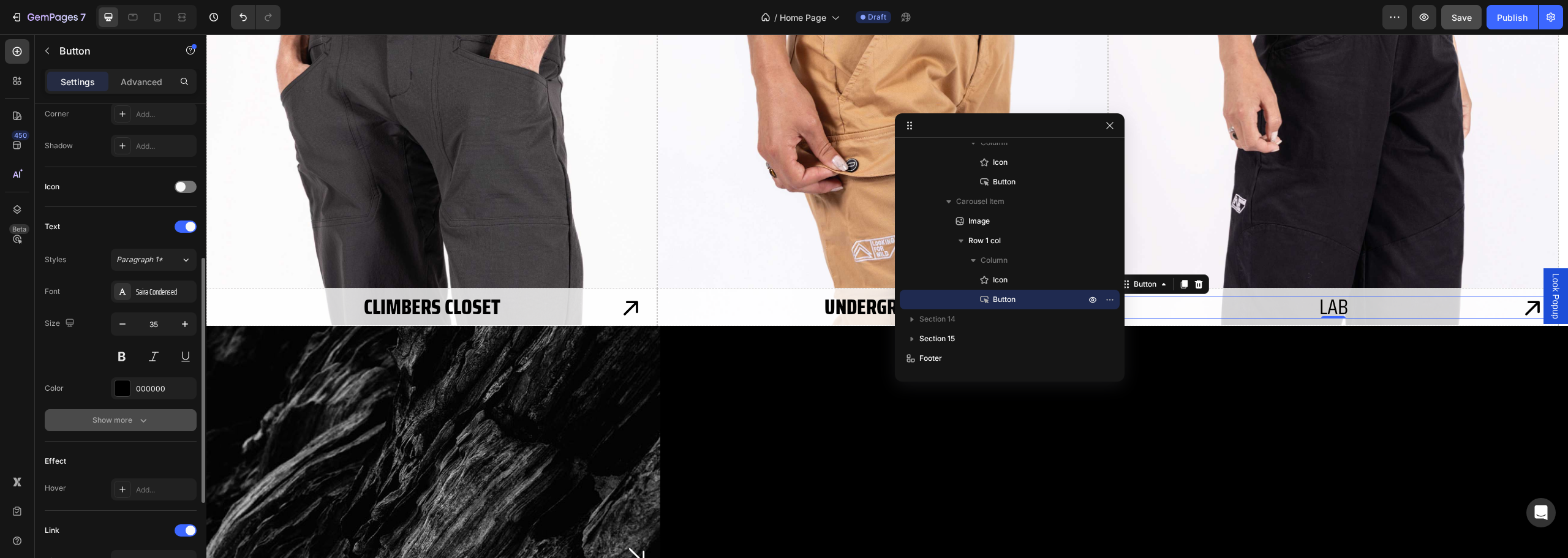
click at [135, 411] on button "Show more" at bounding box center [120, 421] width 152 height 22
click at [139, 420] on span "Normal" at bounding box center [129, 420] width 26 height 9
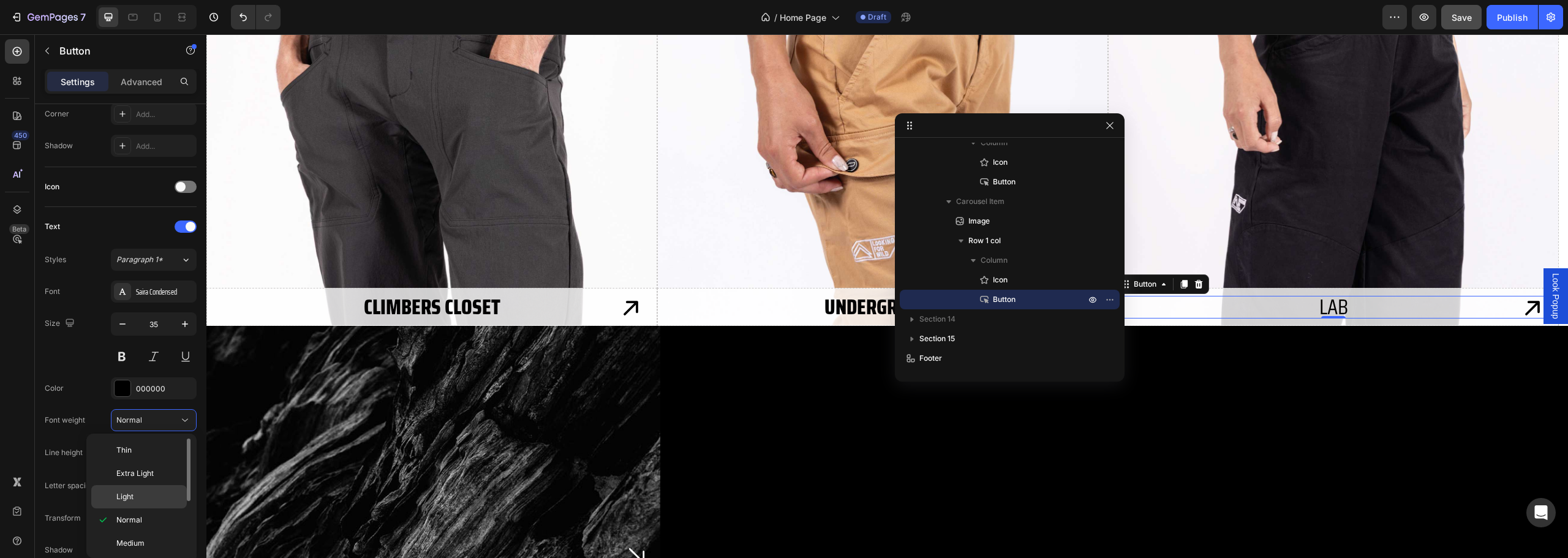
scroll to position [95, 0]
click at [141, 522] on span "Extra Bold" at bounding box center [134, 518] width 36 height 11
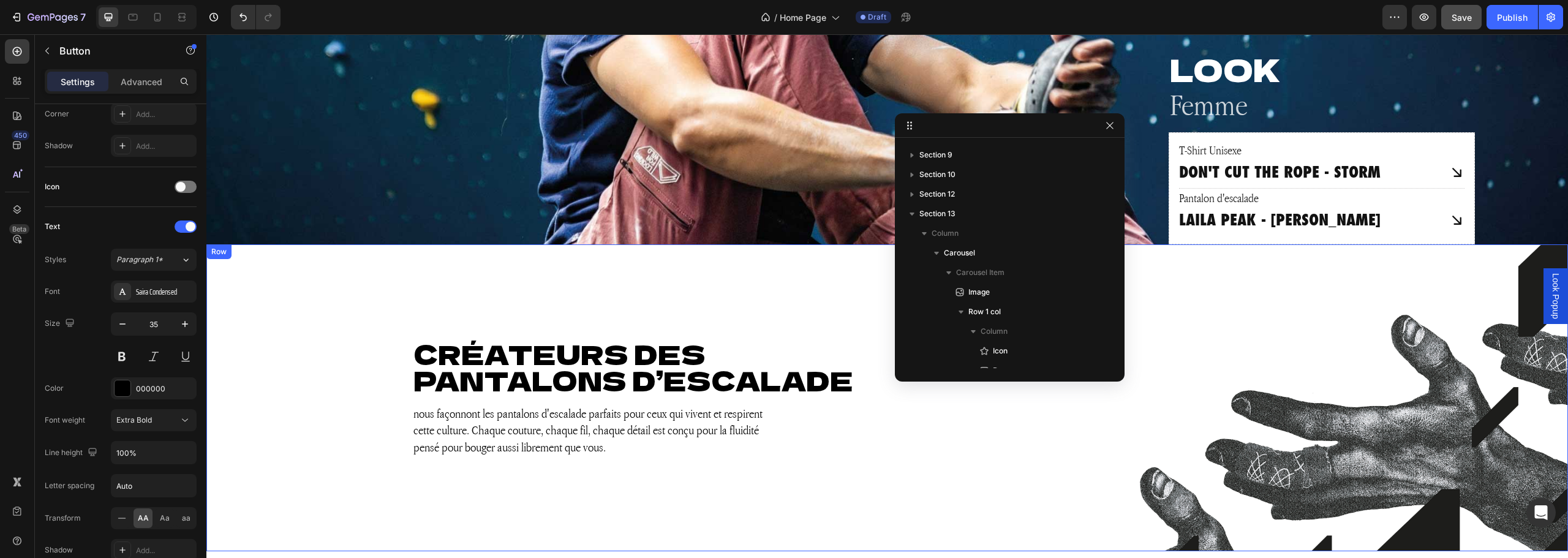
scroll to position [1965, 0]
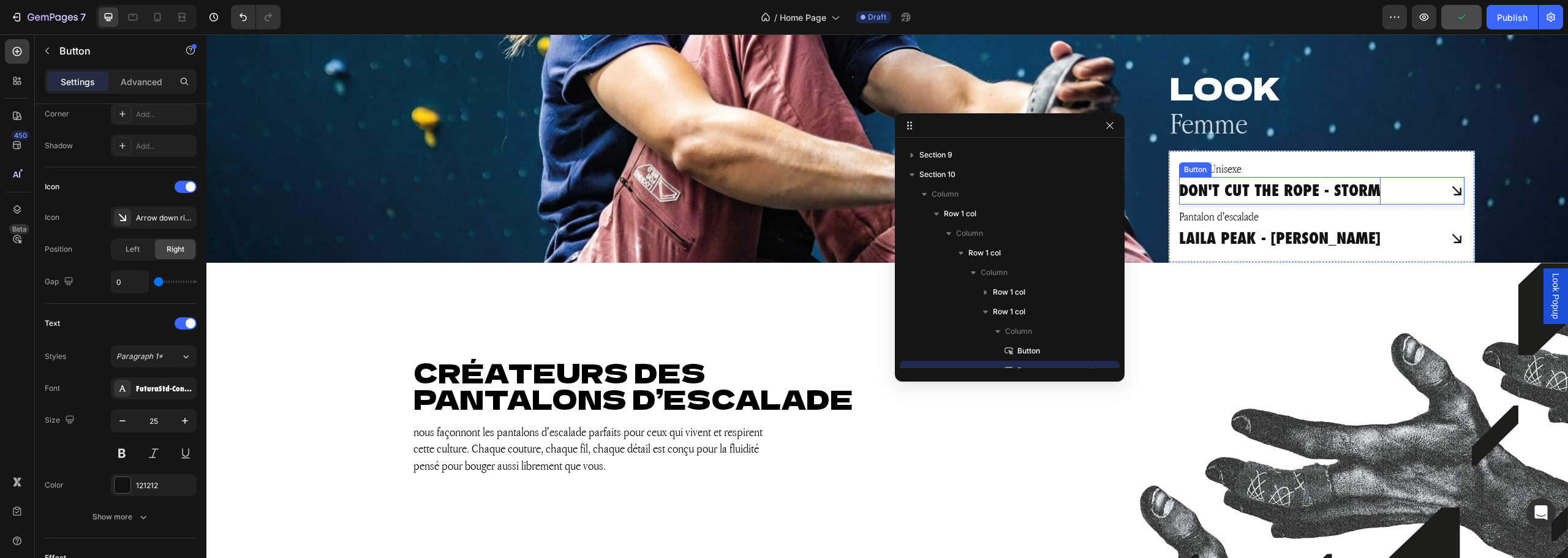
click at [1256, 193] on p "DON'T CUT THE ROPE - STORM" at bounding box center [1280, 191] width 202 height 27
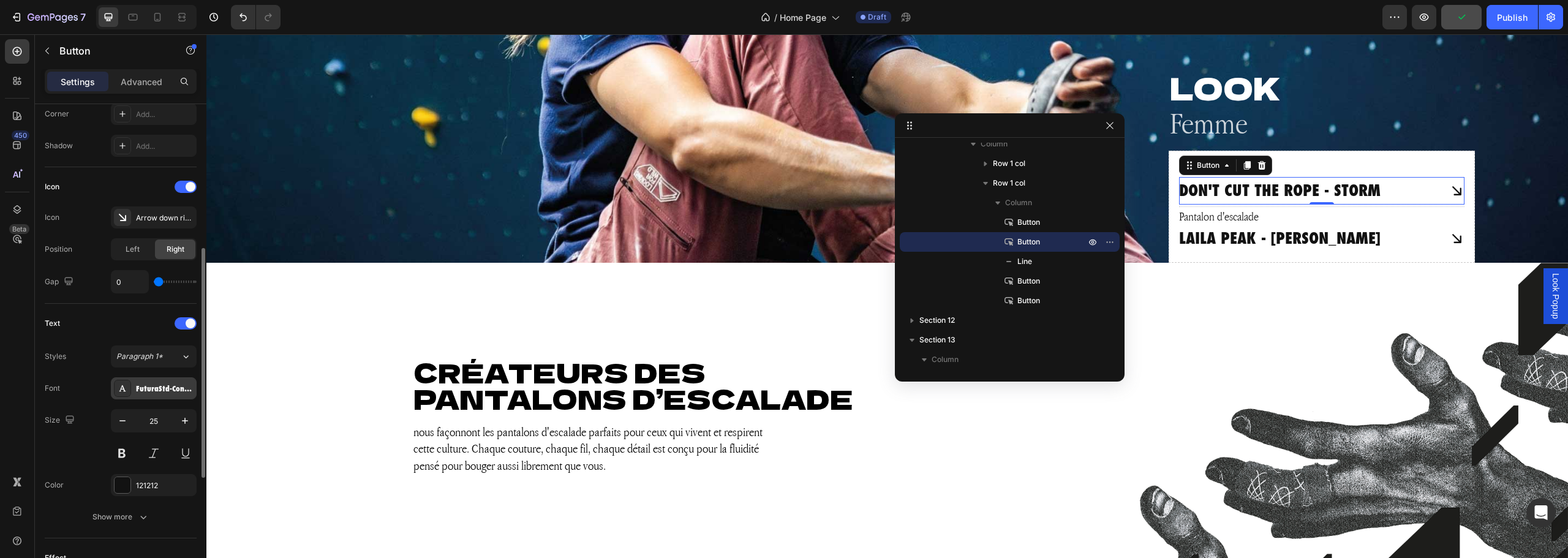
click at [143, 390] on div "FuturaStd-CondensedExtraBd" at bounding box center [165, 389] width 57 height 11
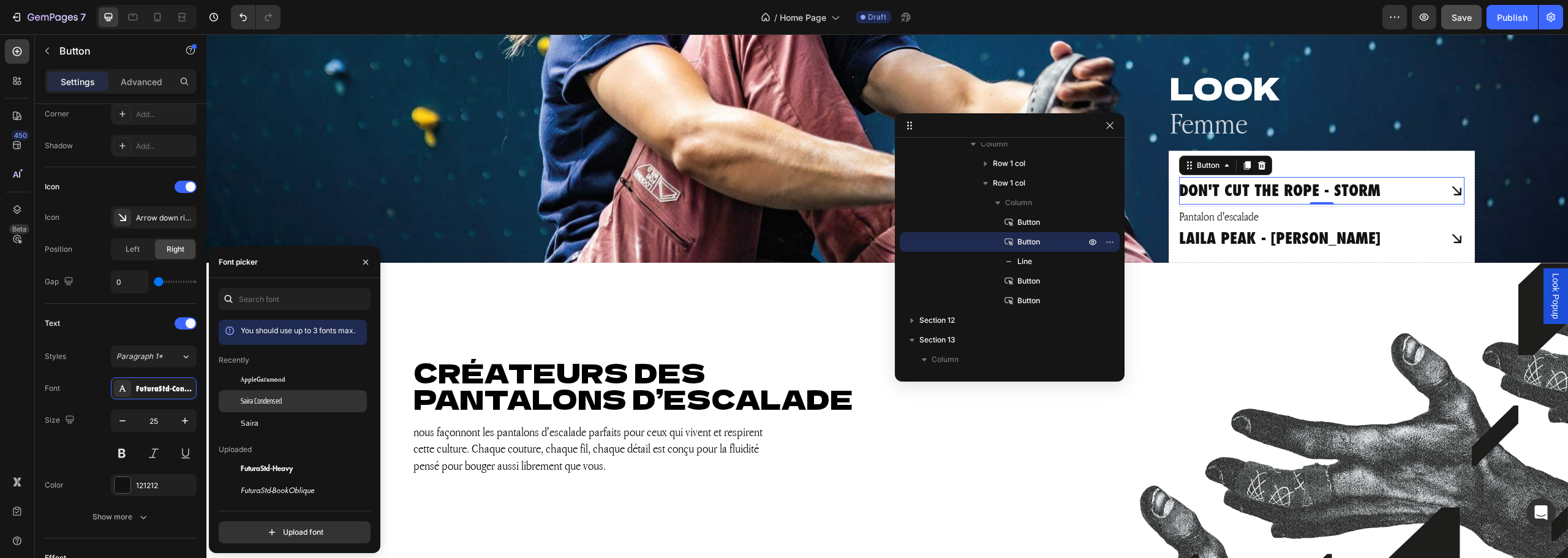
click at [285, 406] on div "Saira Condensed" at bounding box center [302, 401] width 124 height 11
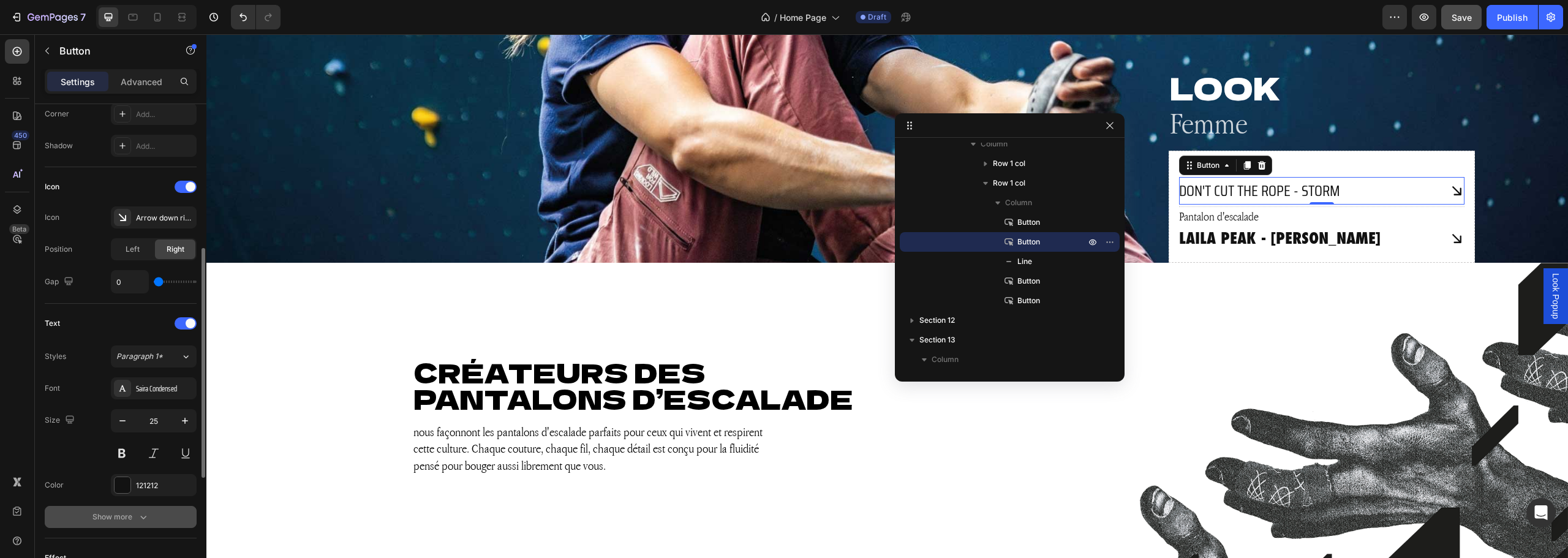
click at [139, 509] on button "Show more" at bounding box center [120, 517] width 152 height 22
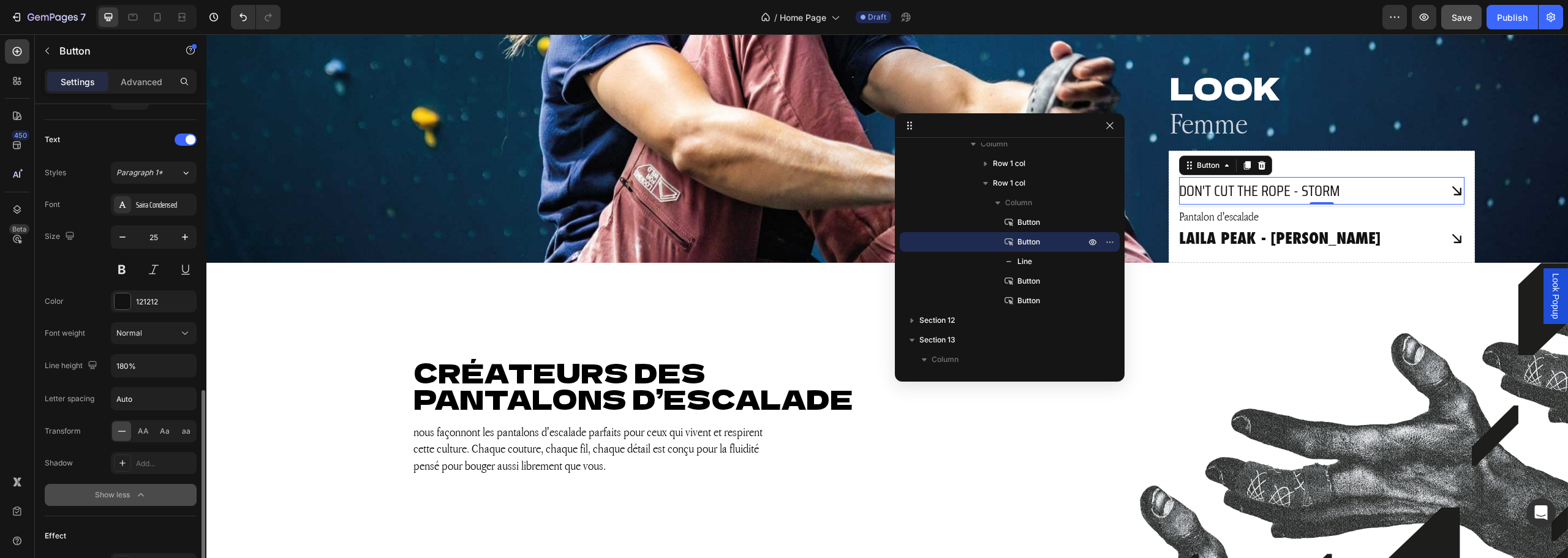
scroll to position [551, 0]
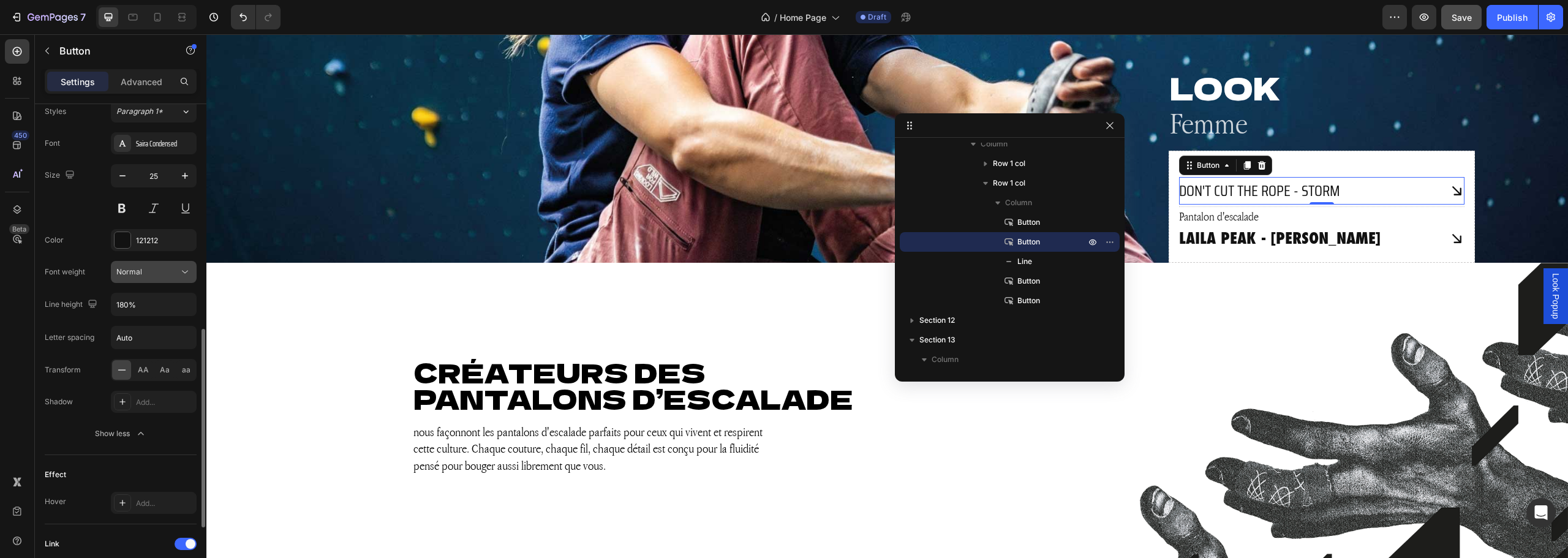
click at [193, 273] on button "Normal" at bounding box center [153, 272] width 85 height 22
click at [148, 369] on span "Extra Bold" at bounding box center [134, 370] width 36 height 11
click at [147, 241] on div "121212" at bounding box center [154, 241] width 36 height 11
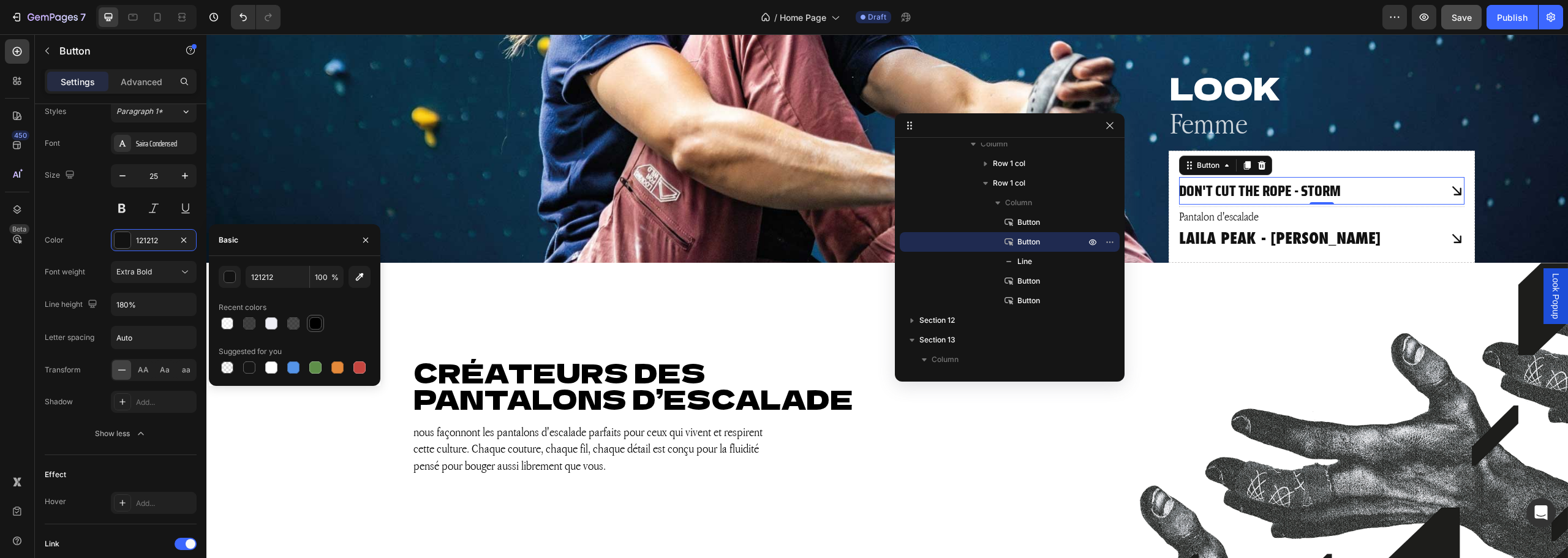
click at [316, 319] on div at bounding box center [316, 323] width 12 height 12
type input "000000"
click at [1288, 232] on p "LAILA PEAK - DUSTY ROSE" at bounding box center [1280, 239] width 202 height 27
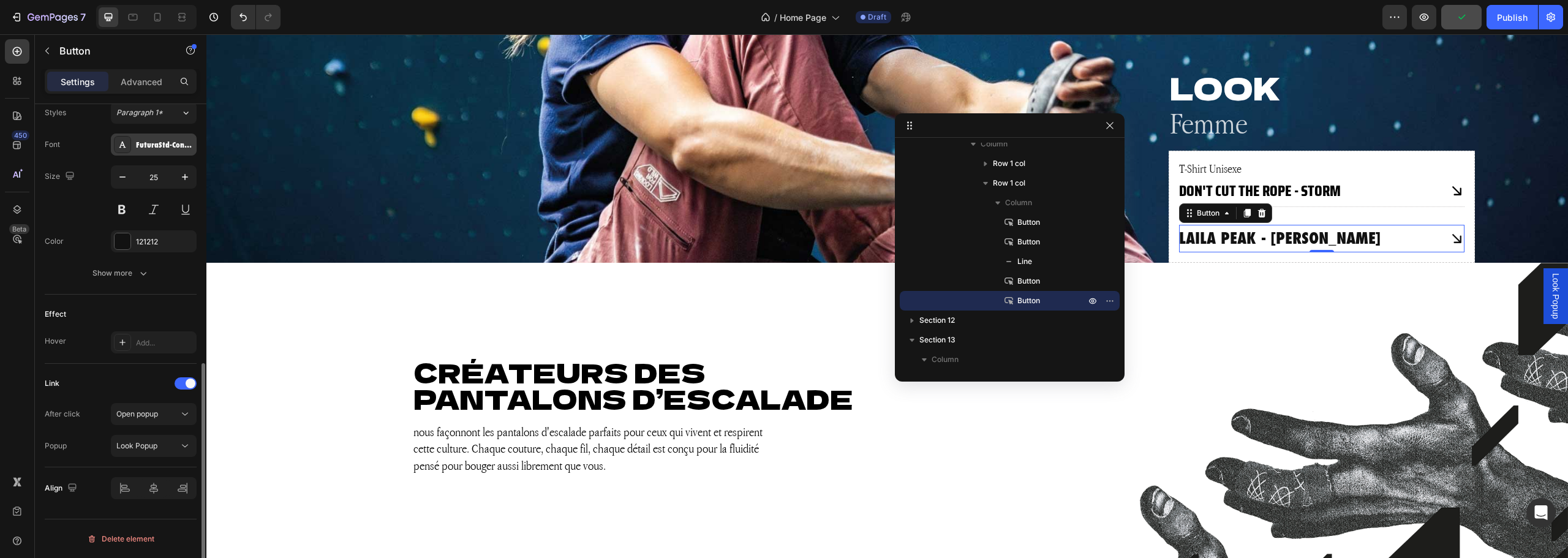
click at [147, 142] on div "FuturaStd-CondensedExtraBd" at bounding box center [165, 145] width 57 height 11
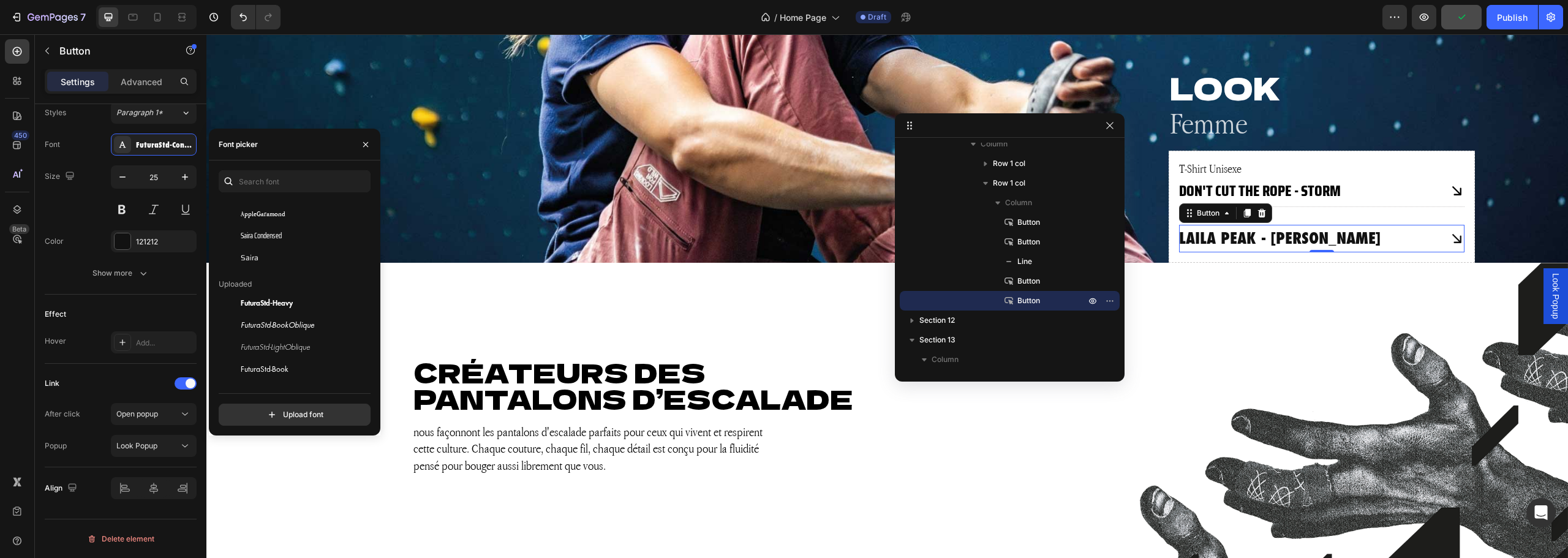
scroll to position [62, 0]
click at [272, 224] on span "Saira Condensed" at bounding box center [261, 222] width 41 height 11
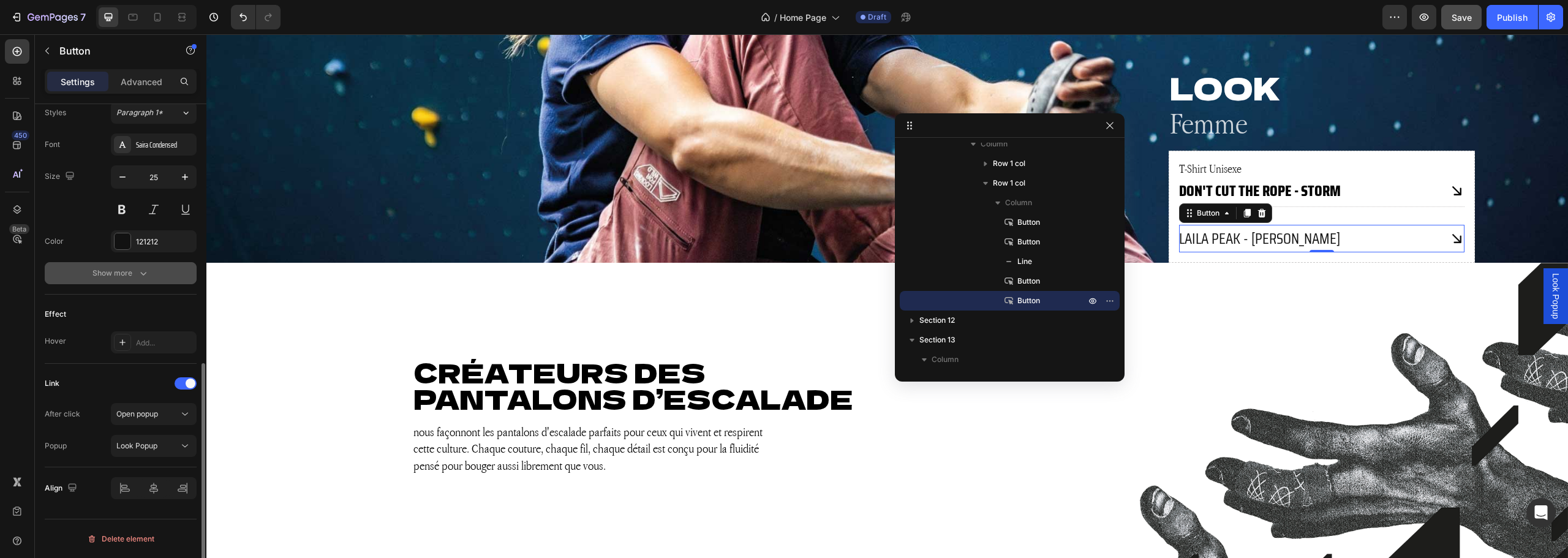
click at [129, 264] on button "Show more" at bounding box center [120, 274] width 152 height 22
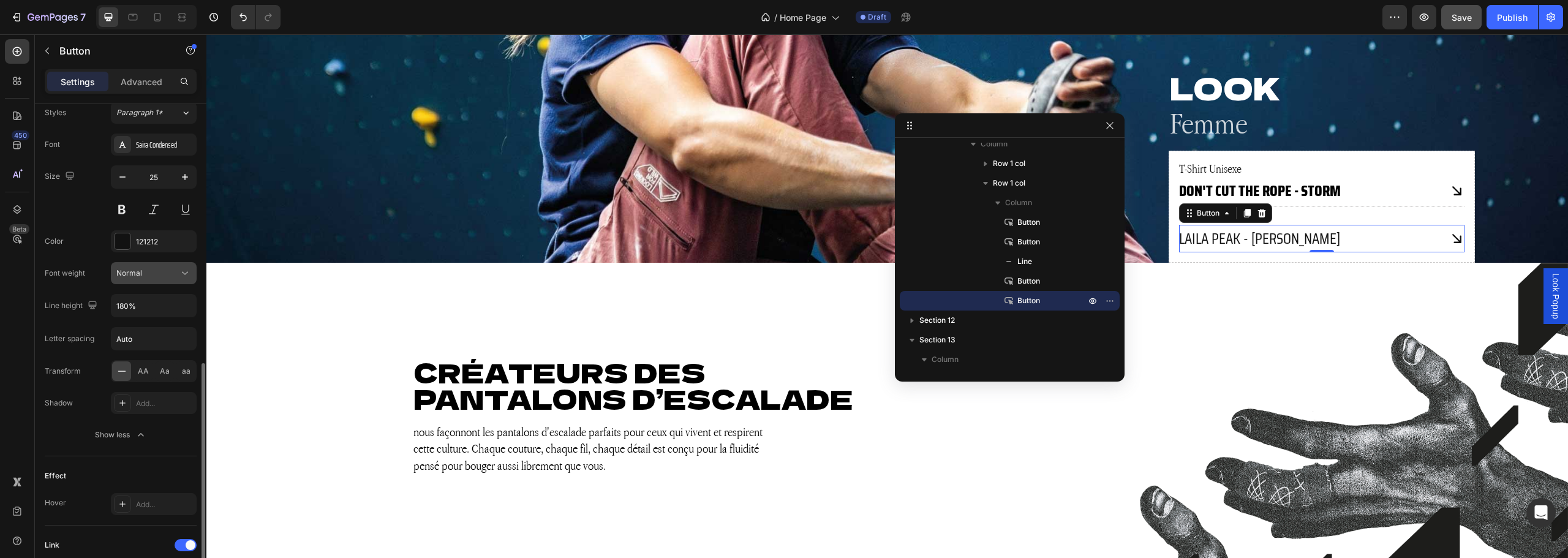
click at [180, 280] on button "Normal" at bounding box center [153, 274] width 85 height 22
click at [144, 383] on div "Extra Bold" at bounding box center [139, 395] width 96 height 23
click at [194, 310] on button "button" at bounding box center [185, 306] width 22 height 22
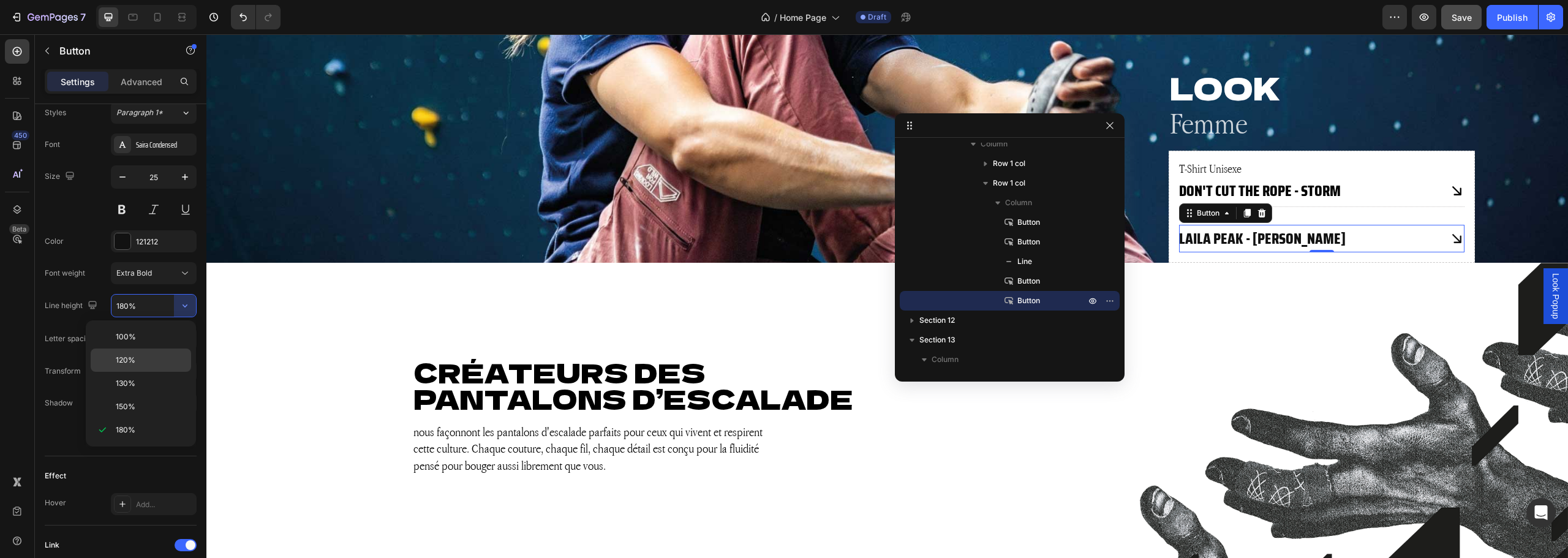
click at [142, 372] on div "120%" at bounding box center [141, 384] width 100 height 23
type input "120%"
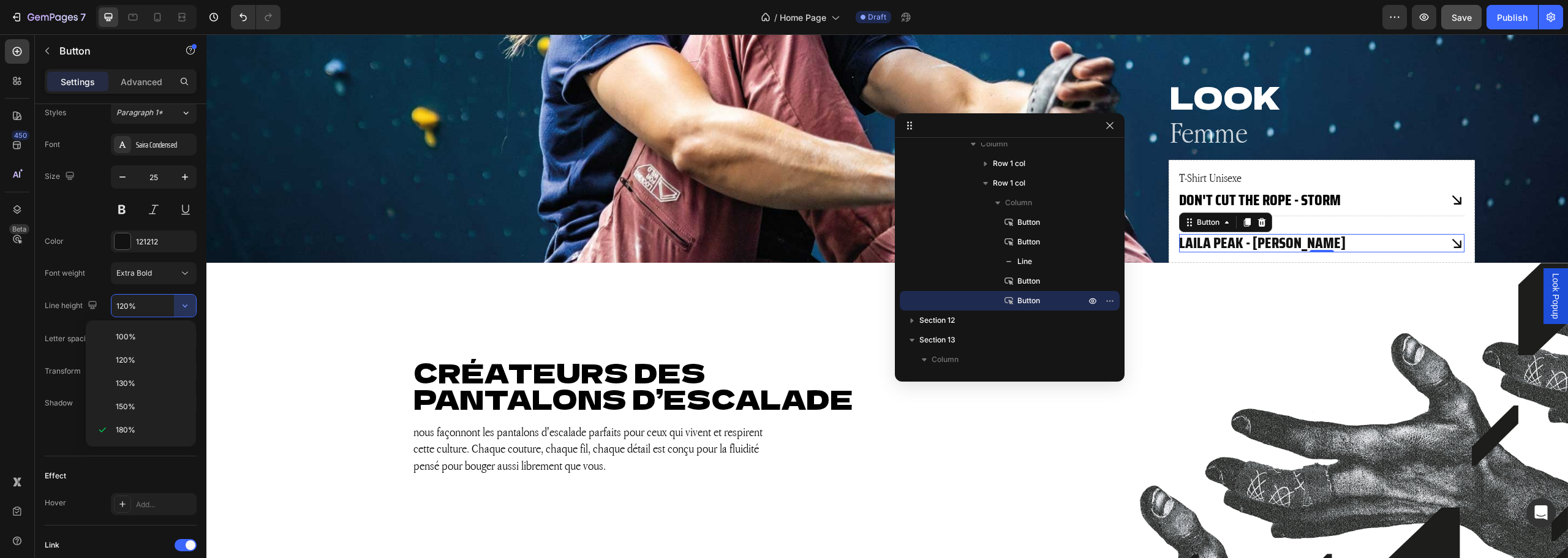
scroll to position [1974, 0]
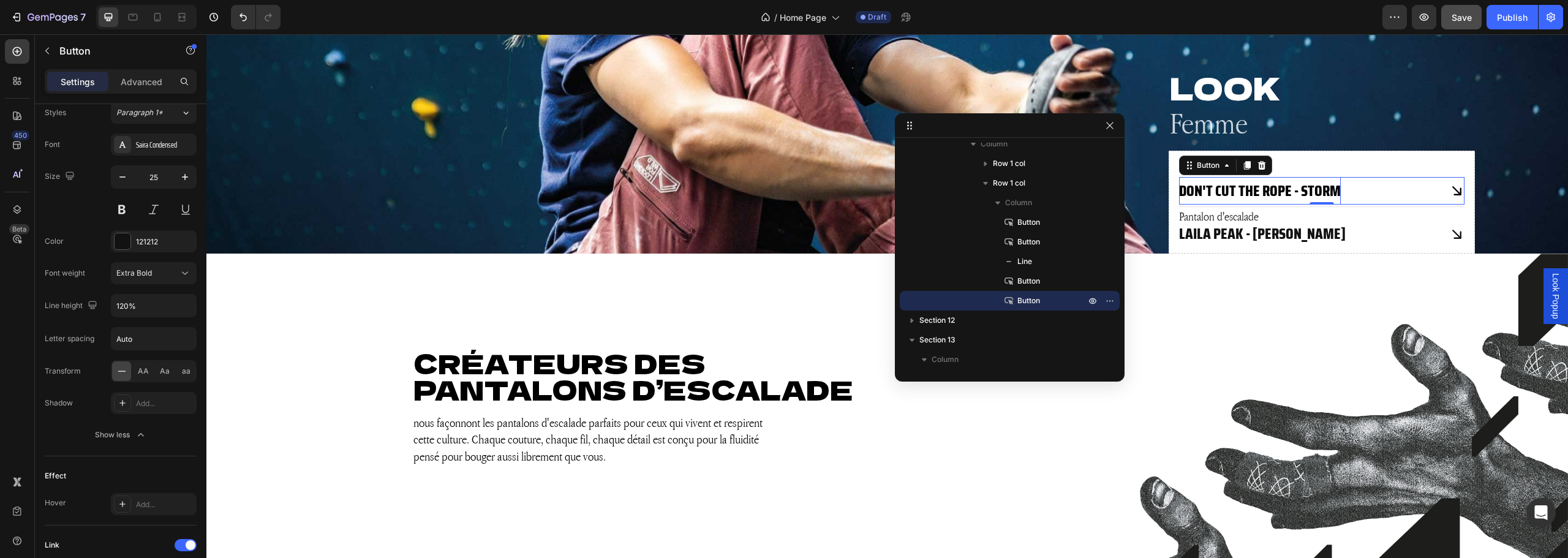
click at [1334, 191] on p "DON'T CUT THE ROPE - STORM" at bounding box center [1260, 191] width 162 height 27
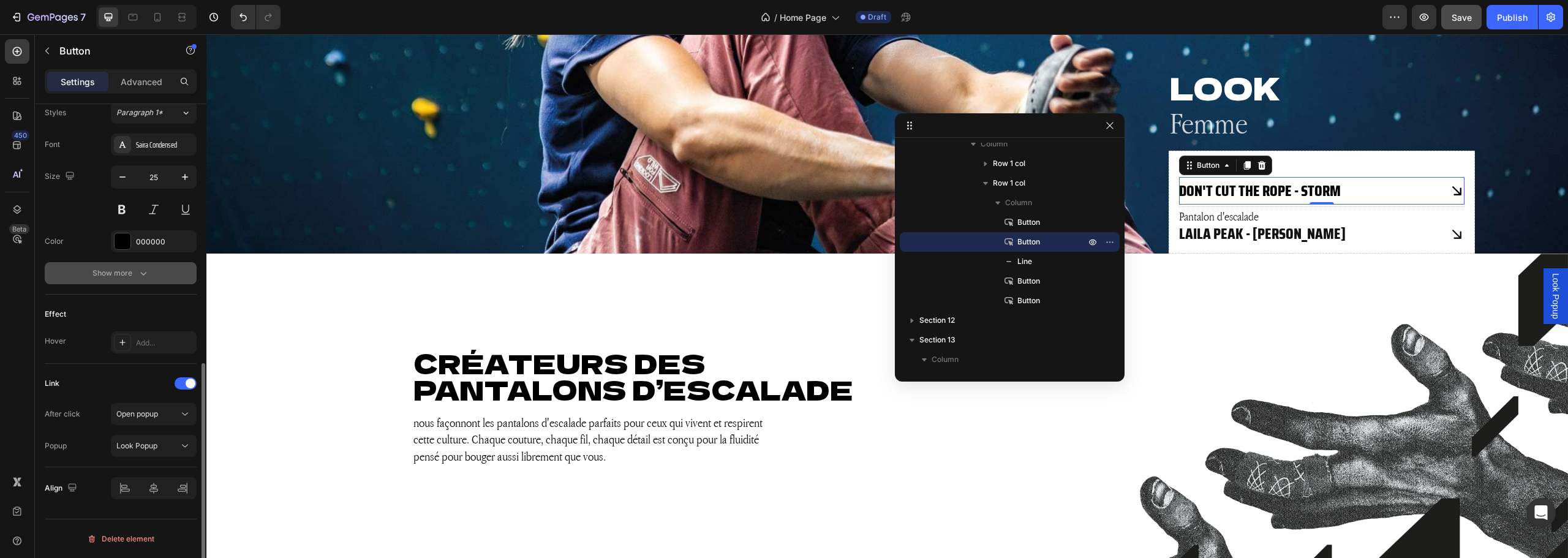
drag, startPoint x: 134, startPoint y: 289, endPoint x: 127, endPoint y: 278, distance: 13.0
click at [133, 288] on div "Text Styles Paragraph 1* Font Saira Condensed Size 25 Color 000000 Show more" at bounding box center [120, 177] width 152 height 235
click at [127, 278] on div "Show more" at bounding box center [120, 274] width 57 height 12
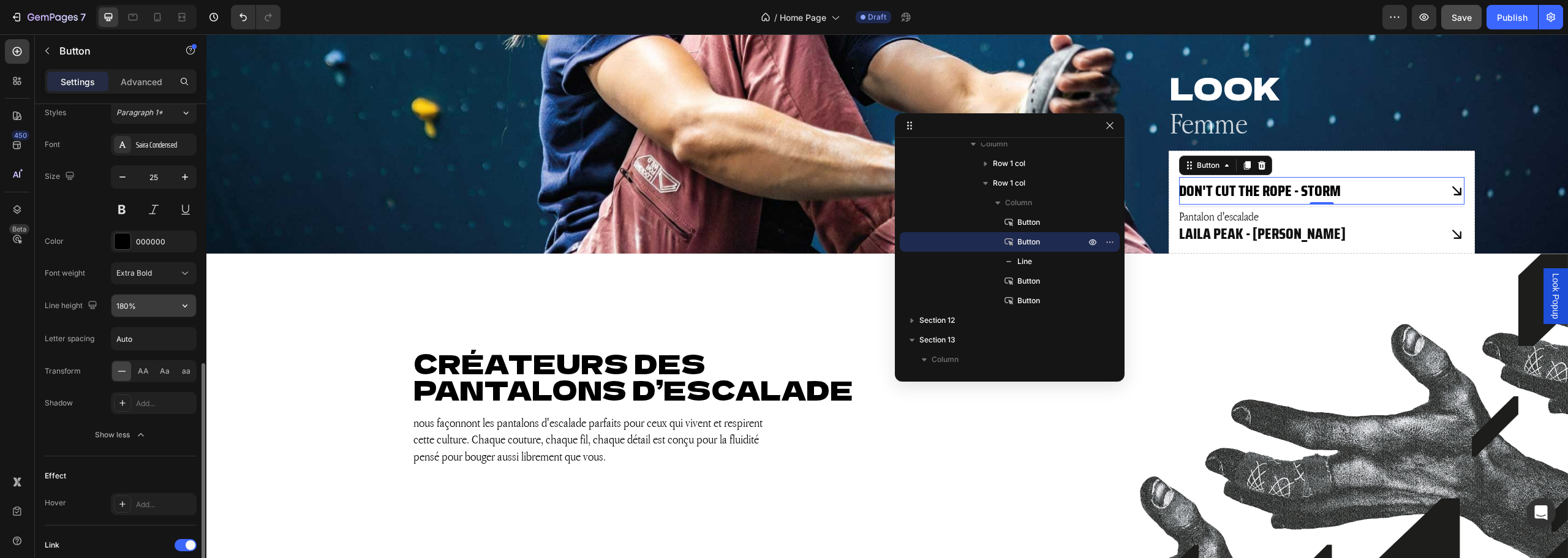
click at [177, 297] on button "button" at bounding box center [185, 306] width 22 height 22
click at [137, 356] on p "120%" at bounding box center [150, 360] width 70 height 11
type input "120%"
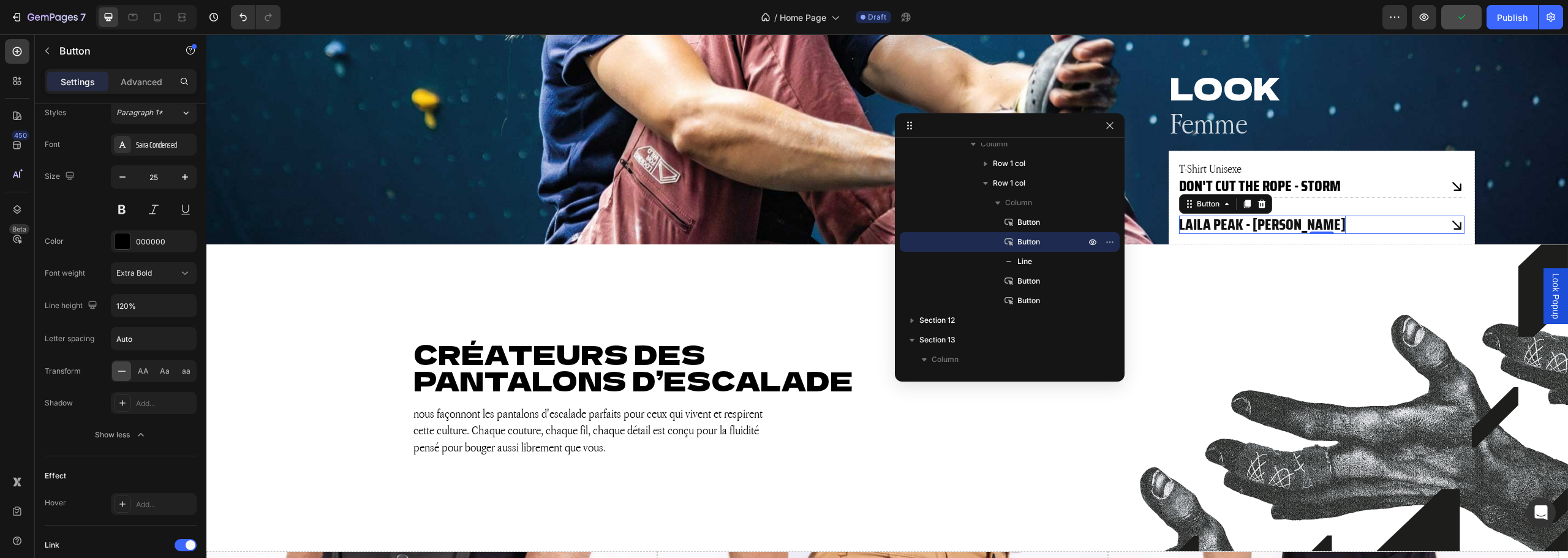
click at [1241, 223] on p "LAILA PEAK - DUSTY ROSE" at bounding box center [1262, 224] width 167 height 18
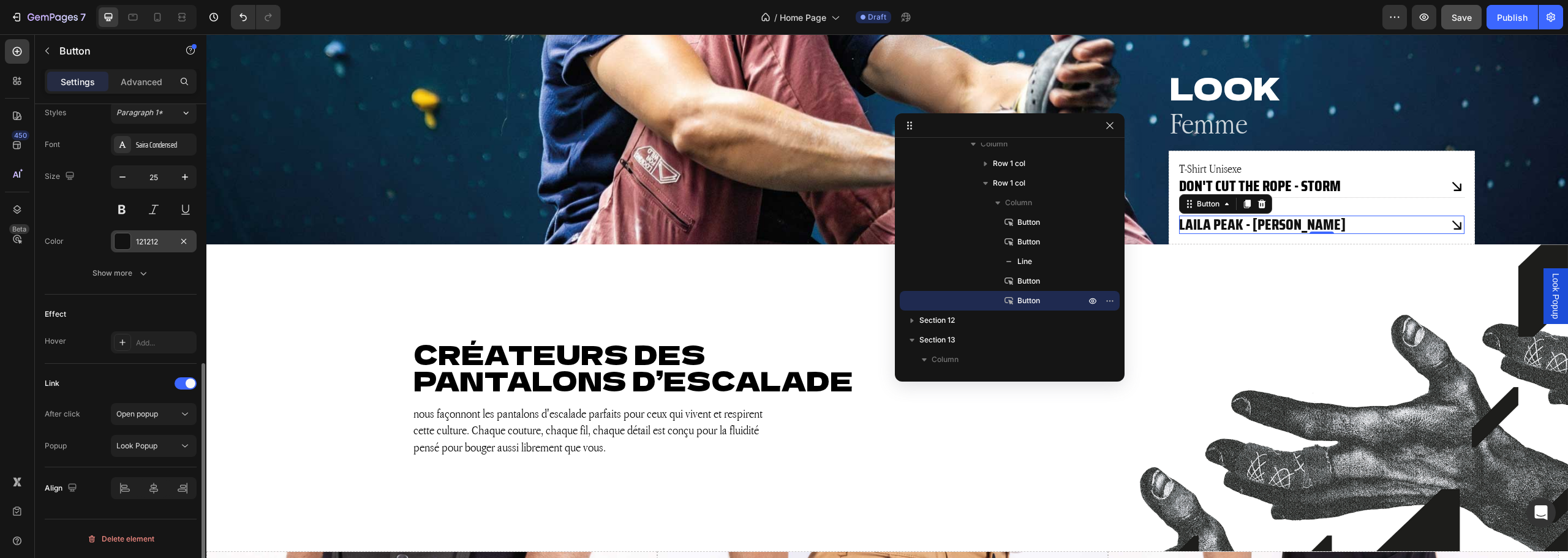
click at [166, 243] on div "121212" at bounding box center [154, 242] width 36 height 11
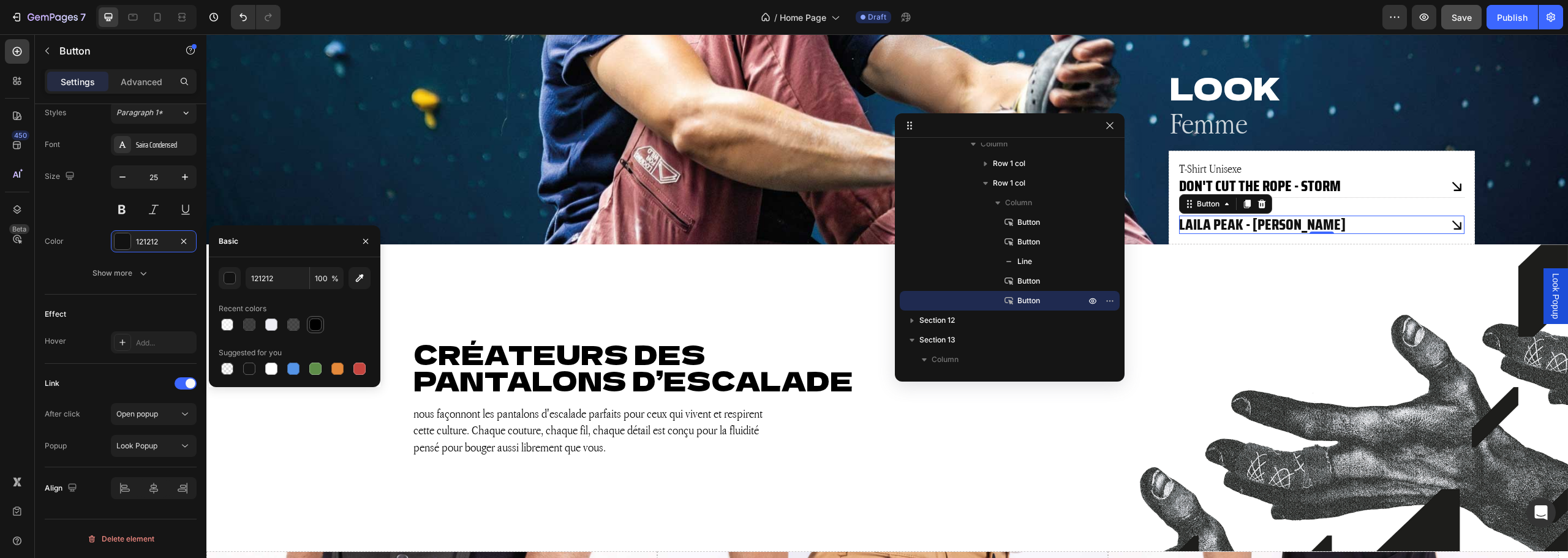
click at [314, 327] on div at bounding box center [316, 325] width 12 height 12
type input "000000"
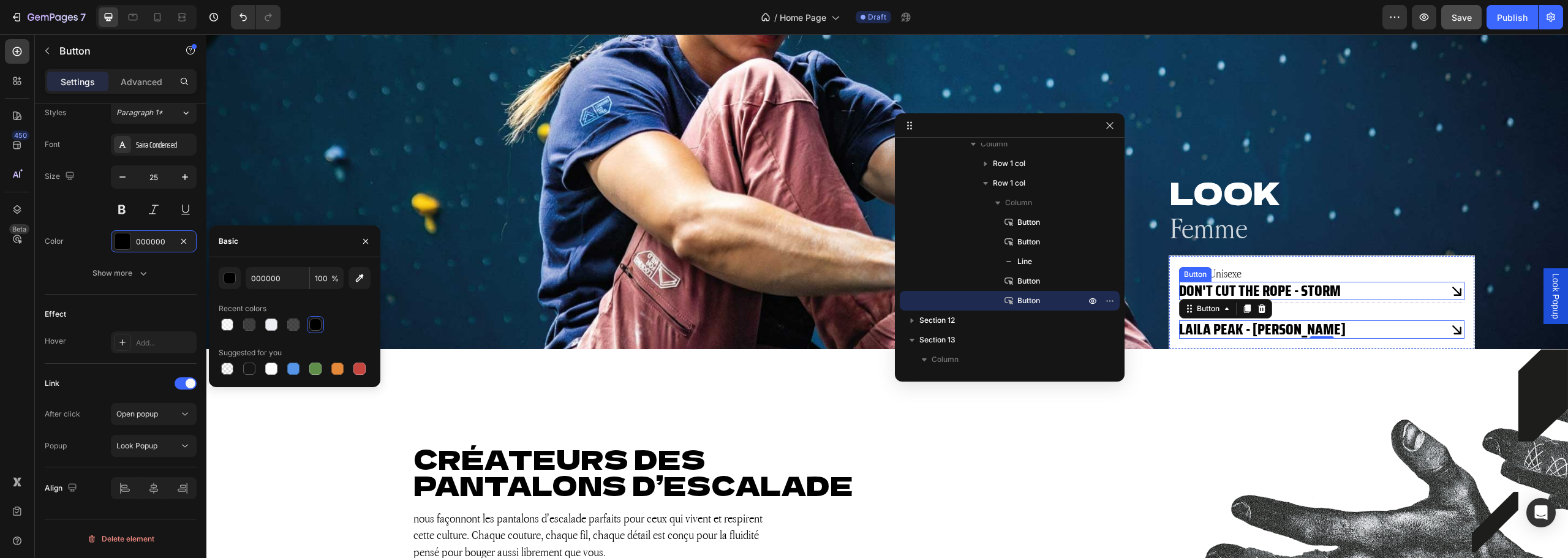
scroll to position [1799, 0]
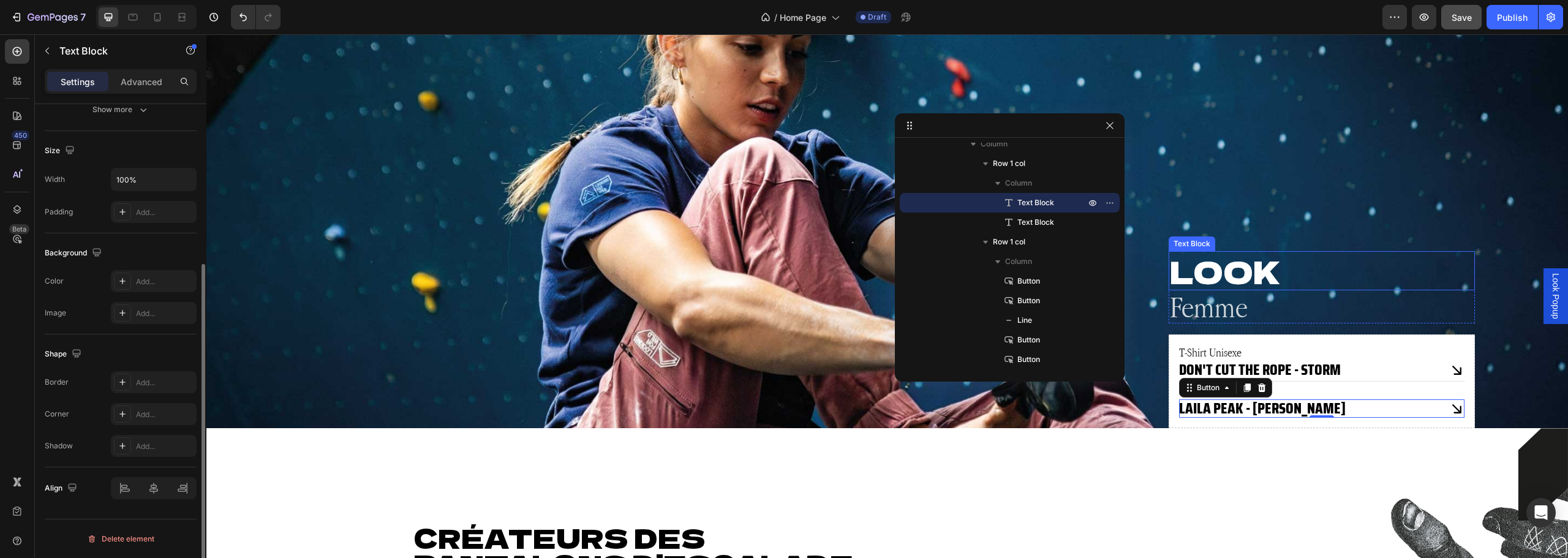
click at [1200, 271] on p "Look" at bounding box center [1322, 271] width 303 height 37
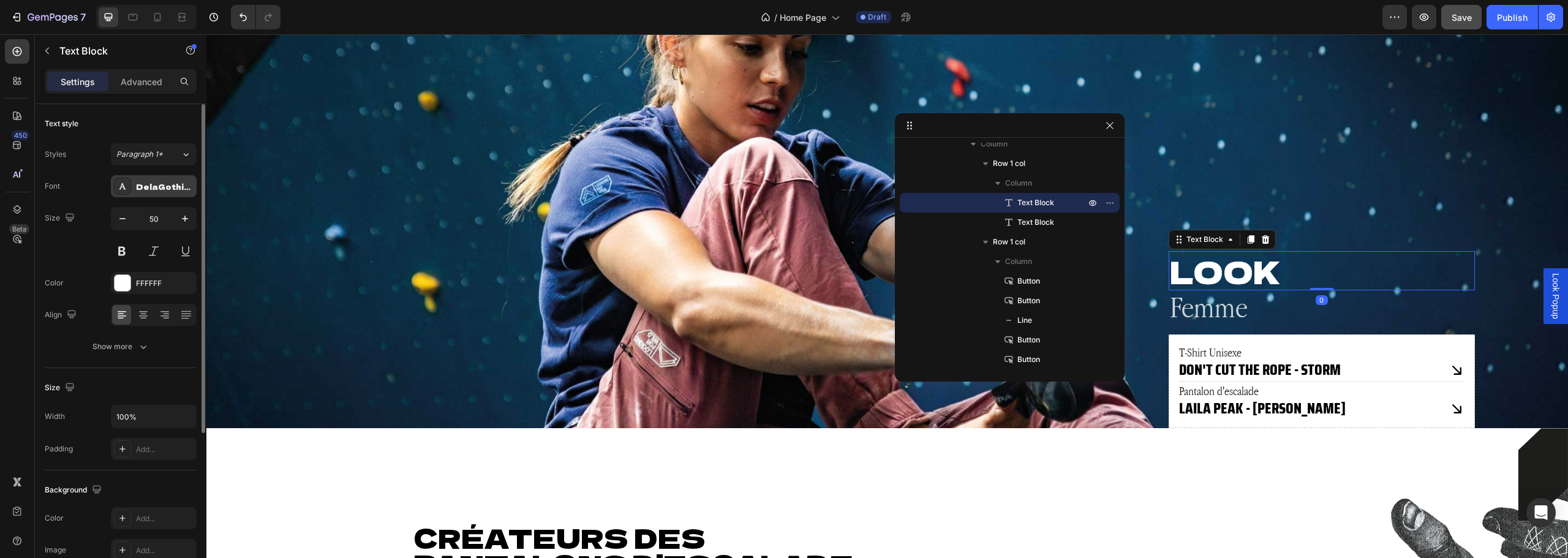
click at [159, 193] on div "DelaGothicOne" at bounding box center [153, 186] width 85 height 22
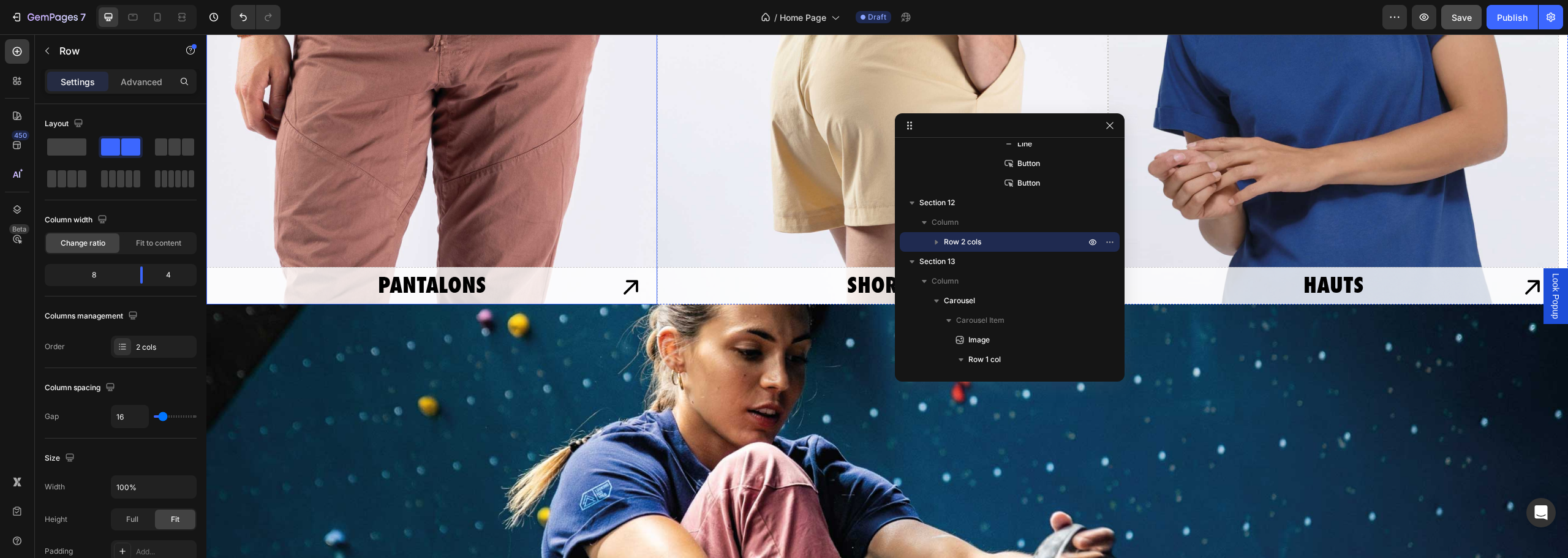
scroll to position [1309, 0]
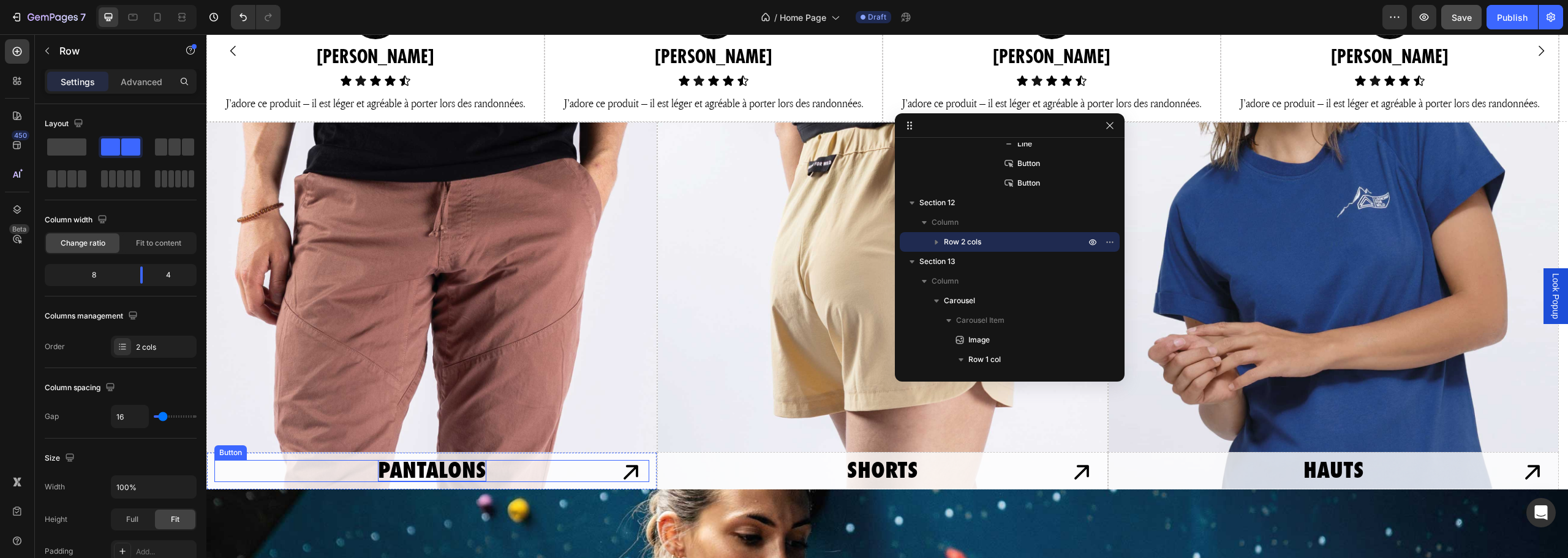
click at [396, 466] on p "pantalons" at bounding box center [432, 470] width 109 height 21
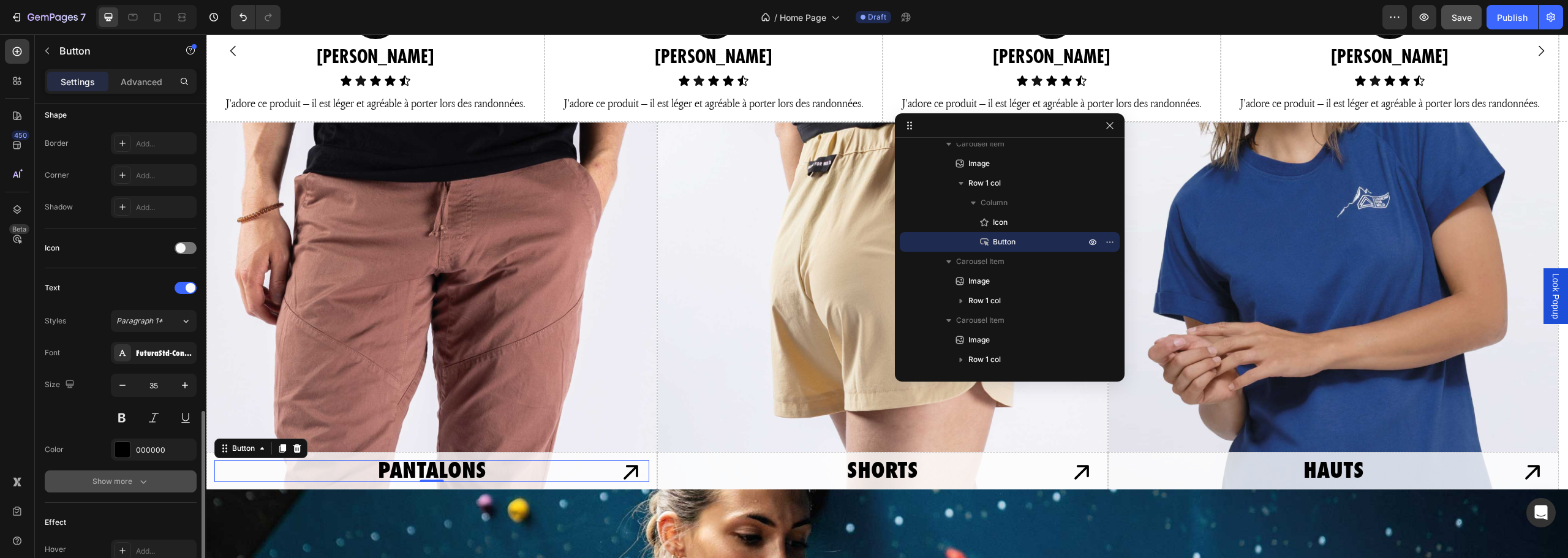
scroll to position [368, 0]
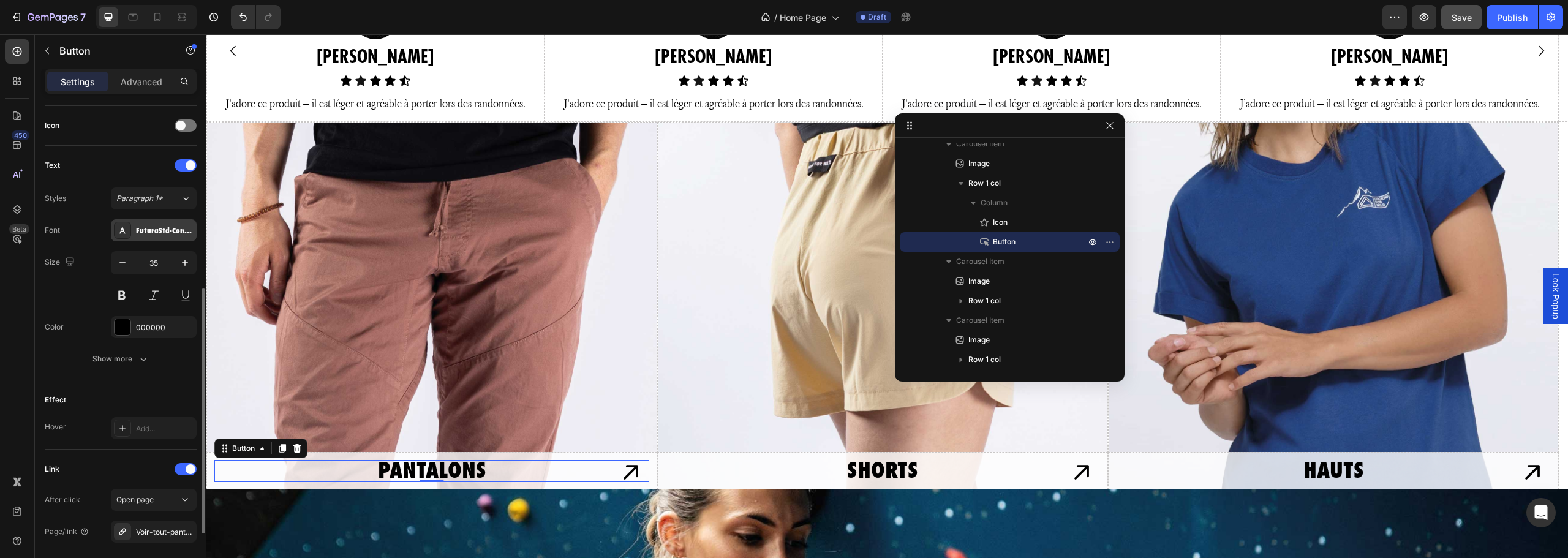
click at [149, 230] on div "FuturaStd-CondensedExtraBd" at bounding box center [165, 231] width 57 height 11
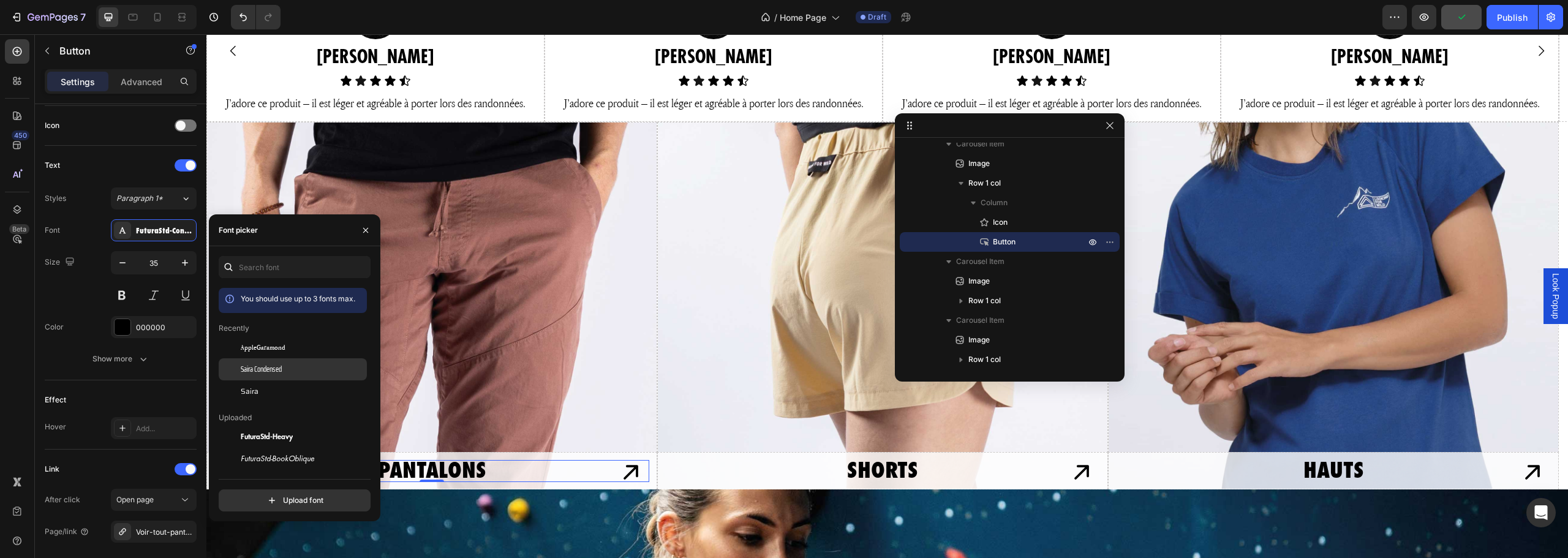
click at [285, 367] on div "Saira Condensed" at bounding box center [302, 369] width 124 height 11
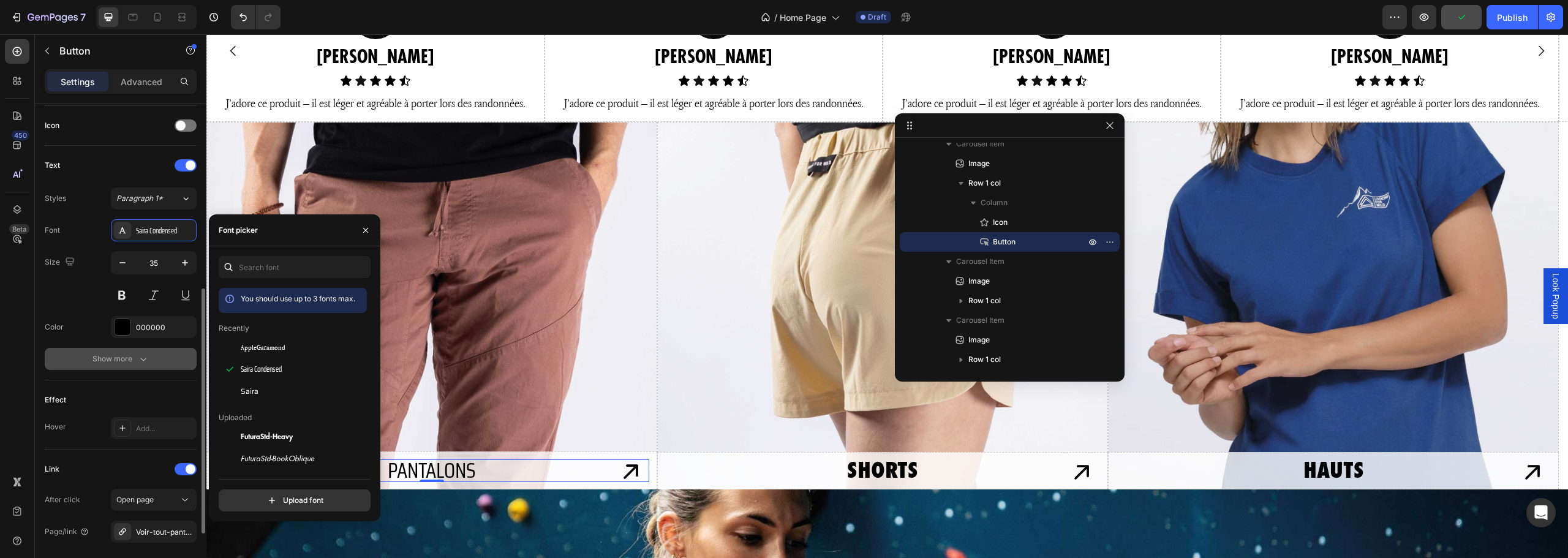
click at [139, 357] on icon "button" at bounding box center [144, 359] width 12 height 12
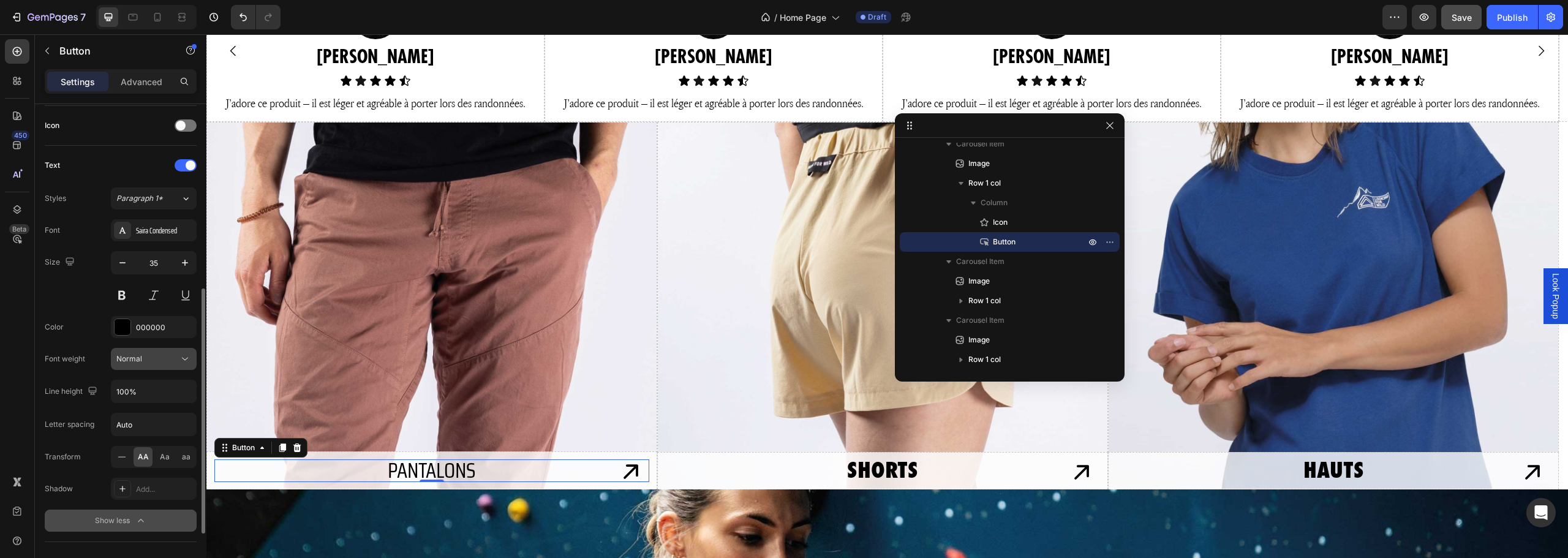
click at [159, 362] on div "Normal" at bounding box center [147, 359] width 62 height 11
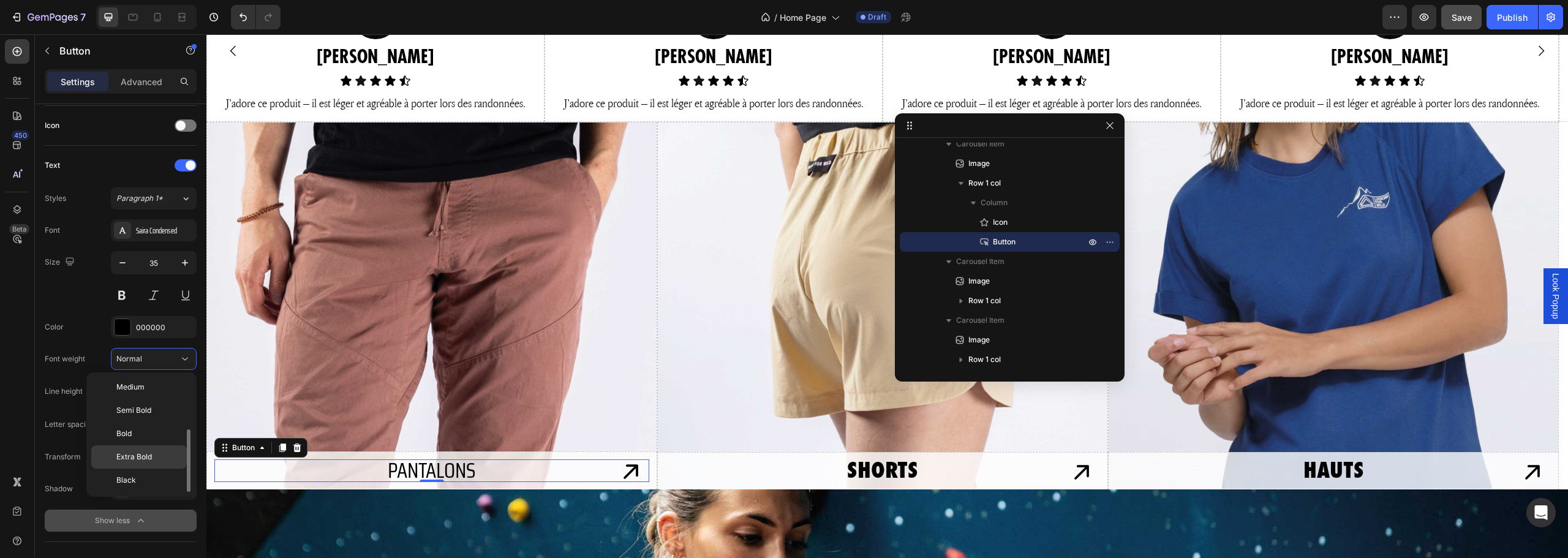
click at [144, 457] on span "Extra Bold" at bounding box center [134, 457] width 36 height 11
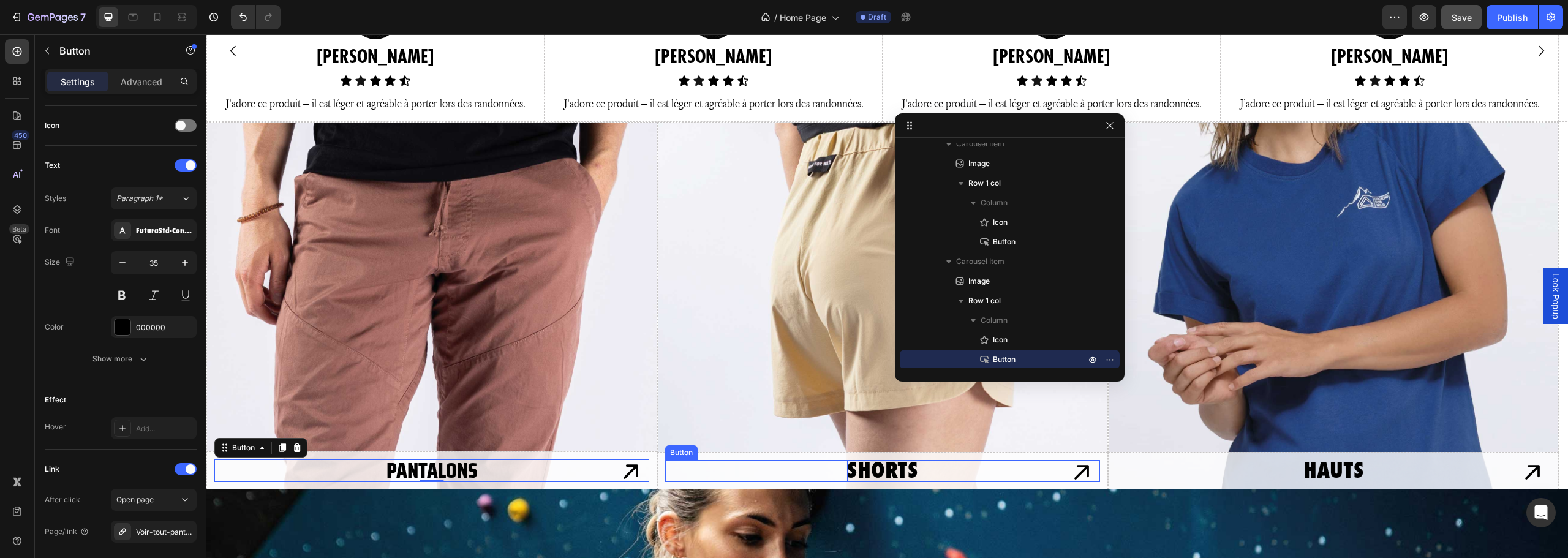
click at [915, 470] on p "SHORTS" at bounding box center [882, 470] width 71 height 21
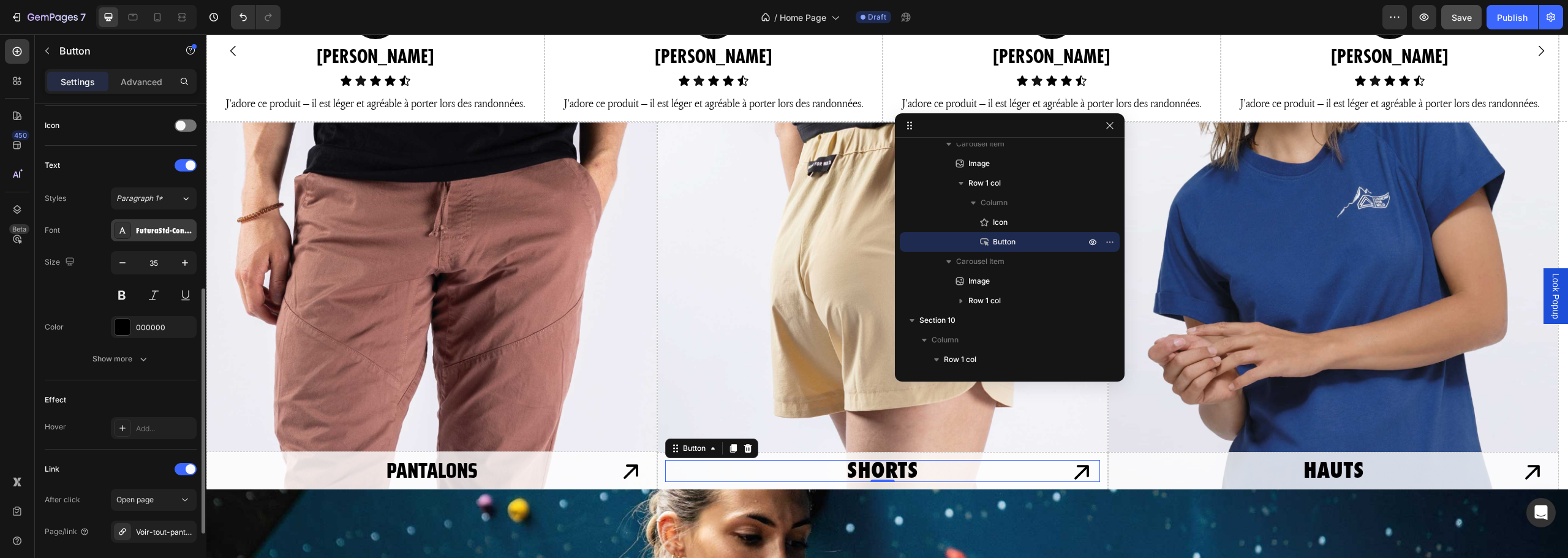
click at [157, 230] on div "FuturaStd-CondensedExtraBd" at bounding box center [165, 231] width 57 height 11
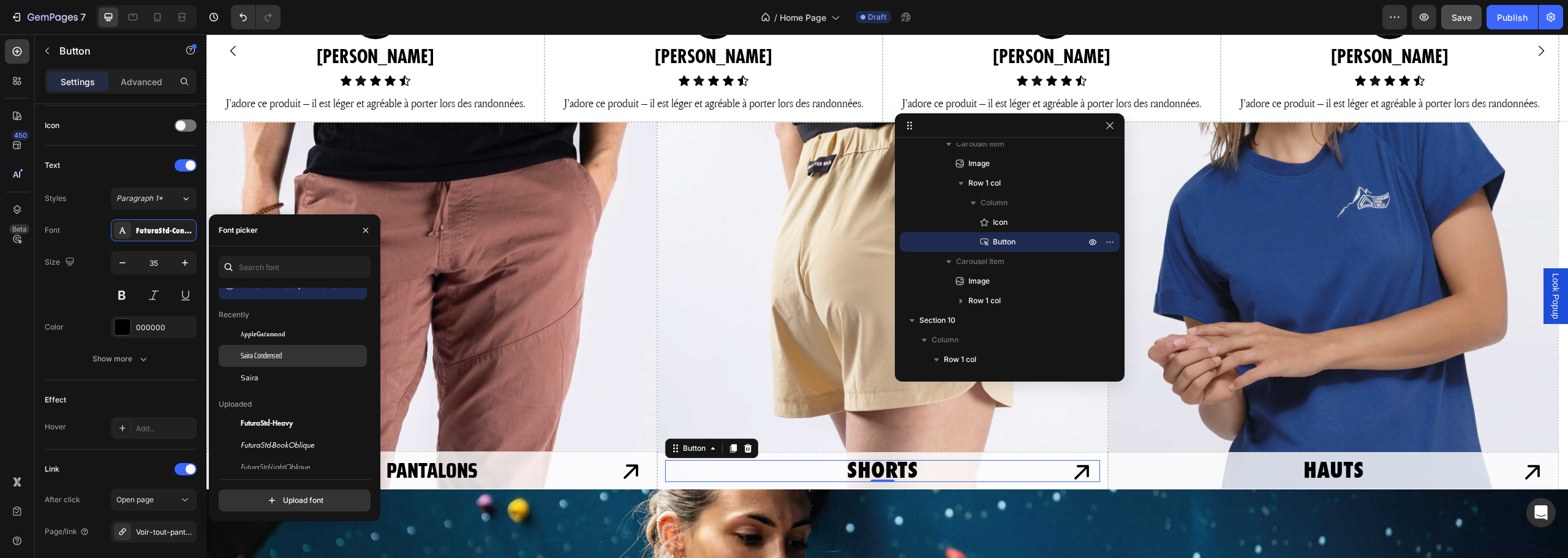
scroll to position [0, 0]
click at [279, 369] on span "Saira Condensed" at bounding box center [261, 369] width 41 height 11
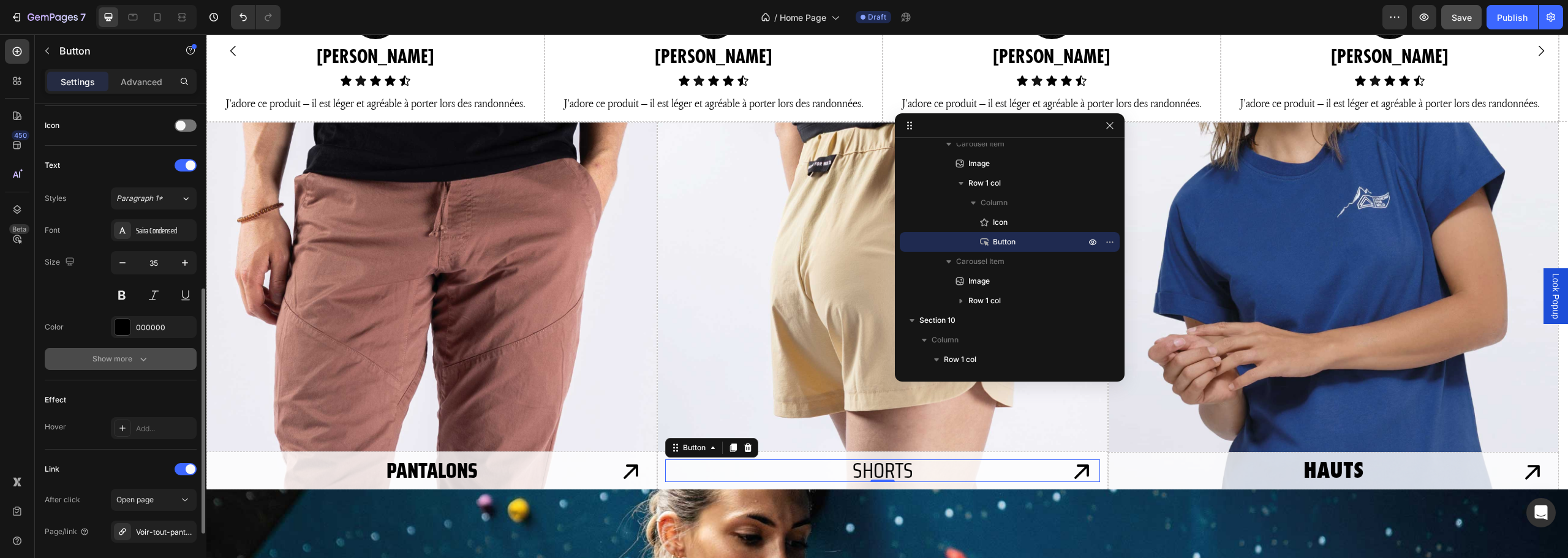
click at [111, 367] on button "Show more" at bounding box center [120, 359] width 152 height 22
click at [148, 358] on div "Normal" at bounding box center [147, 359] width 62 height 11
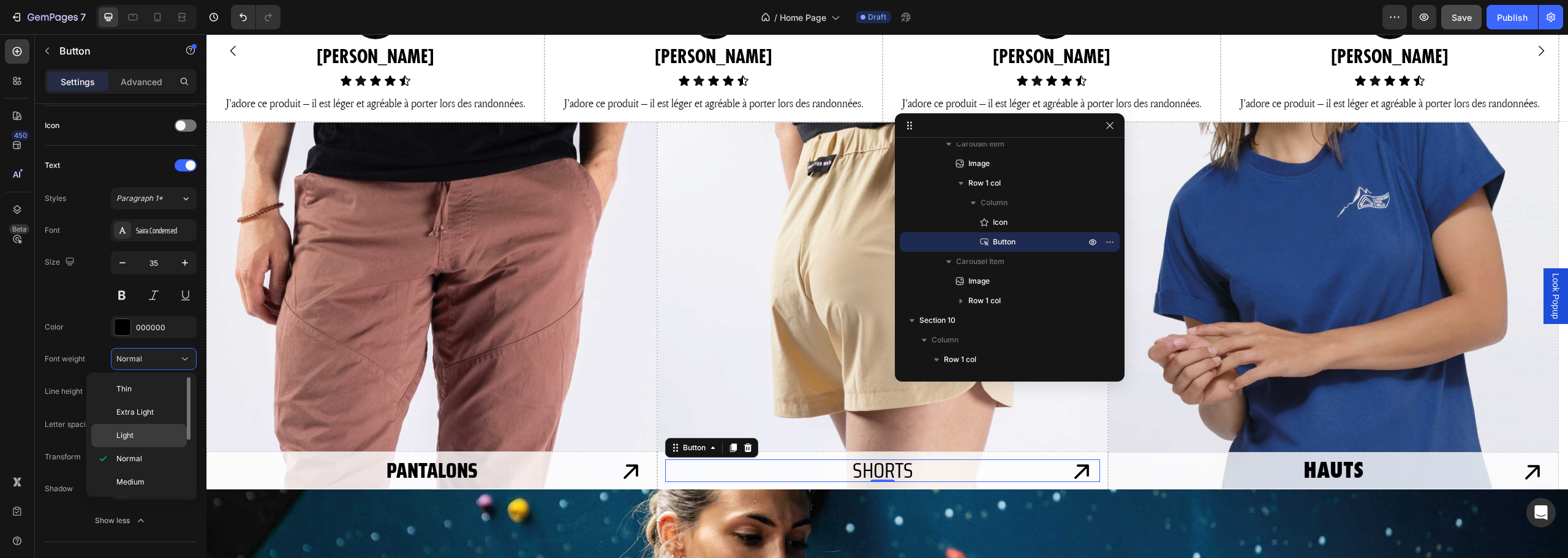
scroll to position [95, 0]
click at [140, 454] on span "Extra Bold" at bounding box center [134, 457] width 36 height 11
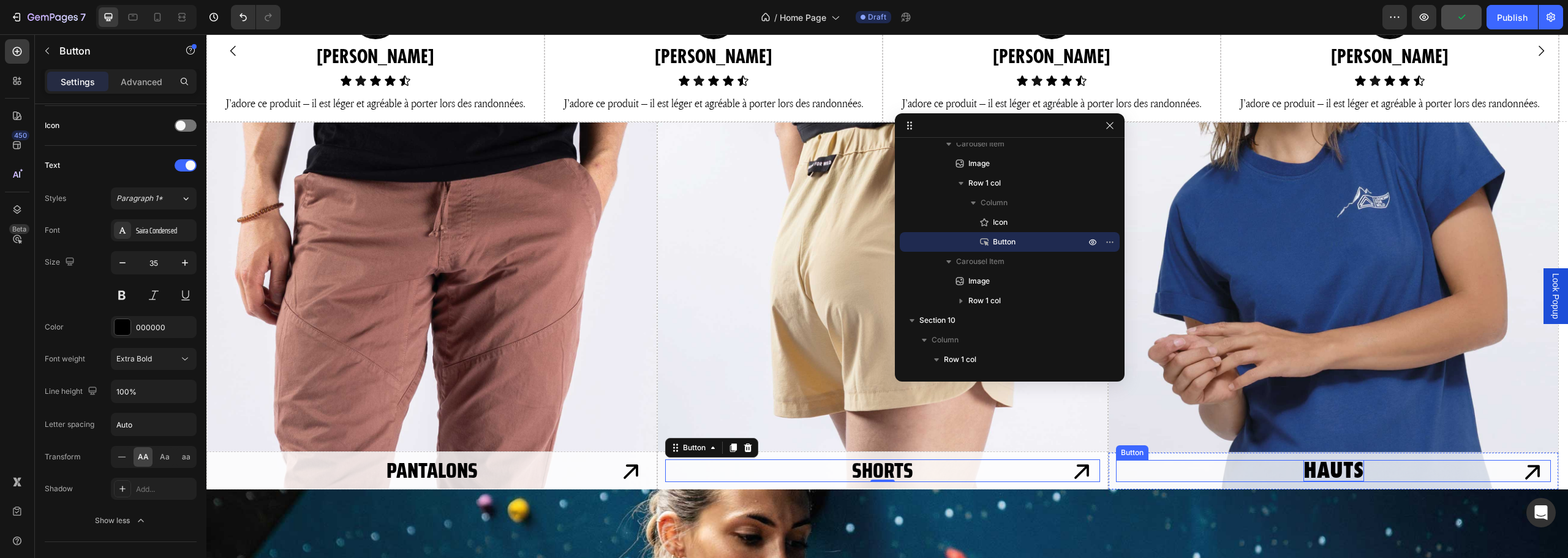
click at [1338, 470] on p "HAUTS" at bounding box center [1334, 470] width 61 height 21
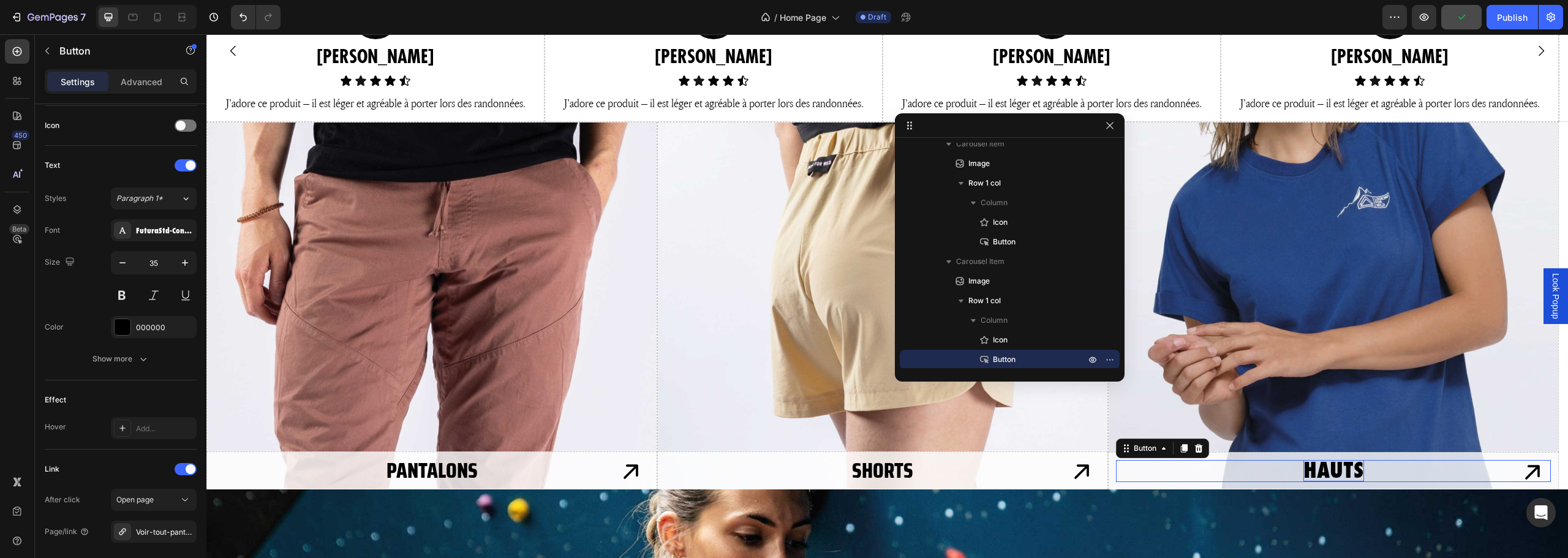
scroll to position [1361, 0]
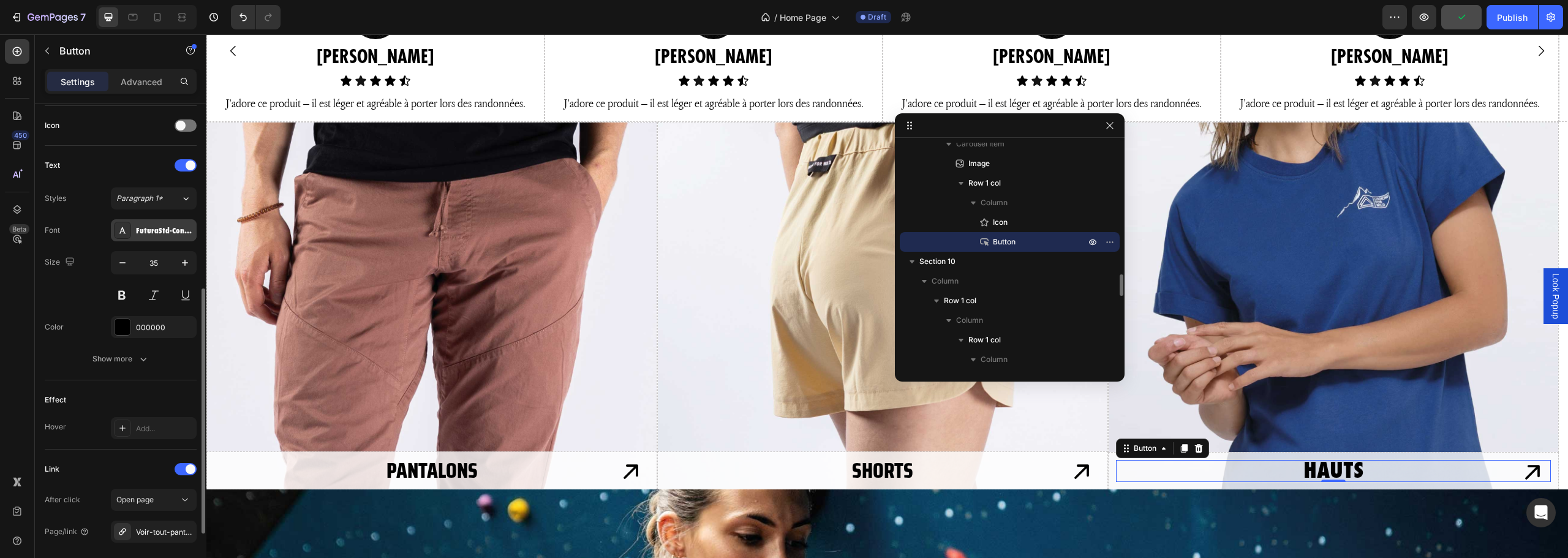
click at [137, 232] on div "FuturaStd-CondensedExtraBd" at bounding box center [165, 231] width 57 height 11
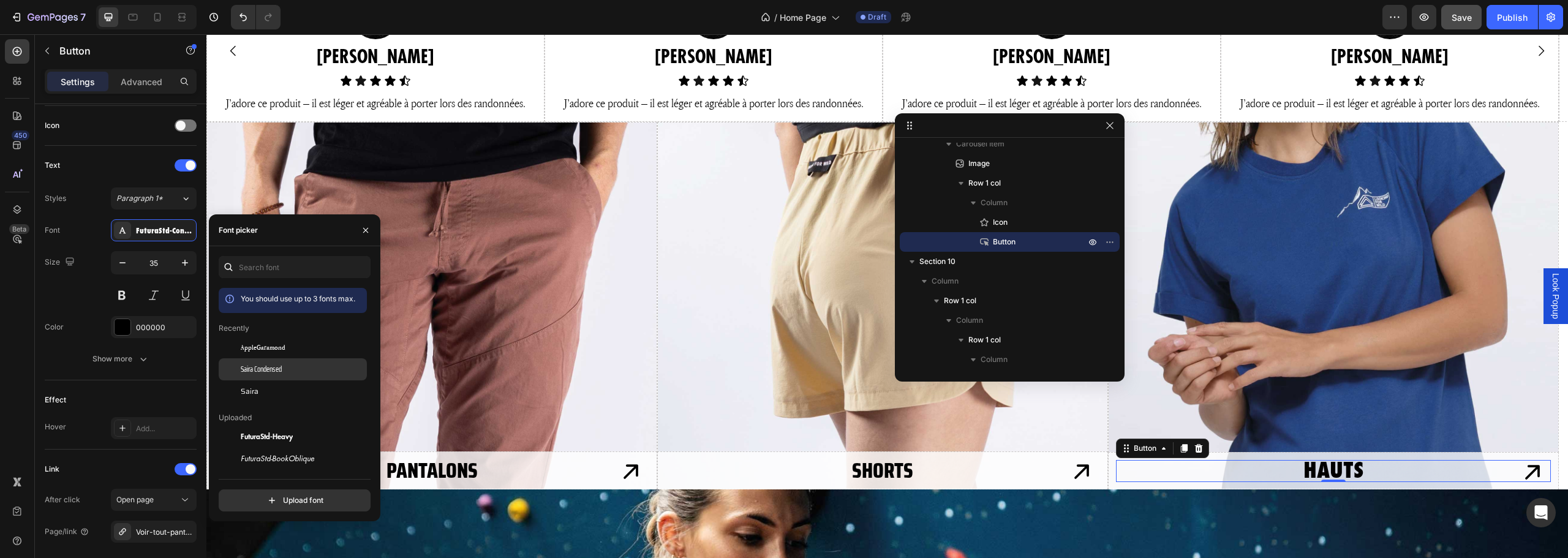
click at [279, 370] on span "Saira Condensed" at bounding box center [261, 369] width 41 height 11
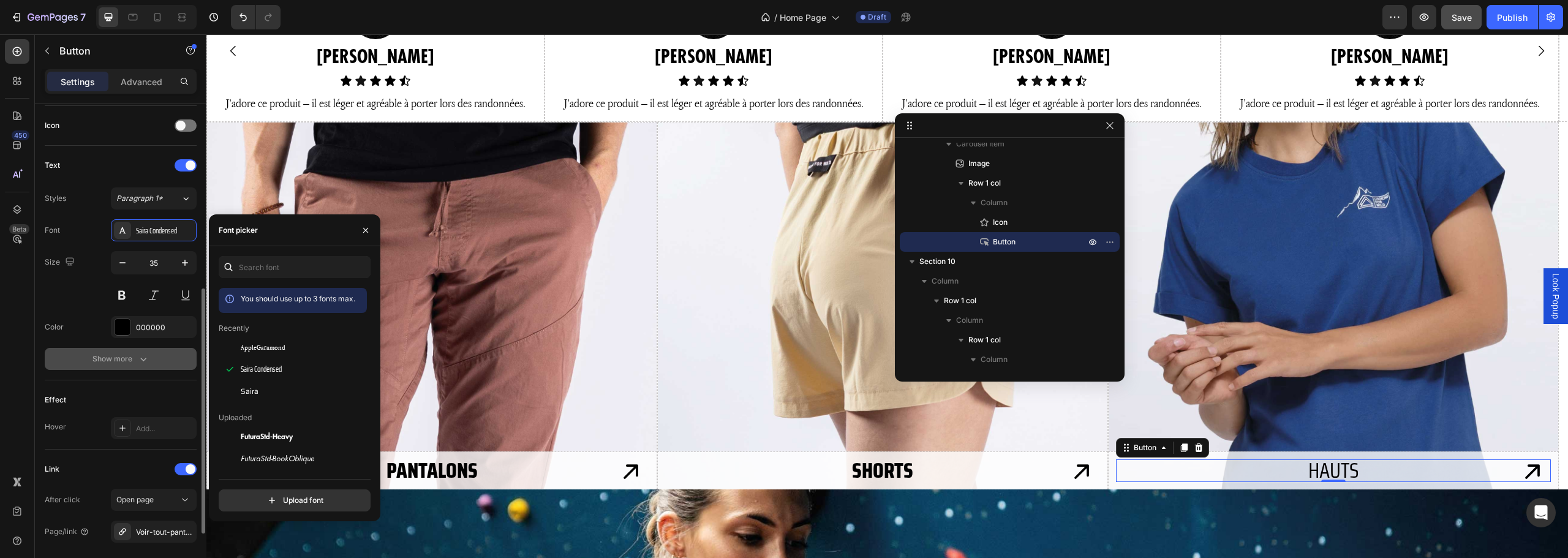
click at [147, 360] on icon "button" at bounding box center [144, 359] width 12 height 12
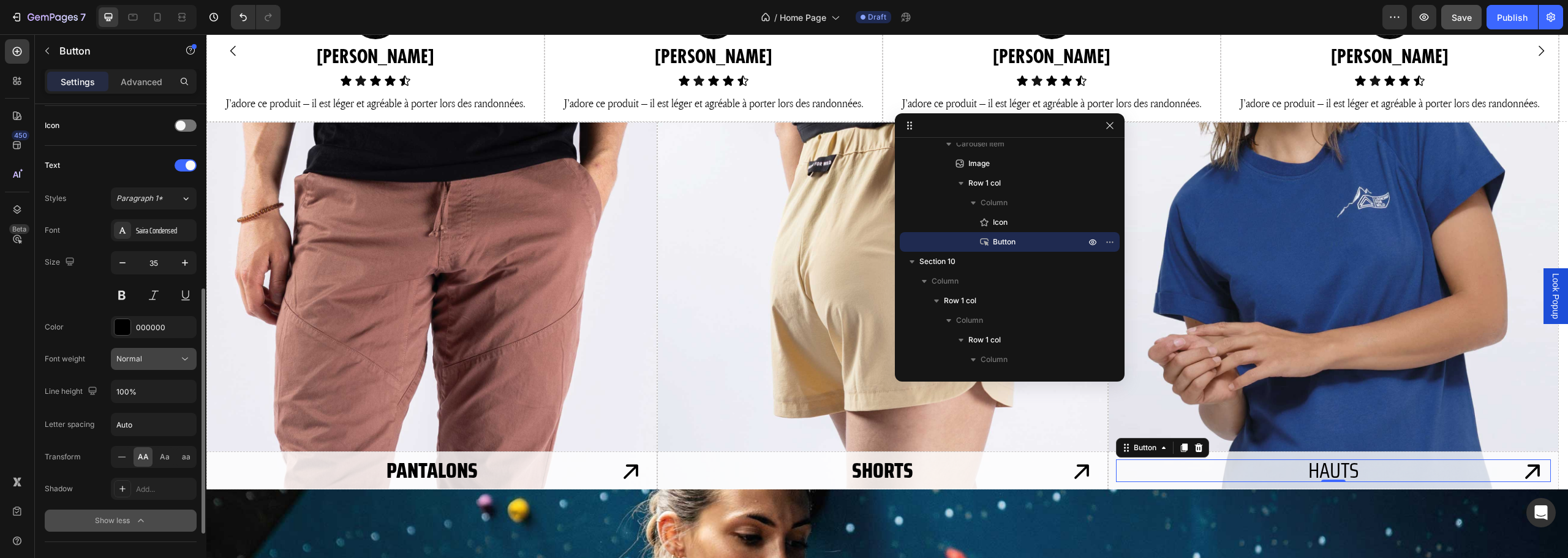
click at [156, 362] on div "Normal" at bounding box center [147, 359] width 62 height 11
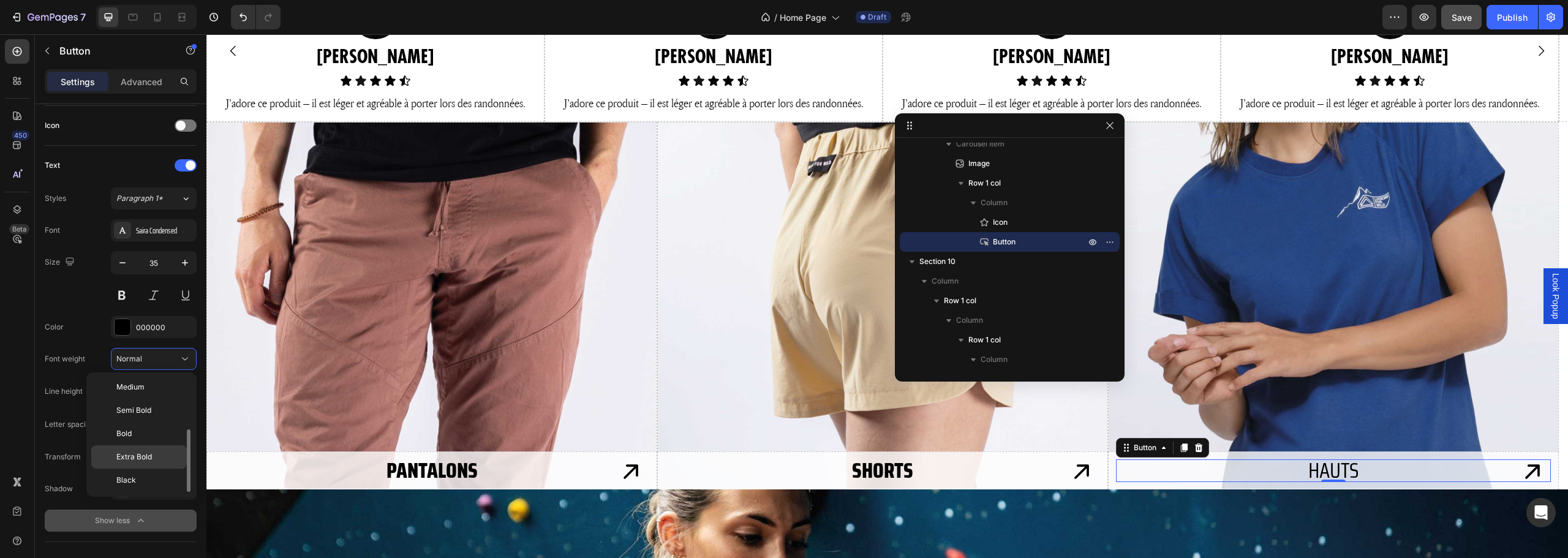
click at [143, 455] on span "Extra Bold" at bounding box center [134, 457] width 36 height 11
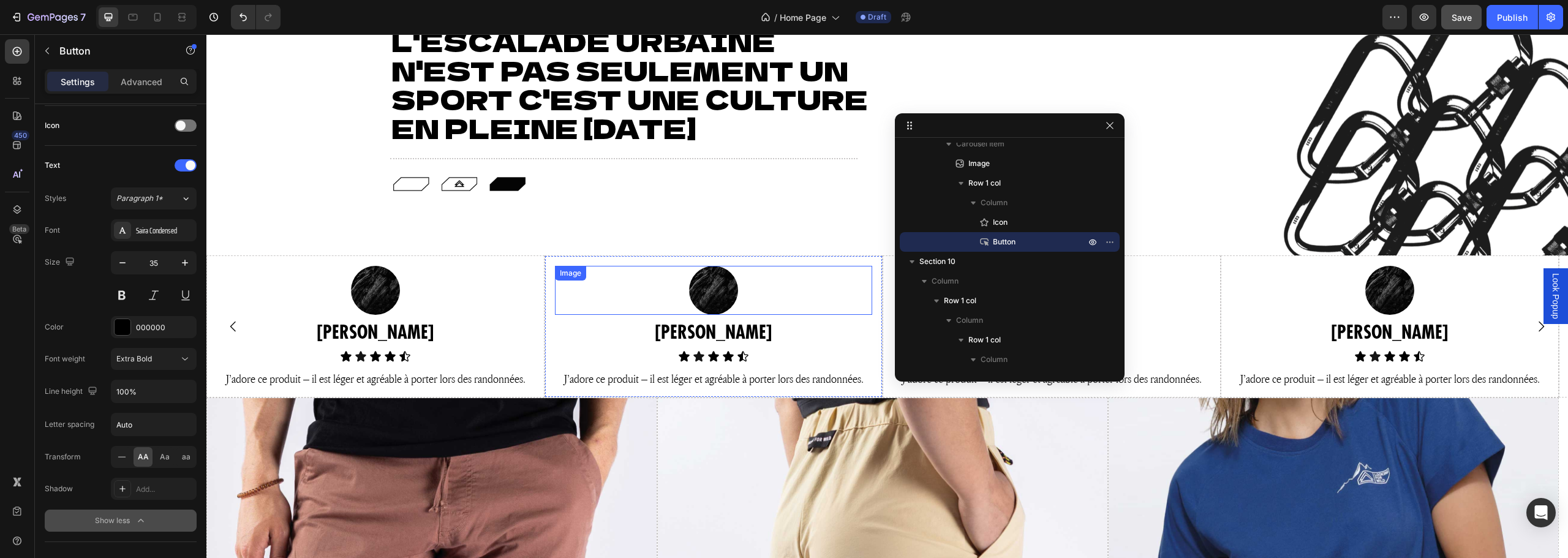
scroll to position [1002, 0]
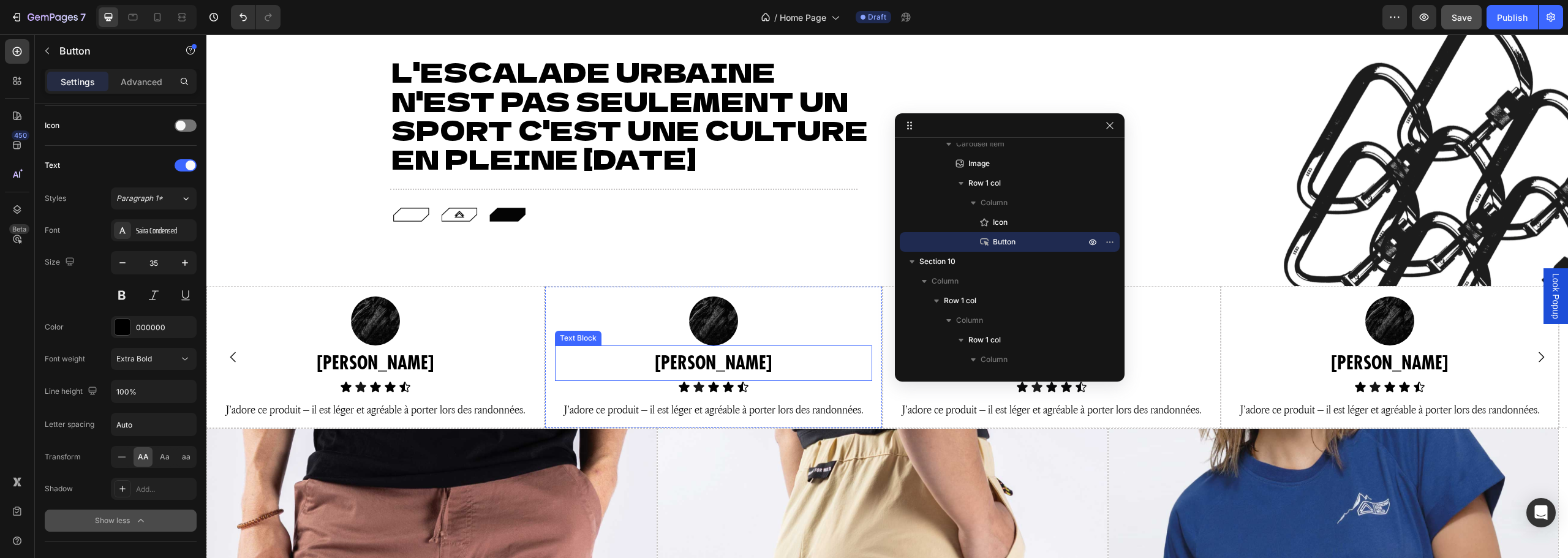
click at [722, 367] on p "STEVE" at bounding box center [714, 363] width 315 height 33
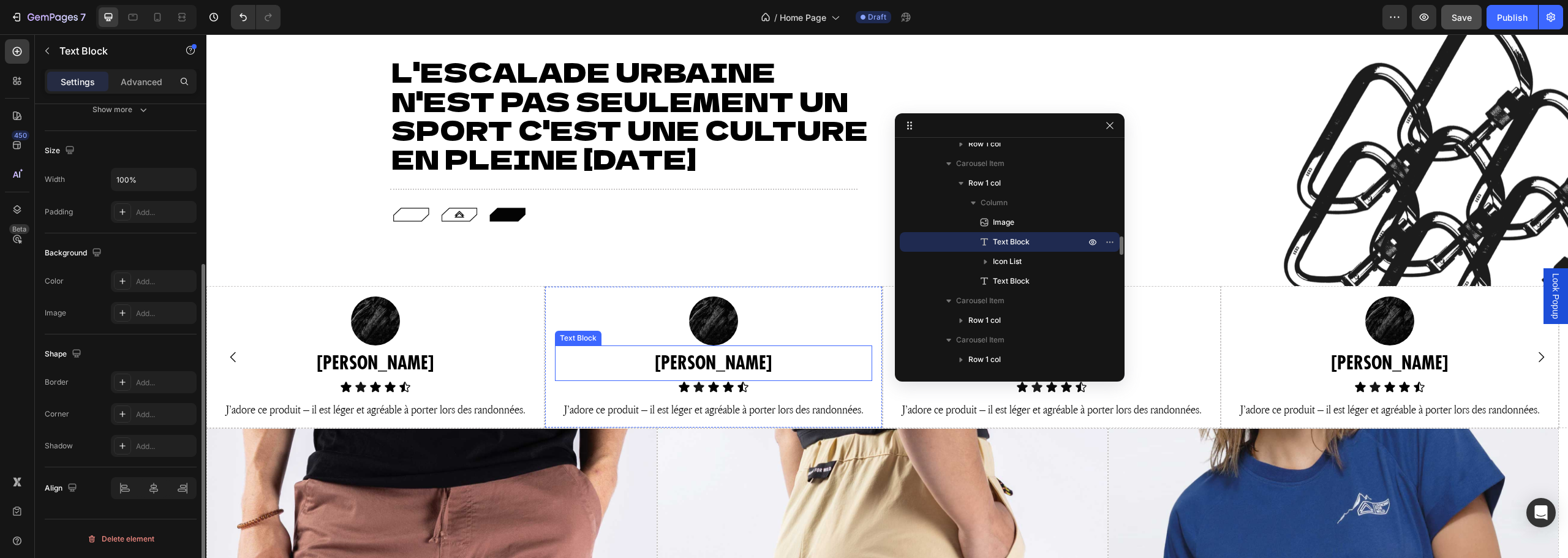
scroll to position [0, 0]
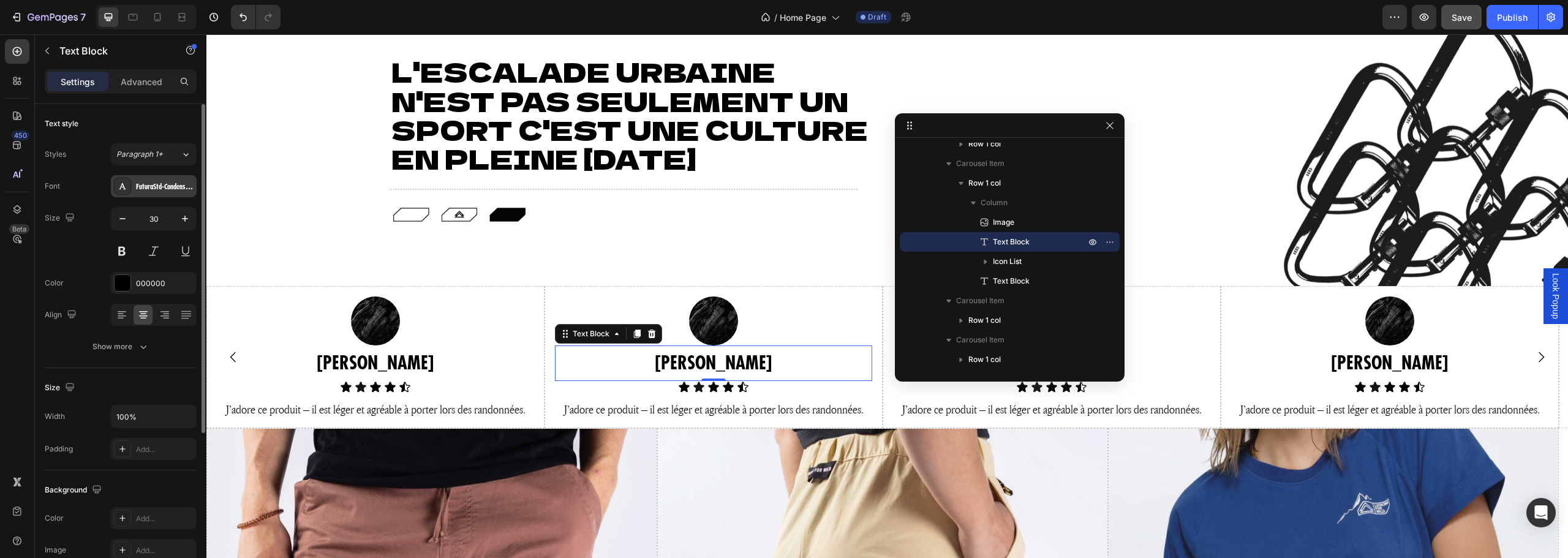
click at [154, 191] on div "FuturaStd-CondensedBold" at bounding box center [165, 187] width 57 height 11
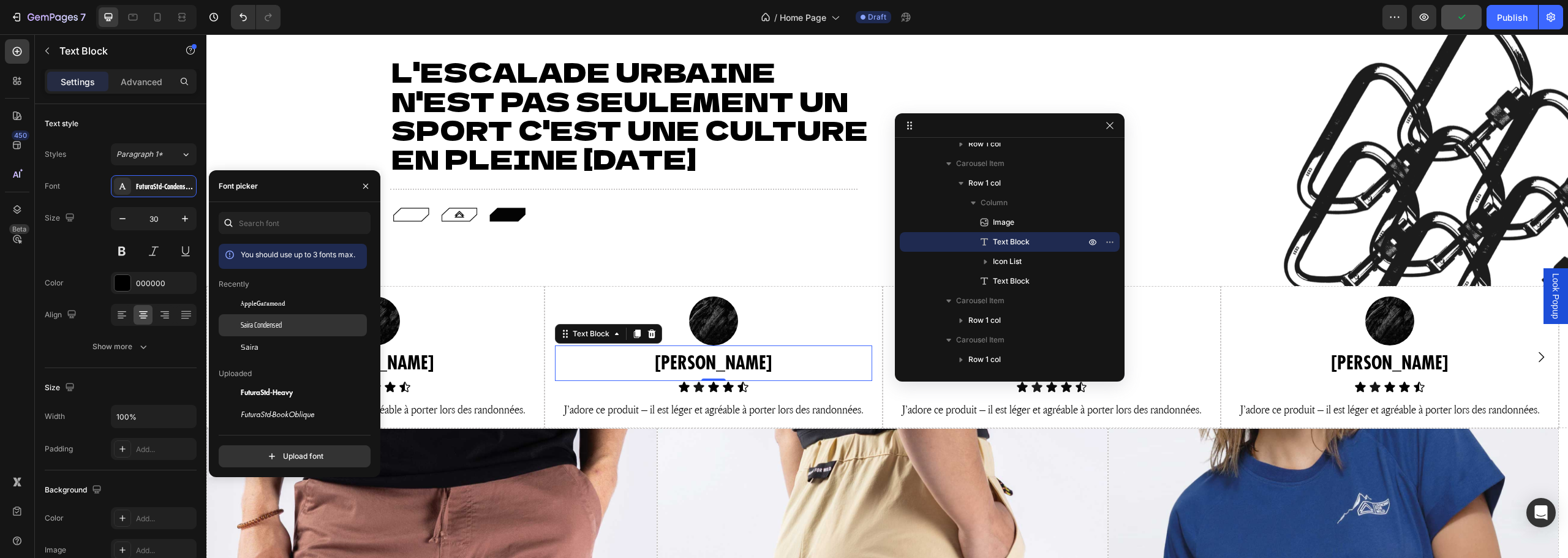
click at [279, 326] on span "Saira Condensed" at bounding box center [261, 326] width 41 height 11
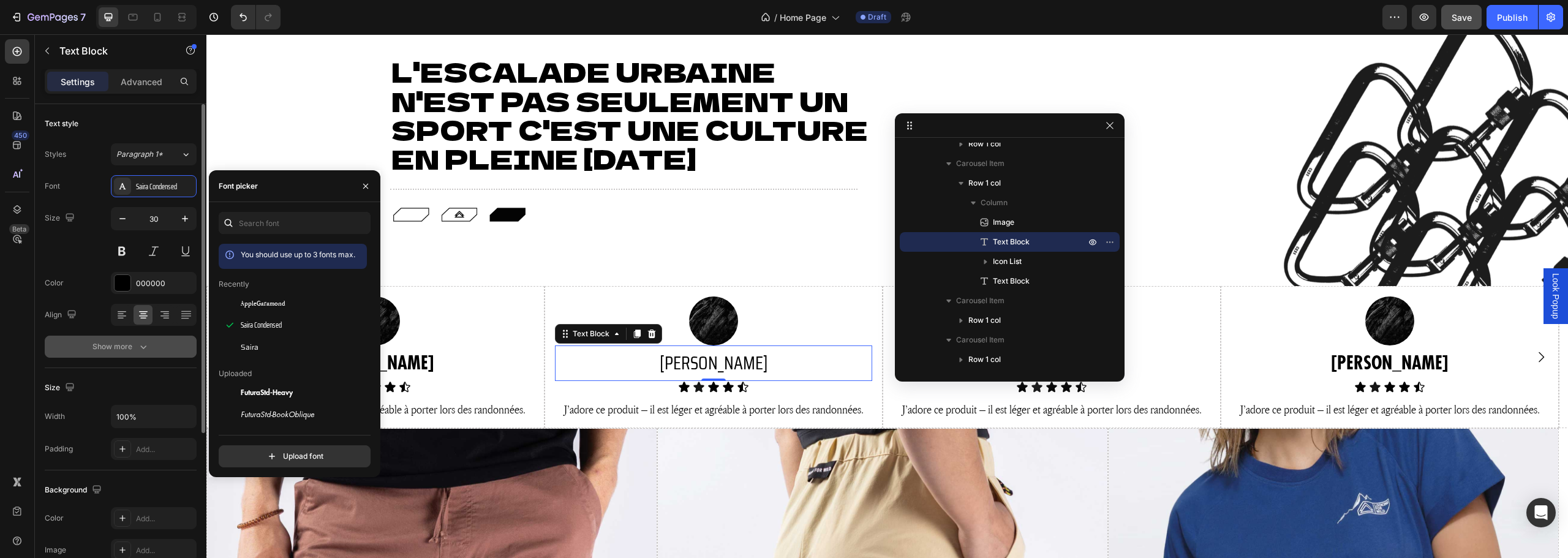
click at [110, 354] on button "Show more" at bounding box center [120, 347] width 152 height 22
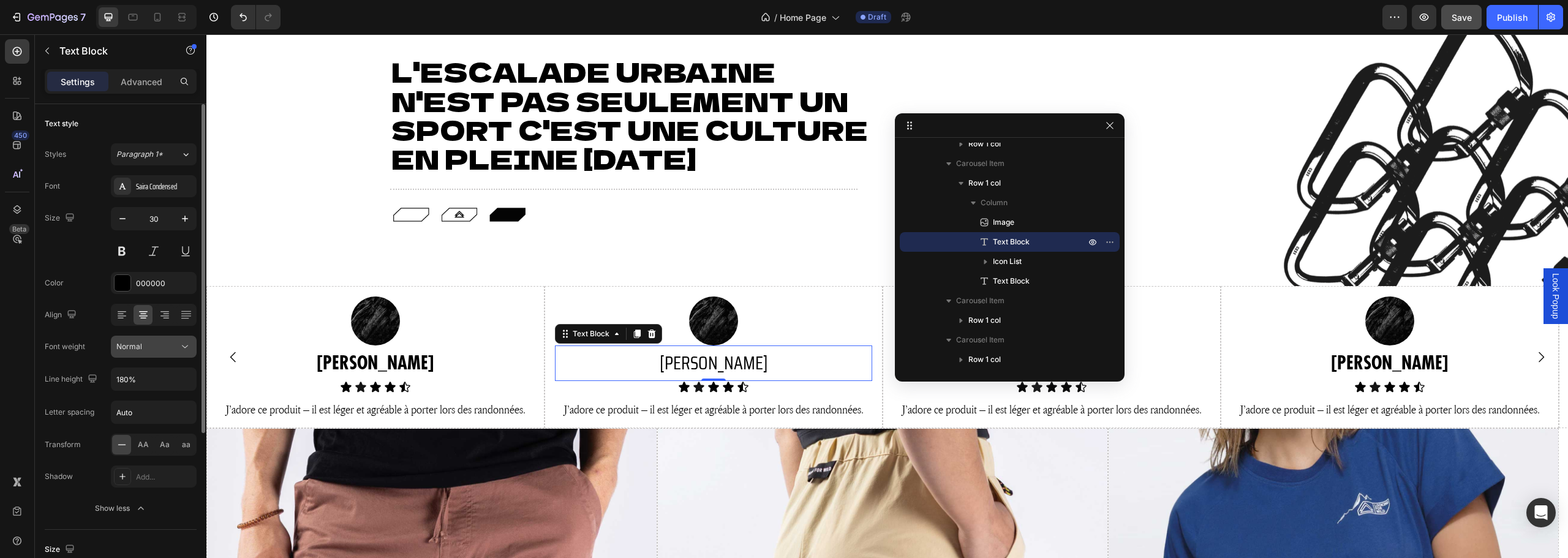
click at [162, 352] on div "Normal" at bounding box center [153, 347] width 75 height 12
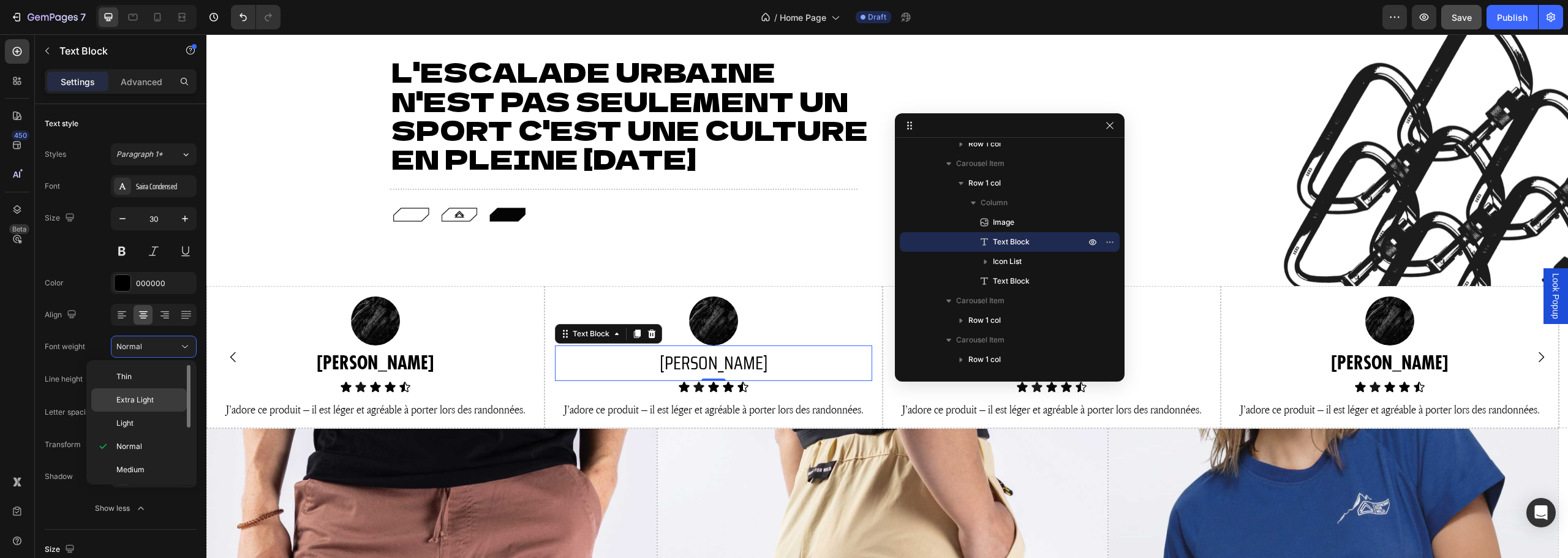
scroll to position [95, 0]
click at [146, 440] on span "Extra Bold" at bounding box center [134, 445] width 36 height 11
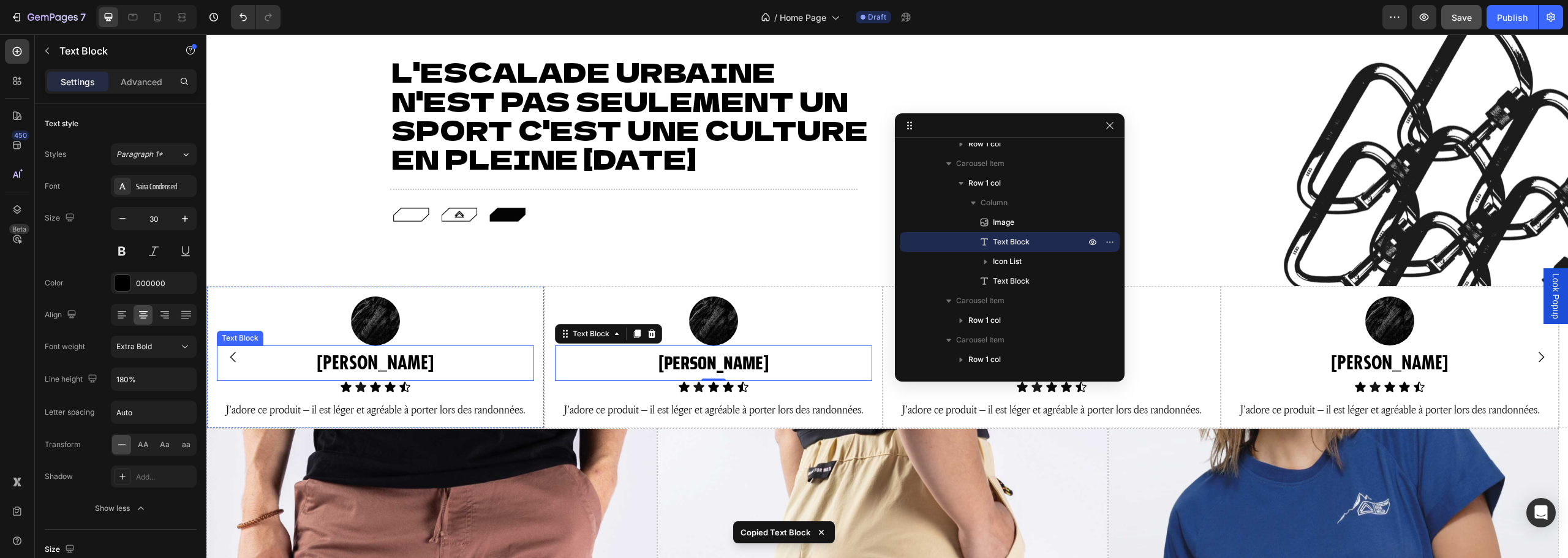
click at [346, 356] on p "STEVE" at bounding box center [375, 363] width 315 height 33
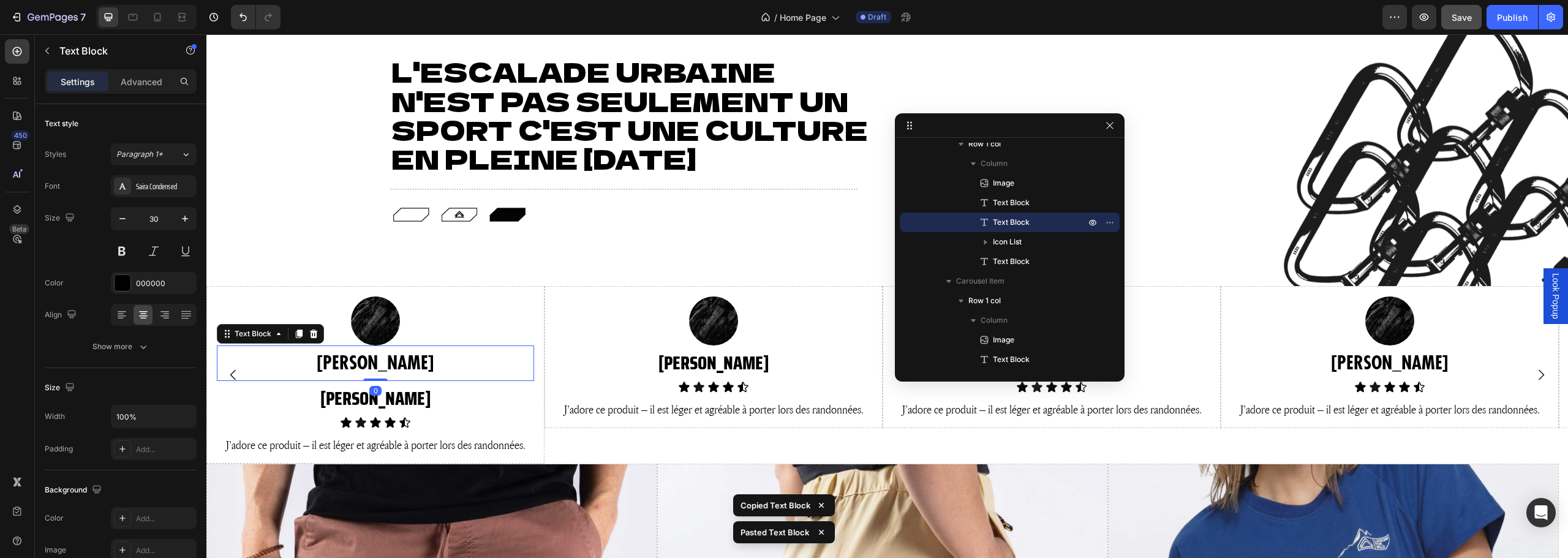
click at [394, 367] on p "STEVE" at bounding box center [375, 363] width 315 height 33
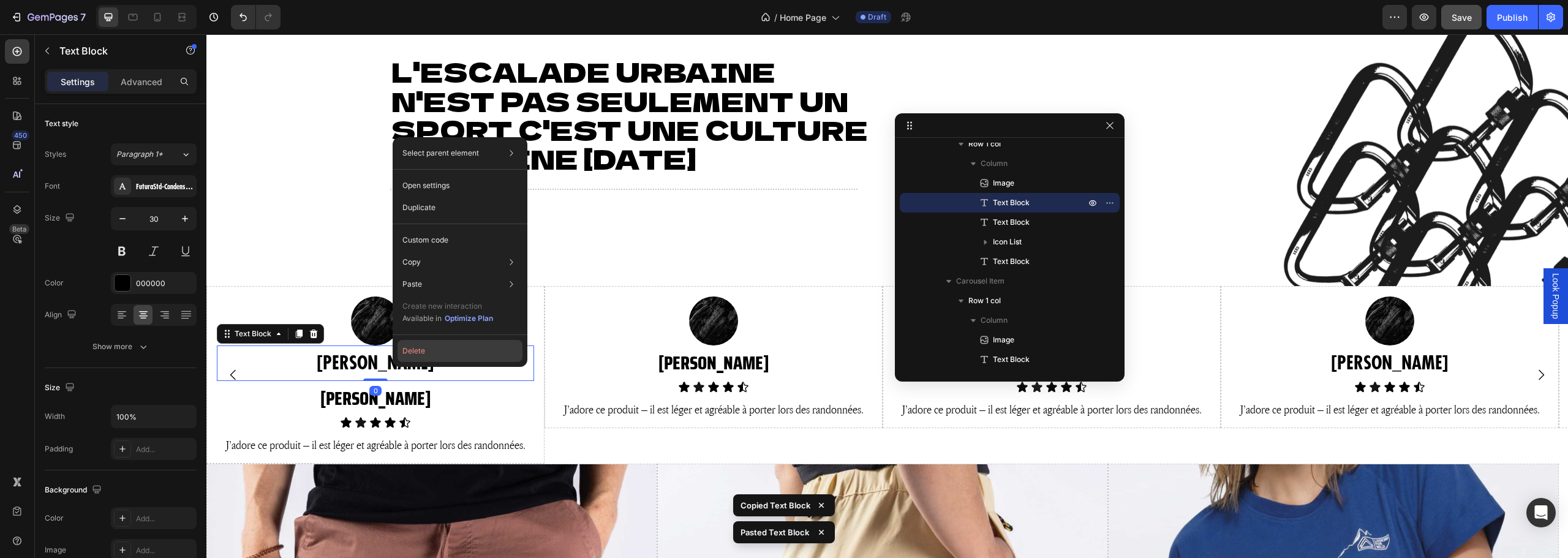
click at [442, 349] on button "Delete" at bounding box center [460, 351] width 125 height 22
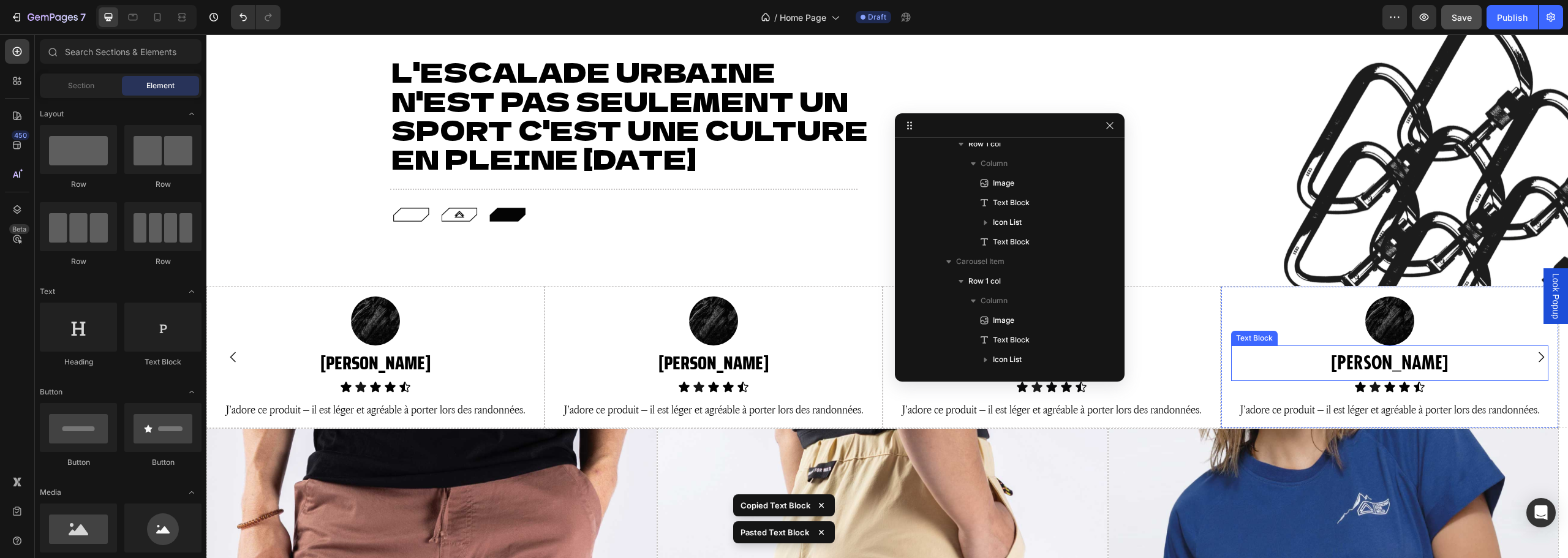
click at [1392, 357] on p "STEVE" at bounding box center [1390, 363] width 315 height 33
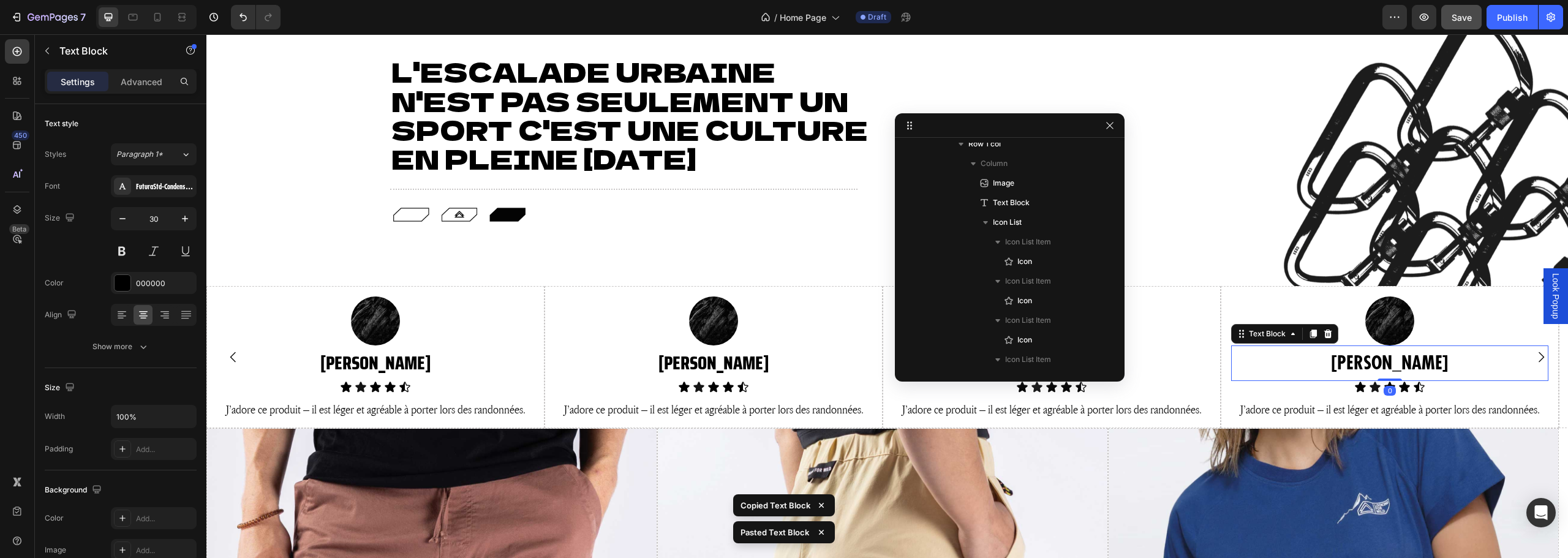
scroll to position [1891, 0]
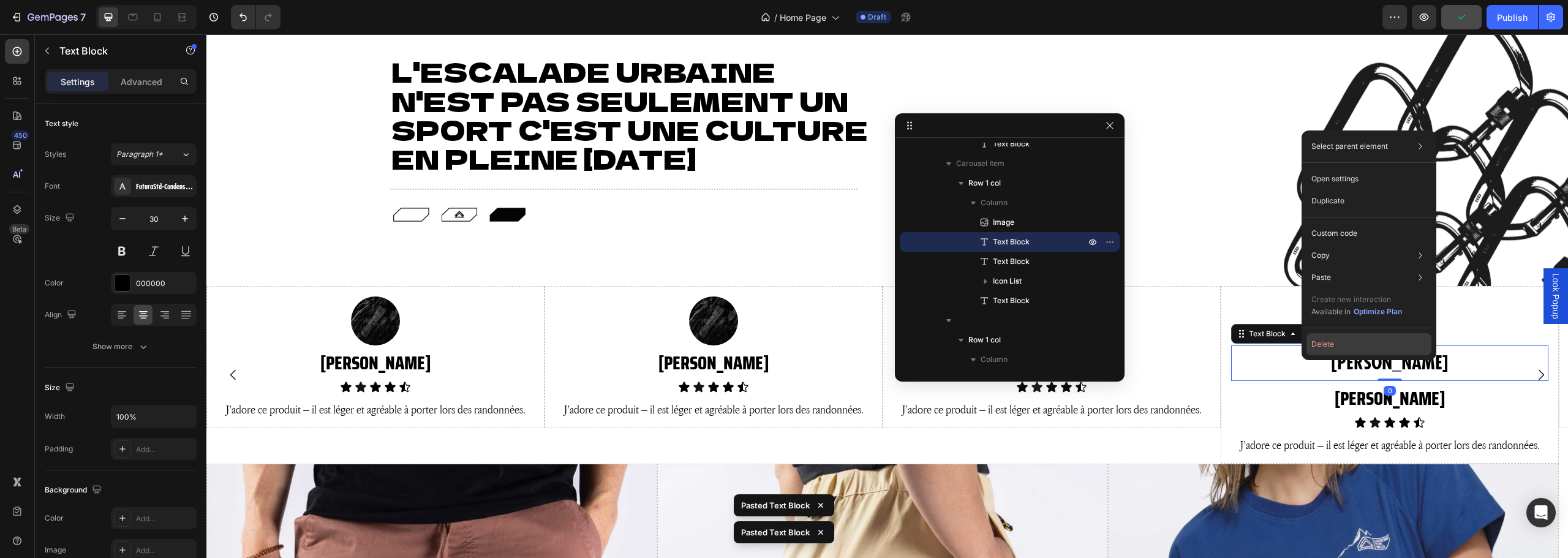
click at [1364, 353] on button "Delete" at bounding box center [1368, 344] width 125 height 22
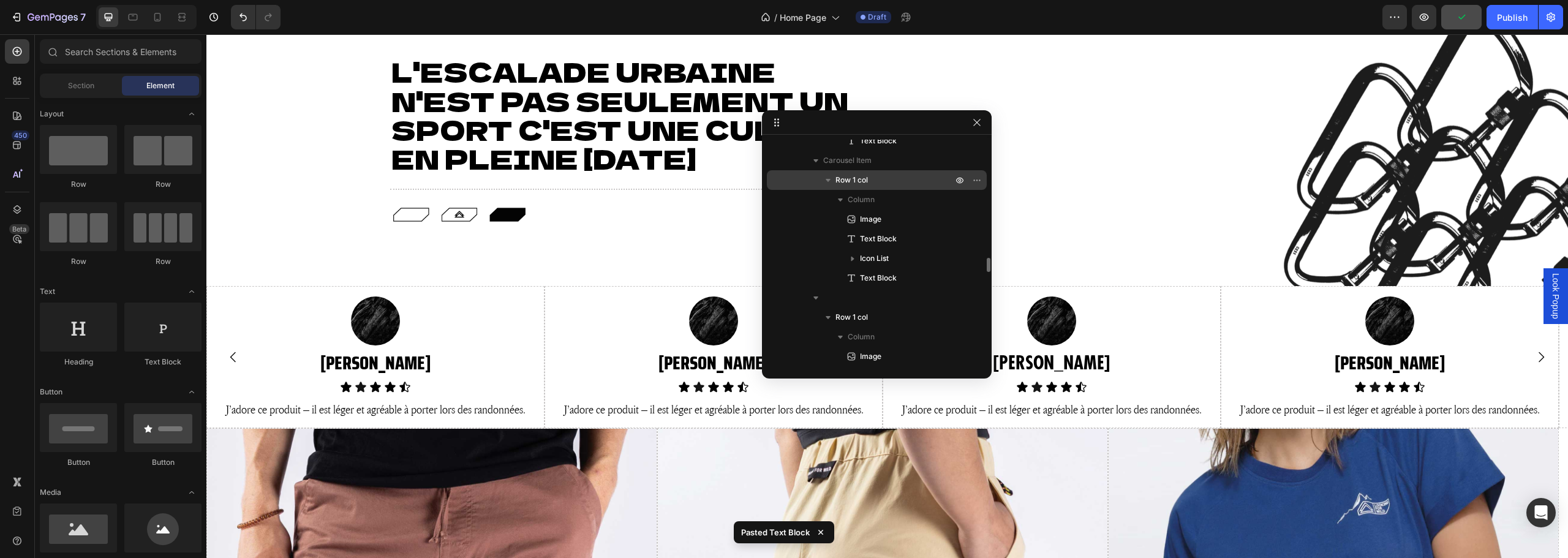
drag, startPoint x: 994, startPoint y: 133, endPoint x: 834, endPoint y: 189, distance: 169.5
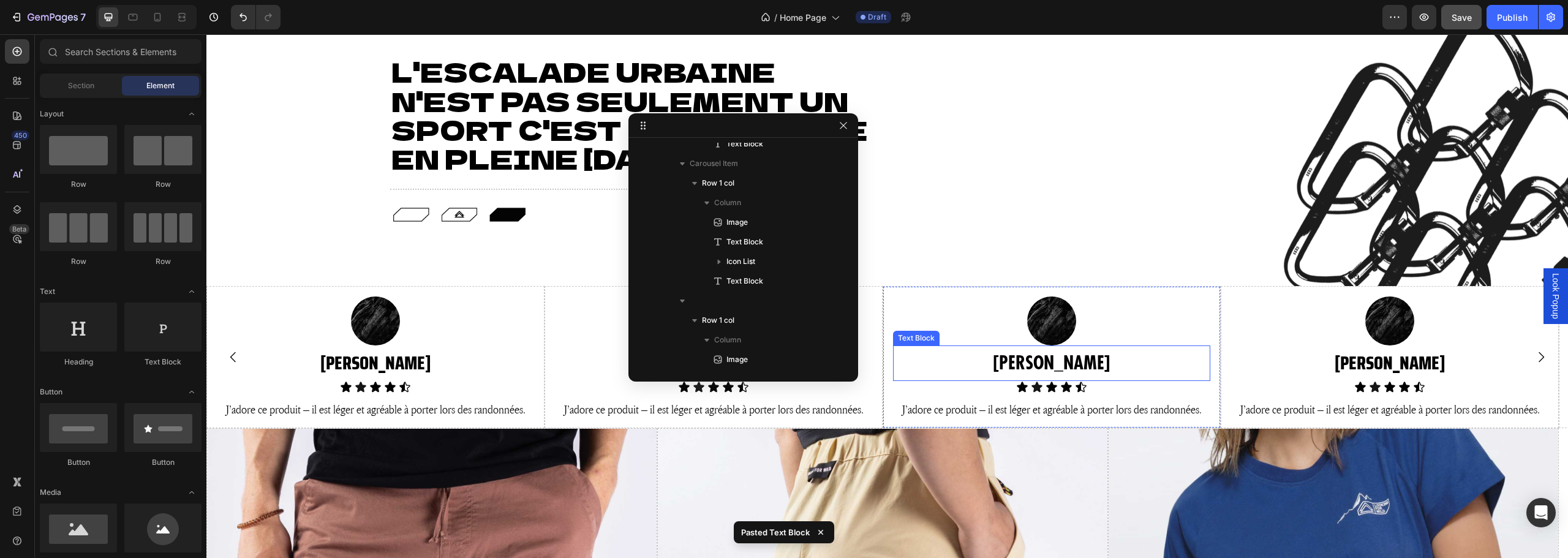
click at [1054, 367] on p "STEVE" at bounding box center [1051, 363] width 315 height 33
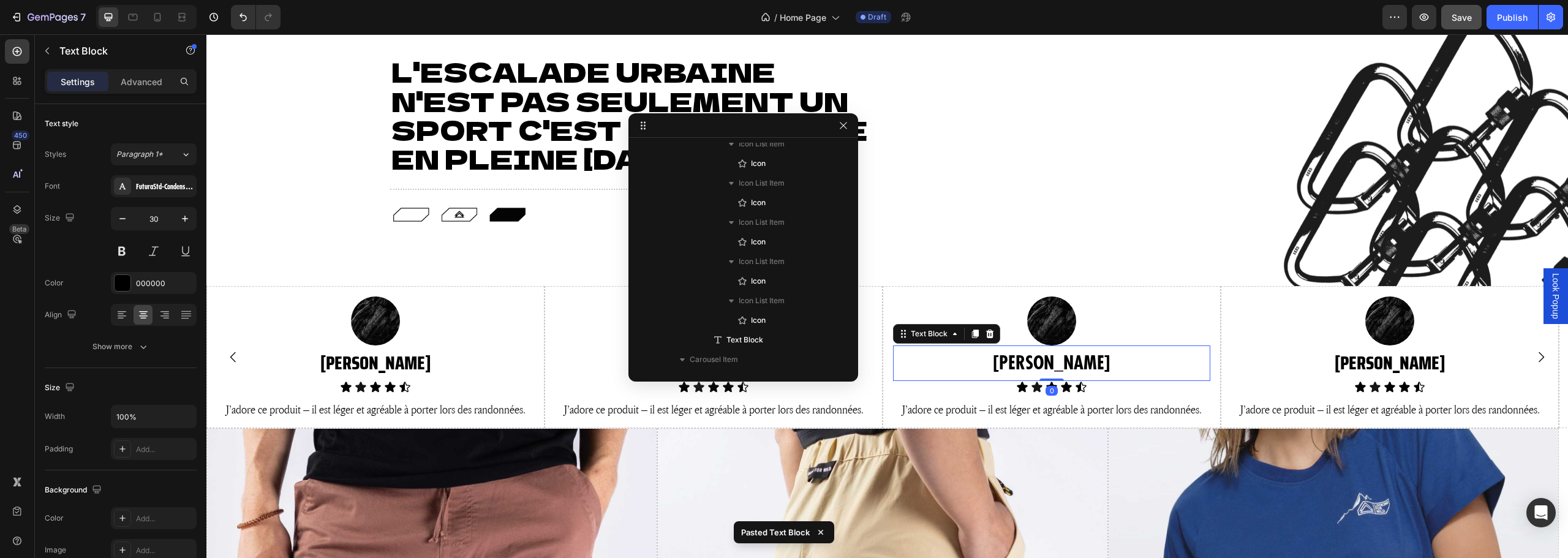
scroll to position [1754, 0]
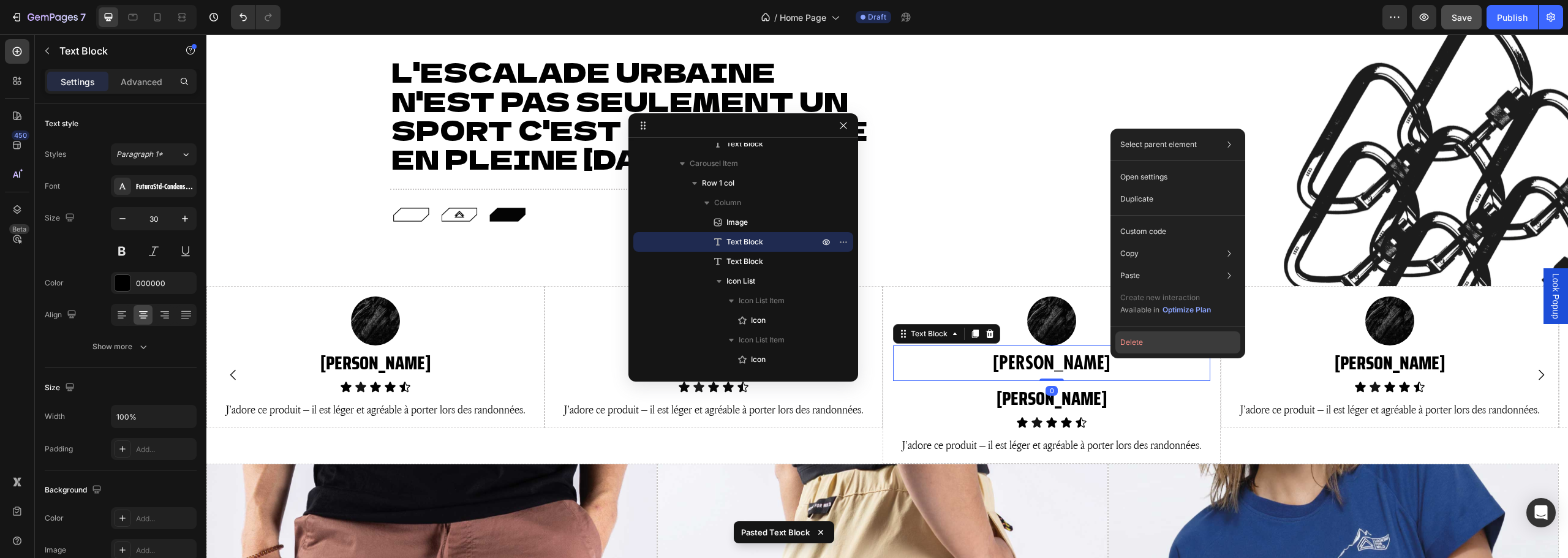
drag, startPoint x: 1143, startPoint y: 343, endPoint x: 1006, endPoint y: 304, distance: 142.4
click at [1143, 343] on button "Delete" at bounding box center [1178, 343] width 125 height 22
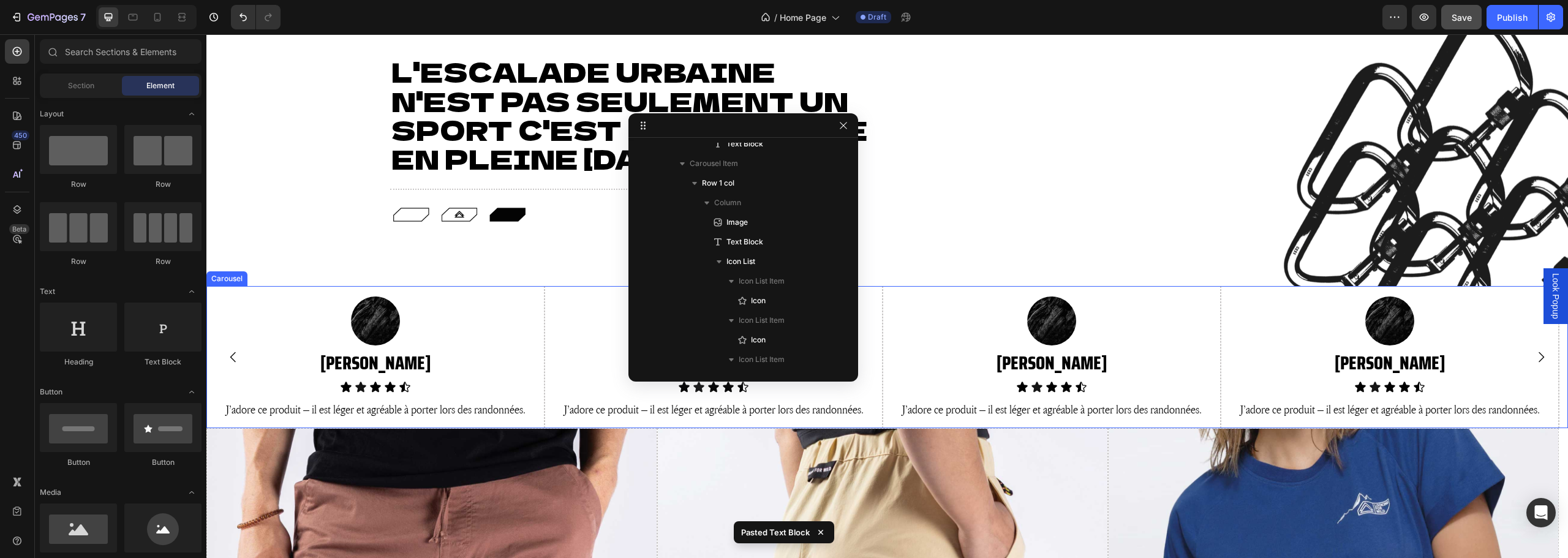
click at [1534, 358] on icon "Carousel Next Arrow" at bounding box center [1541, 358] width 15 height 15
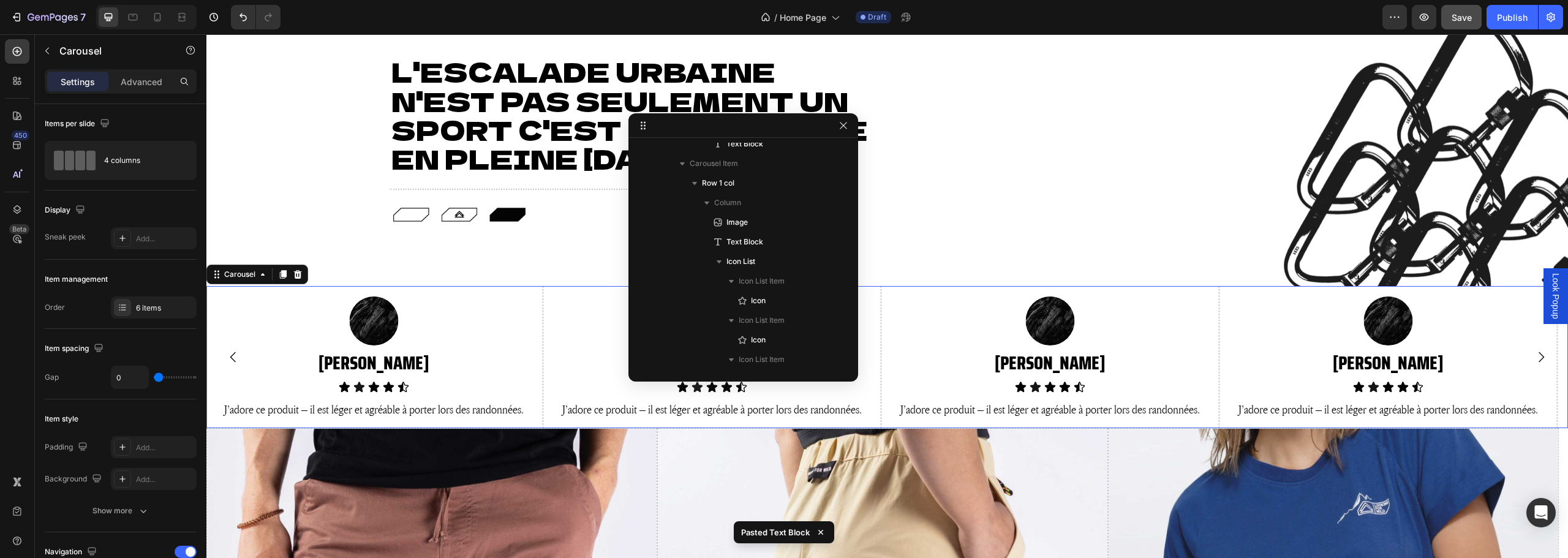
scroll to position [989, 0]
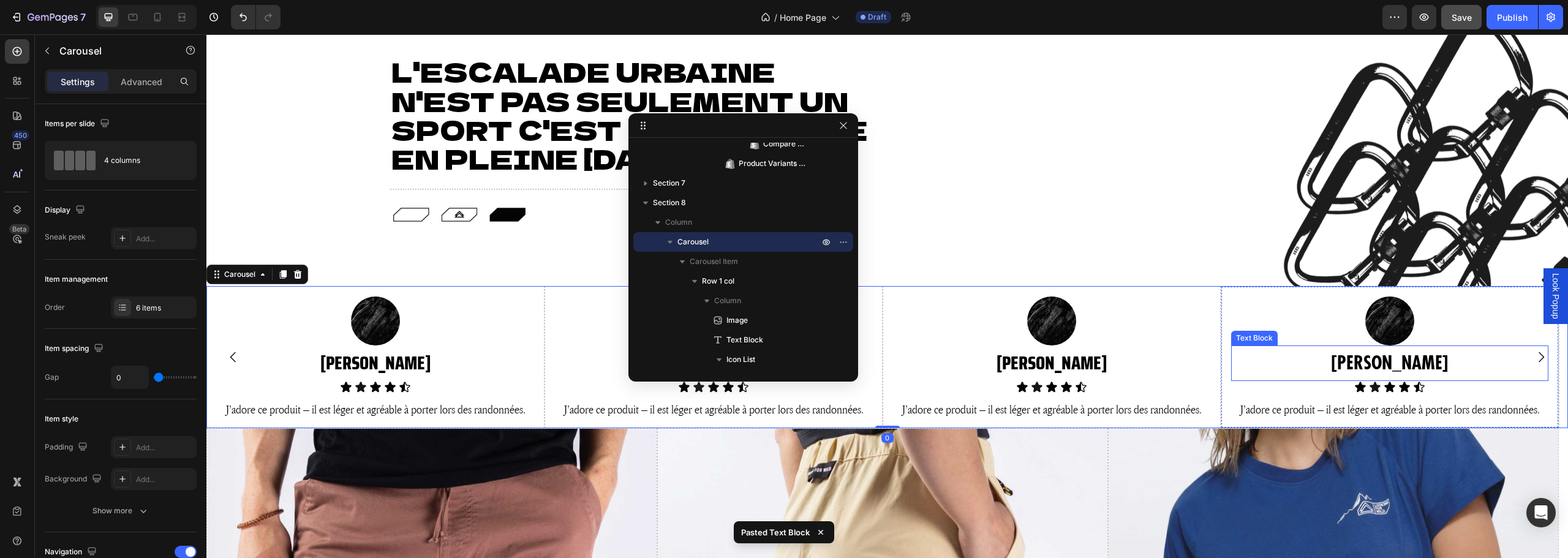
click at [1403, 364] on p "STEVE" at bounding box center [1390, 363] width 315 height 33
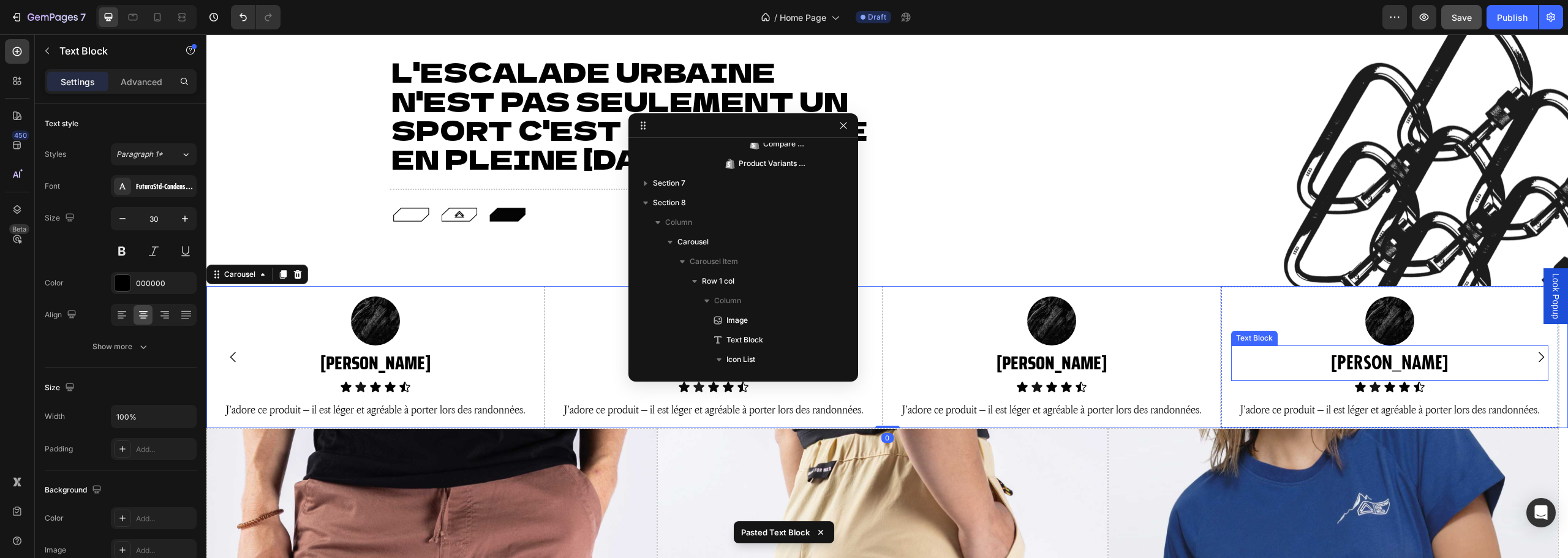
scroll to position [2421, 0]
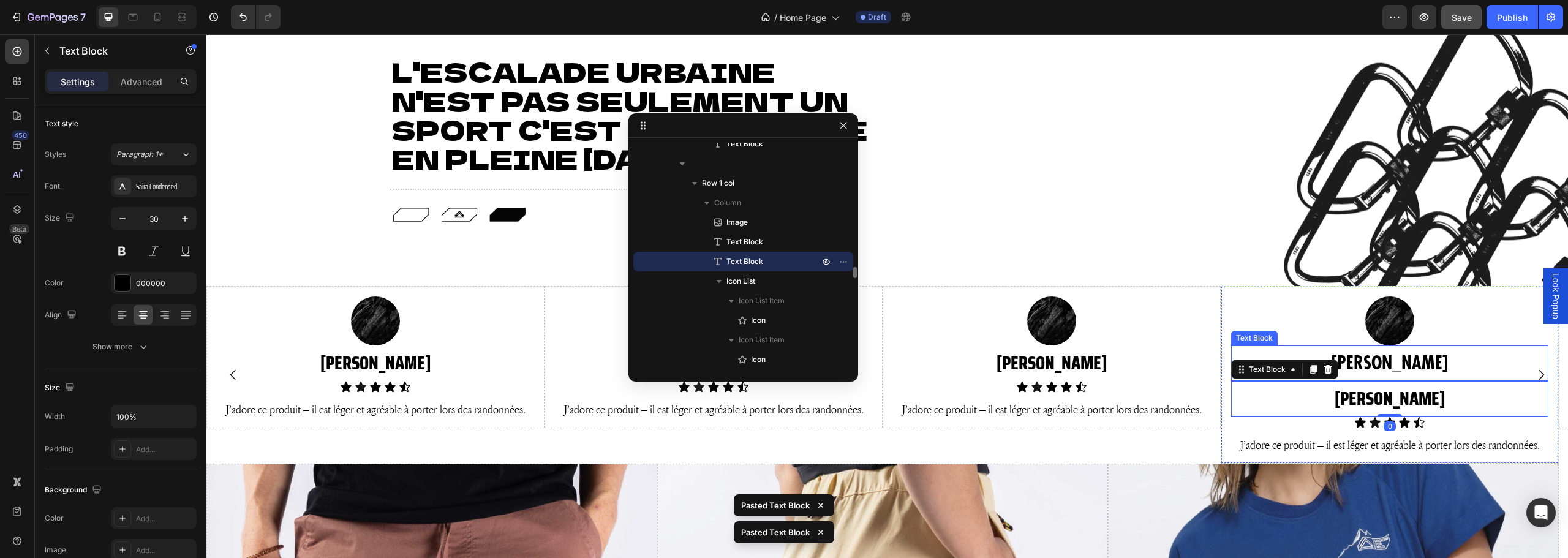
click at [1439, 358] on p "STEVE" at bounding box center [1390, 363] width 315 height 33
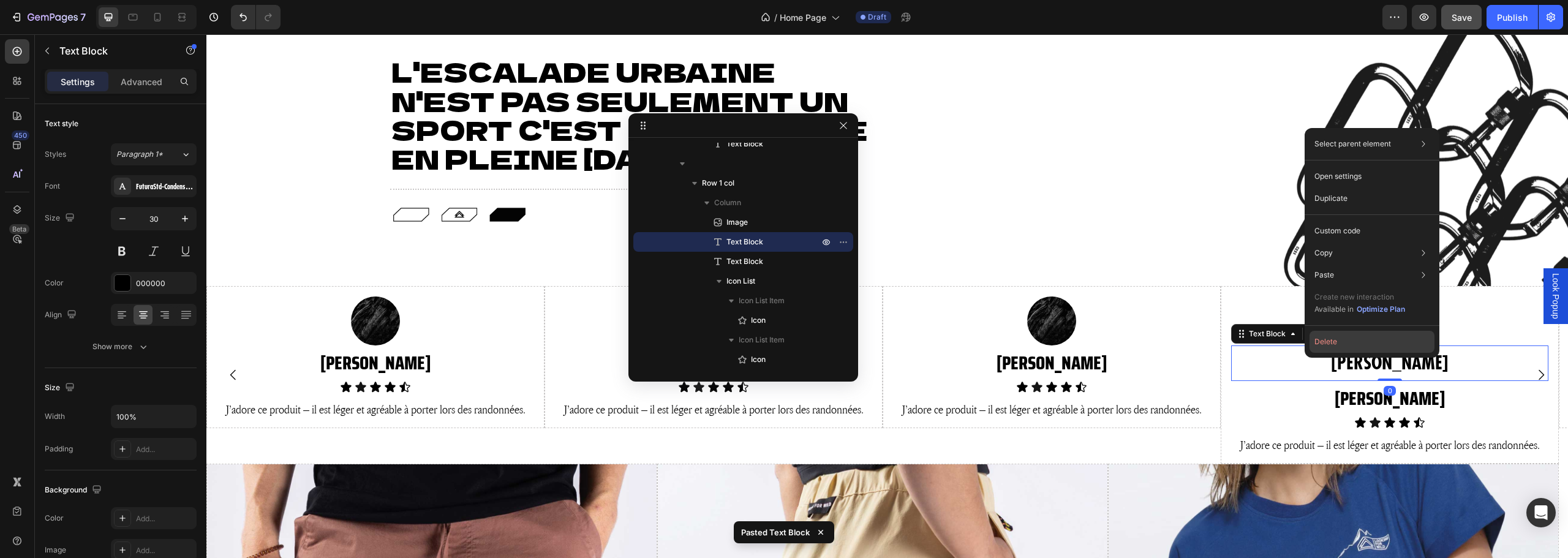
click at [1381, 341] on button "Delete" at bounding box center [1372, 342] width 125 height 22
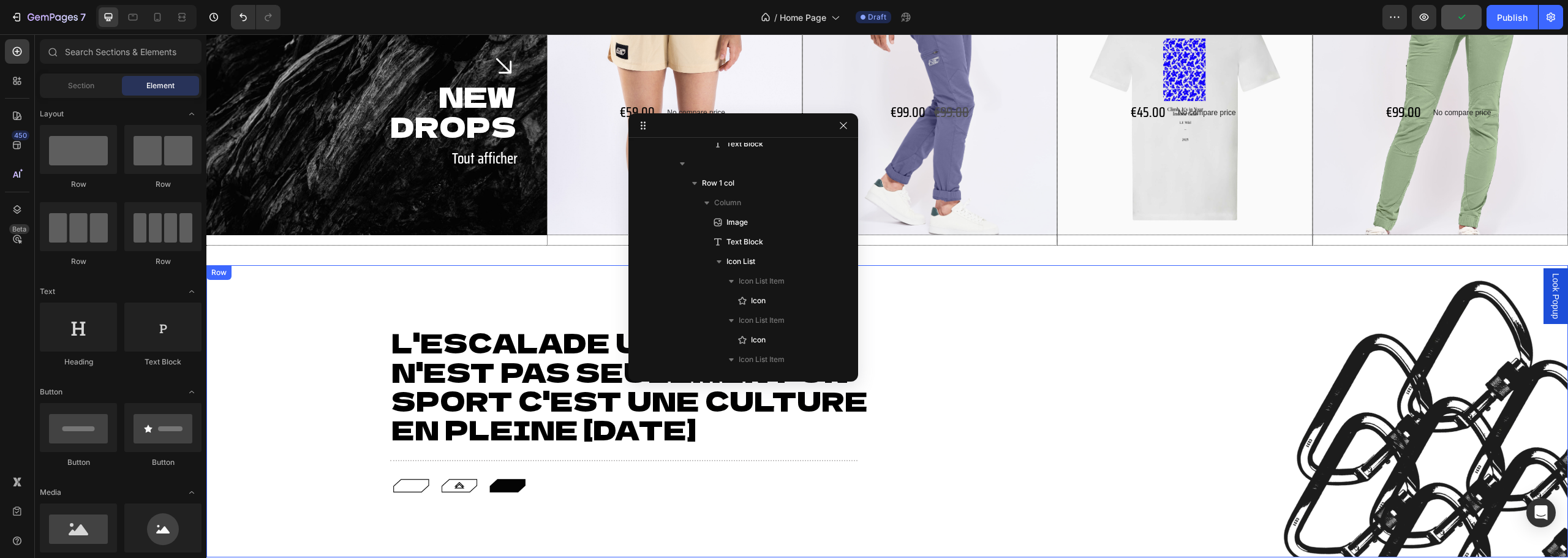
scroll to position [503, 0]
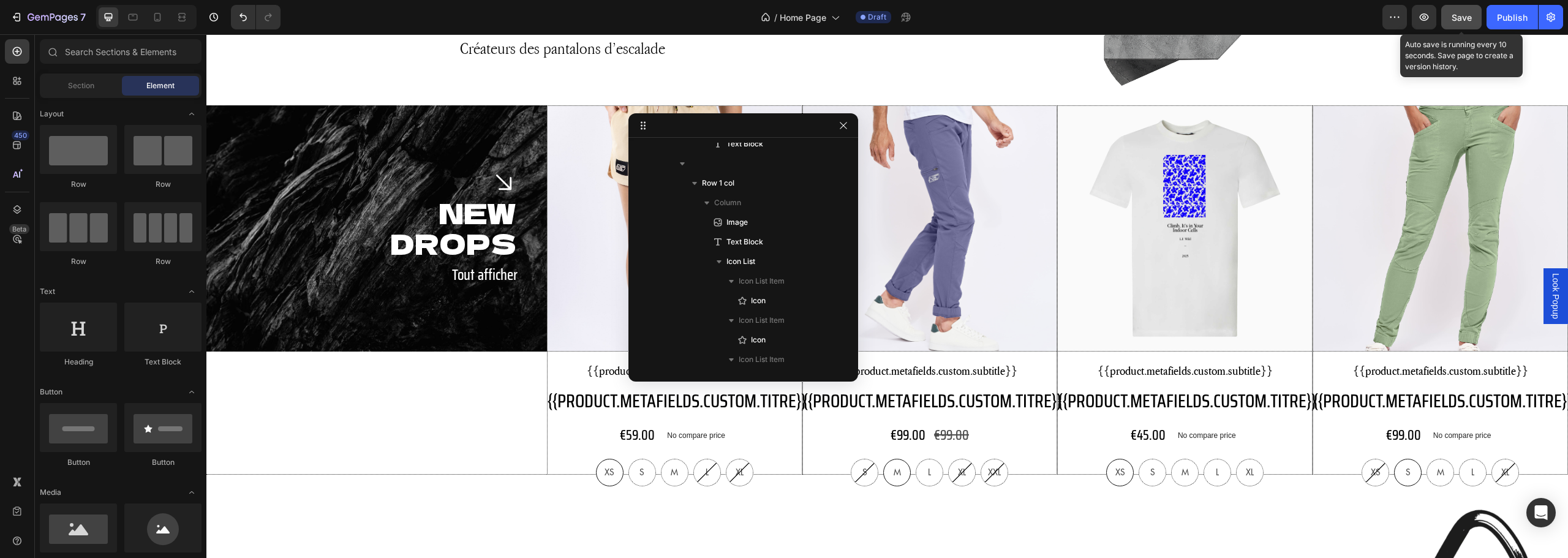
click at [1463, 21] on span "Save" at bounding box center [1462, 17] width 21 height 10
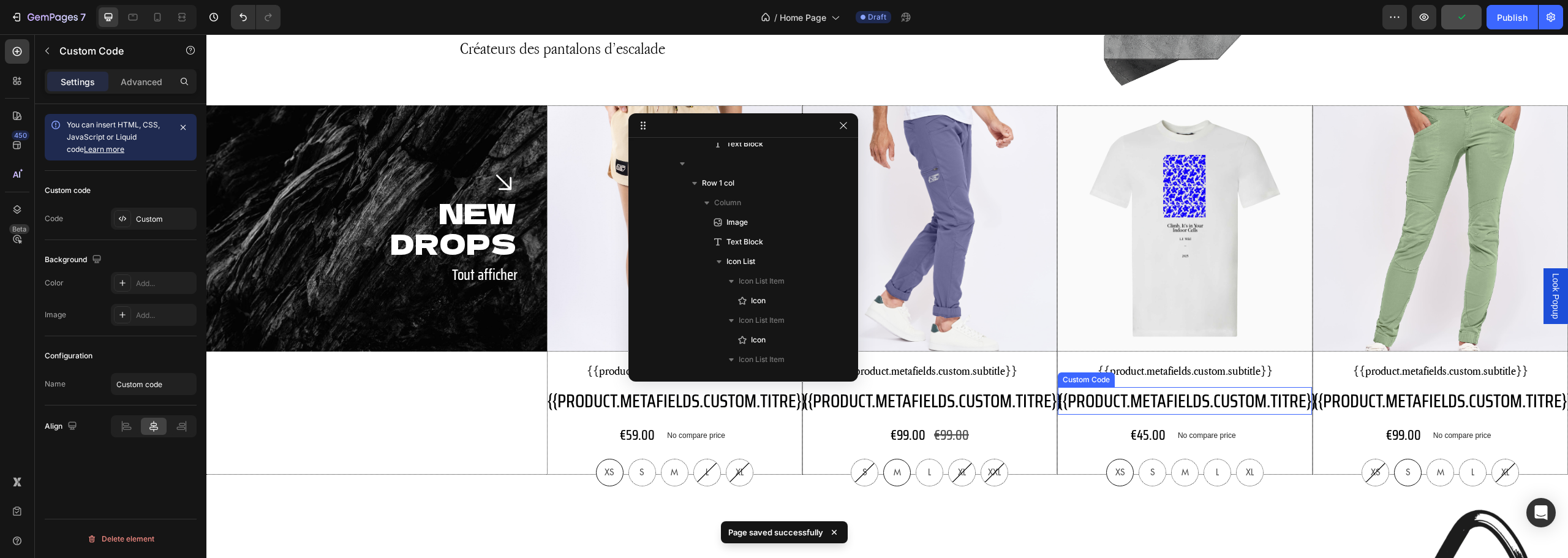
scroll to position [793, 0]
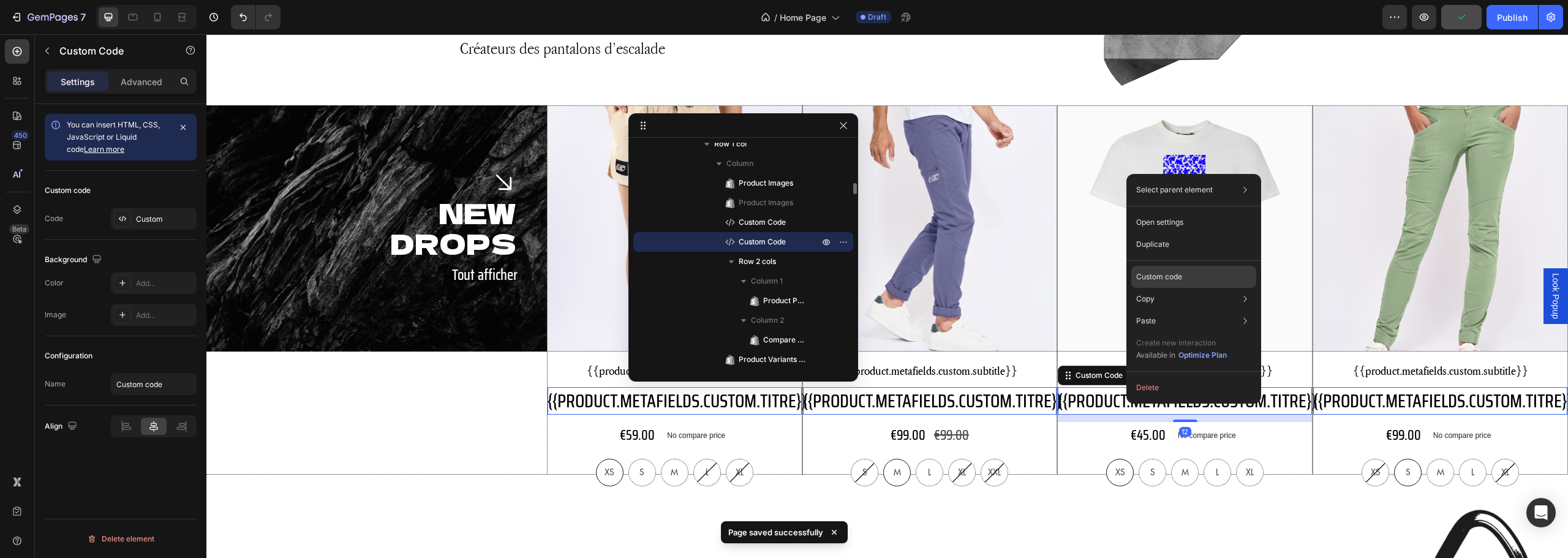
click at [1180, 278] on p "Custom code" at bounding box center [1159, 277] width 46 height 11
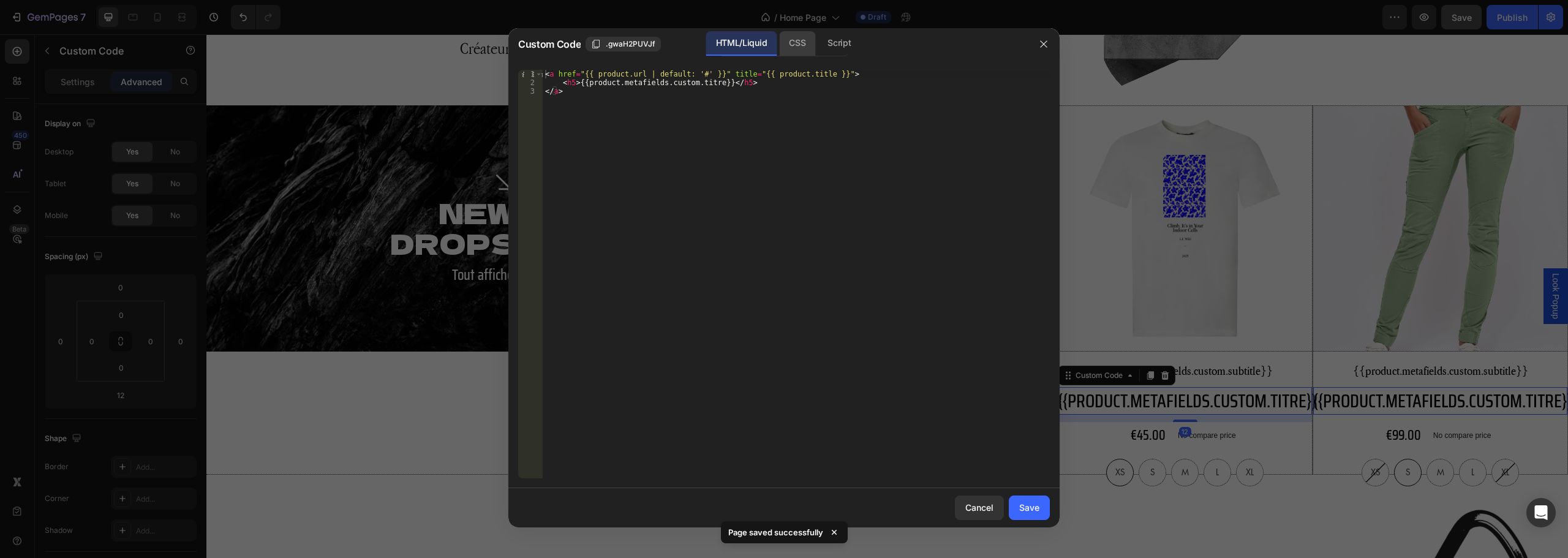
click at [817, 44] on div "CSS" at bounding box center [839, 44] width 43 height 25
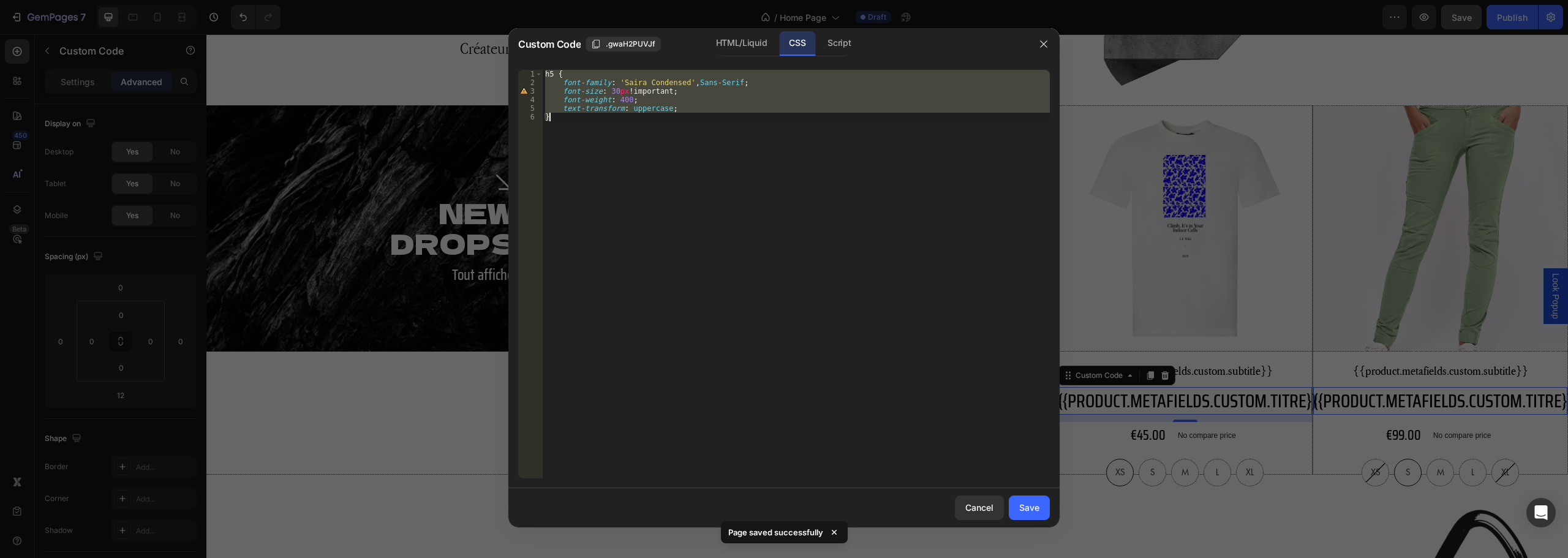
click at [628, 99] on div "h5 { font-family : ' Saira Condensed ' , Sans-Serif ; font-size : 30 px !import…" at bounding box center [796, 274] width 507 height 409
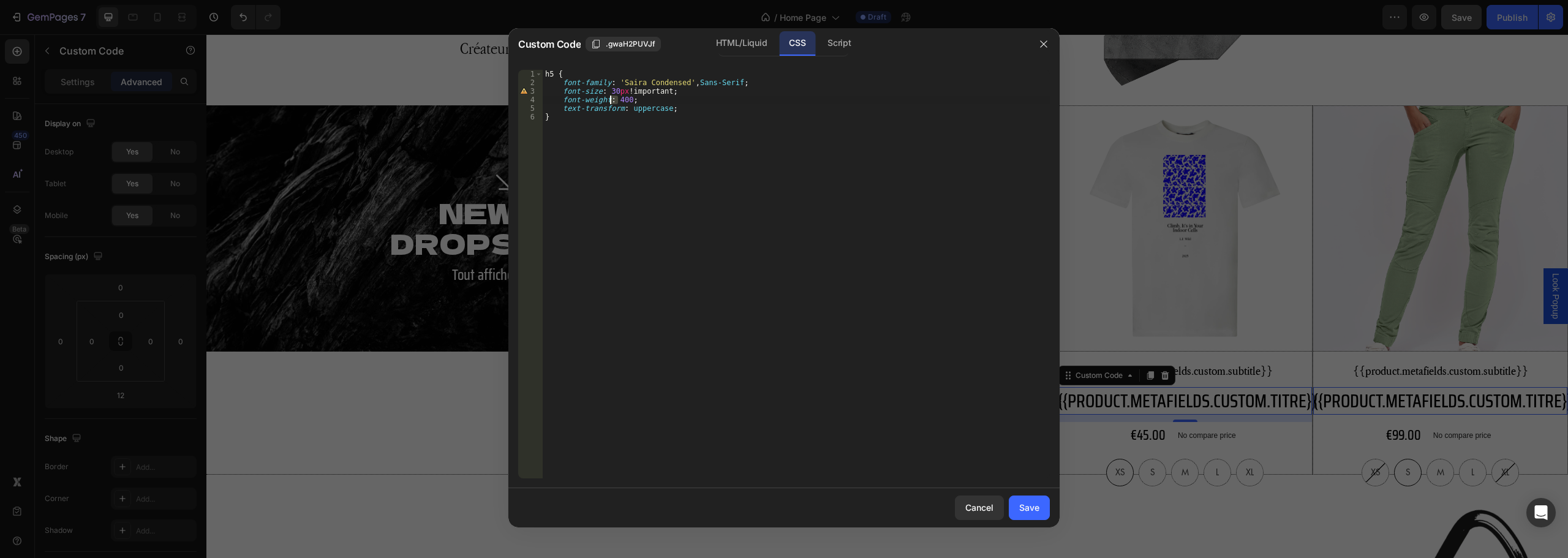
click at [611, 103] on div "h5 { font-family : ' Saira Condensed ' , Sans-Serif ; font-size : 30 px !import…" at bounding box center [796, 282] width 507 height 426
type textarea "font-weight: 600;"
click at [1036, 510] on div "Save" at bounding box center [1029, 507] width 21 height 13
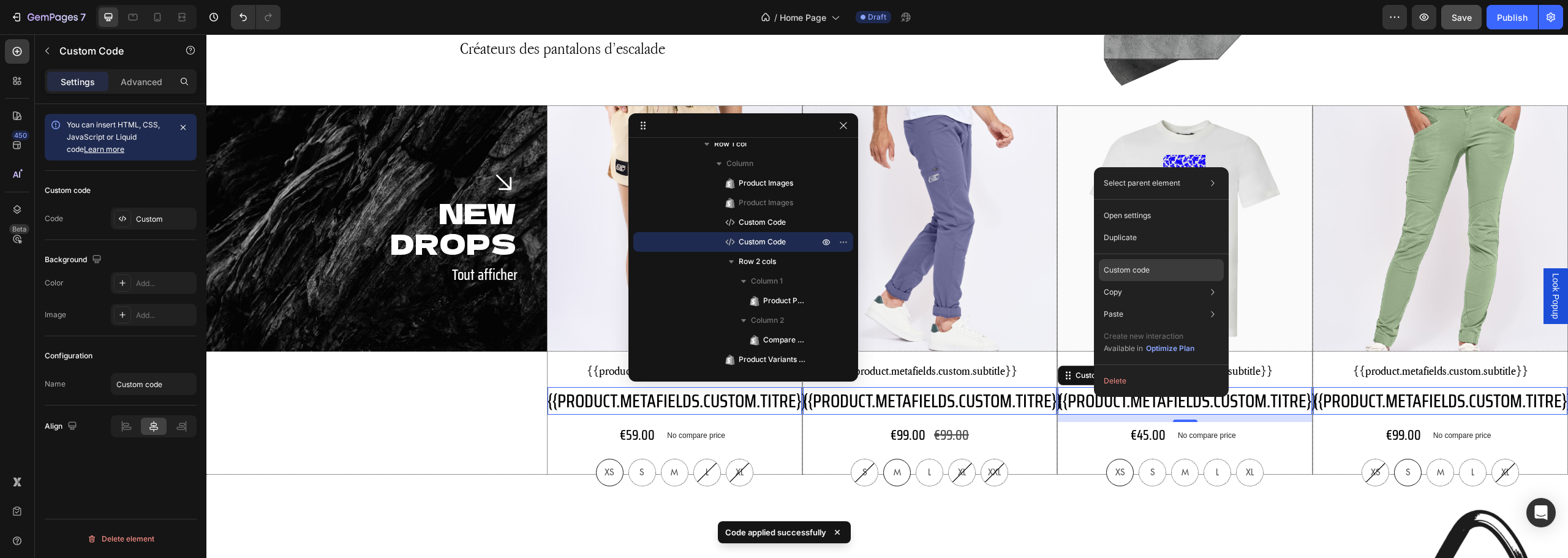
click at [1149, 269] on p "Custom code" at bounding box center [1126, 270] width 46 height 11
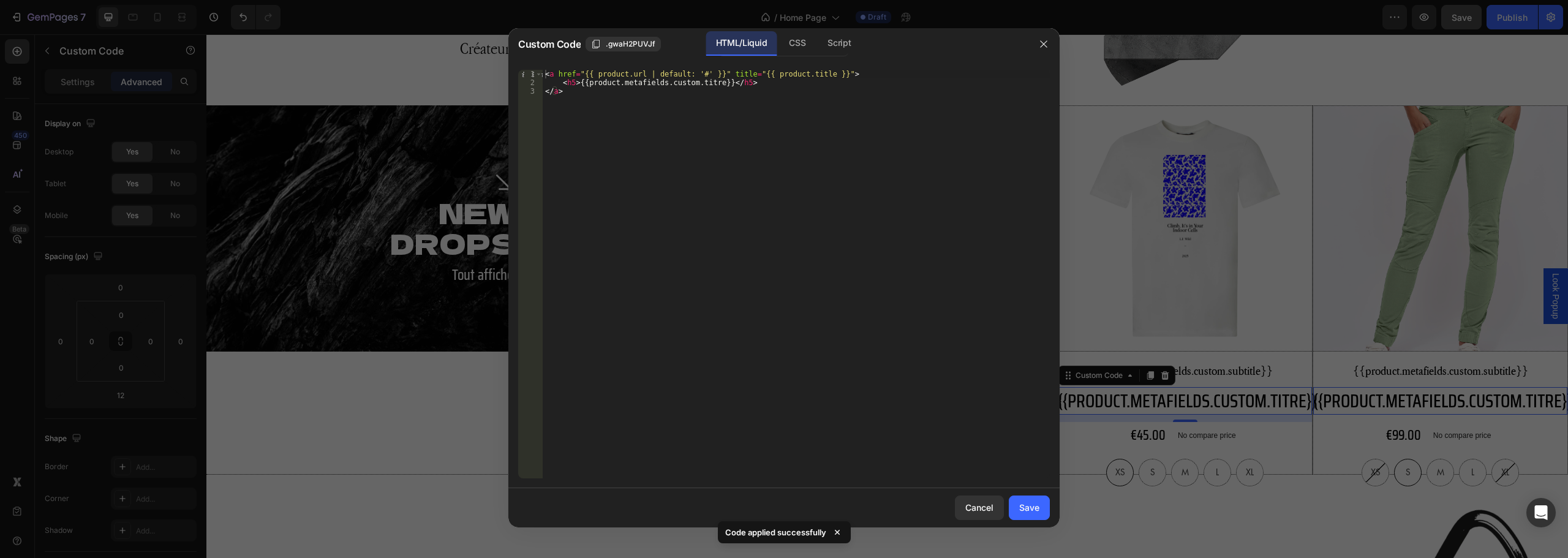
click at [773, 44] on div "HTML/Liquid" at bounding box center [741, 44] width 70 height 25
click at [817, 42] on div "CSS" at bounding box center [839, 44] width 43 height 25
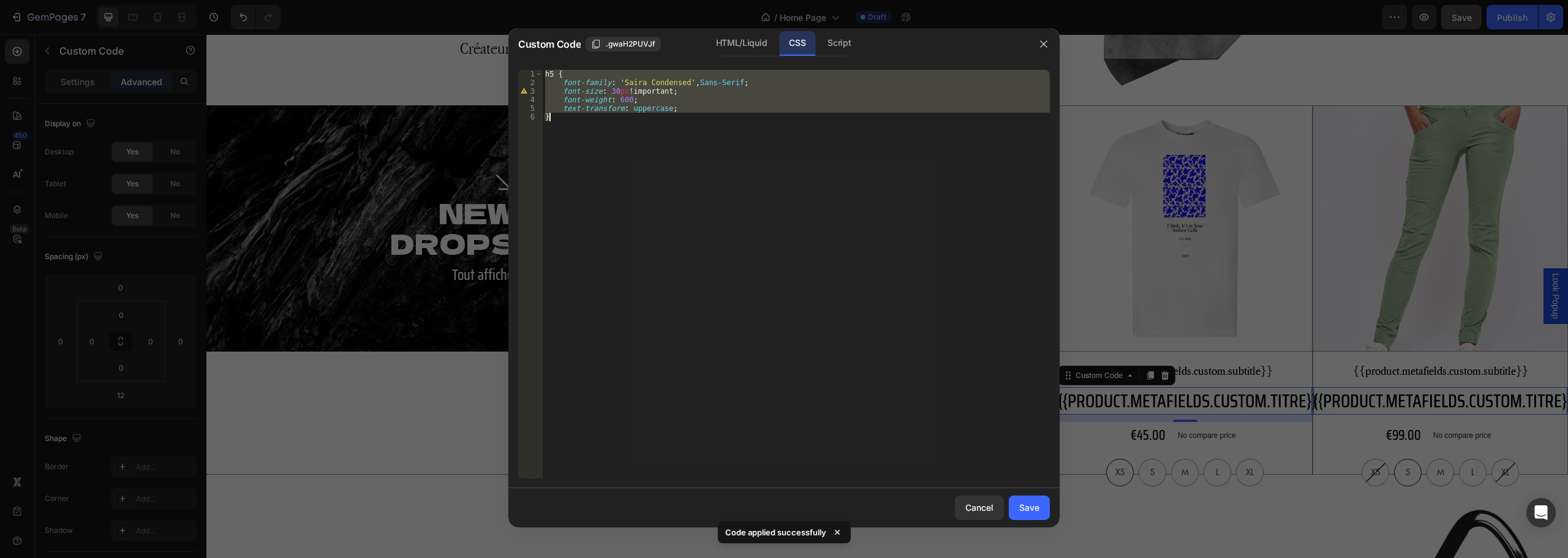
click at [618, 96] on div "h5 { font-family : ' Saira Condensed ' , Sans-Serif ; font-size : 30 px !import…" at bounding box center [796, 274] width 507 height 409
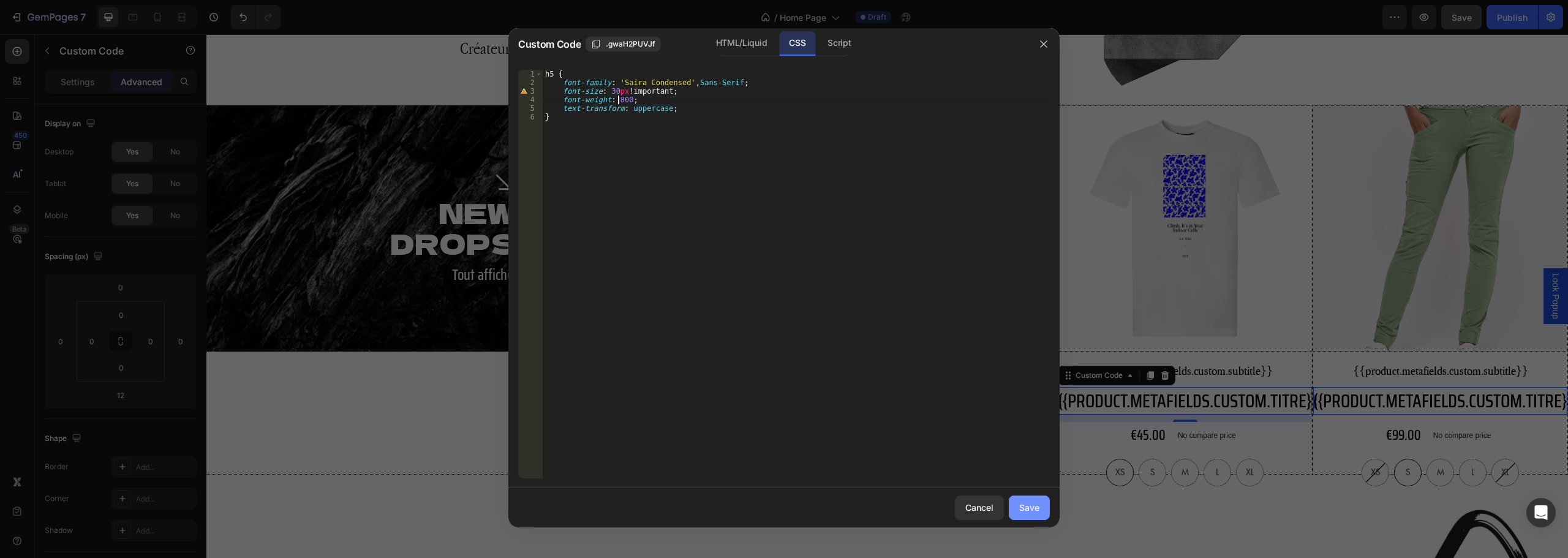
type textarea "font-weight: 800;"
click at [1016, 503] on button "Save" at bounding box center [1029, 508] width 41 height 25
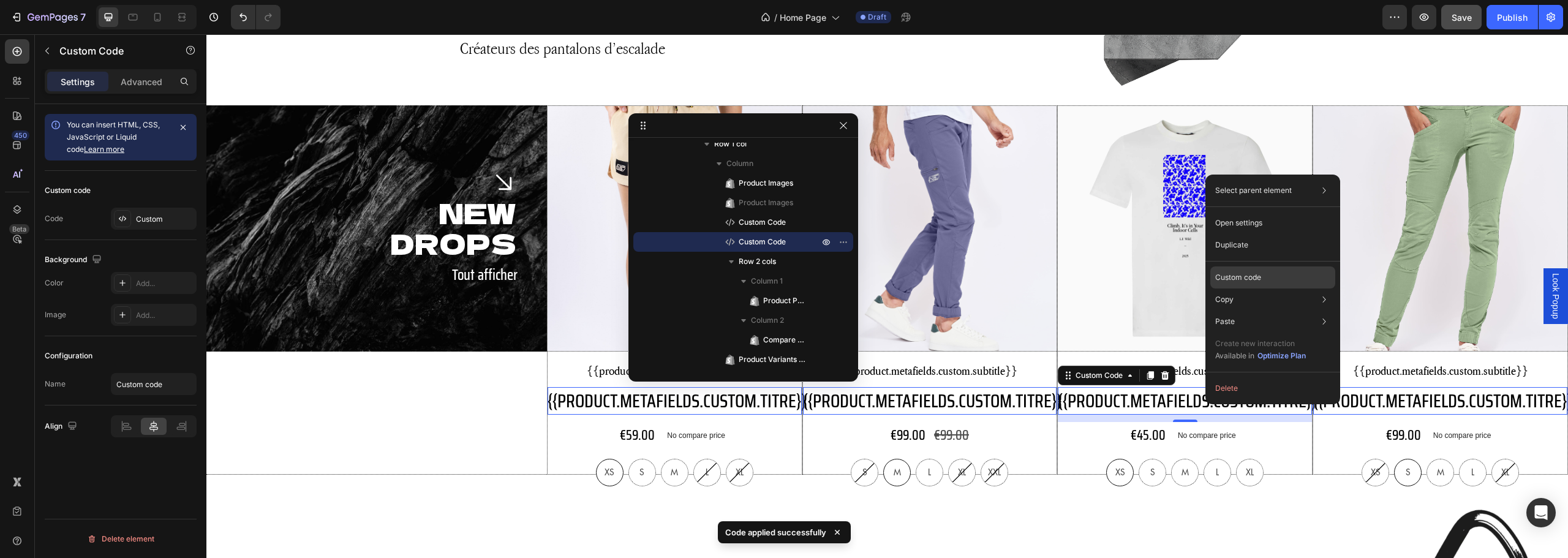
click at [1255, 280] on p "Custom code" at bounding box center [1238, 278] width 46 height 11
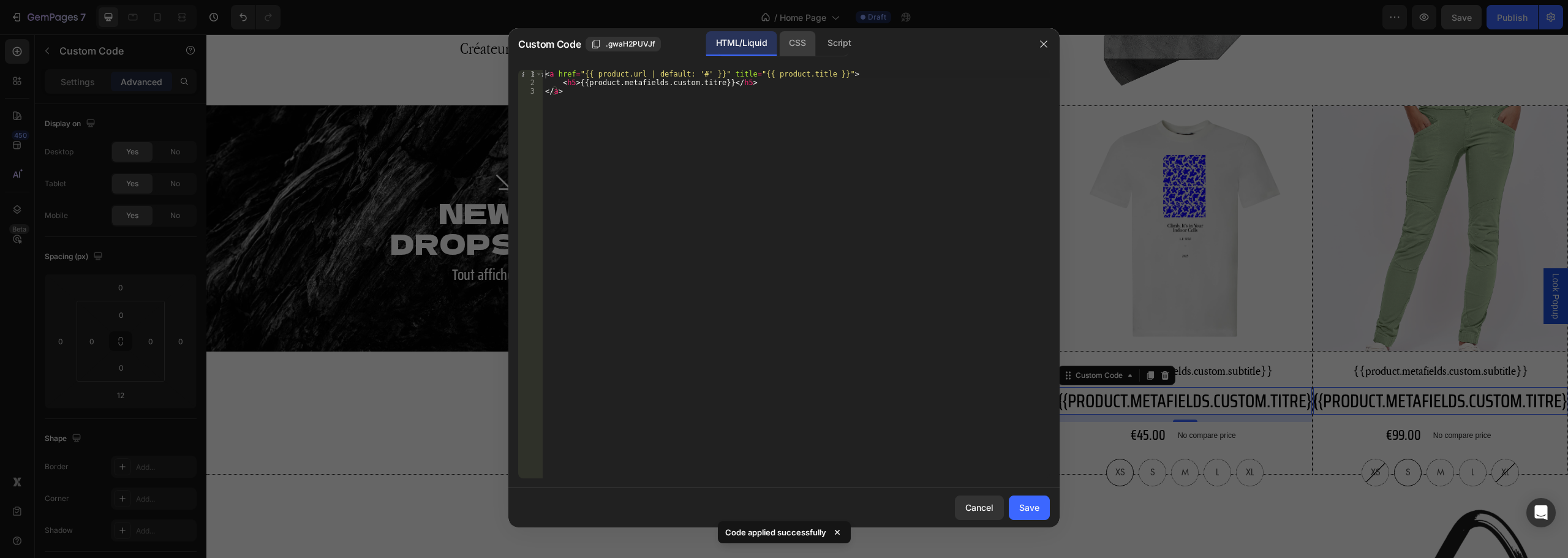
click at [817, 47] on div "CSS" at bounding box center [839, 44] width 43 height 25
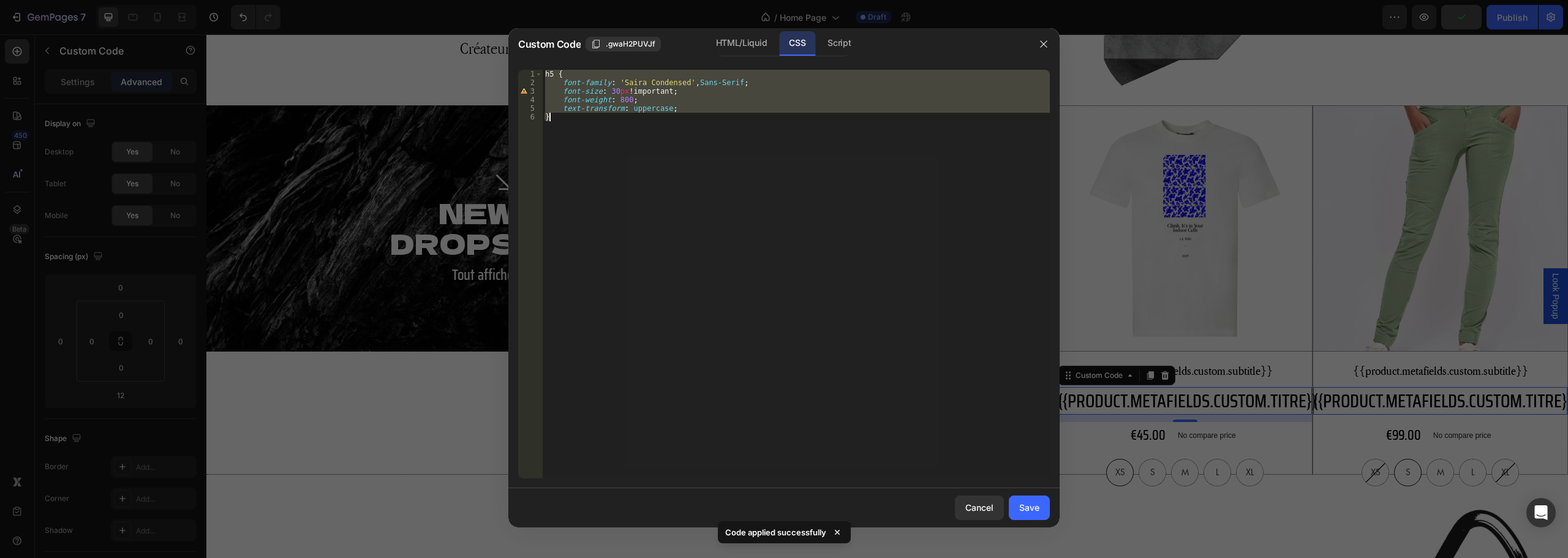
click at [626, 98] on div "h5 { font-family : ' Saira Condensed ' , Sans-Serif ; font-size : 30 px !import…" at bounding box center [796, 274] width 507 height 409
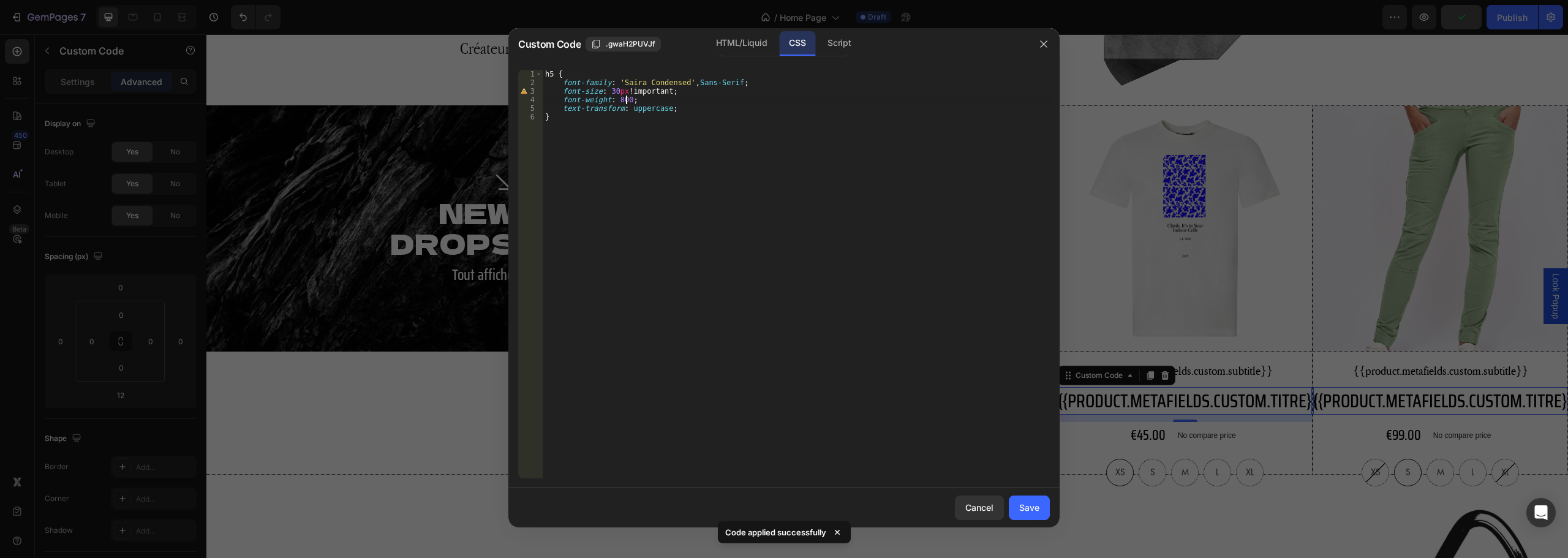
scroll to position [0, 7]
type textarea "font-weight: 800 !;"
click at [1018, 509] on button "Save" at bounding box center [1029, 508] width 41 height 25
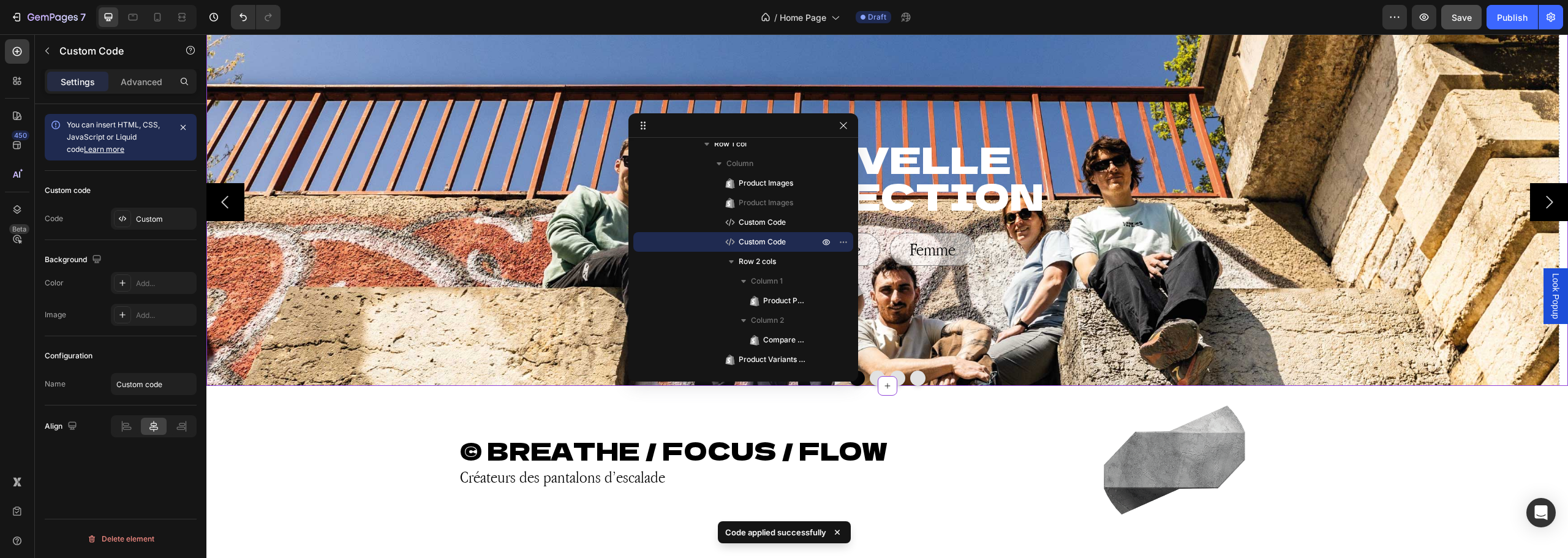
scroll to position [0, 0]
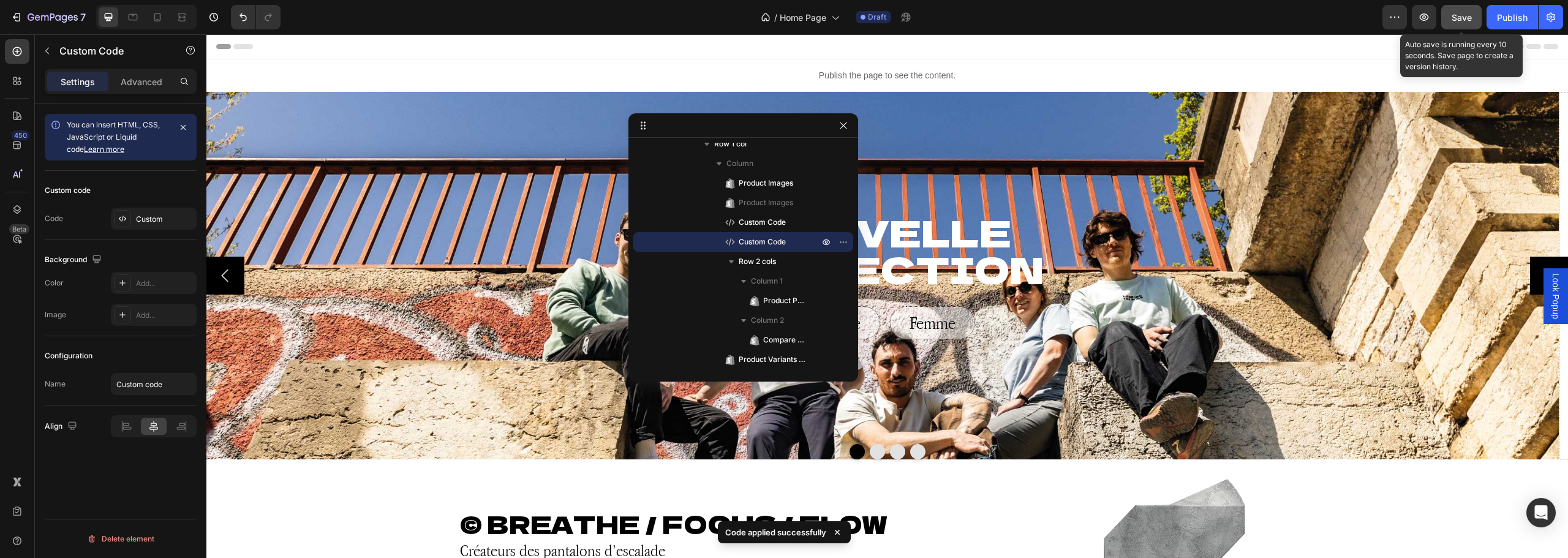
click at [1462, 16] on span "Save" at bounding box center [1462, 17] width 21 height 10
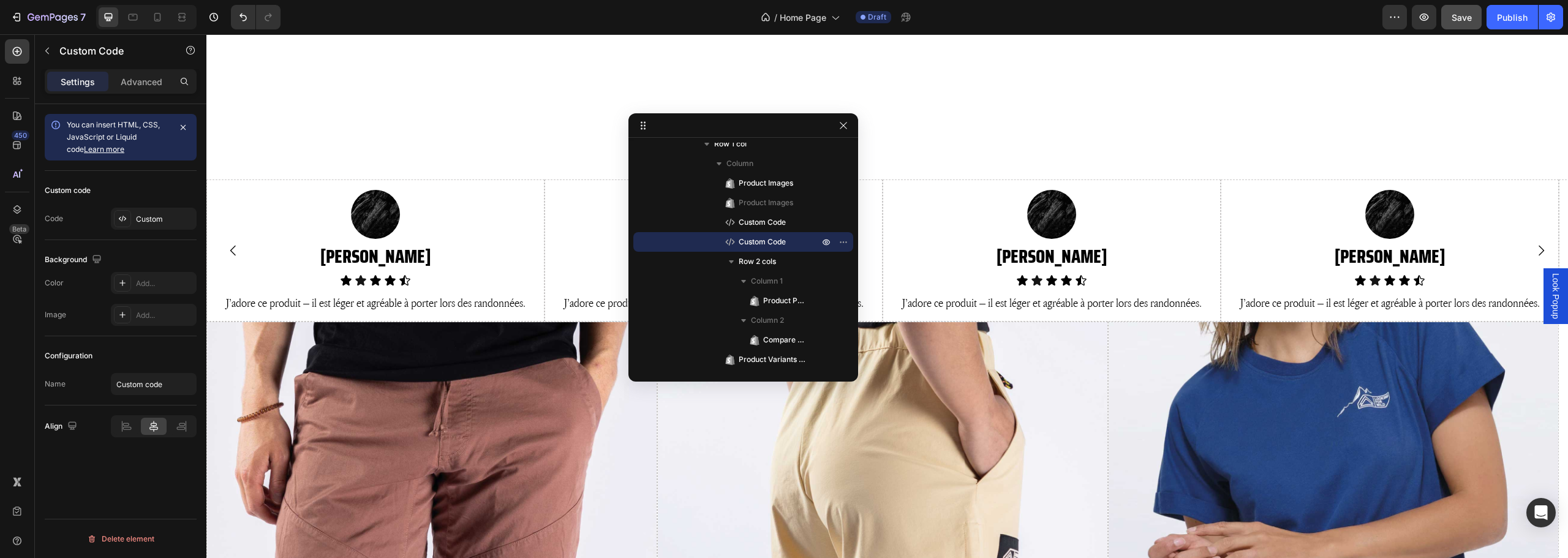
scroll to position [1287, 0]
